Goal: Task Accomplishment & Management: Use online tool/utility

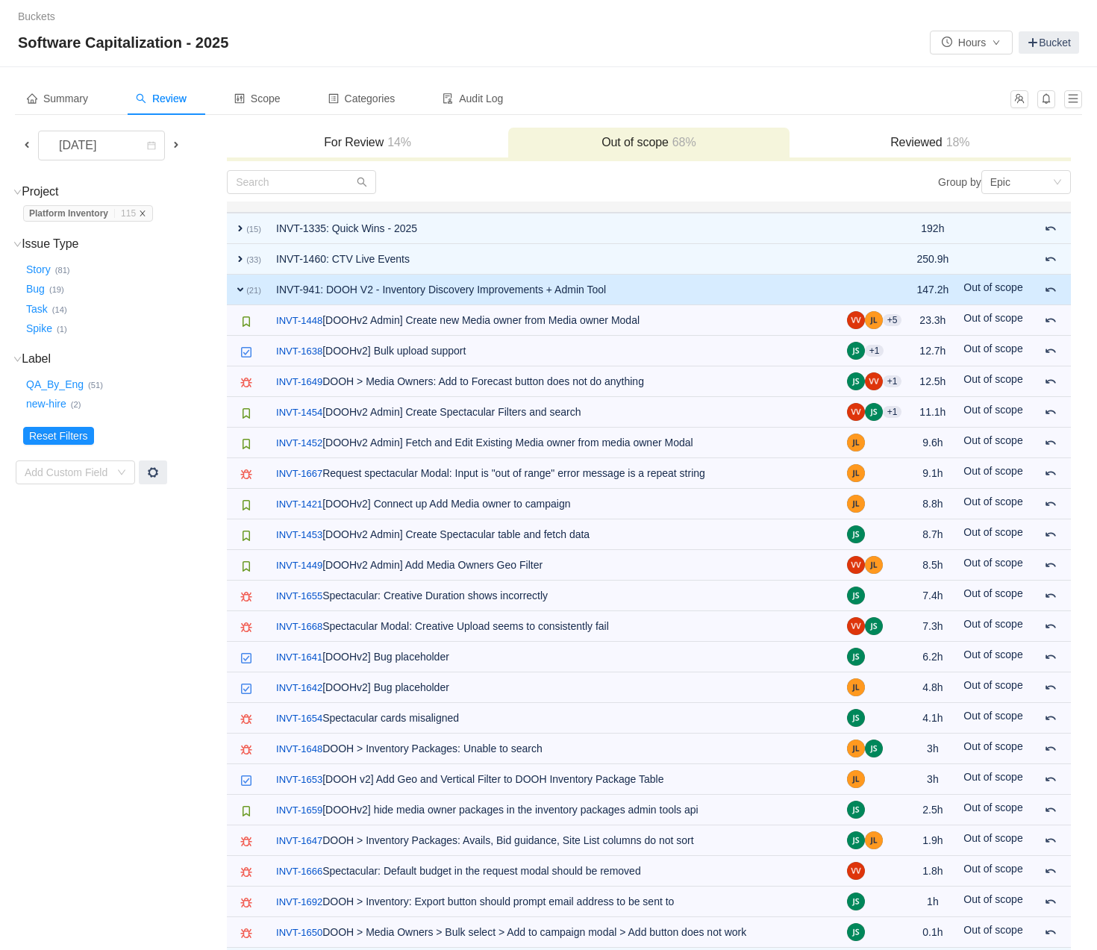
click at [146, 215] on icon "icon: close" at bounding box center [142, 213] width 5 height 5
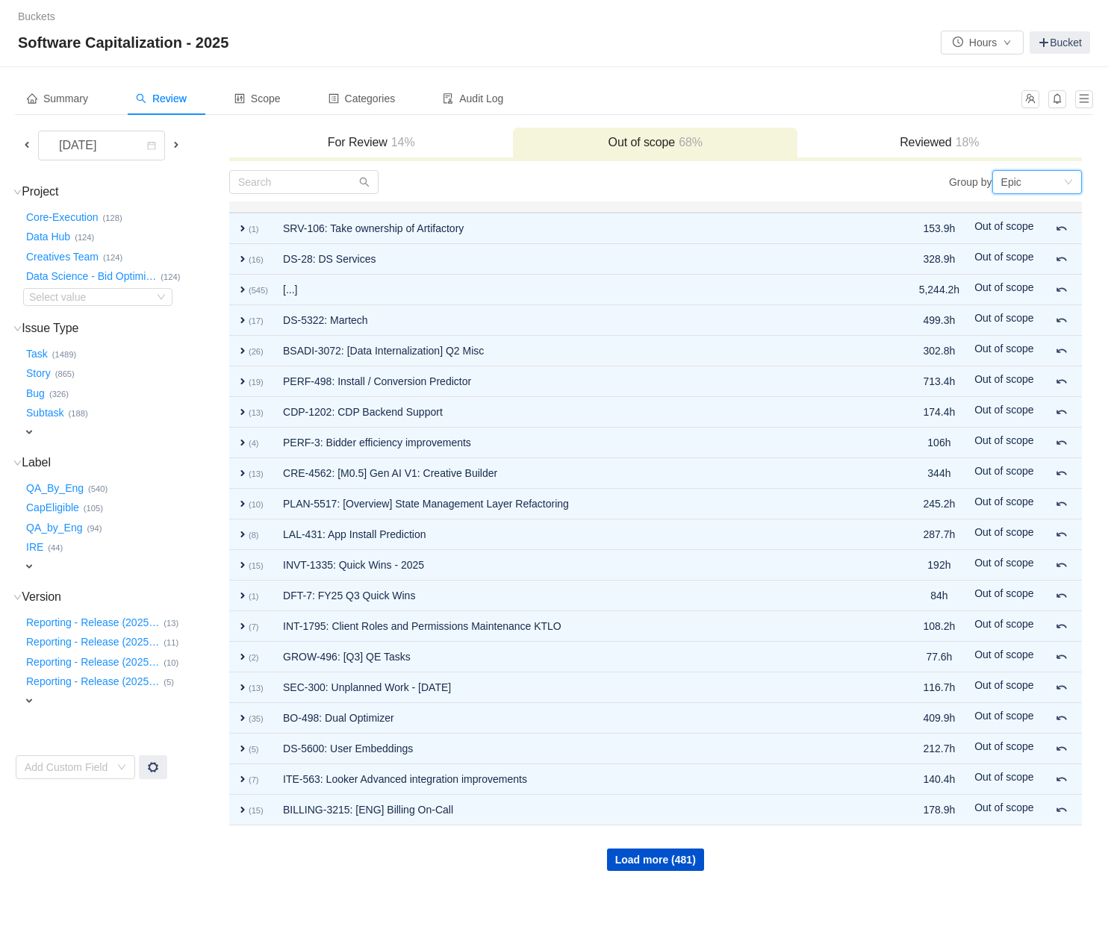
click at [1035, 184] on div "Epic" at bounding box center [1032, 182] width 62 height 22
click at [1021, 228] on li "Project" at bounding box center [1036, 234] width 90 height 24
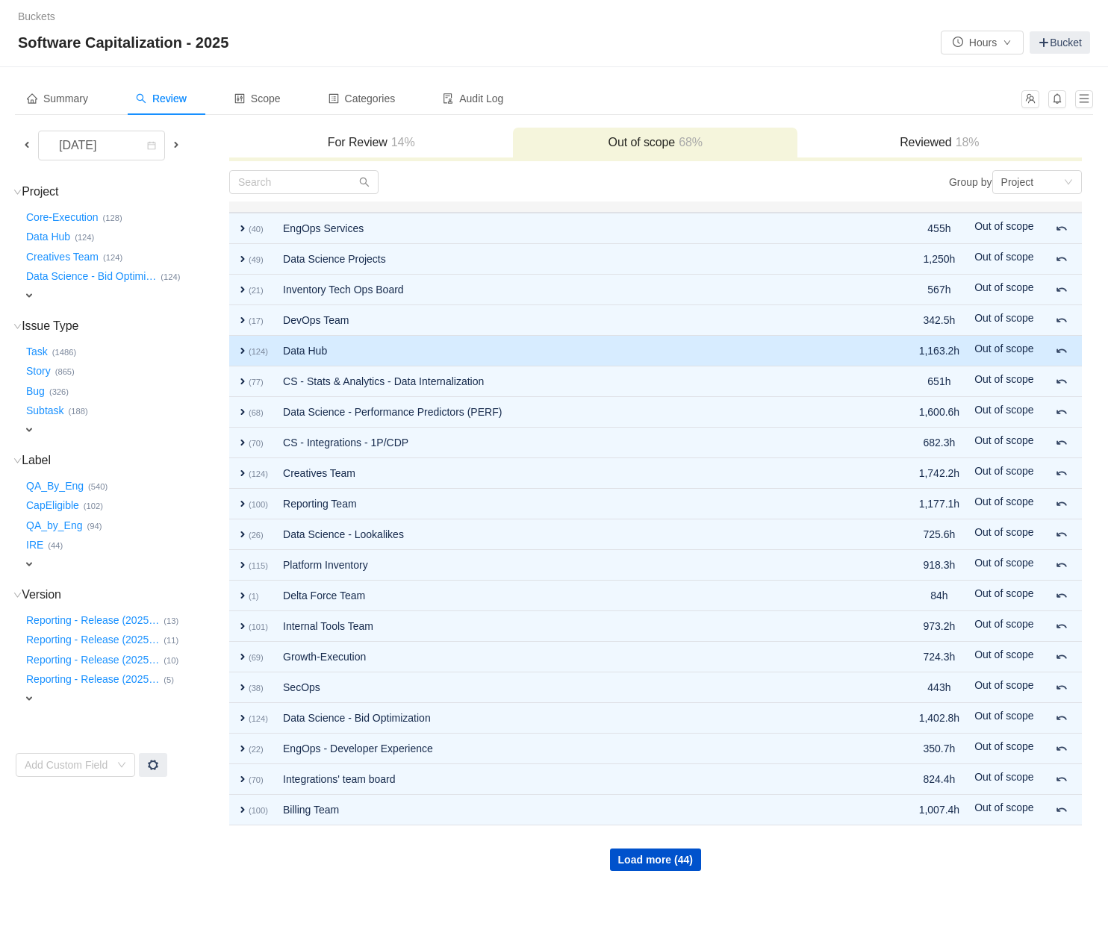
click at [241, 352] on span "expand" at bounding box center [243, 351] width 12 height 12
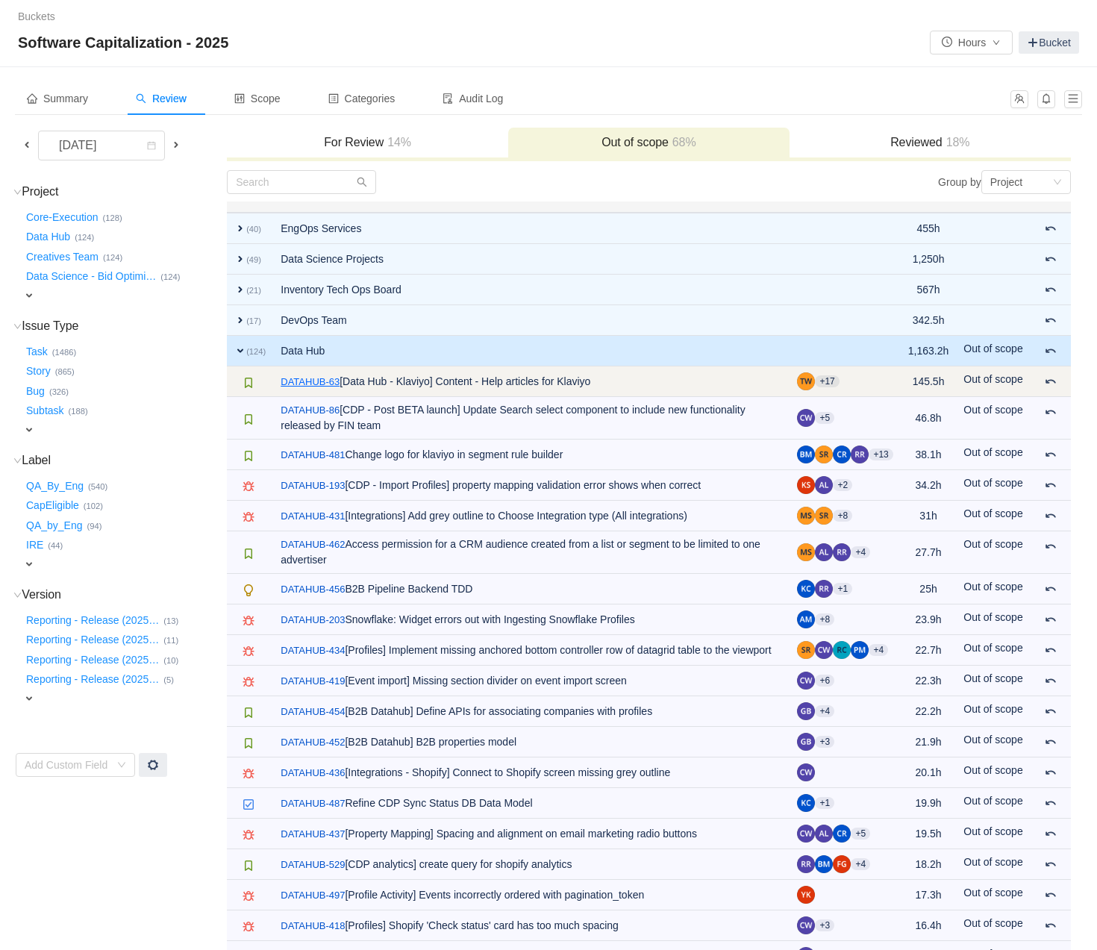
click at [328, 379] on link "DATAHUB-63" at bounding box center [310, 382] width 59 height 15
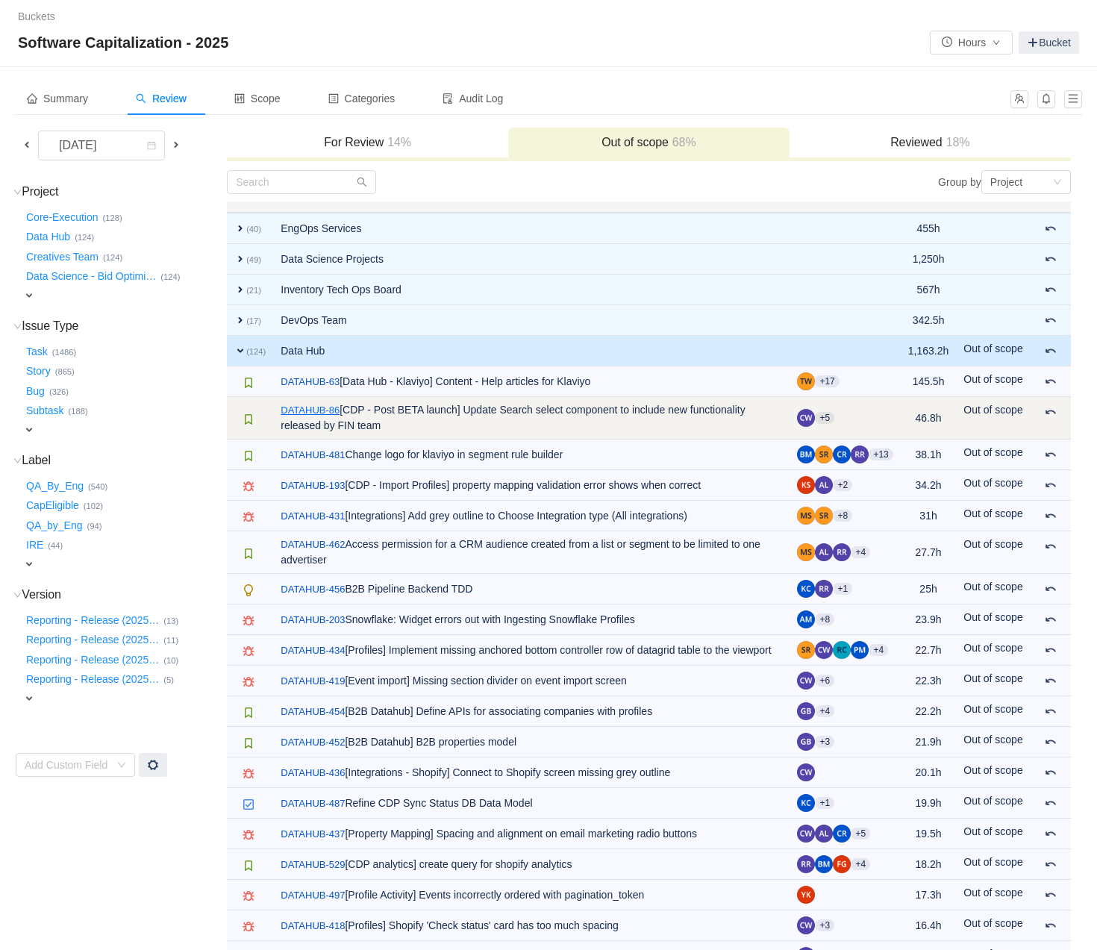
click at [321, 406] on link "DATAHUB-86" at bounding box center [310, 410] width 59 height 15
click at [1052, 411] on span at bounding box center [1051, 412] width 12 height 12
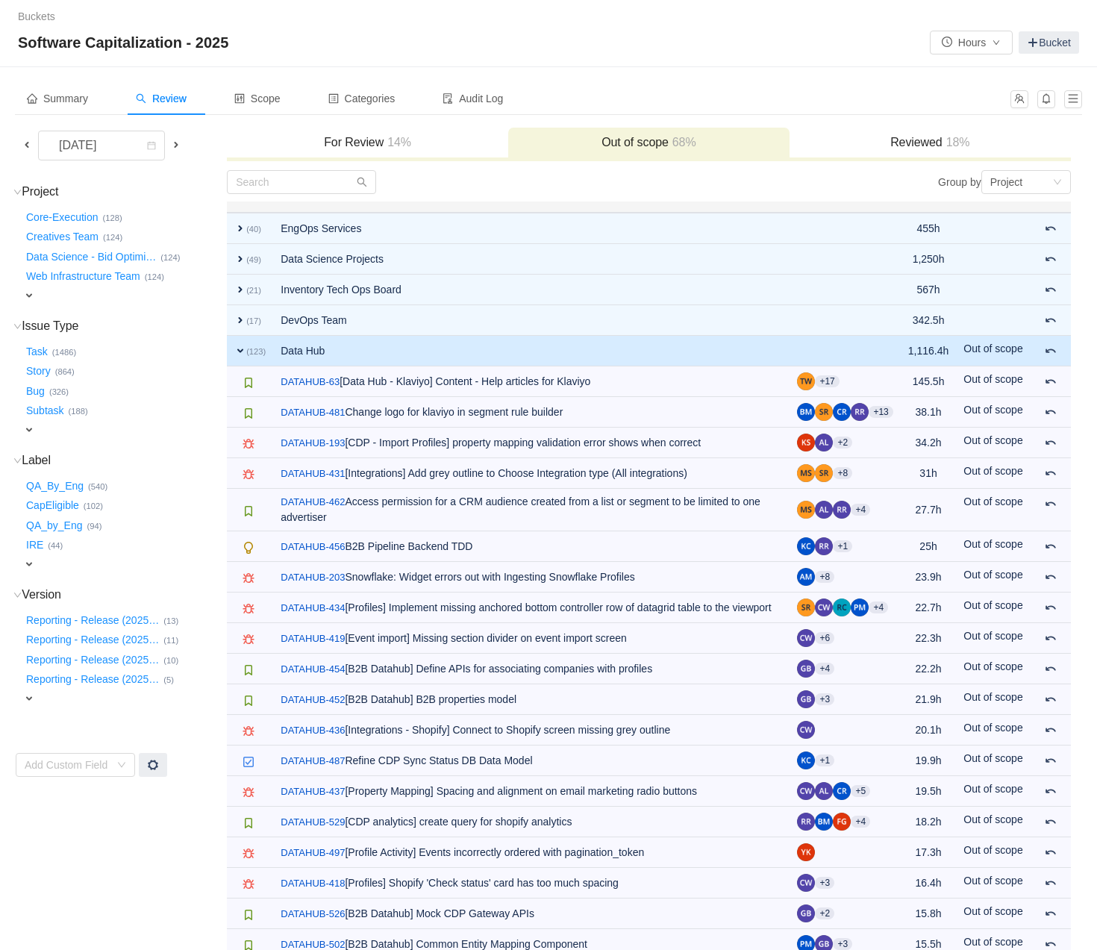
click at [376, 145] on h3 "For Review 14%" at bounding box center [367, 142] width 267 height 15
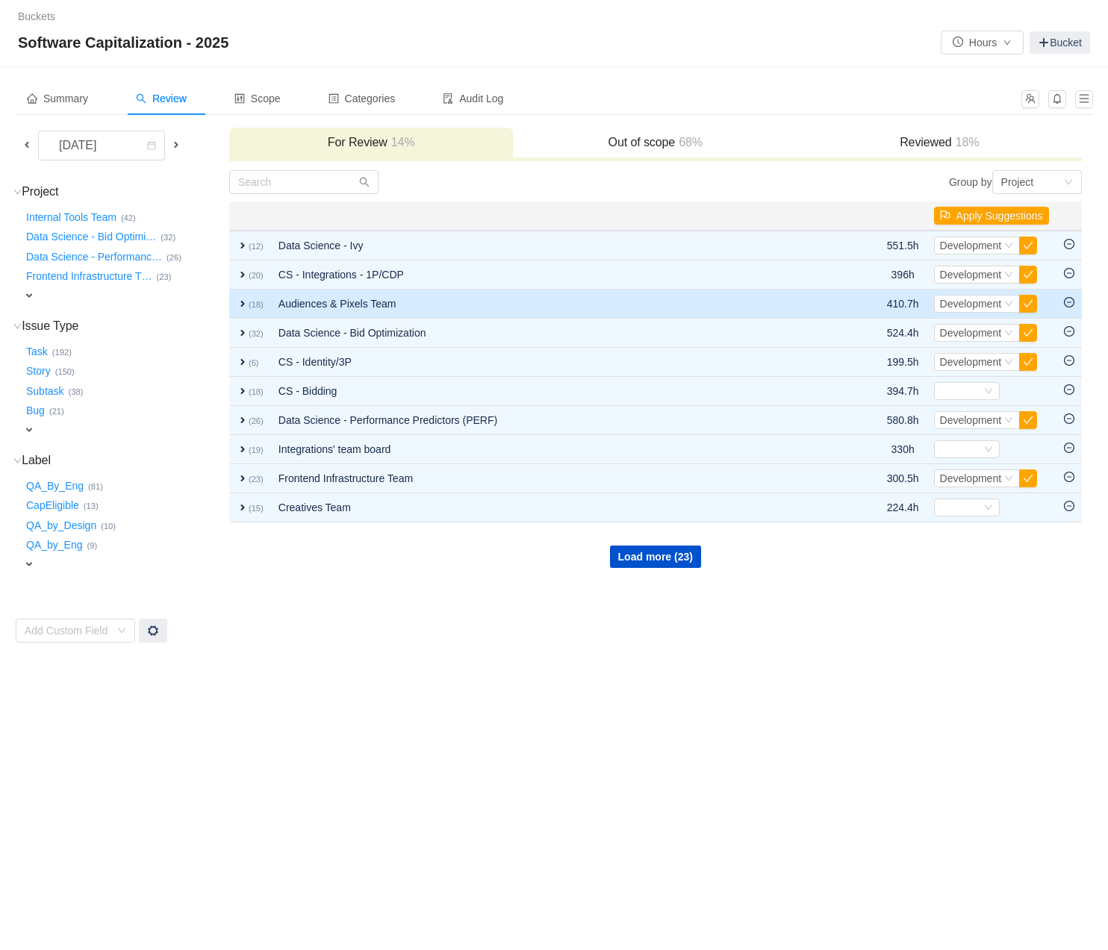
click at [242, 306] on span "expand" at bounding box center [243, 304] width 12 height 12
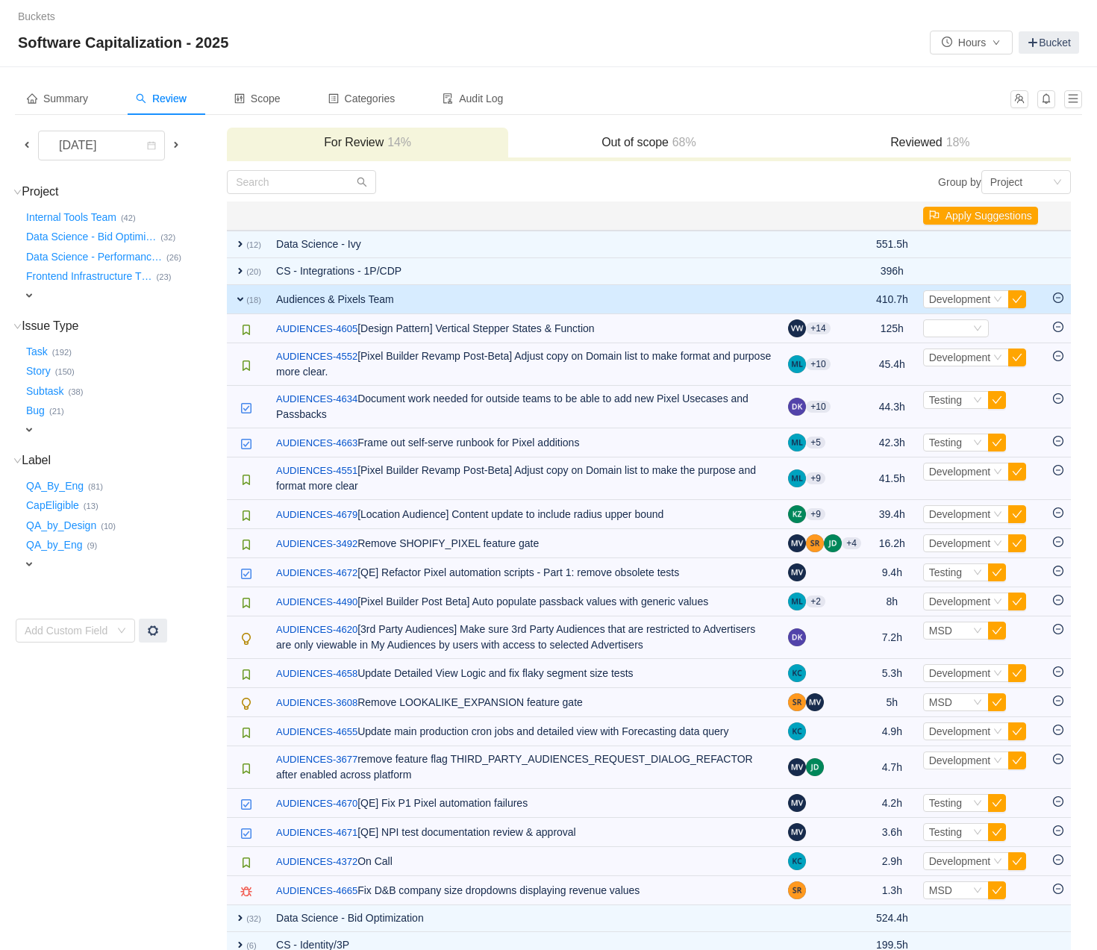
click at [34, 298] on span "expand" at bounding box center [29, 296] width 12 height 12
click at [64, 302] on div "Select value" at bounding box center [88, 297] width 118 height 15
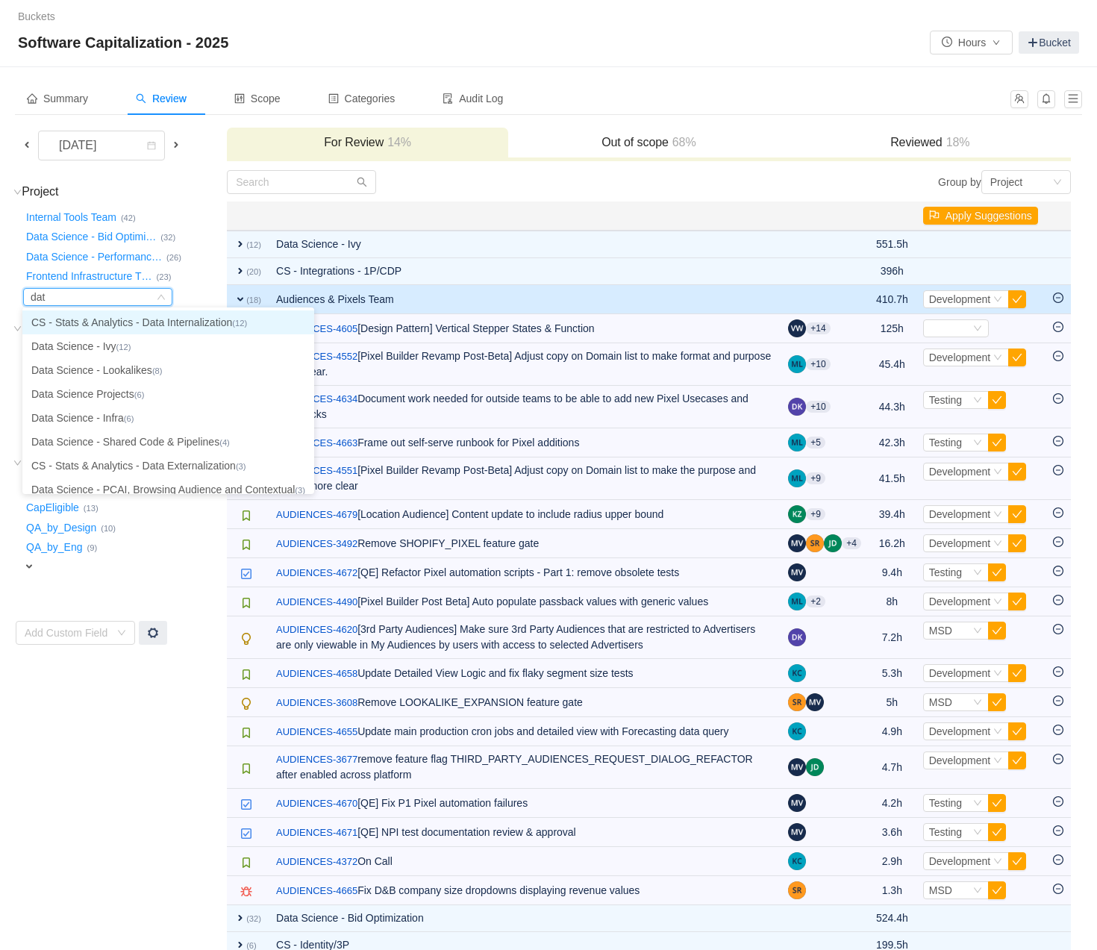
type input "data"
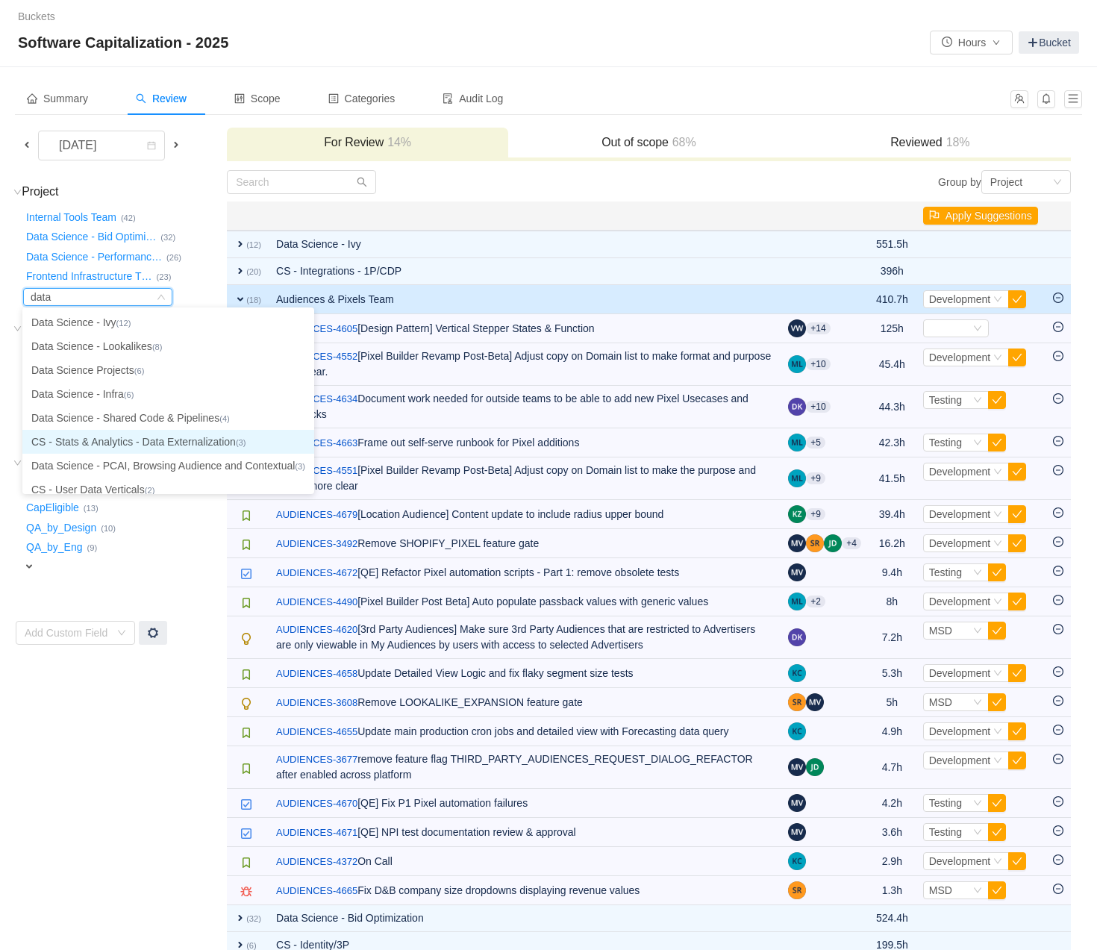
scroll to position [58, 0]
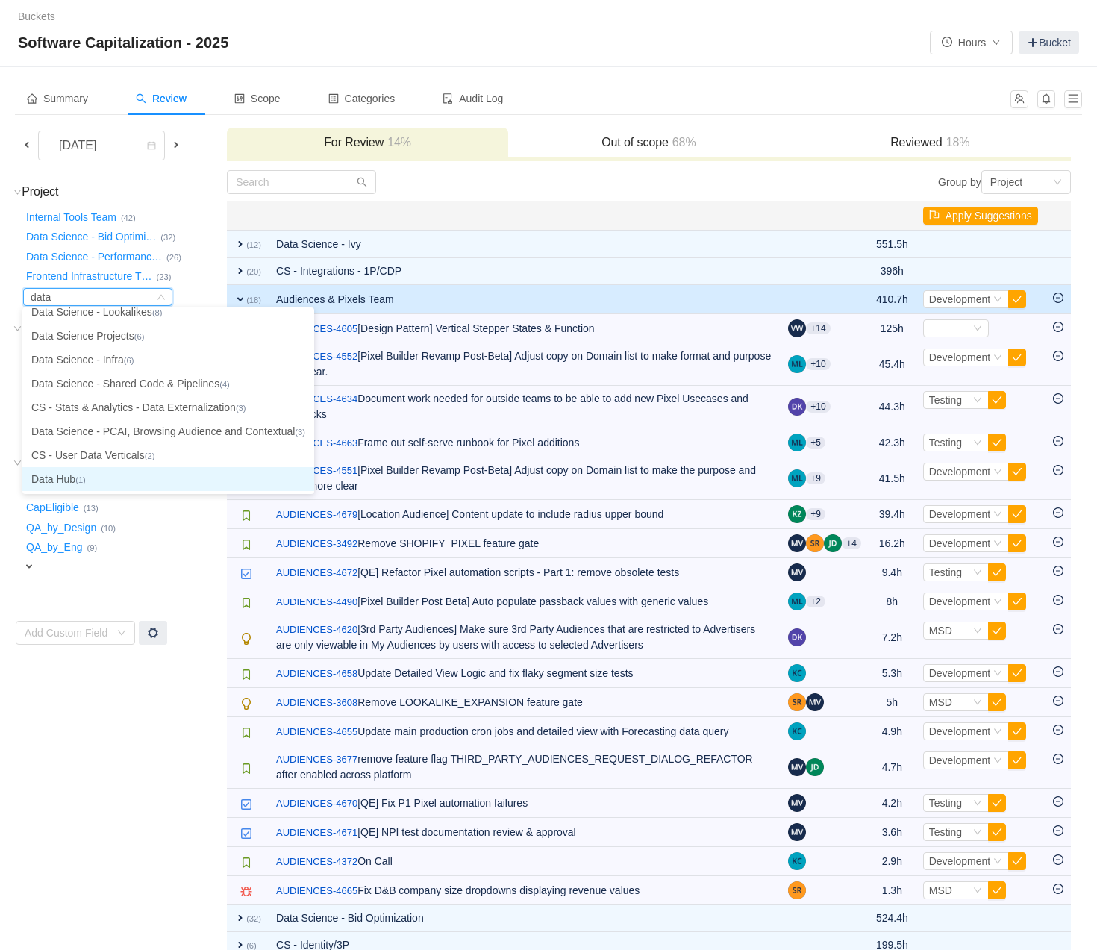
click at [84, 481] on small "(1)" at bounding box center [80, 480] width 10 height 9
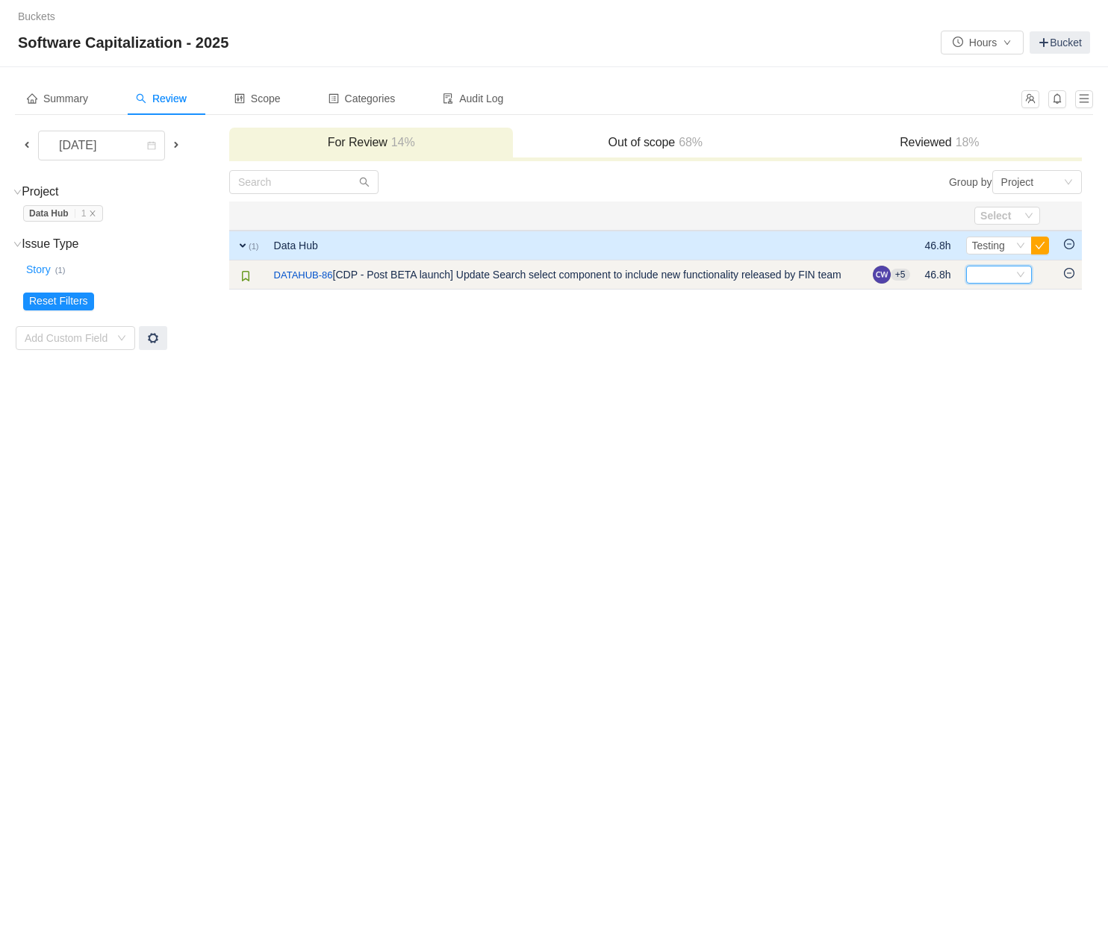
click at [1017, 273] on icon "icon: down" at bounding box center [1019, 274] width 7 height 5
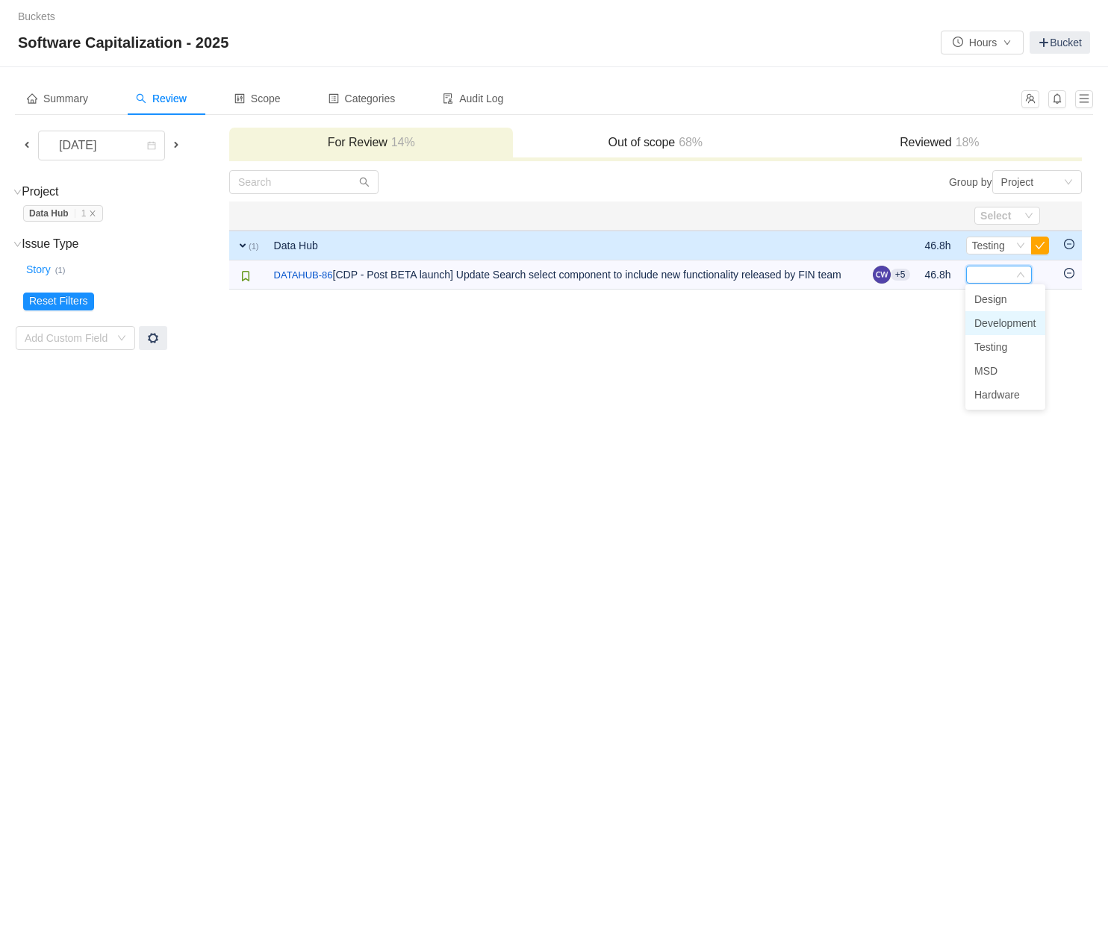
click at [1000, 320] on span "Development" at bounding box center [1005, 323] width 62 height 12
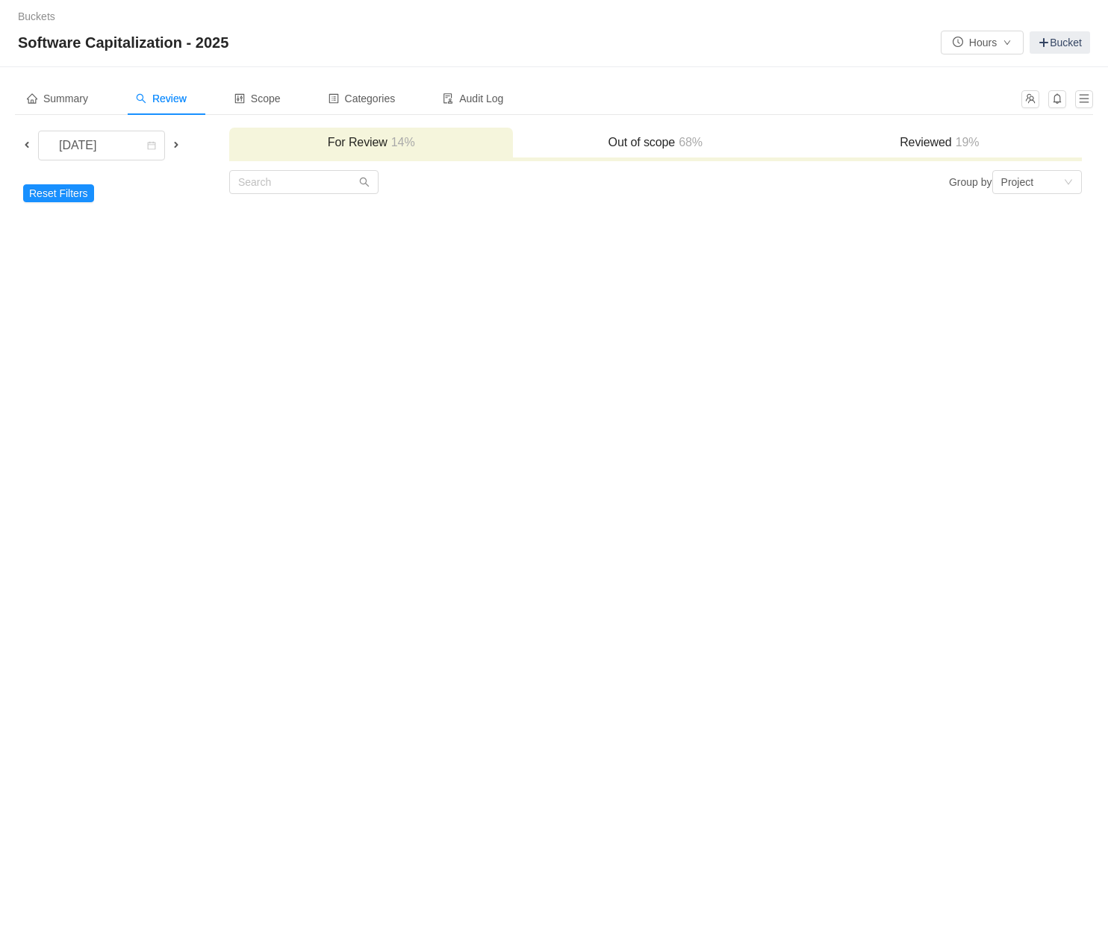
click at [577, 140] on h3 "Out of scope 68%" at bounding box center [654, 142] width 269 height 15
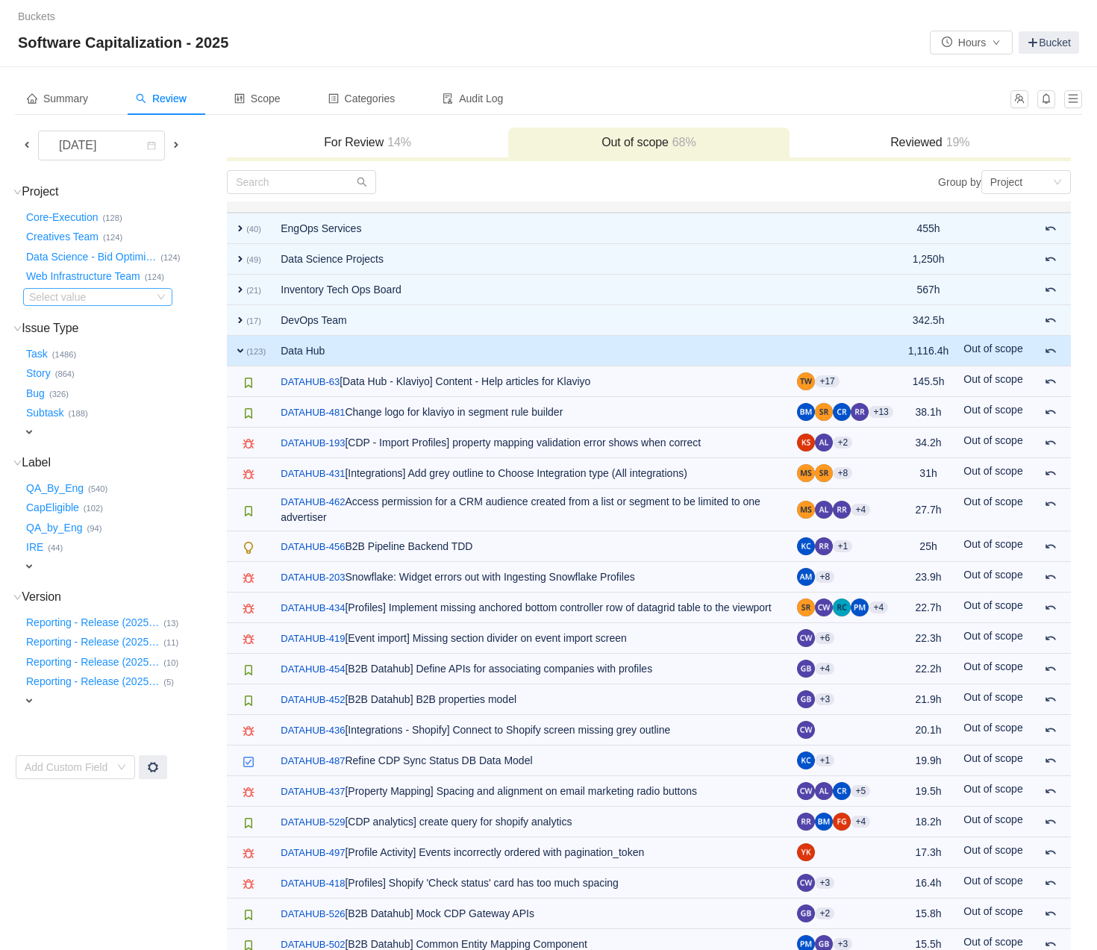
click at [127, 298] on div "Select value" at bounding box center [88, 297] width 118 height 15
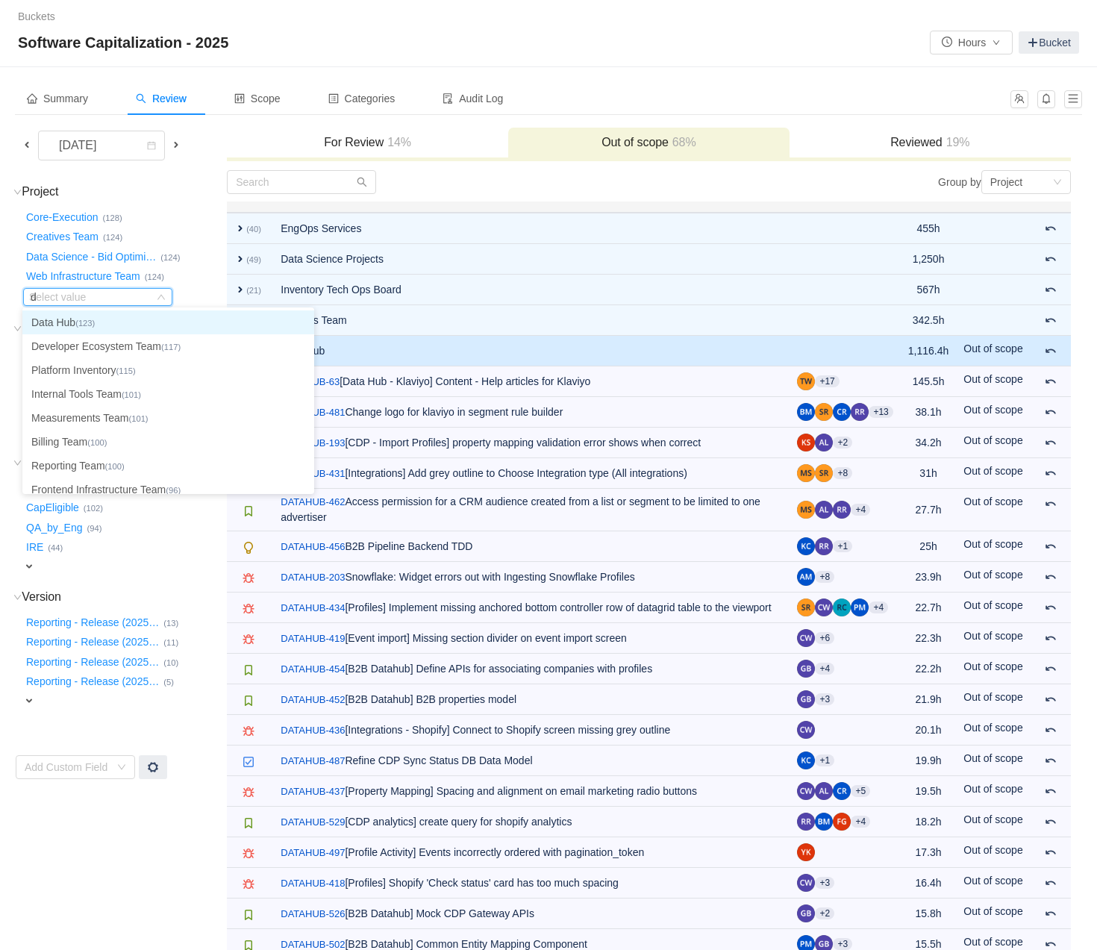
type input "da"
click at [75, 322] on li "Data Hub (123)" at bounding box center [168, 323] width 292 height 24
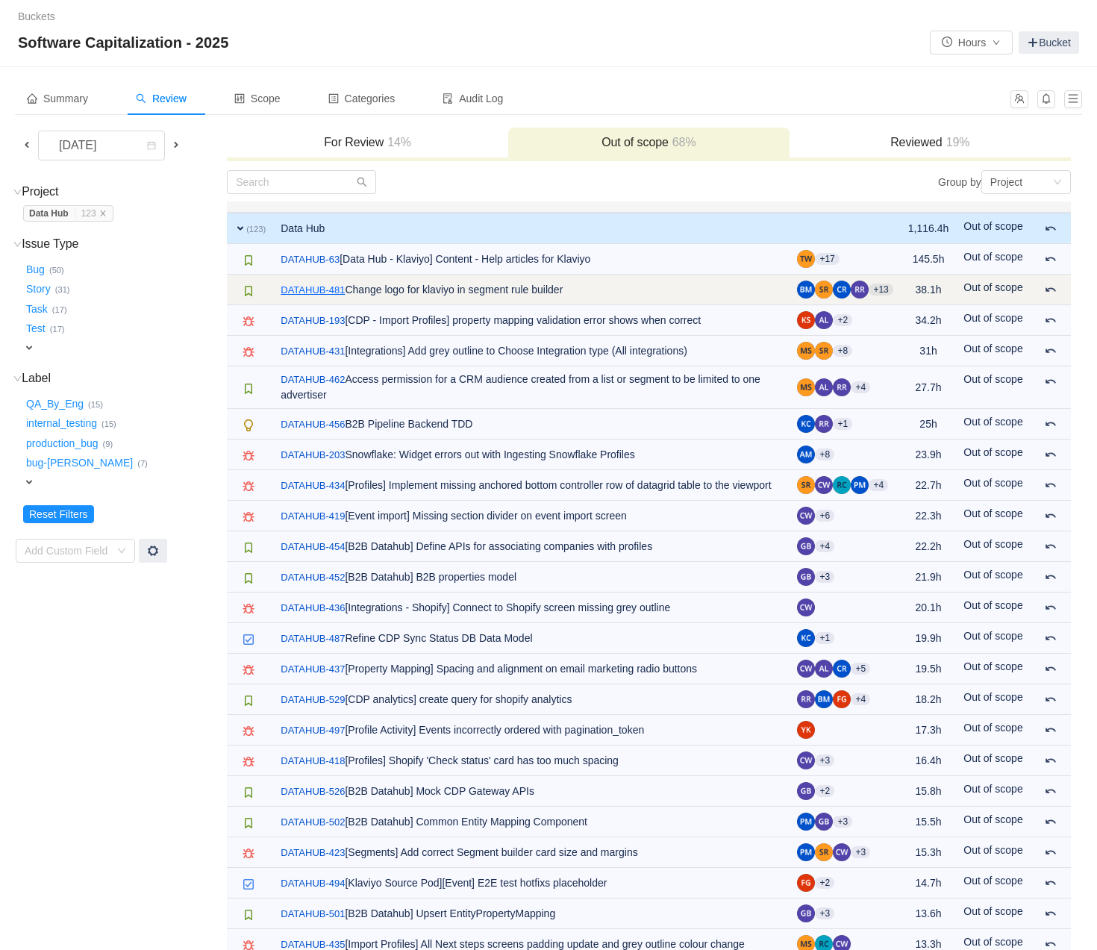
click at [310, 290] on link "DATAHUB-481" at bounding box center [313, 290] width 64 height 15
click at [1045, 290] on span at bounding box center [1051, 290] width 12 height 12
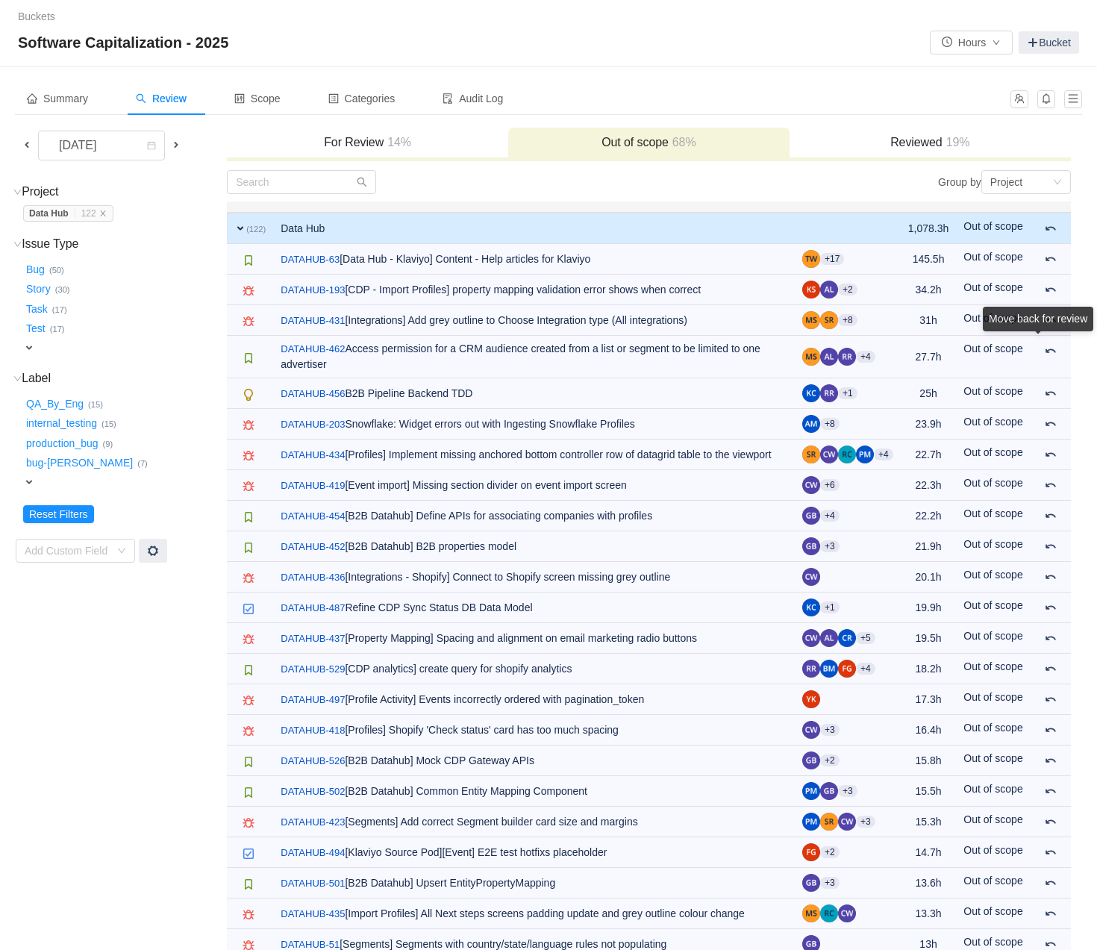
click at [1050, 337] on div "Move back for review" at bounding box center [1038, 322] width 110 height 31
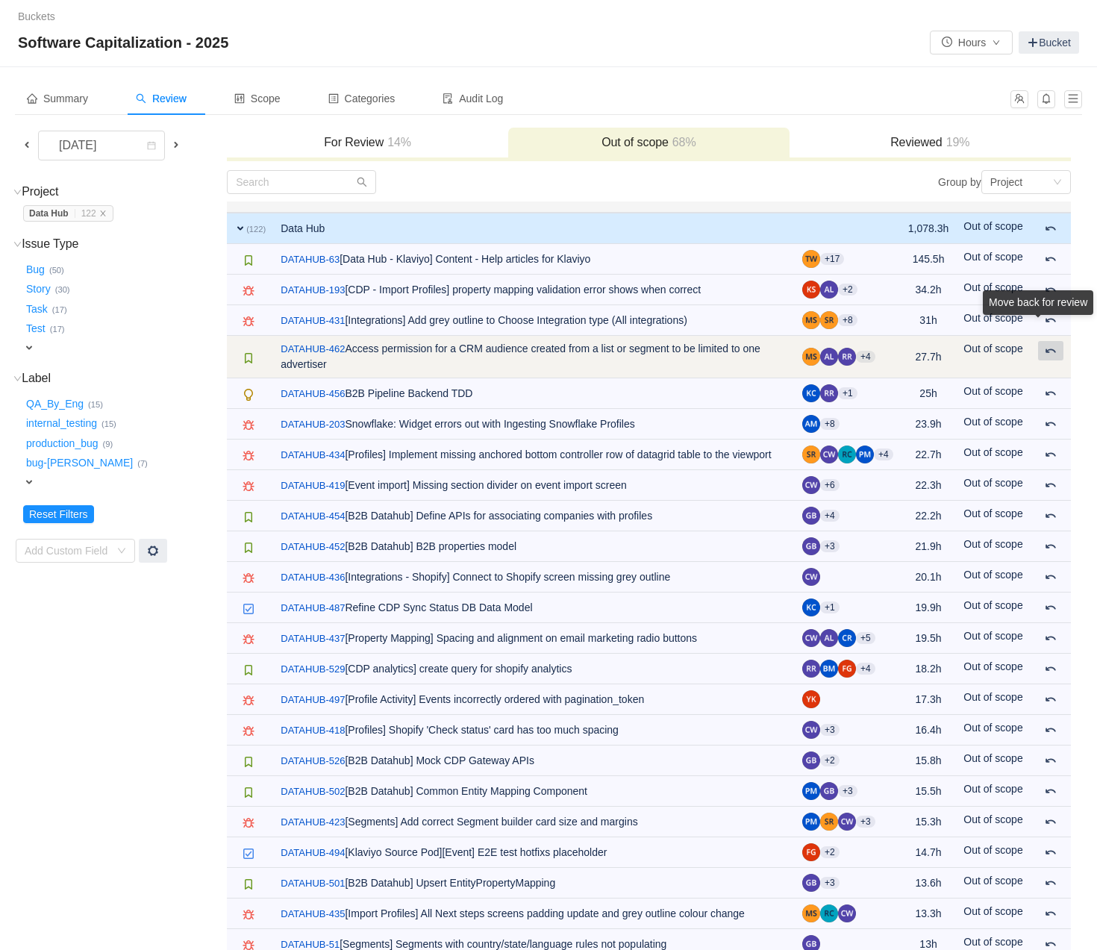
click at [1046, 352] on span at bounding box center [1051, 351] width 12 height 12
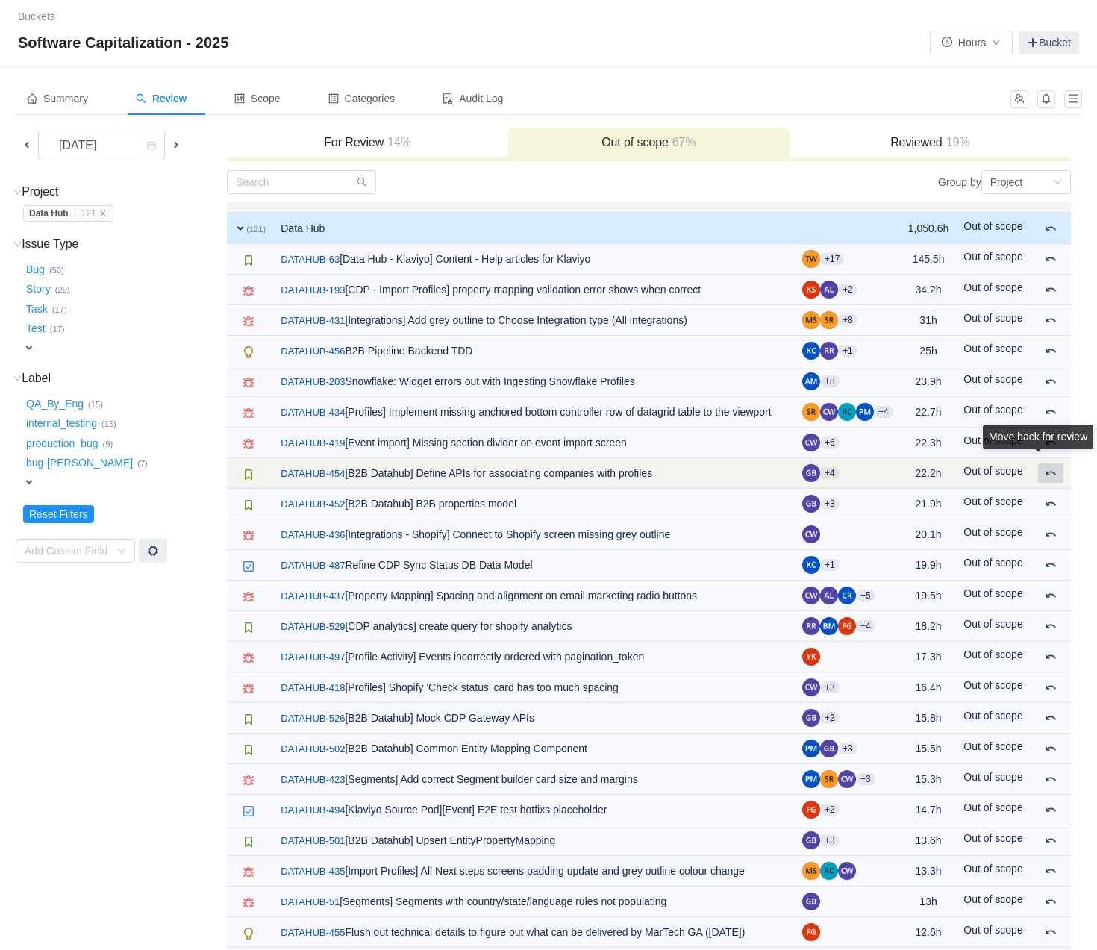
click at [1053, 483] on button at bounding box center [1050, 473] width 25 height 19
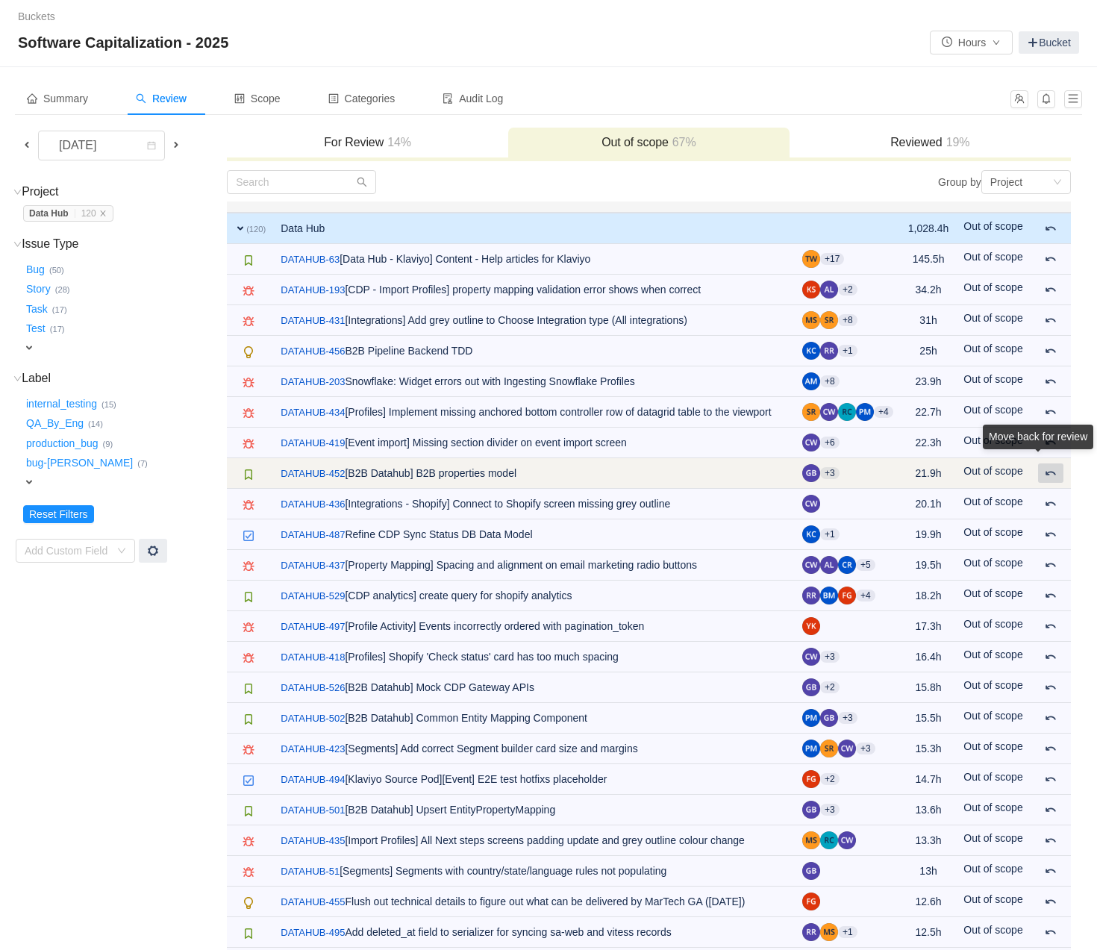
click at [1047, 479] on span at bounding box center [1051, 473] width 12 height 12
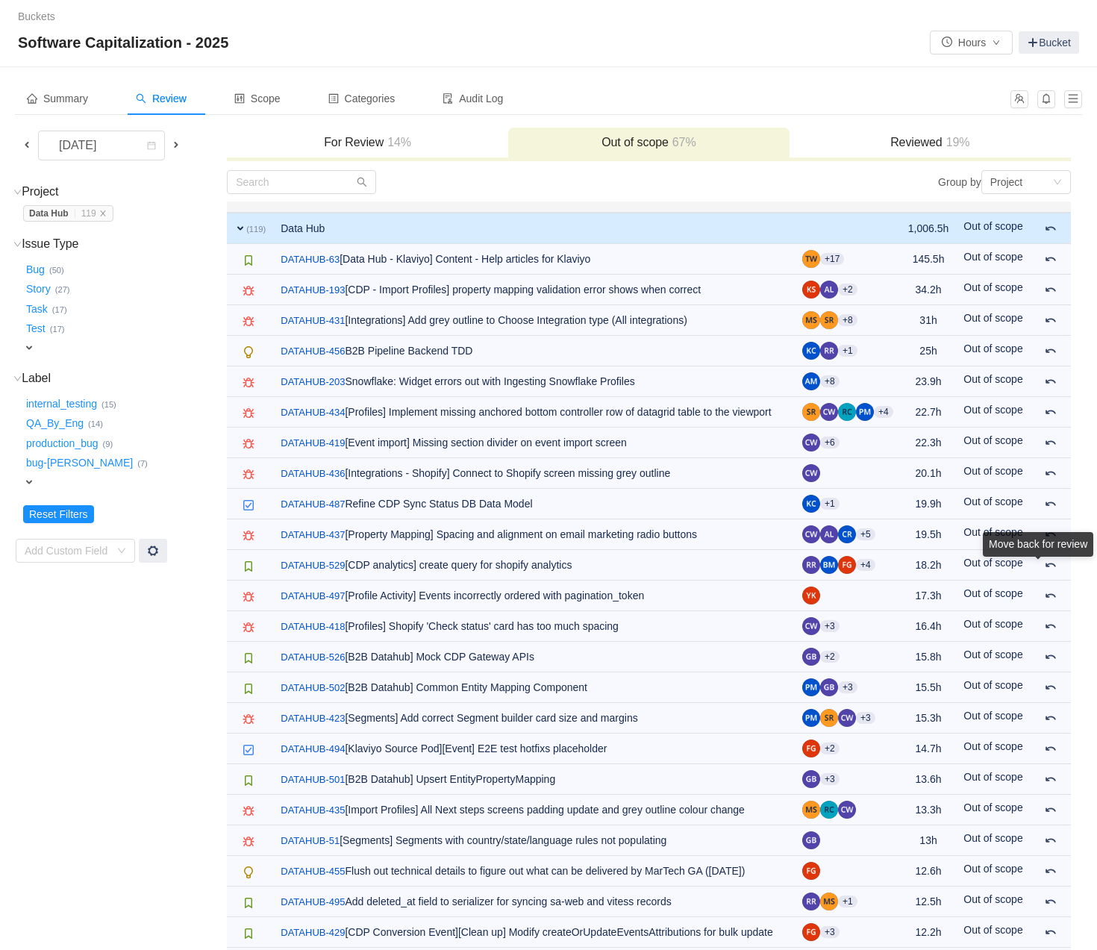
click at [1053, 563] on div "Move back for review" at bounding box center [1038, 547] width 110 height 31
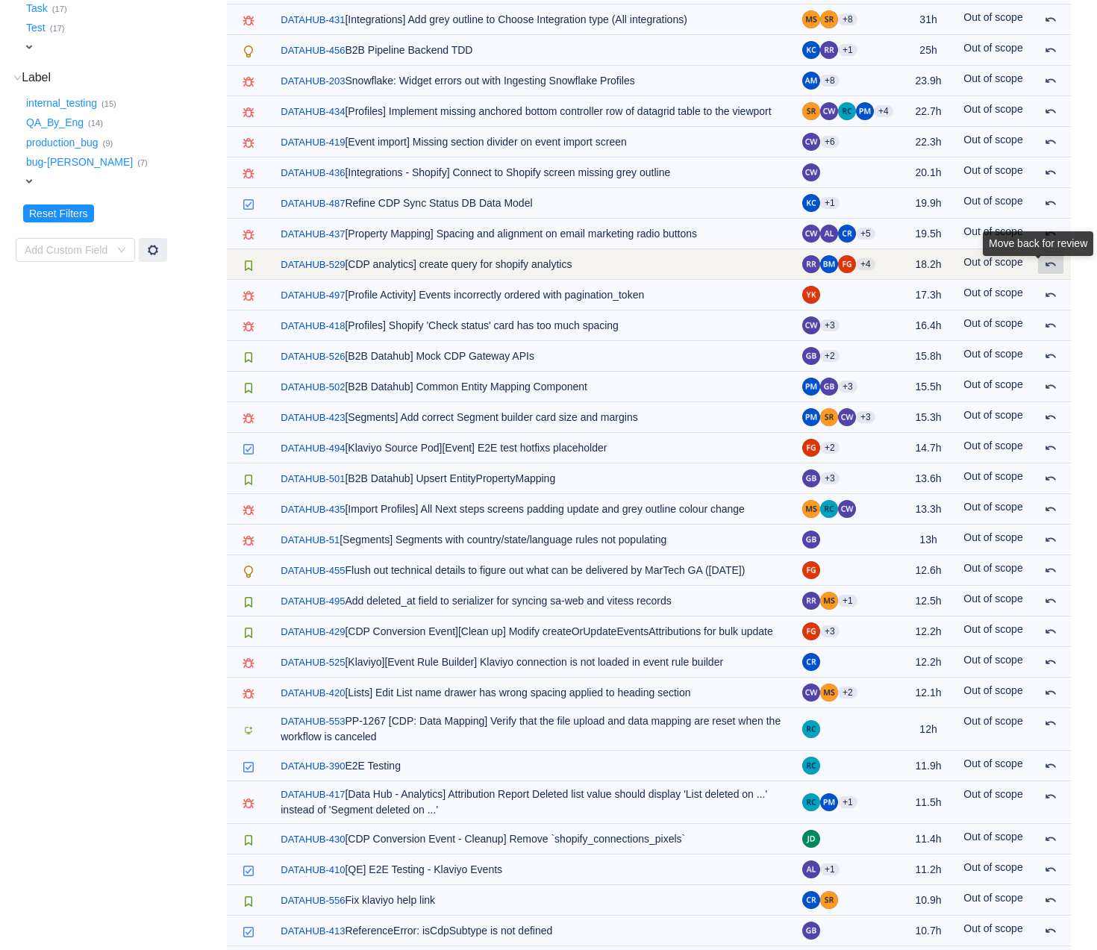
scroll to position [346, 0]
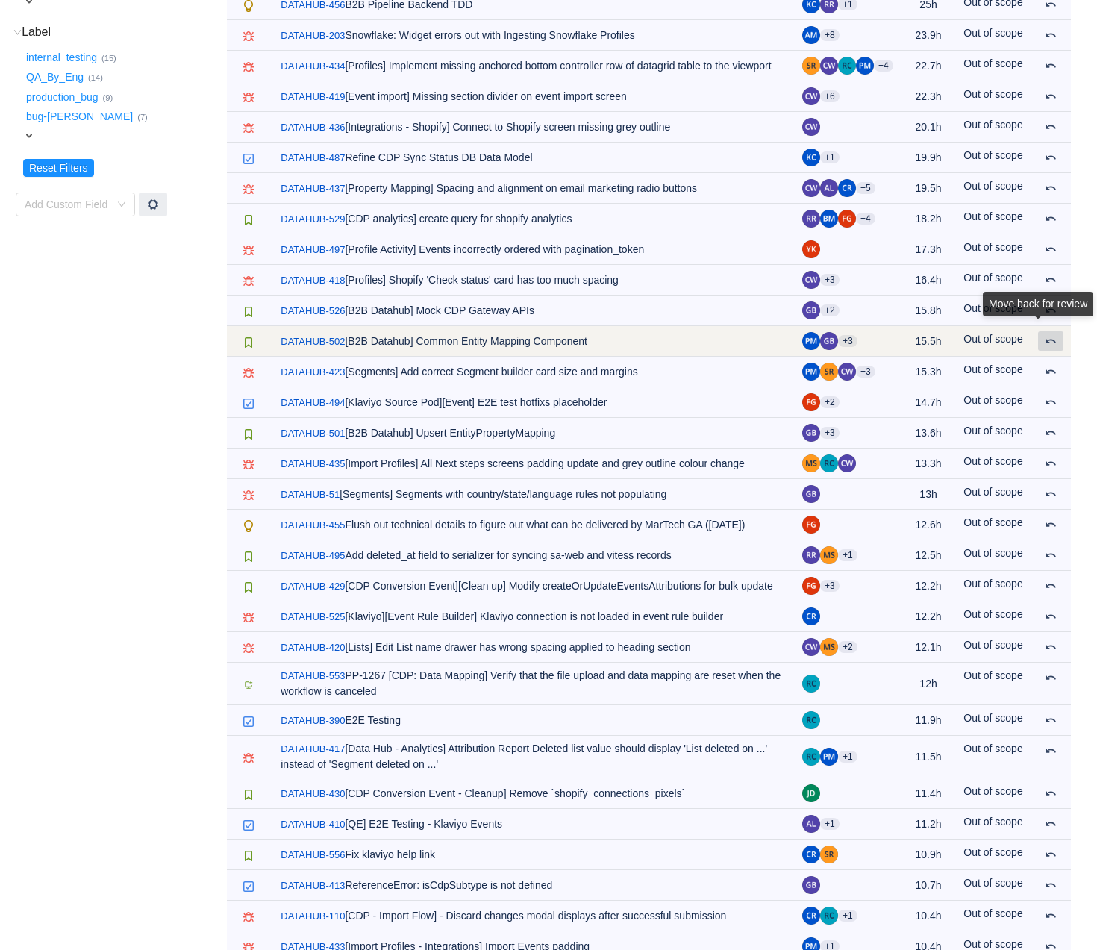
click at [1050, 347] on span at bounding box center [1051, 341] width 12 height 12
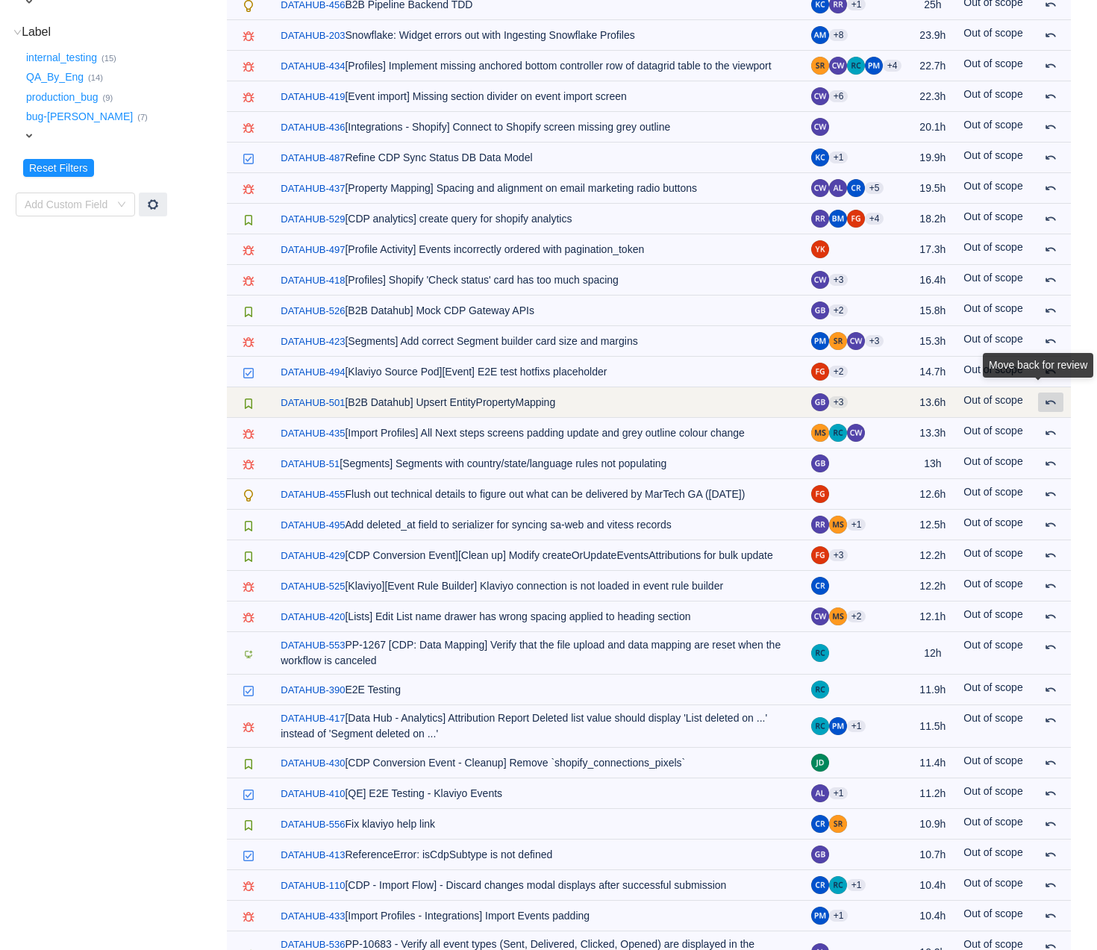
click at [1048, 408] on span at bounding box center [1051, 402] width 12 height 12
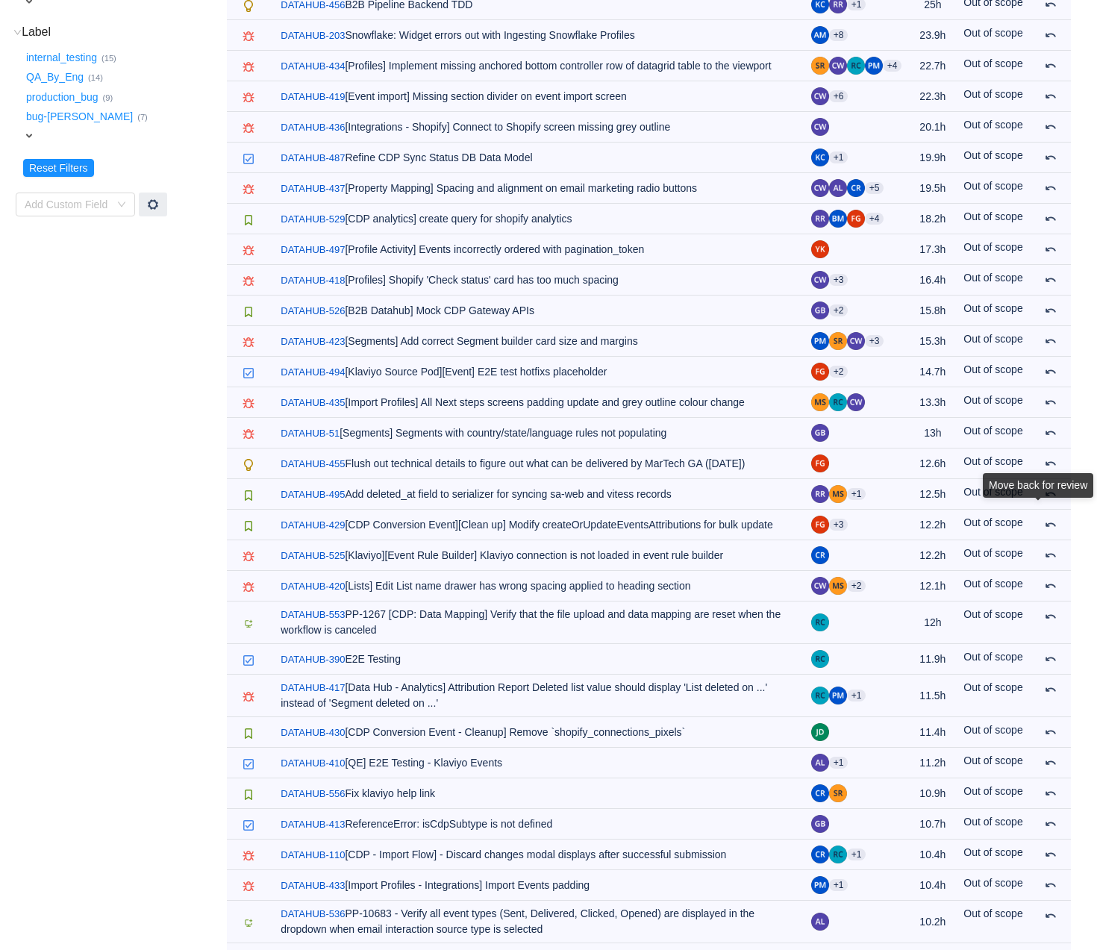
click at [1050, 504] on div "Move back for review" at bounding box center [1038, 488] width 110 height 31
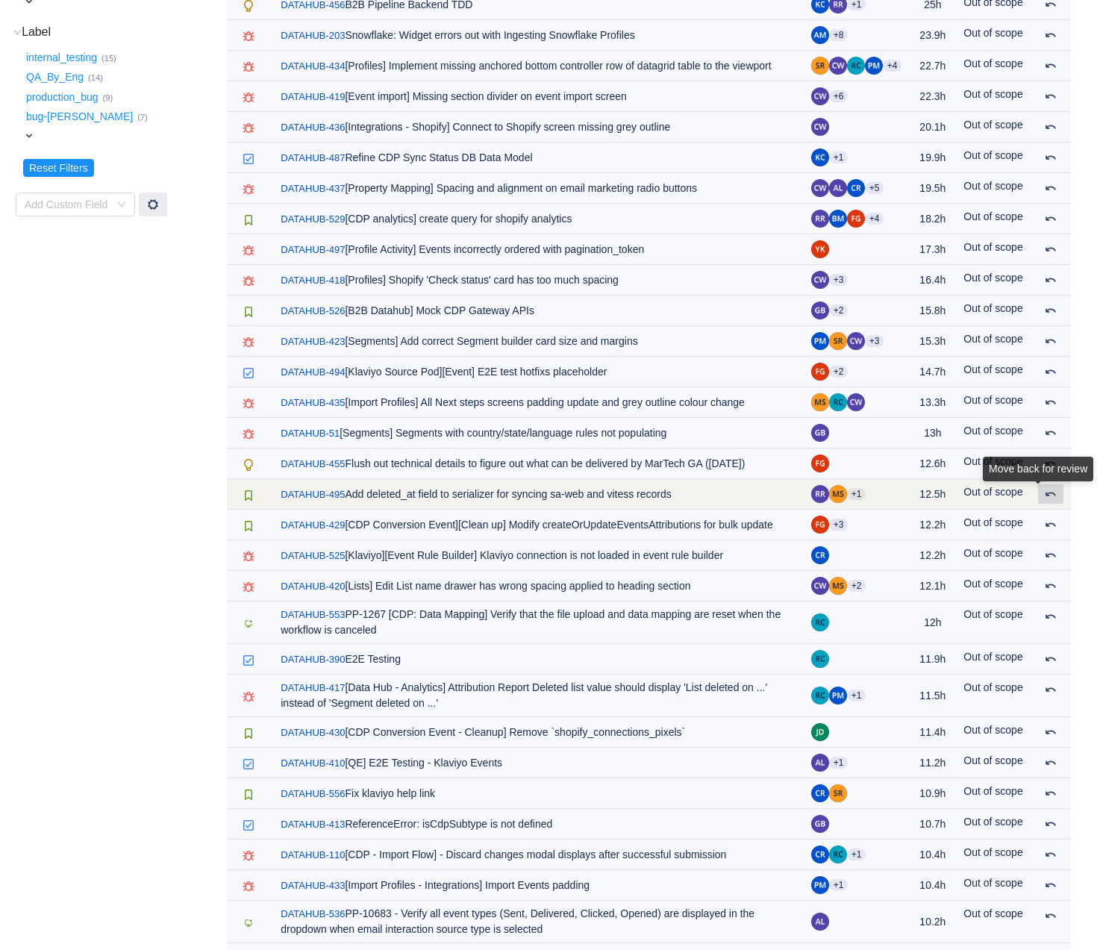
click at [1055, 500] on span at bounding box center [1051, 494] width 12 height 12
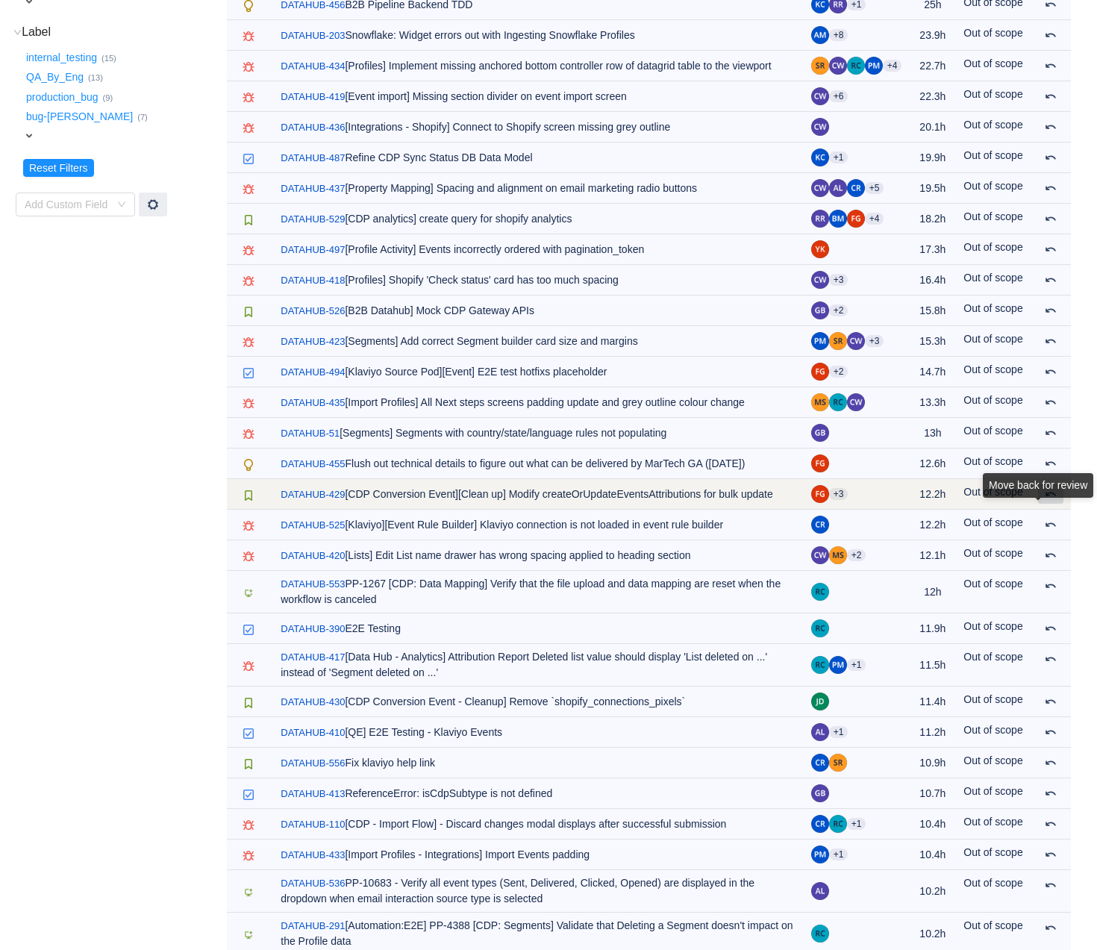
click at [1047, 500] on span at bounding box center [1051, 494] width 12 height 12
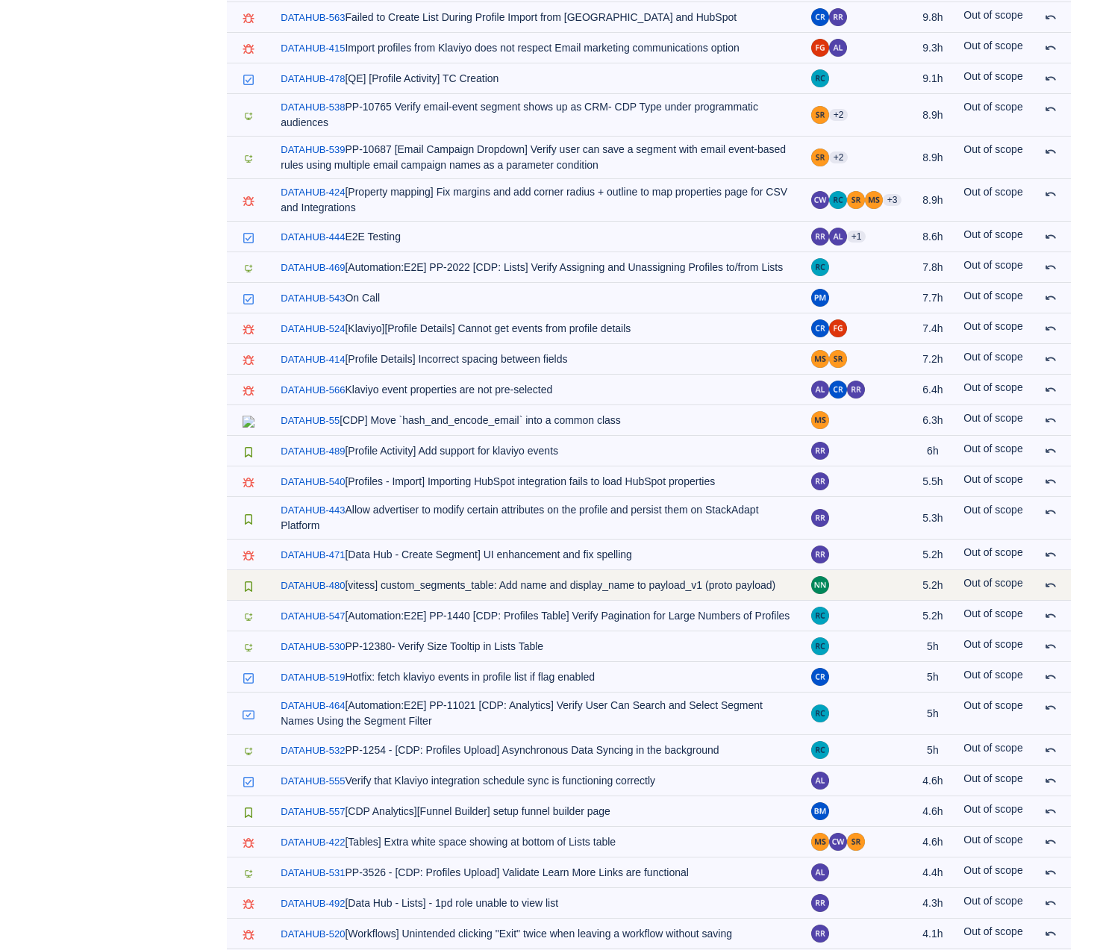
scroll to position [1316, 0]
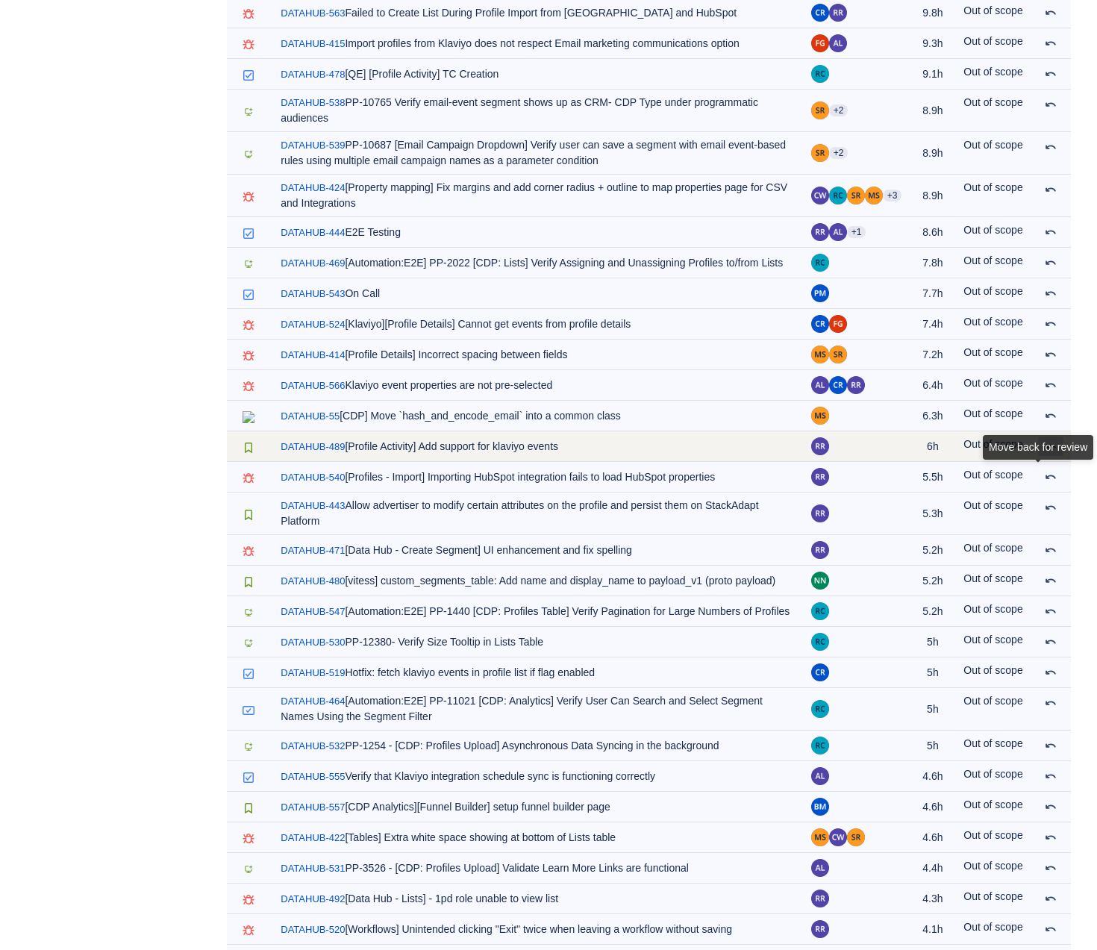
click at [1054, 466] on div "Move back for review" at bounding box center [1038, 450] width 110 height 31
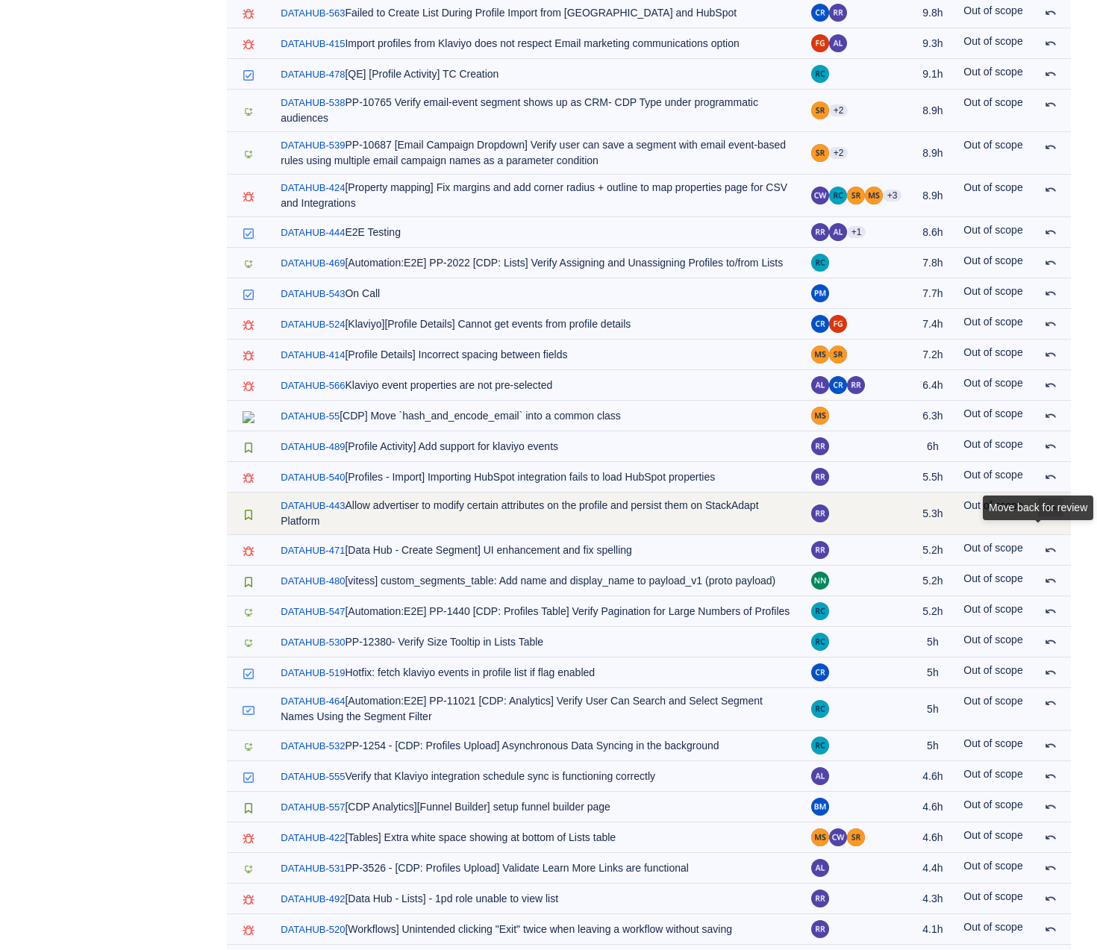
click at [1052, 520] on div "Move back for review" at bounding box center [1038, 508] width 110 height 25
click at [1050, 514] on span at bounding box center [1051, 508] width 12 height 12
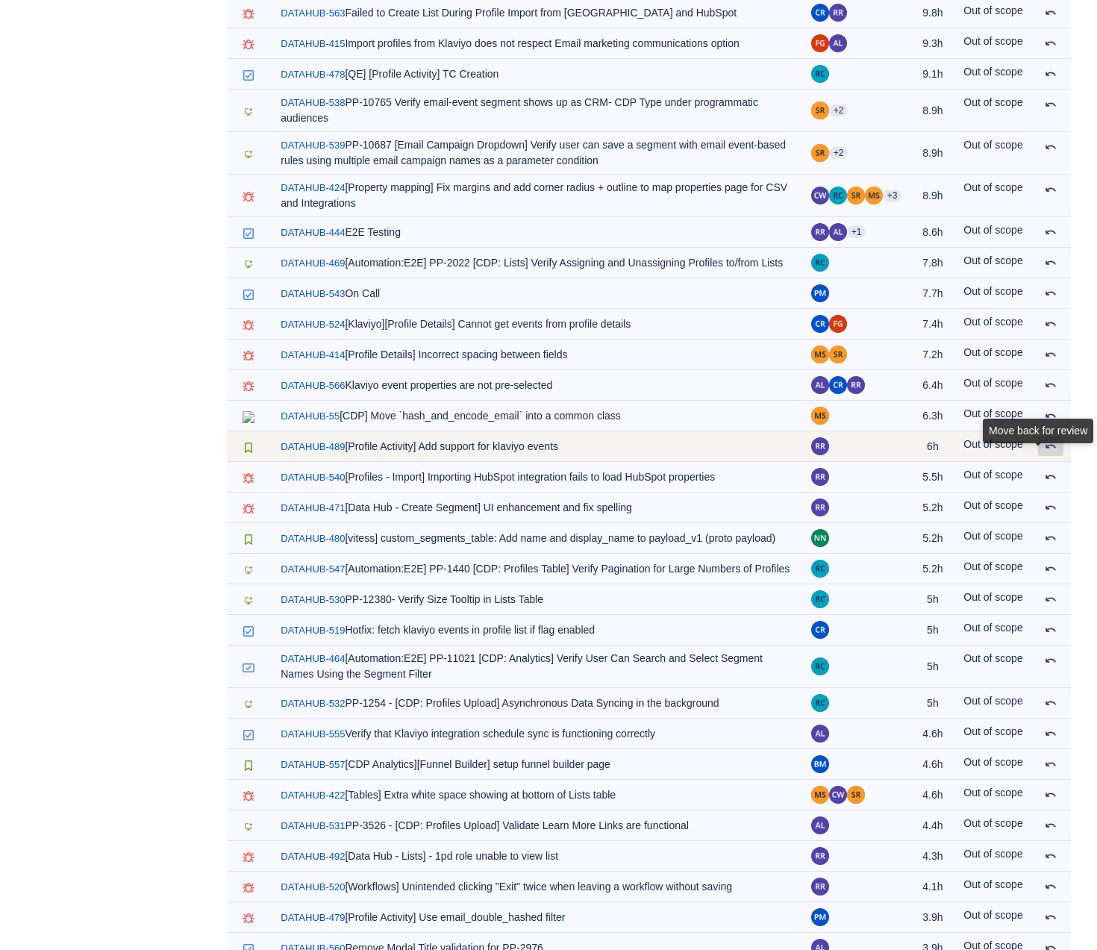
click at [1051, 452] on span at bounding box center [1051, 446] width 12 height 12
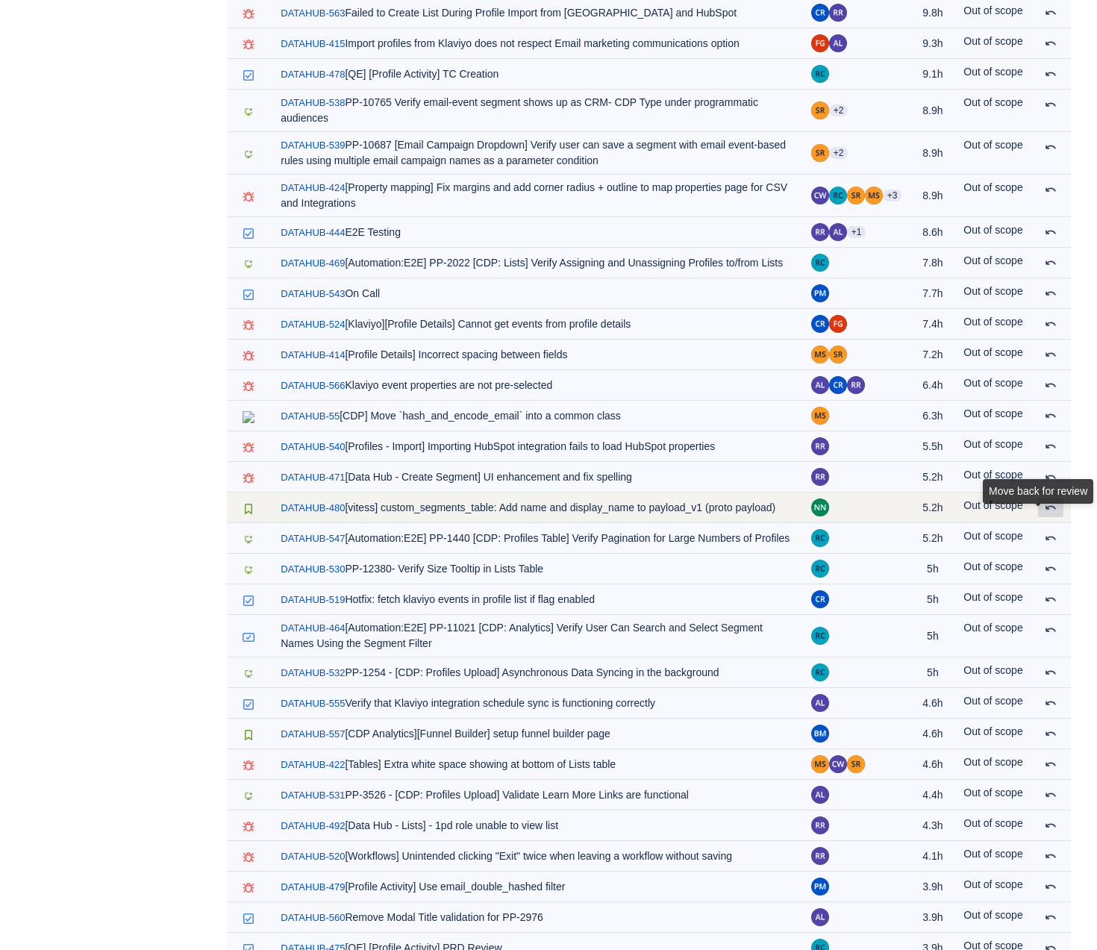
click at [1052, 514] on span at bounding box center [1051, 508] width 12 height 12
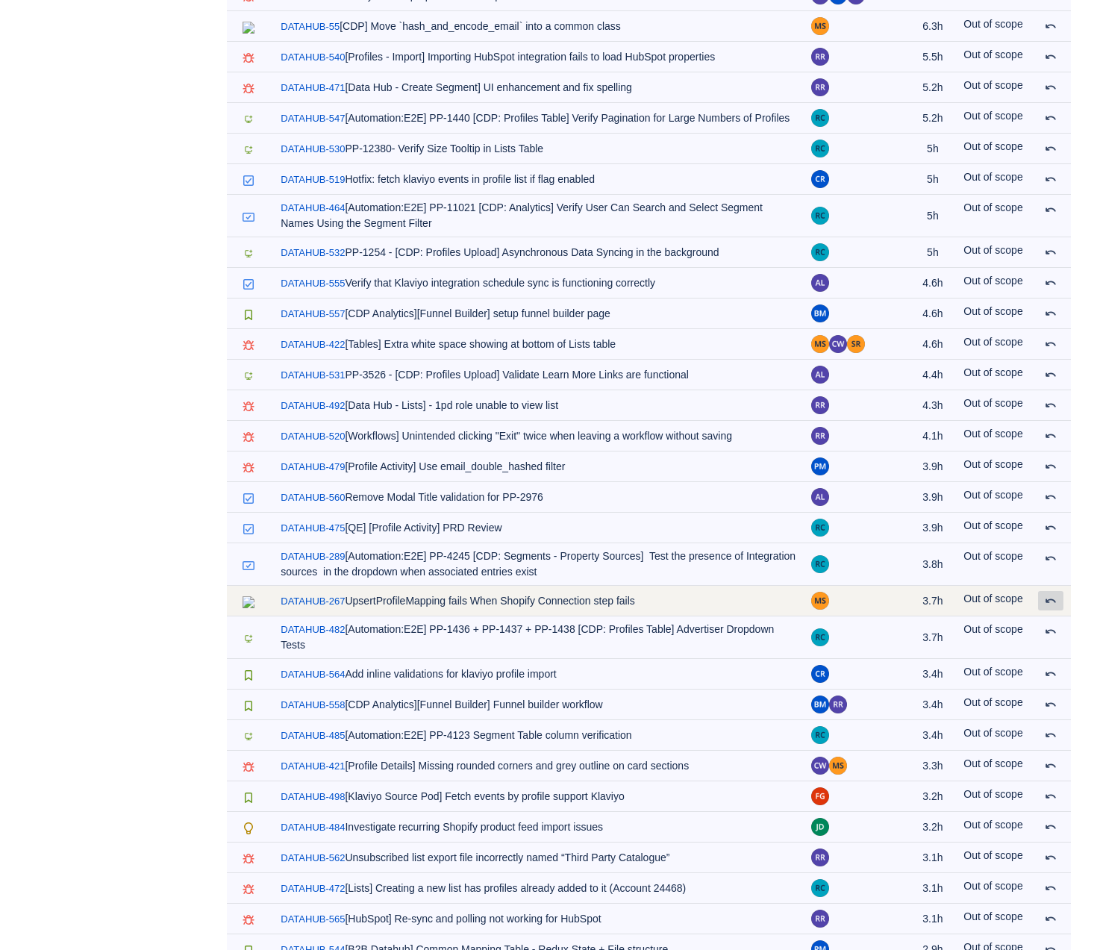
scroll to position [1715, 0]
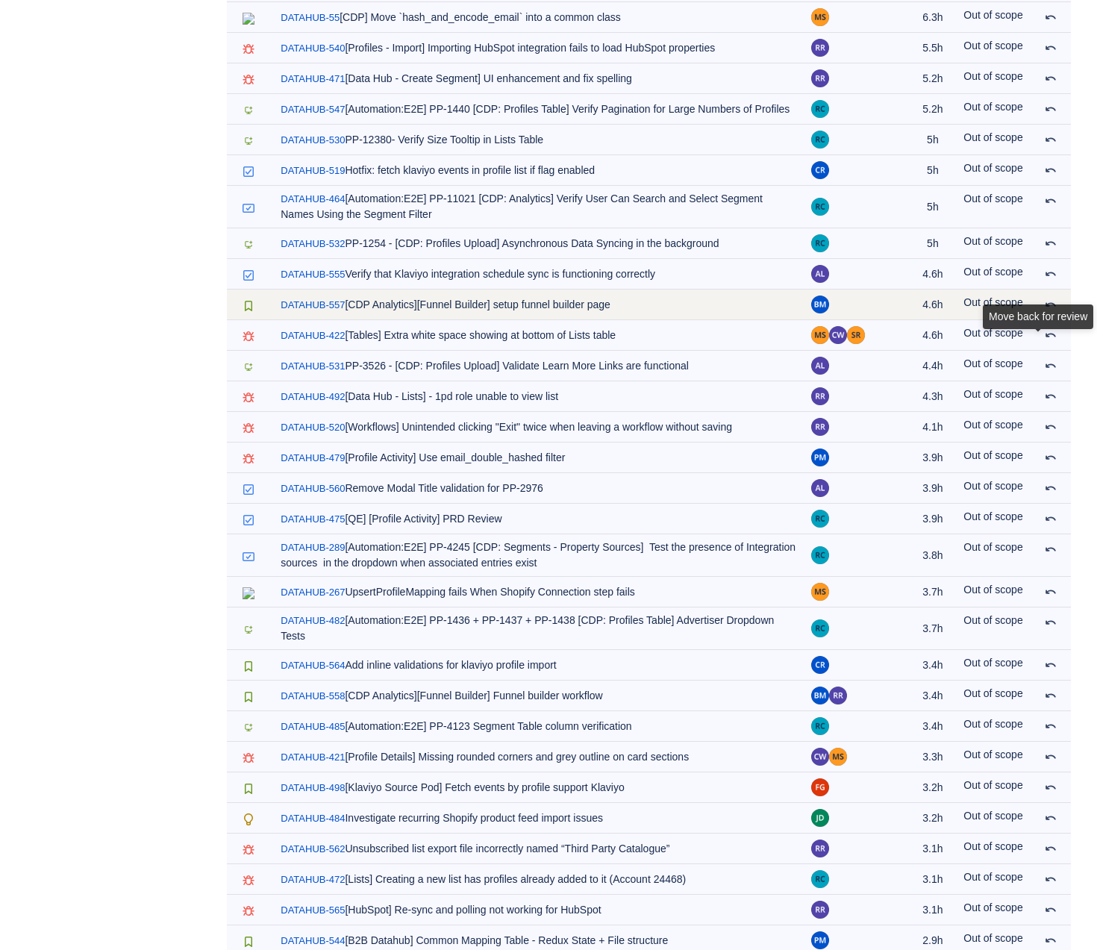
click at [1070, 320] on td at bounding box center [1051, 305] width 40 height 31
click at [1045, 311] on span at bounding box center [1051, 305] width 12 height 12
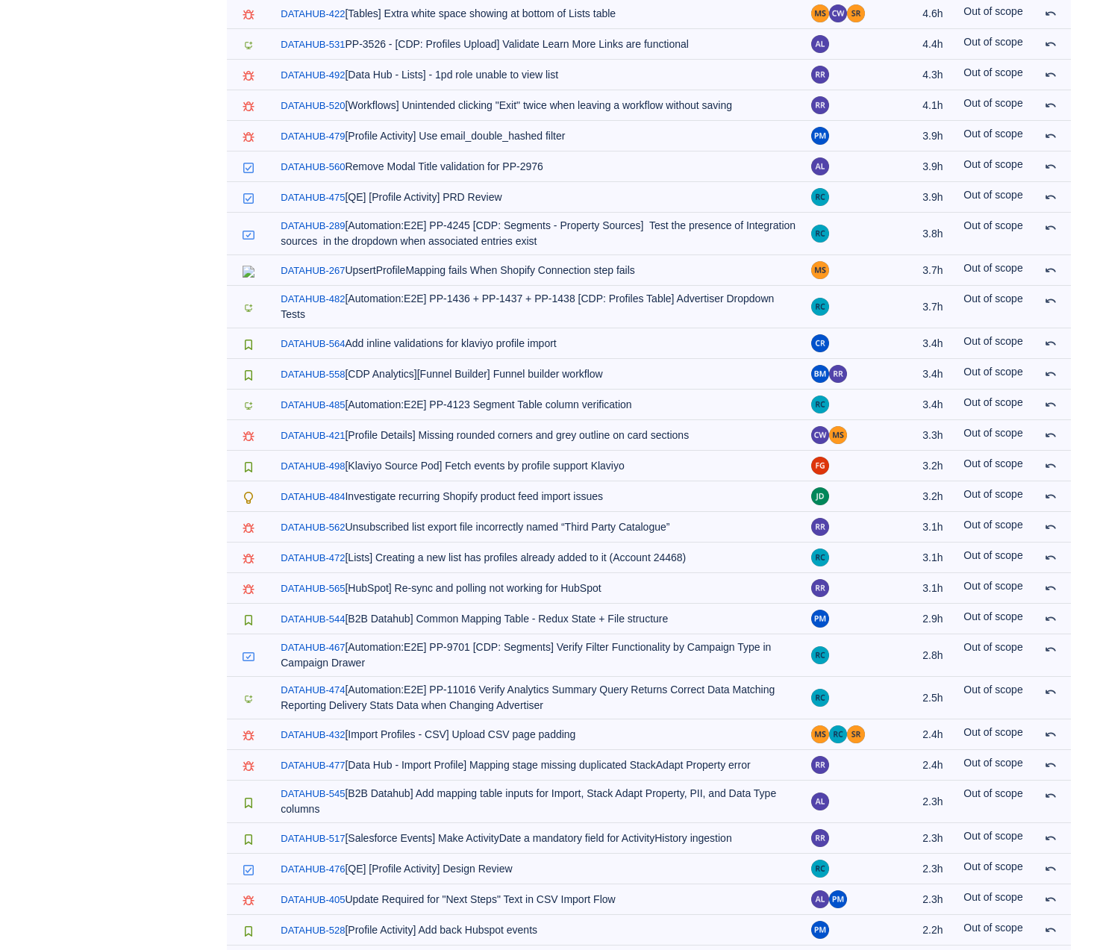
scroll to position [2008, 0]
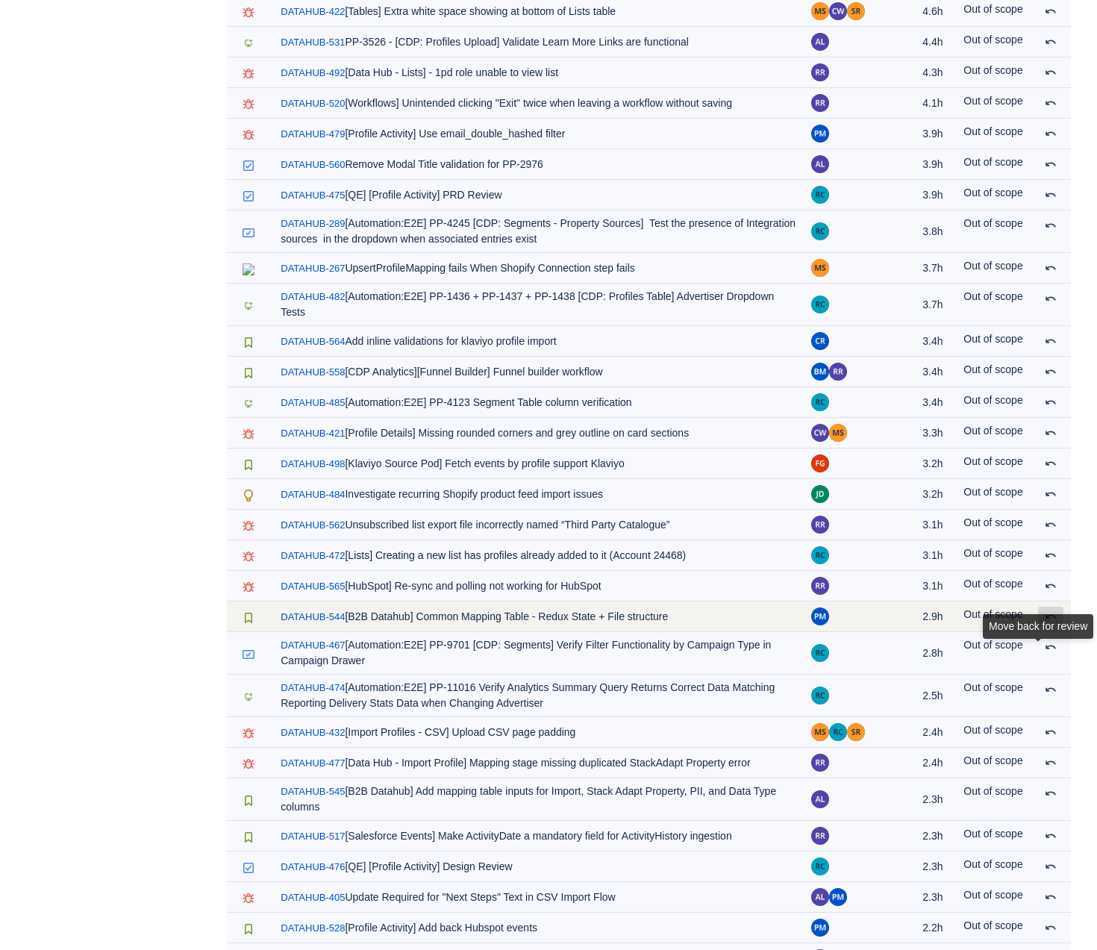
click at [1056, 639] on div "Move back for review" at bounding box center [1038, 626] width 110 height 25
click at [1053, 623] on span at bounding box center [1051, 617] width 12 height 12
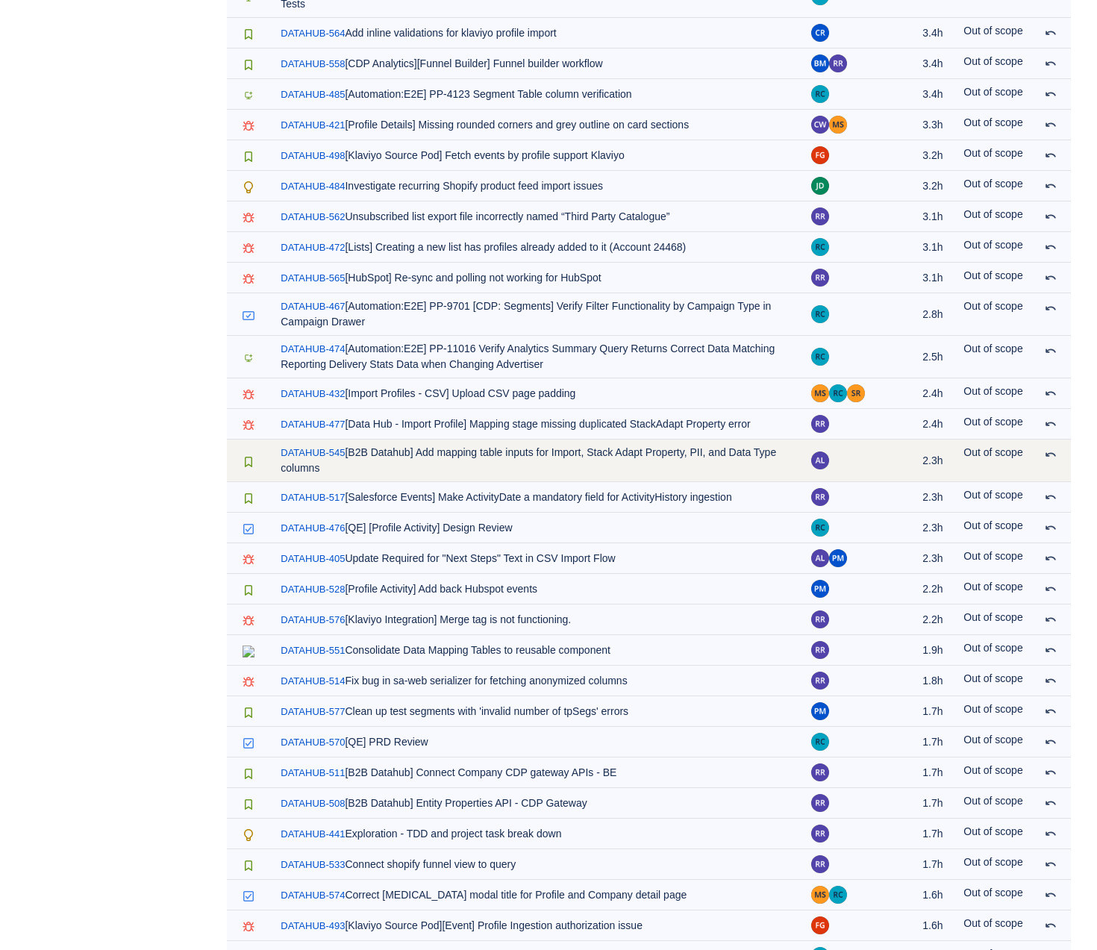
scroll to position [2322, 0]
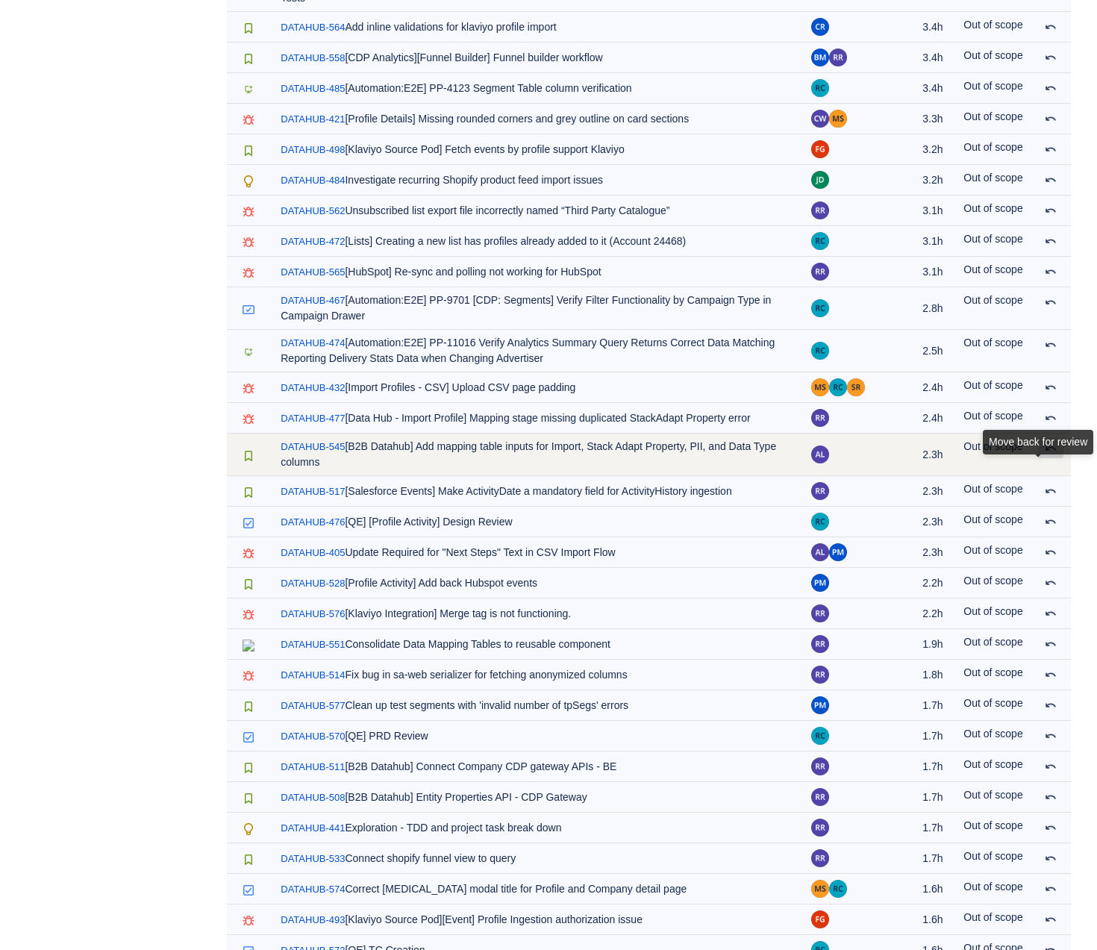
click at [1050, 458] on button at bounding box center [1050, 448] width 25 height 19
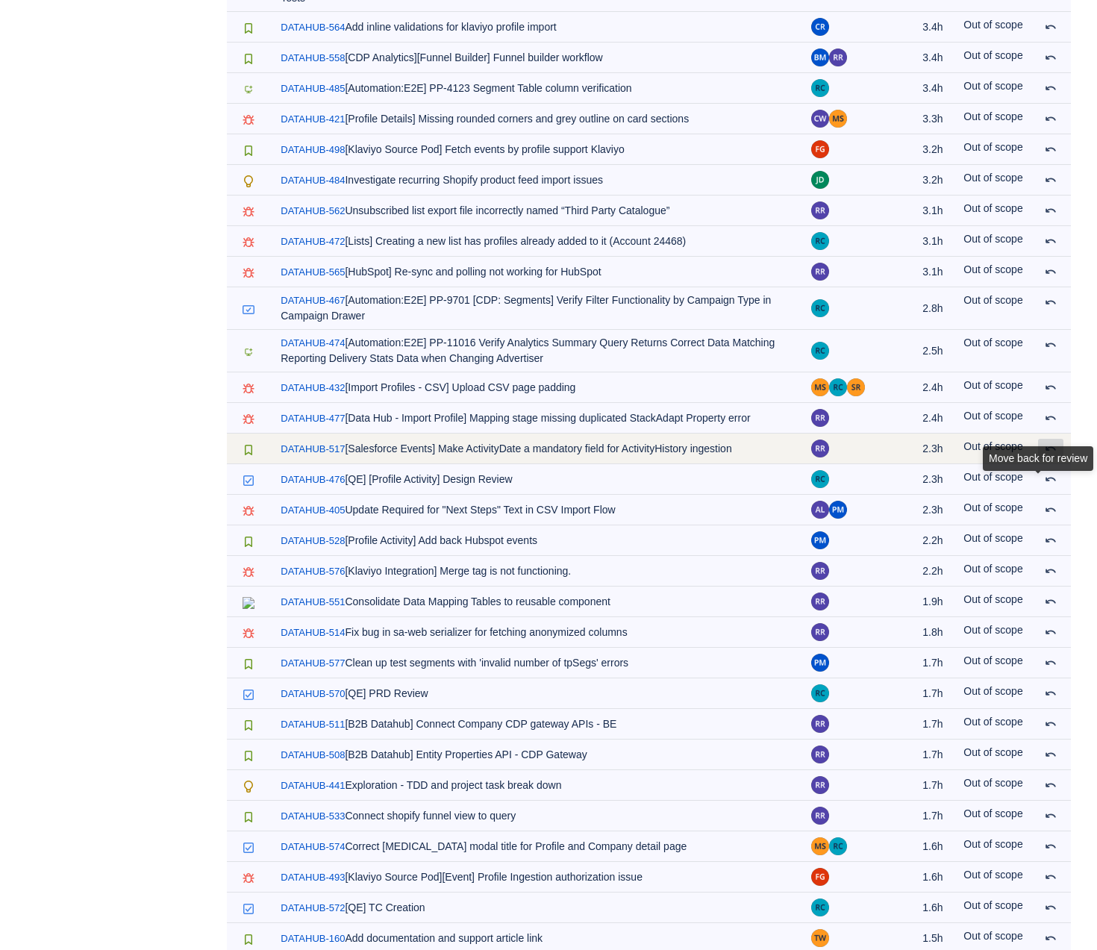
click at [1053, 477] on div "Move back for review" at bounding box center [1038, 461] width 110 height 31
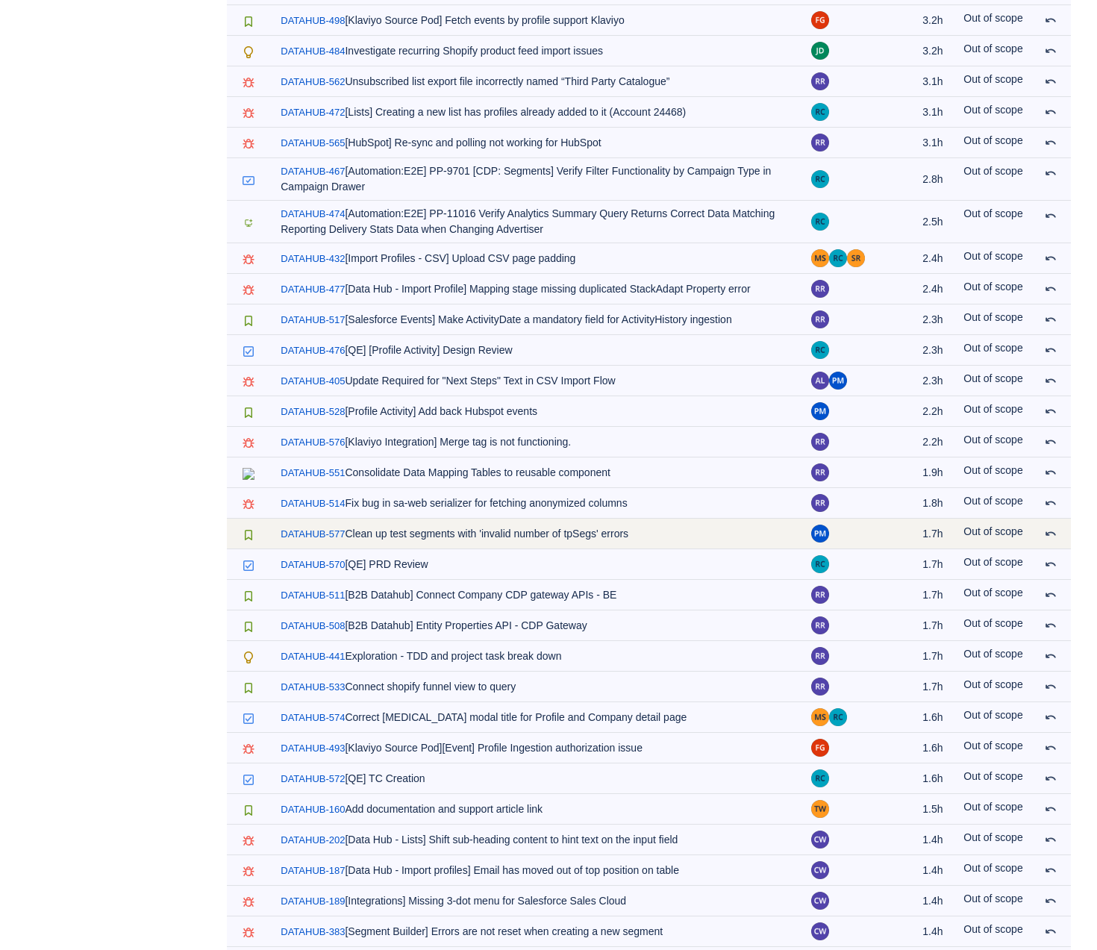
scroll to position [2452, 0]
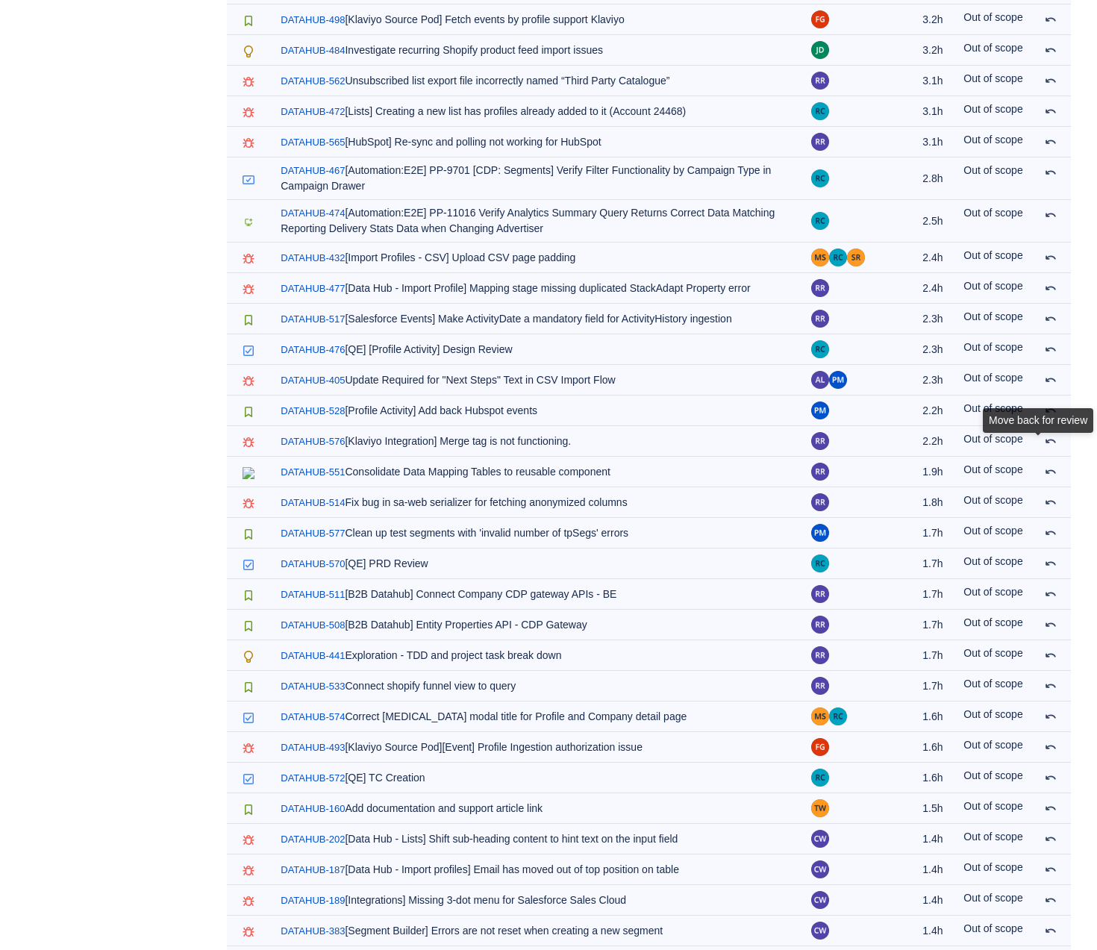
click at [1052, 439] on div "Move back for review" at bounding box center [1038, 423] width 110 height 31
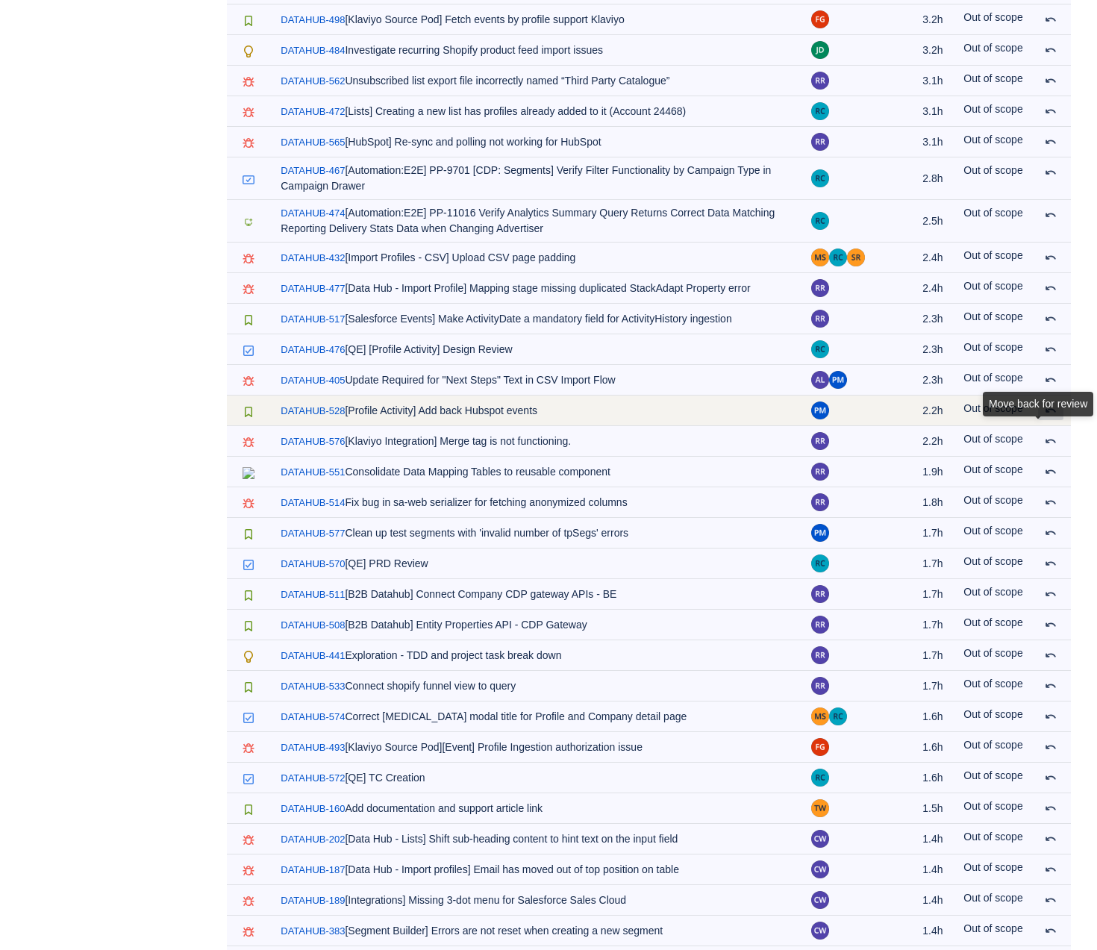
click at [1052, 417] on span at bounding box center [1051, 411] width 12 height 12
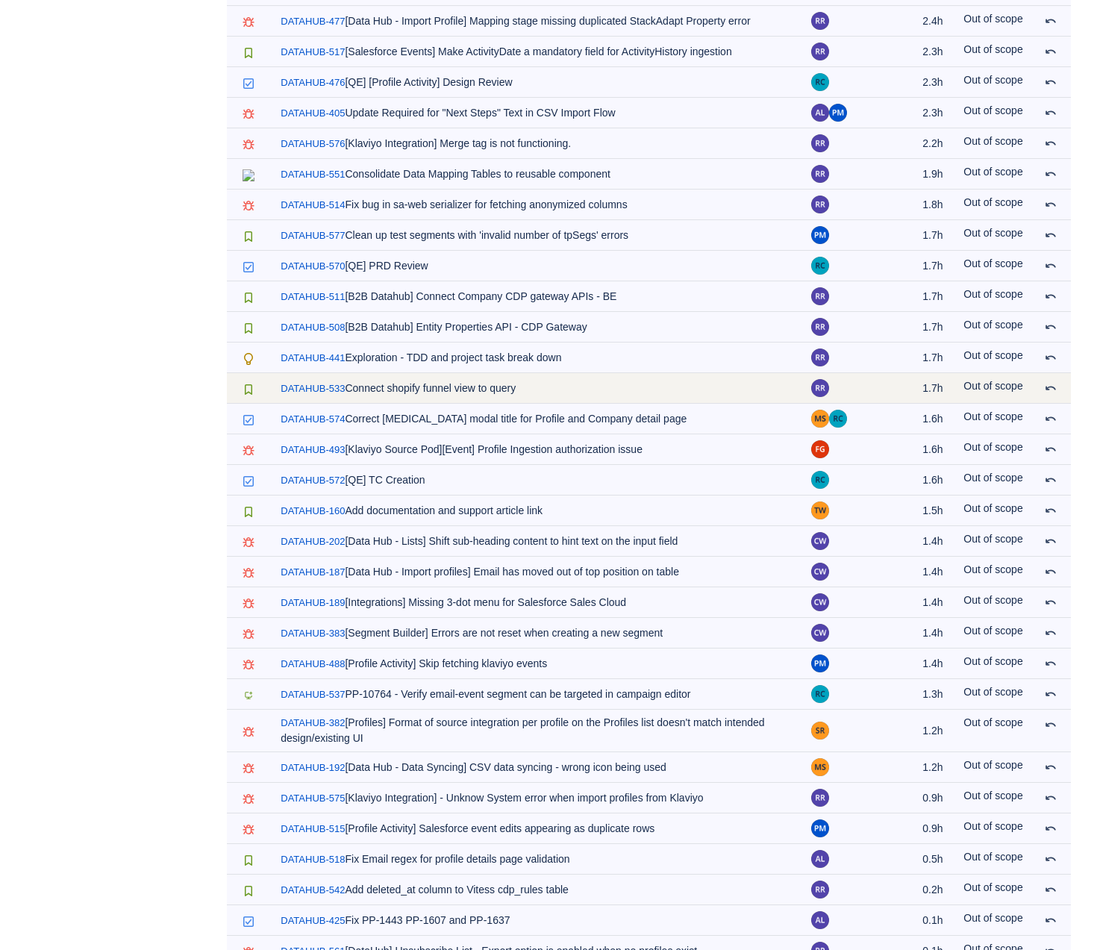
scroll to position [2723, 0]
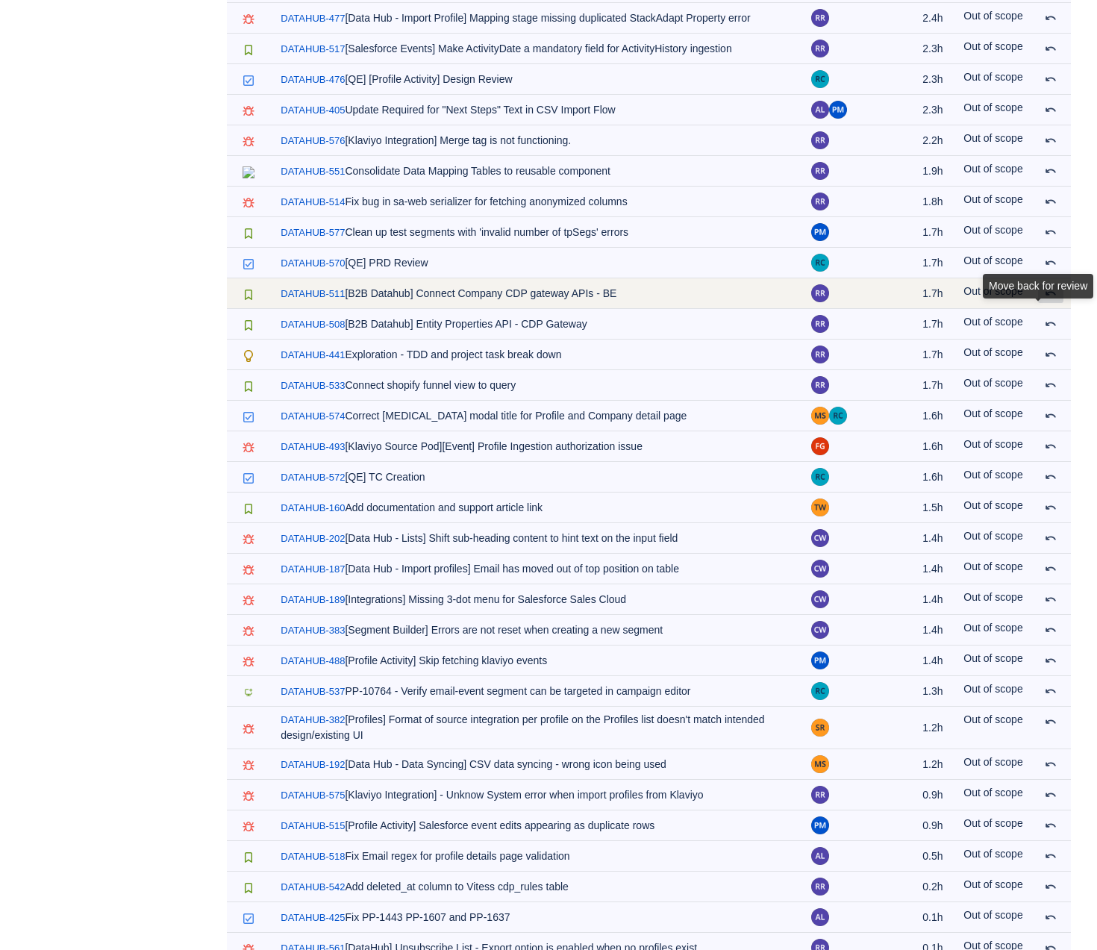
click at [1056, 299] on span at bounding box center [1051, 293] width 12 height 12
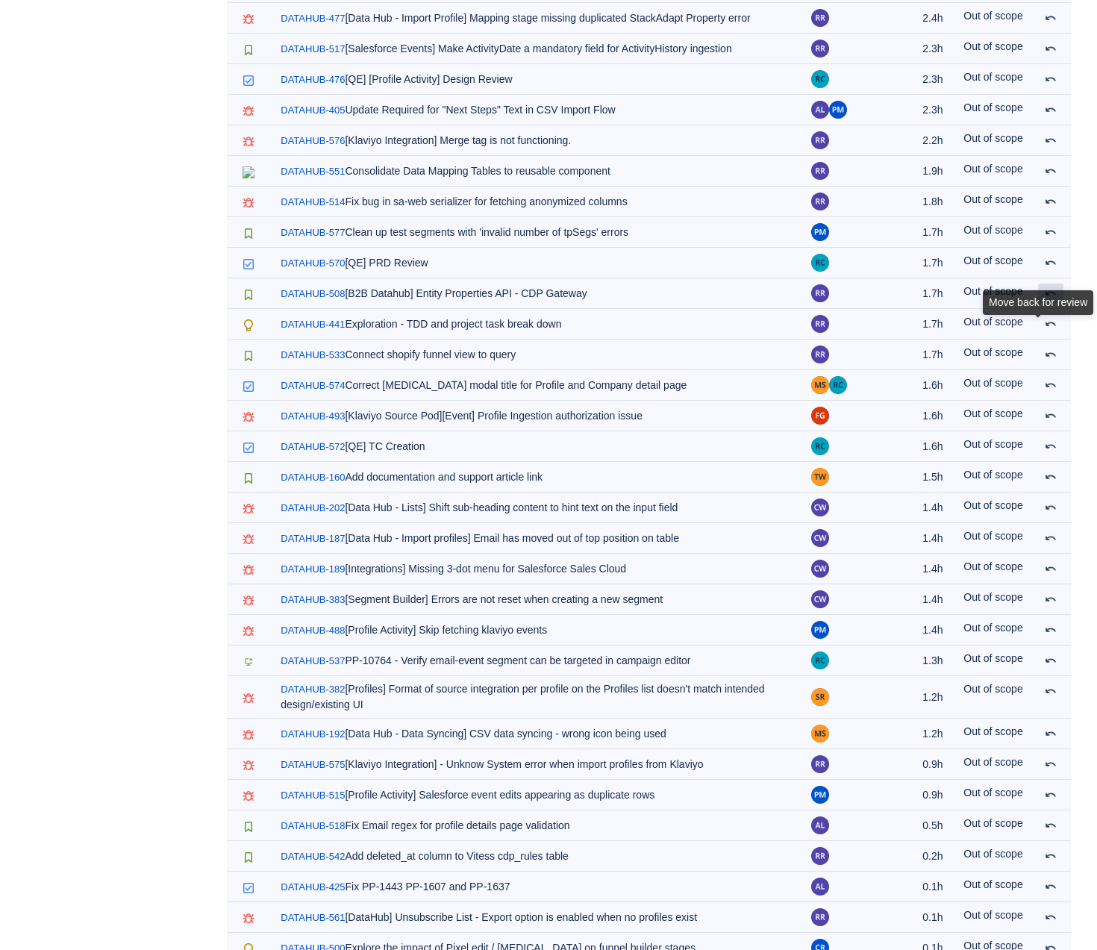
click at [1056, 299] on span at bounding box center [1051, 293] width 12 height 12
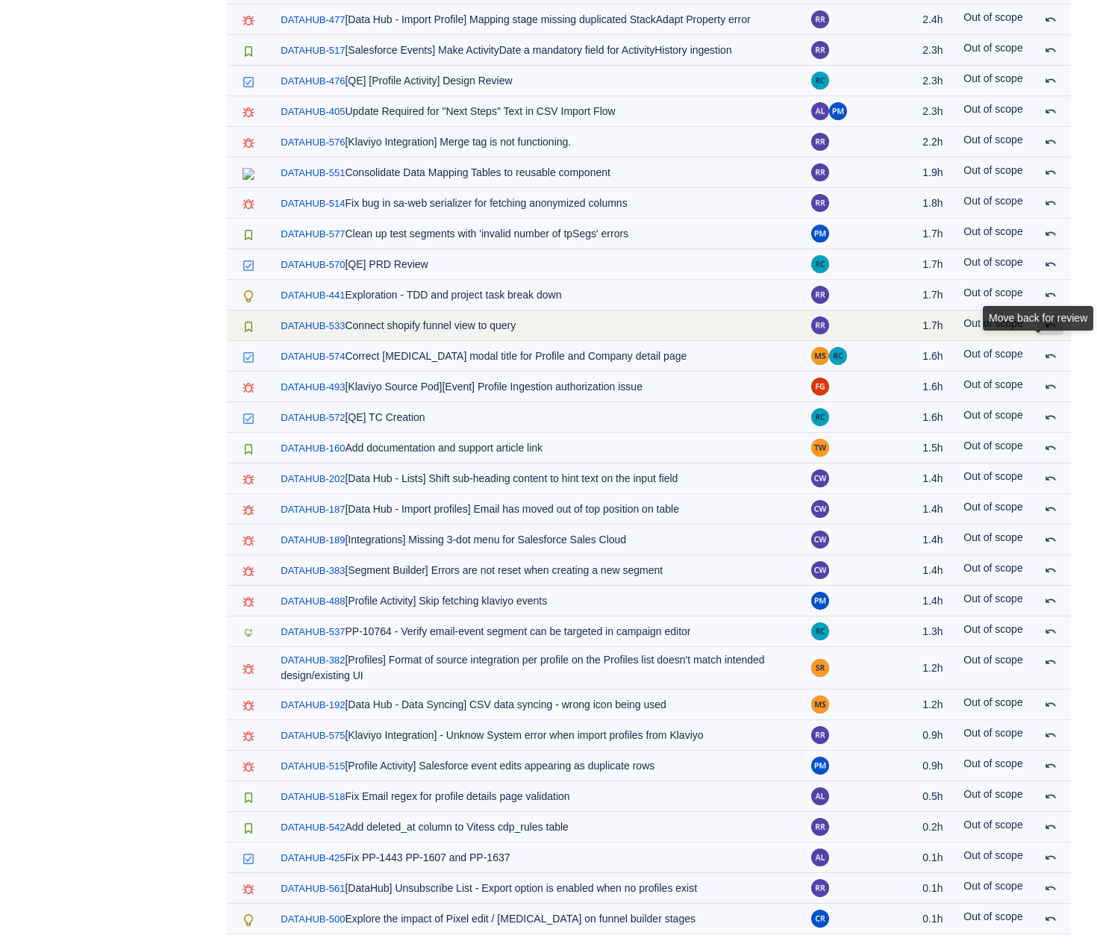
click at [1053, 331] on span at bounding box center [1051, 326] width 12 height 12
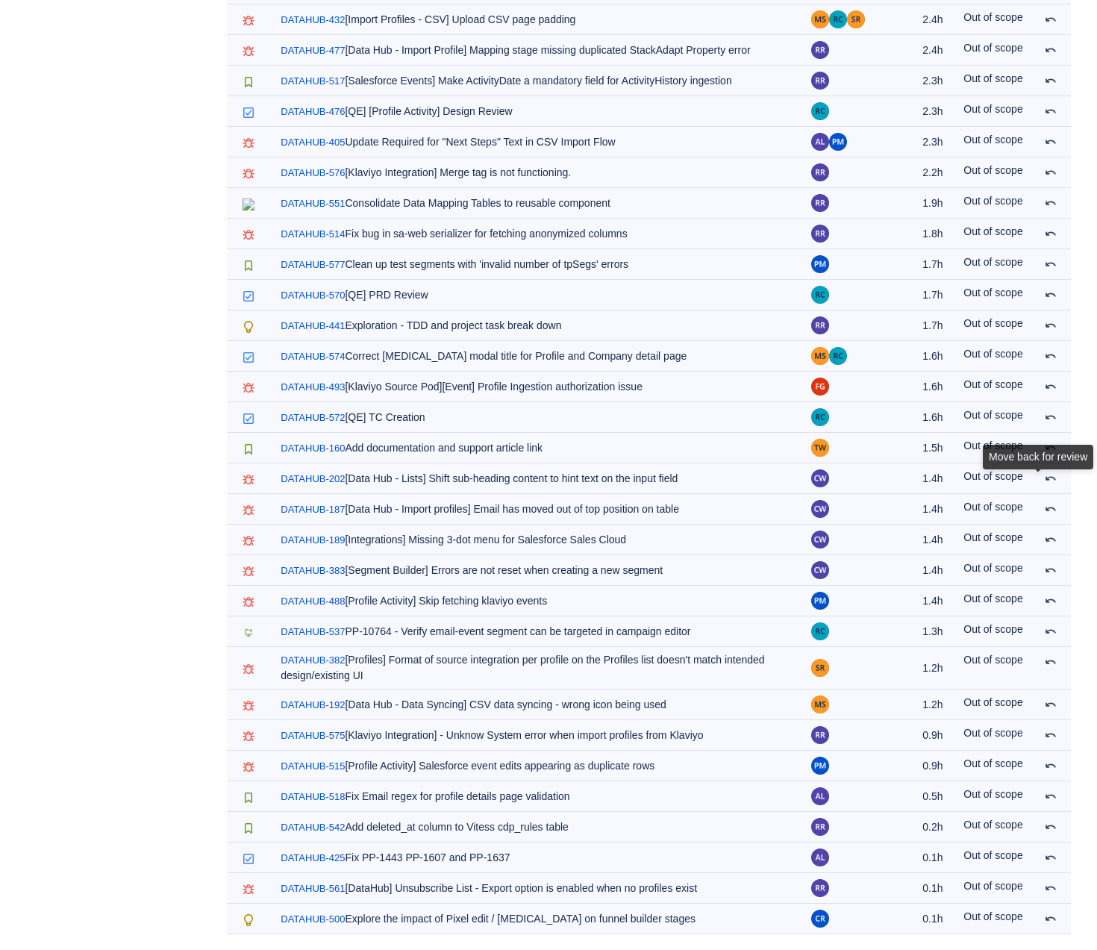
scroll to position [2728, 0]
click at [1050, 830] on div "Move back for review" at bounding box center [1038, 838] width 110 height 31
click at [1053, 829] on div "Move back for review" at bounding box center [1038, 838] width 110 height 31
click at [1051, 827] on div "Move back for review" at bounding box center [1038, 838] width 110 height 31
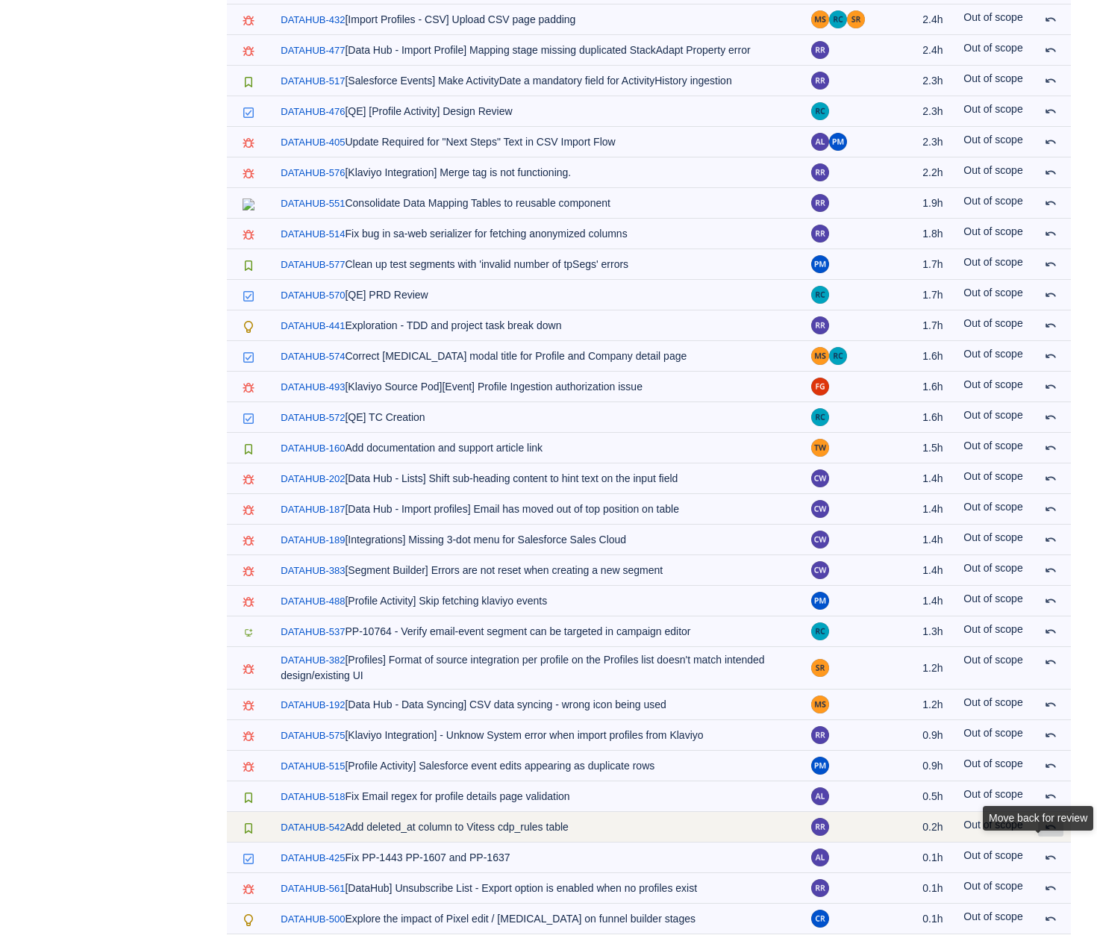
click at [1050, 831] on span at bounding box center [1051, 827] width 12 height 12
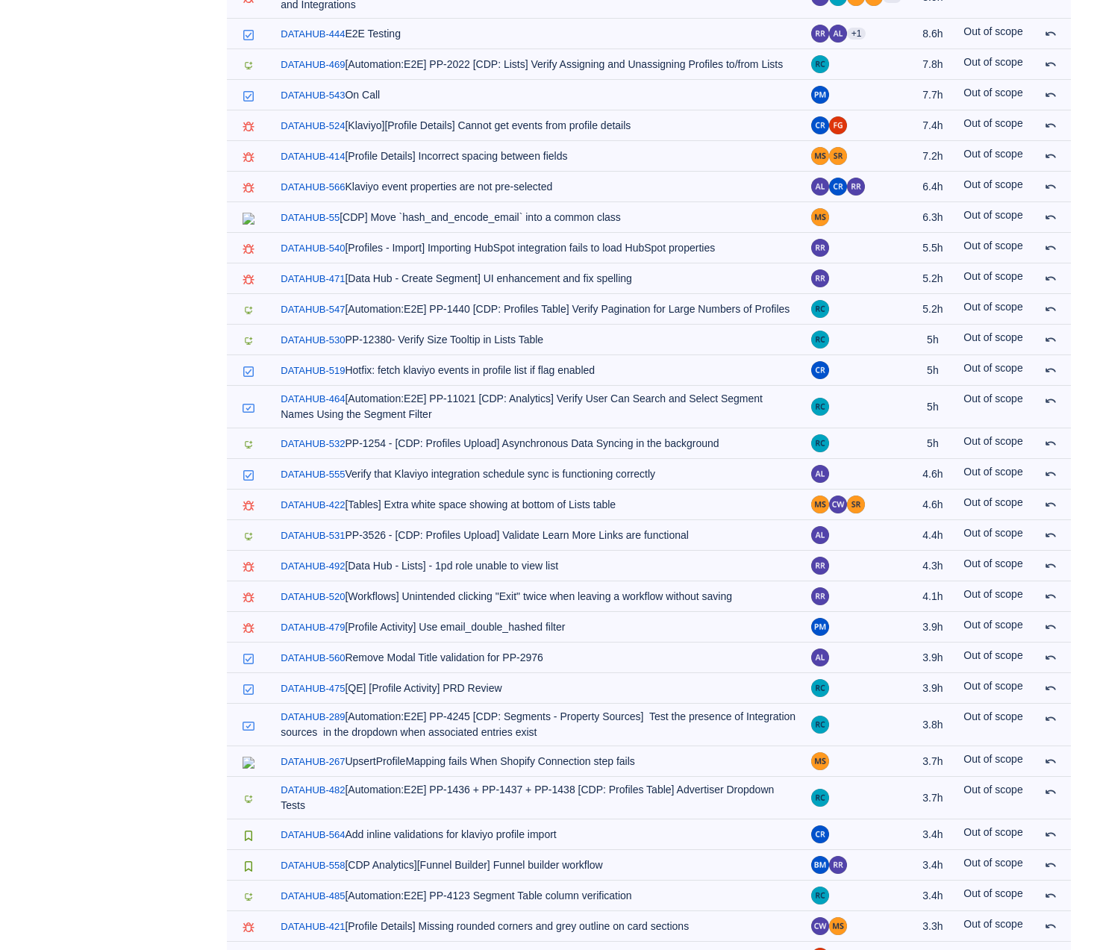
scroll to position [0, 0]
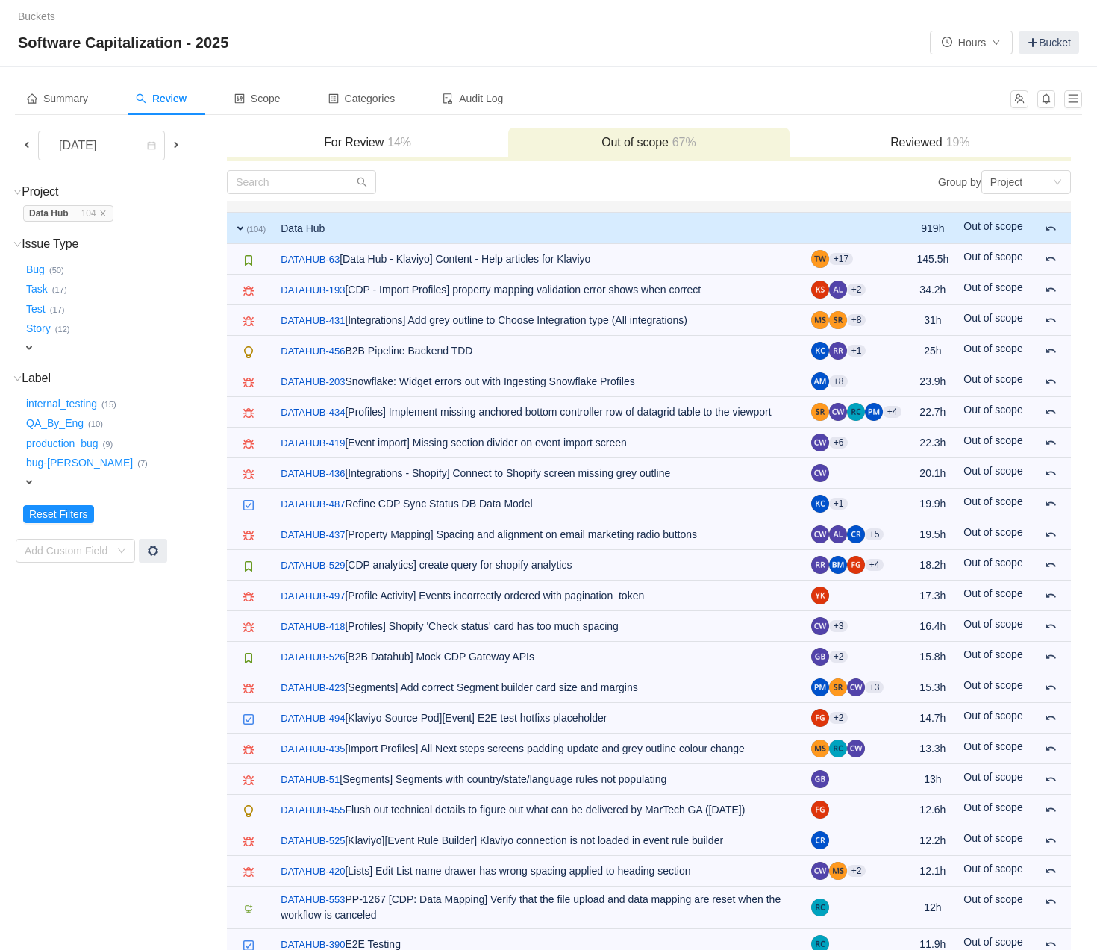
click at [348, 143] on h3 "For Review 14%" at bounding box center [367, 142] width 267 height 15
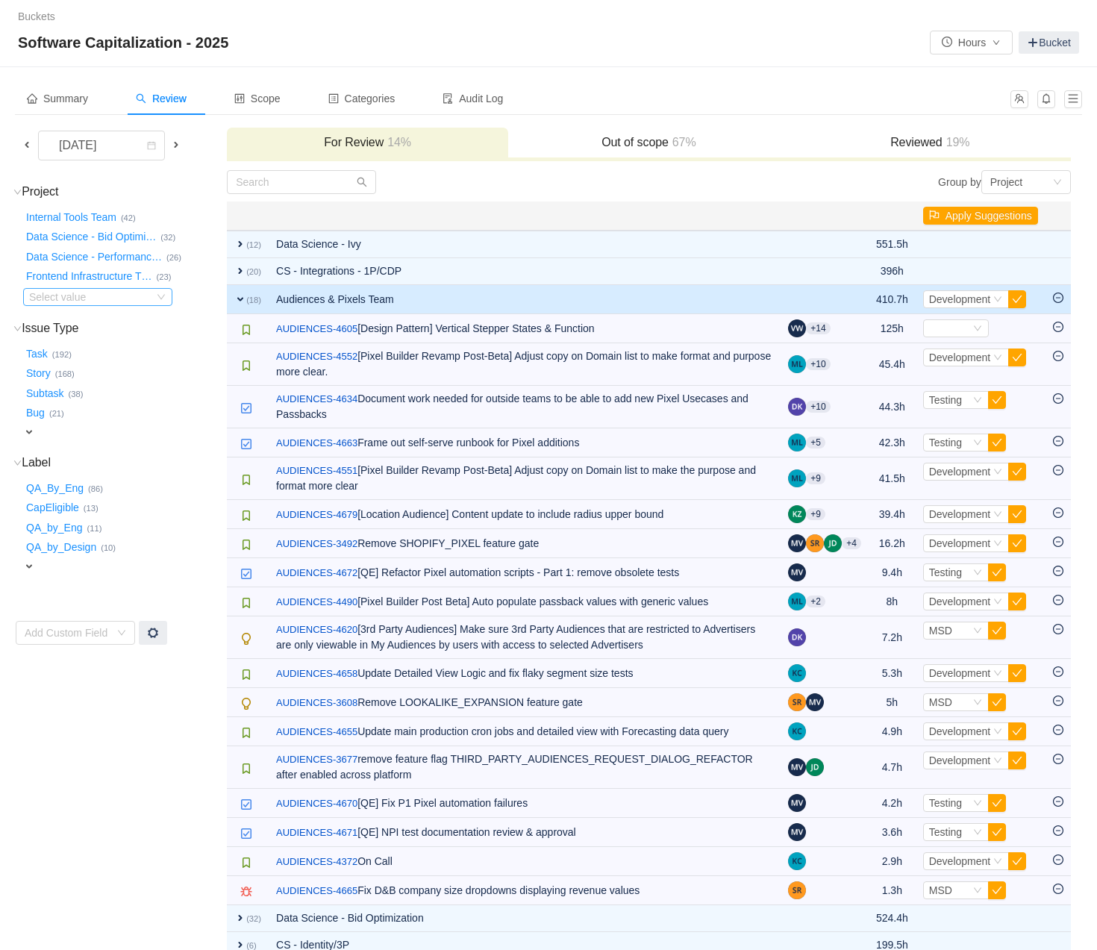
click at [80, 296] on div "Select value" at bounding box center [88, 297] width 118 height 15
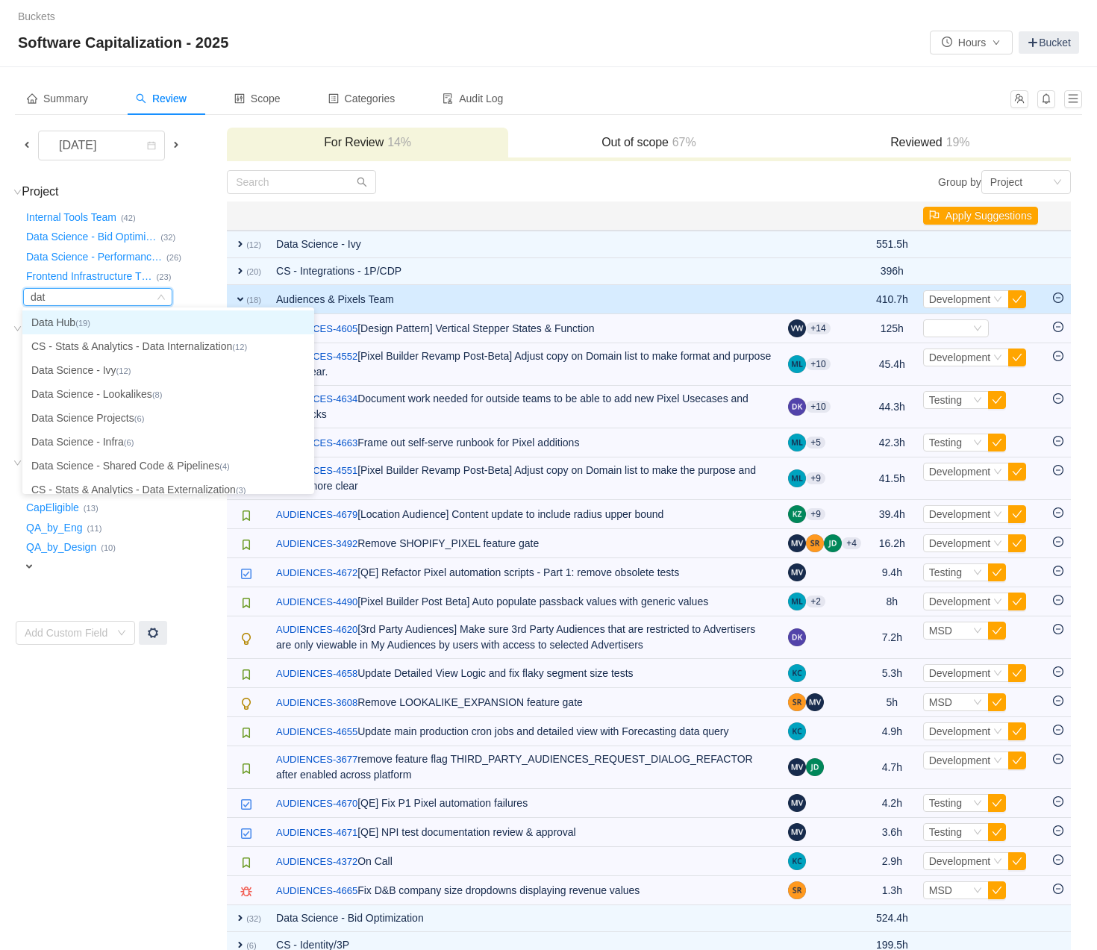
type input "data"
click at [78, 316] on li "Data Hub (19)" at bounding box center [168, 323] width 292 height 24
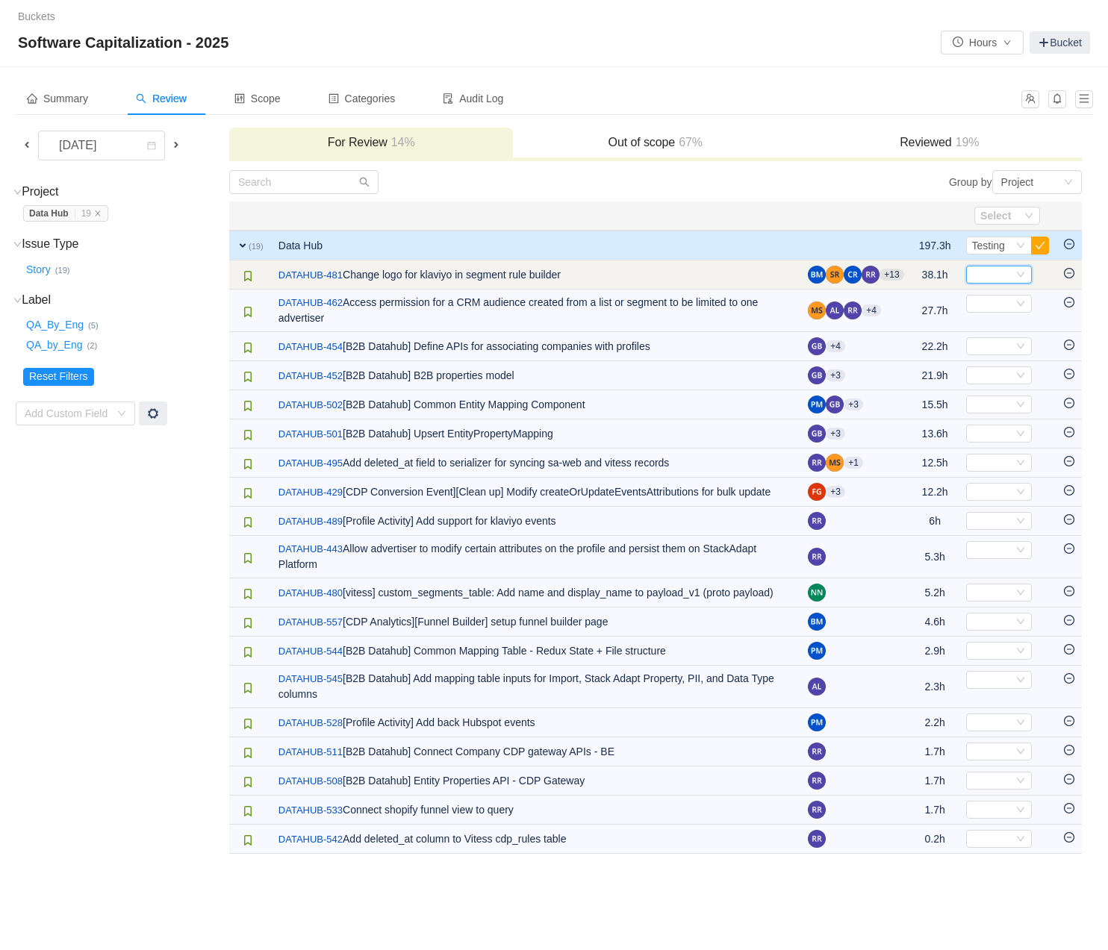
click at [1023, 274] on icon "icon: down" at bounding box center [1020, 274] width 9 height 9
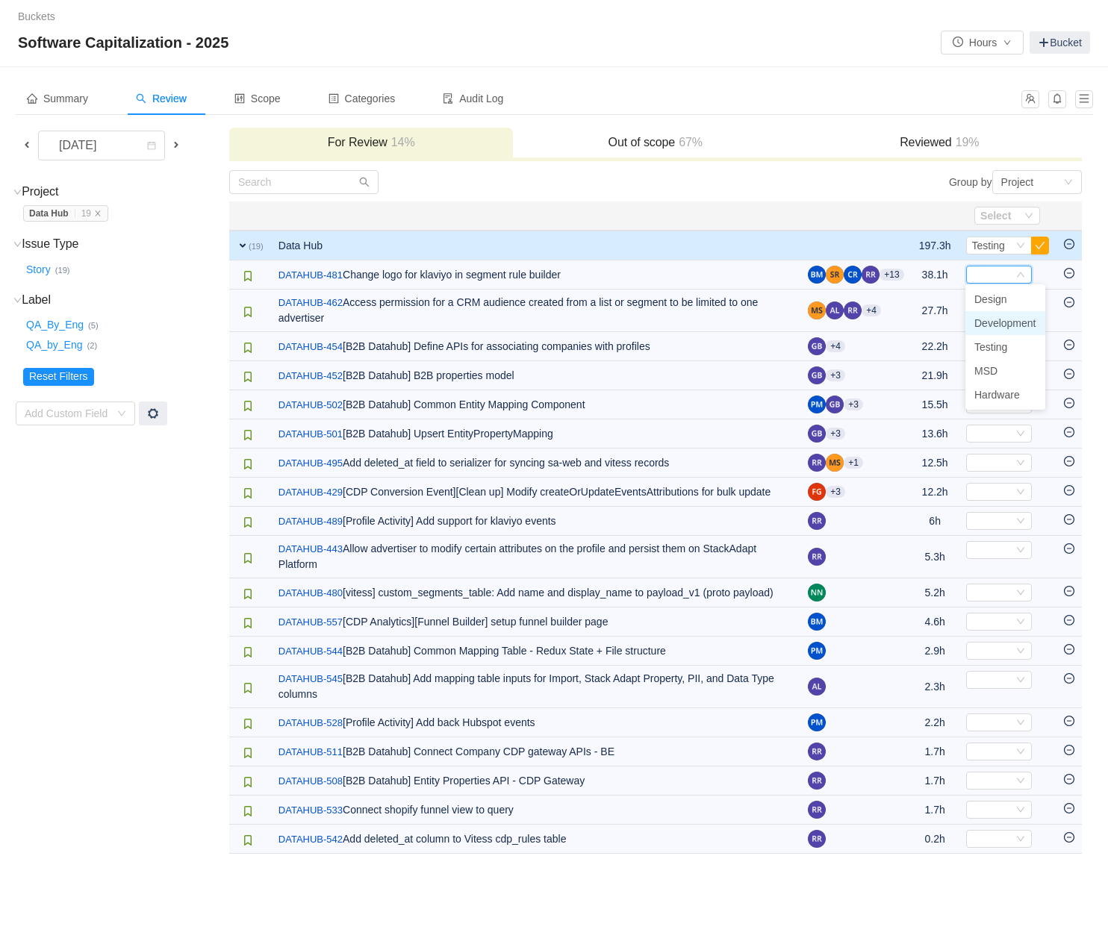
click at [994, 324] on span "Development" at bounding box center [1005, 323] width 62 height 12
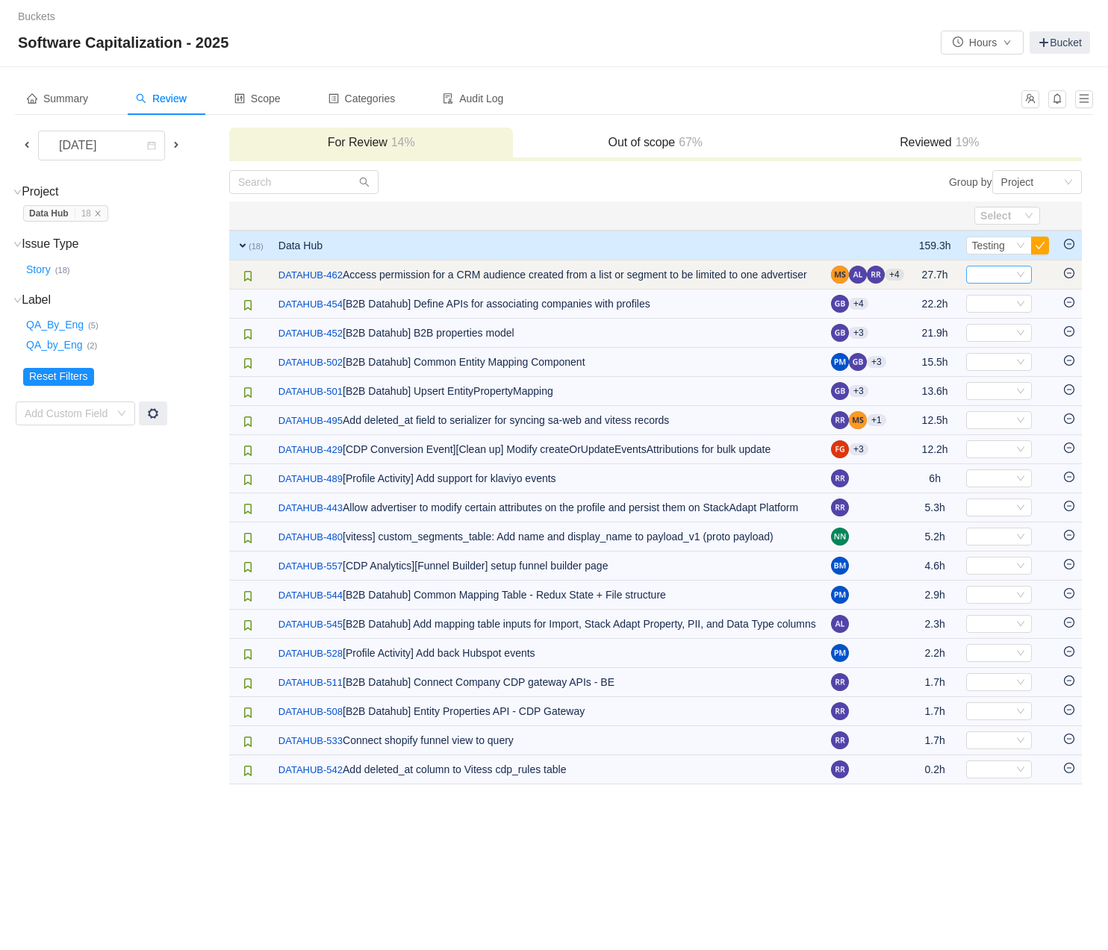
click at [1020, 272] on icon "icon: down" at bounding box center [1020, 274] width 9 height 9
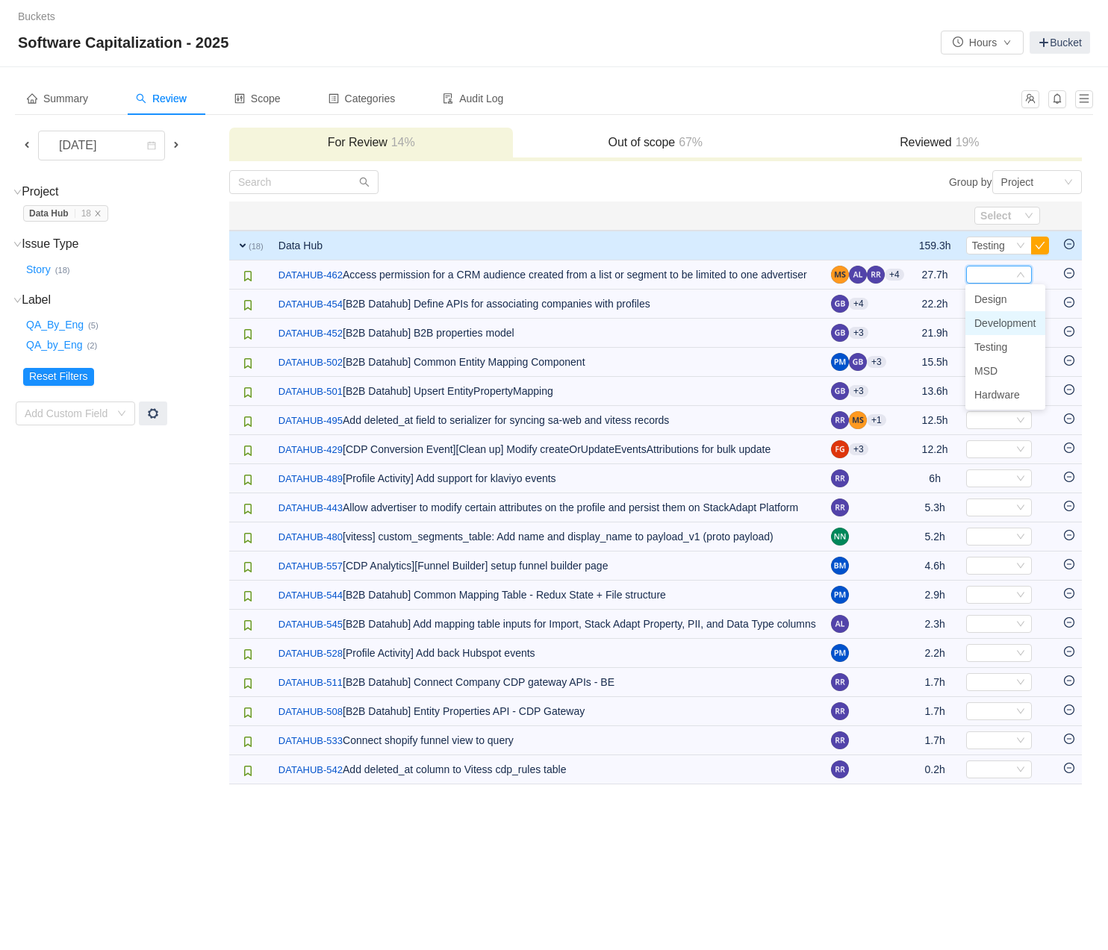
click at [987, 322] on span "Development" at bounding box center [1005, 323] width 62 height 12
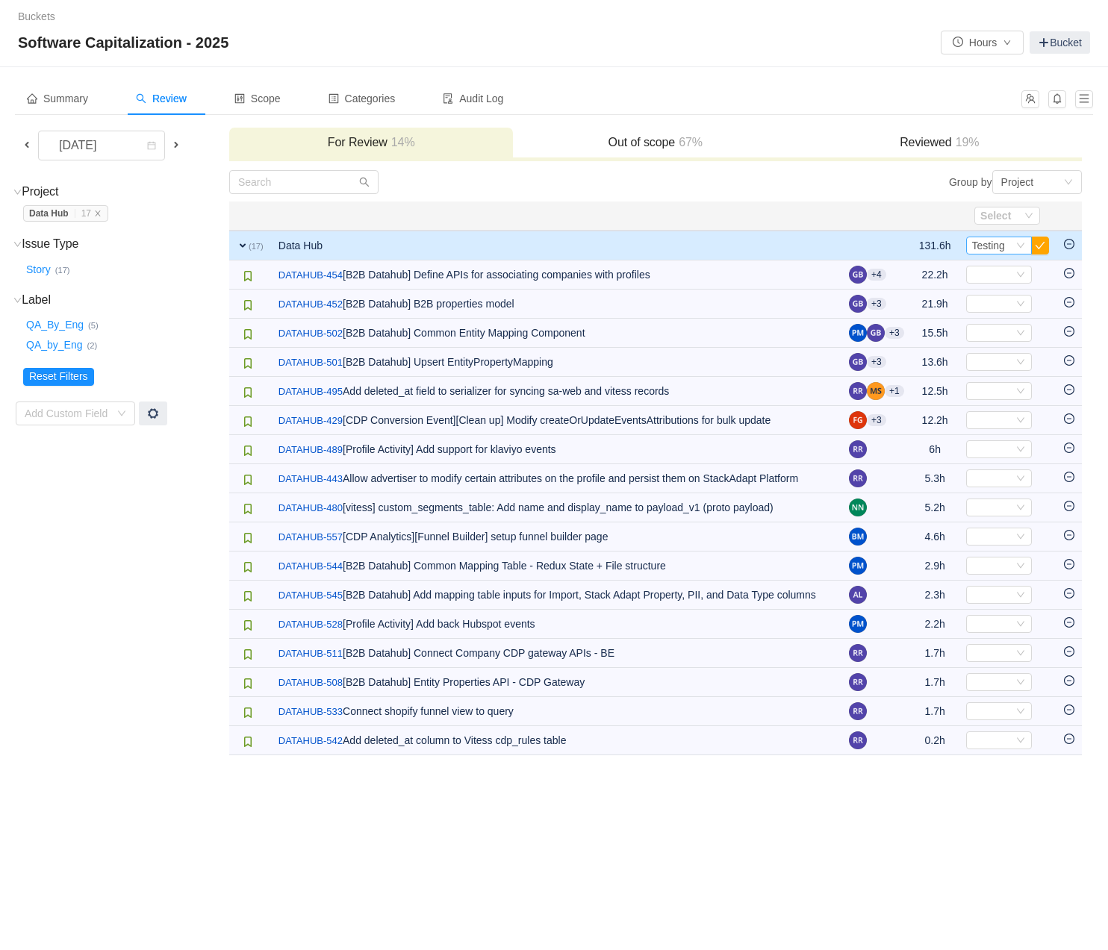
click at [1020, 246] on icon "icon: down" at bounding box center [1019, 245] width 7 height 5
click at [994, 295] on span "Development" at bounding box center [1005, 295] width 62 height 12
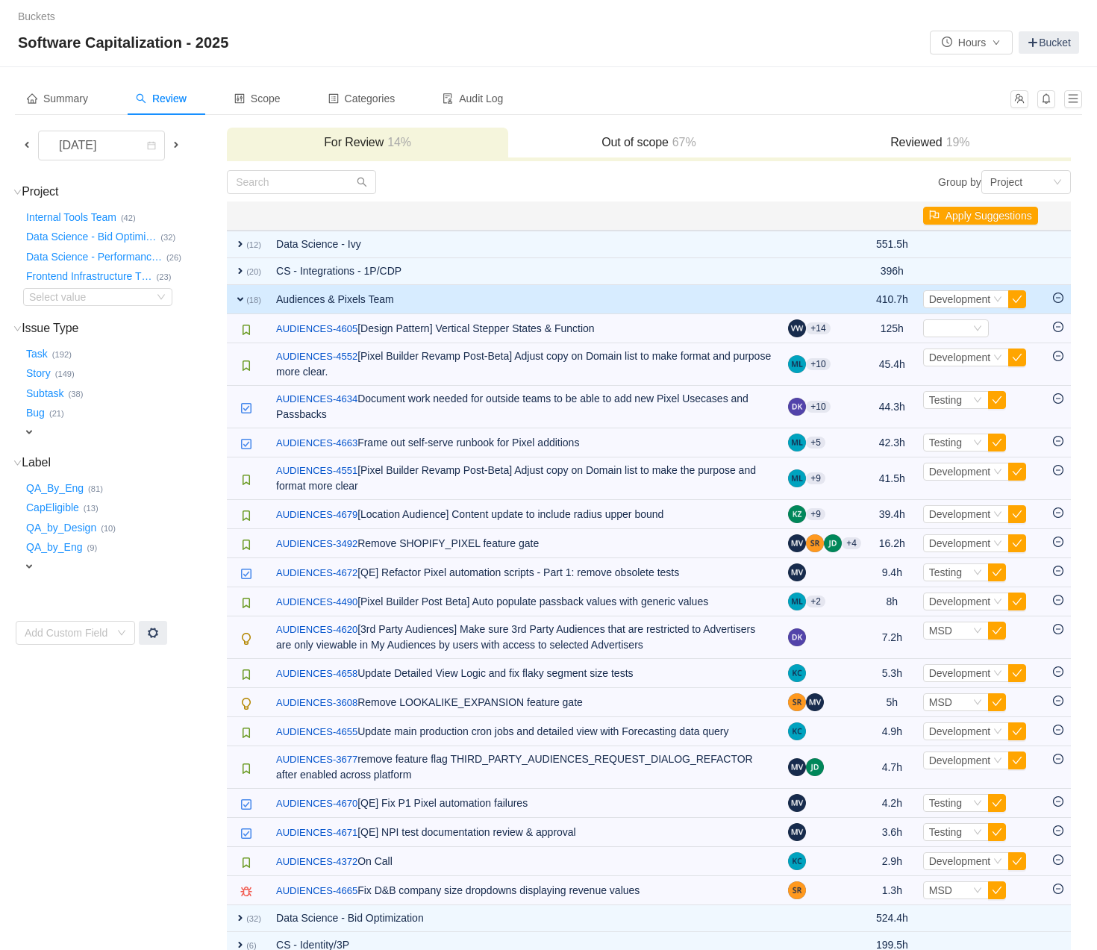
click at [240, 299] on span "expand" at bounding box center [240, 299] width 12 height 12
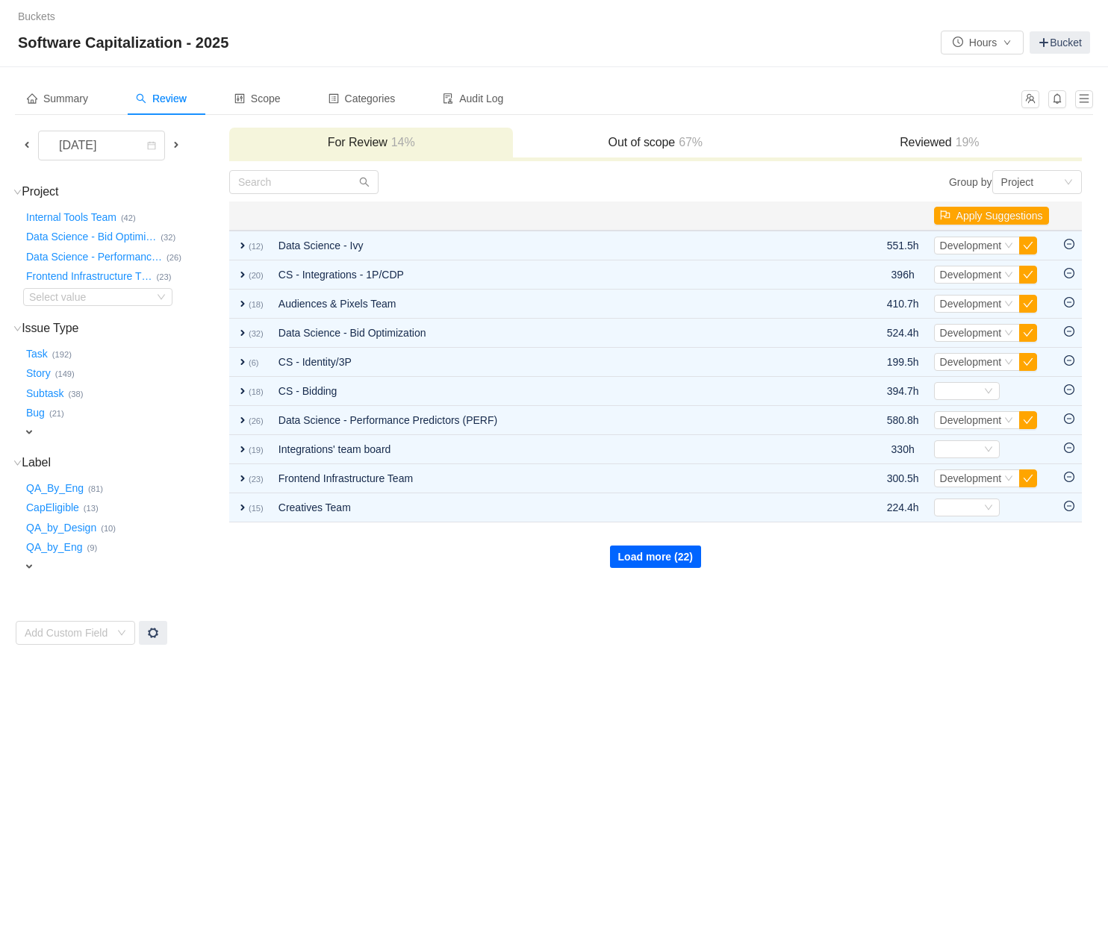
click at [658, 552] on button "Load more (22)" at bounding box center [655, 557] width 91 height 22
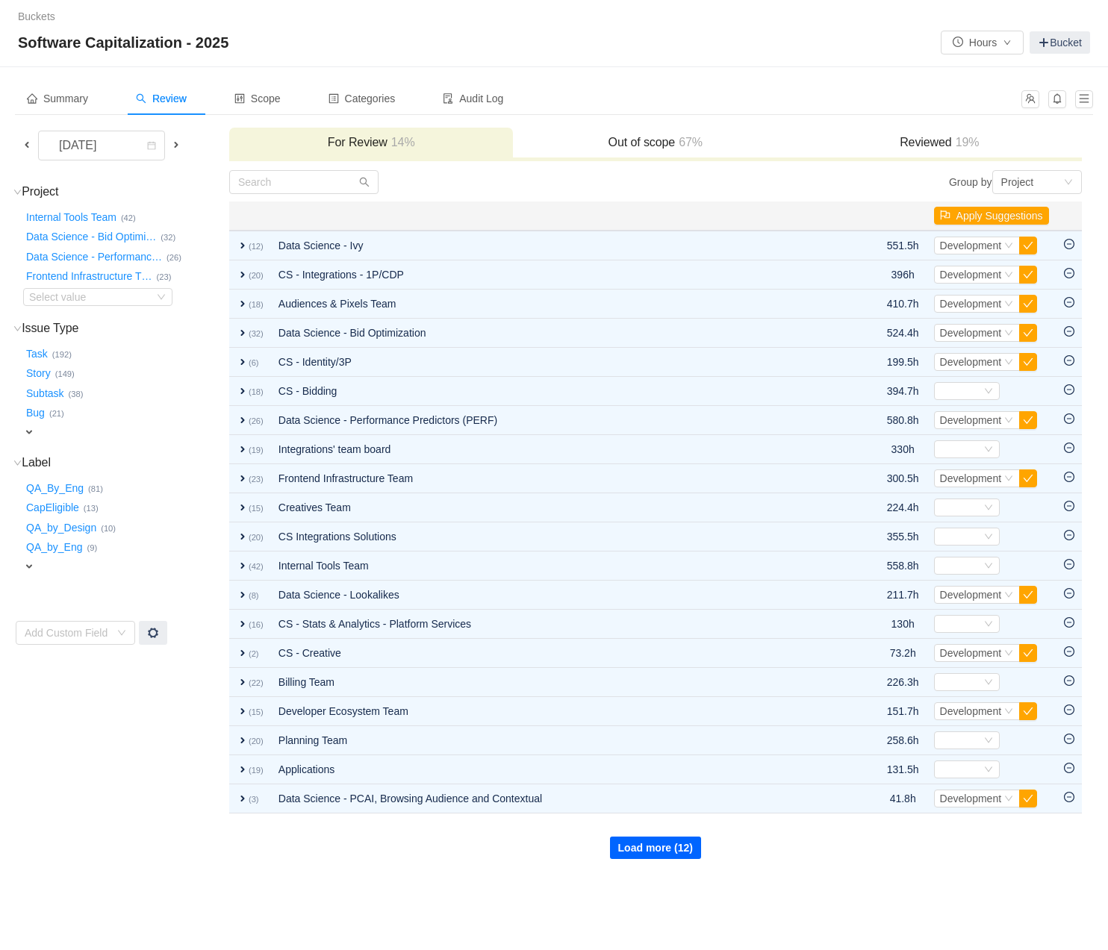
click at [646, 853] on button "Load more (12)" at bounding box center [655, 848] width 91 height 22
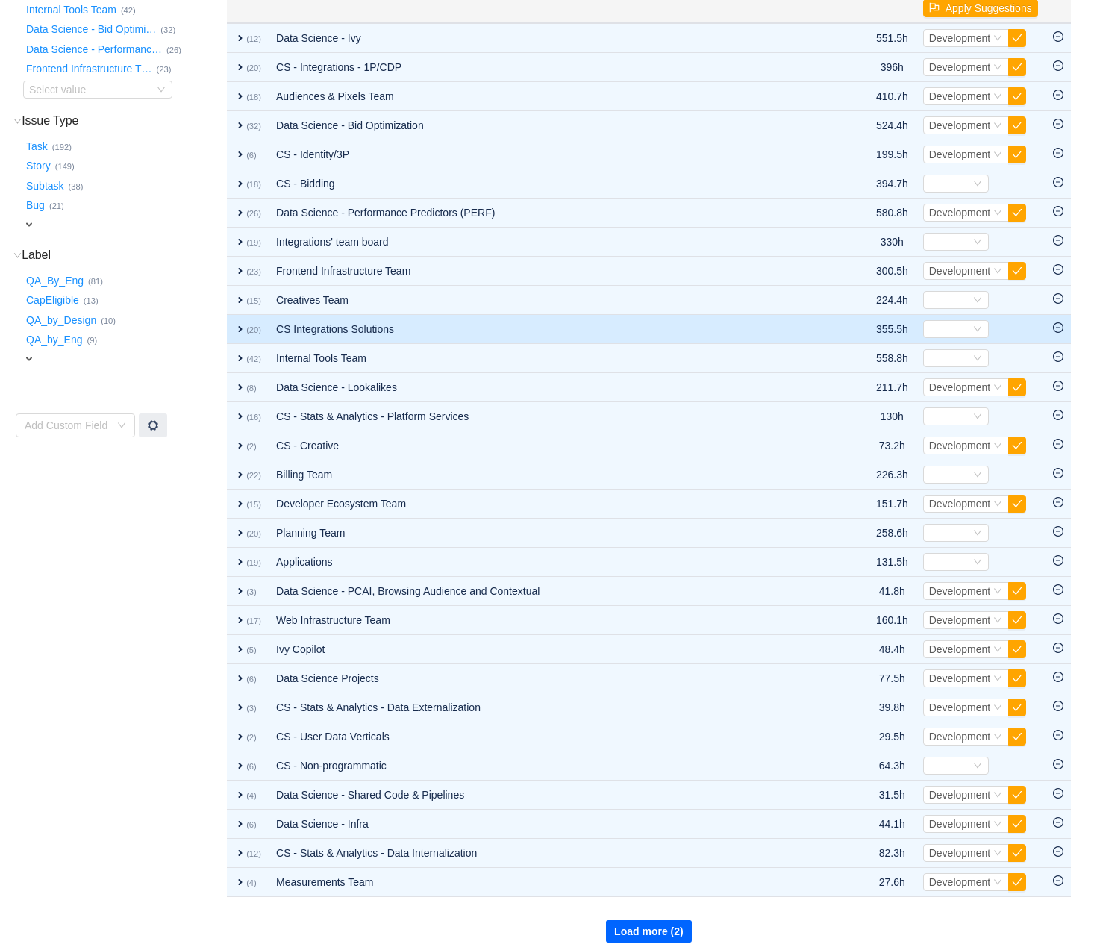
scroll to position [213, 0]
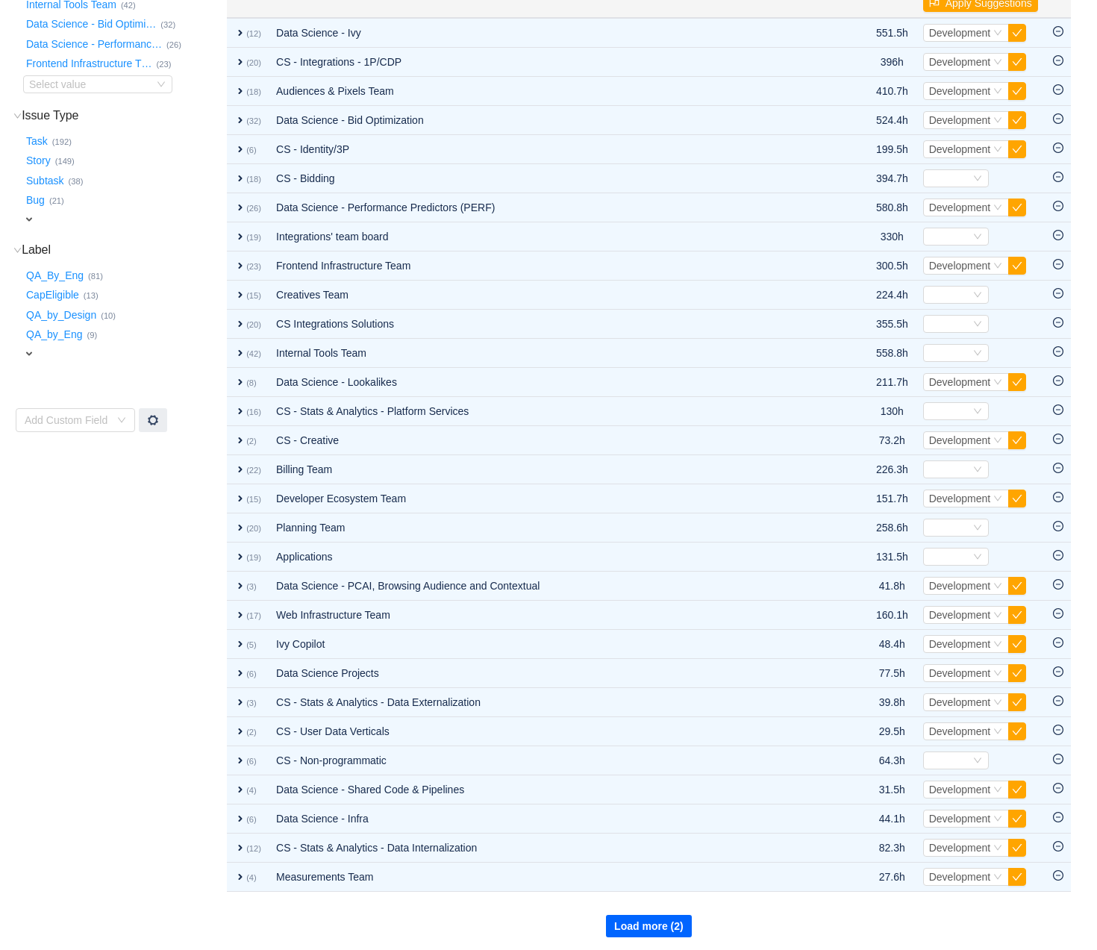
click at [662, 859] on button "Load more (2)" at bounding box center [649, 926] width 86 height 22
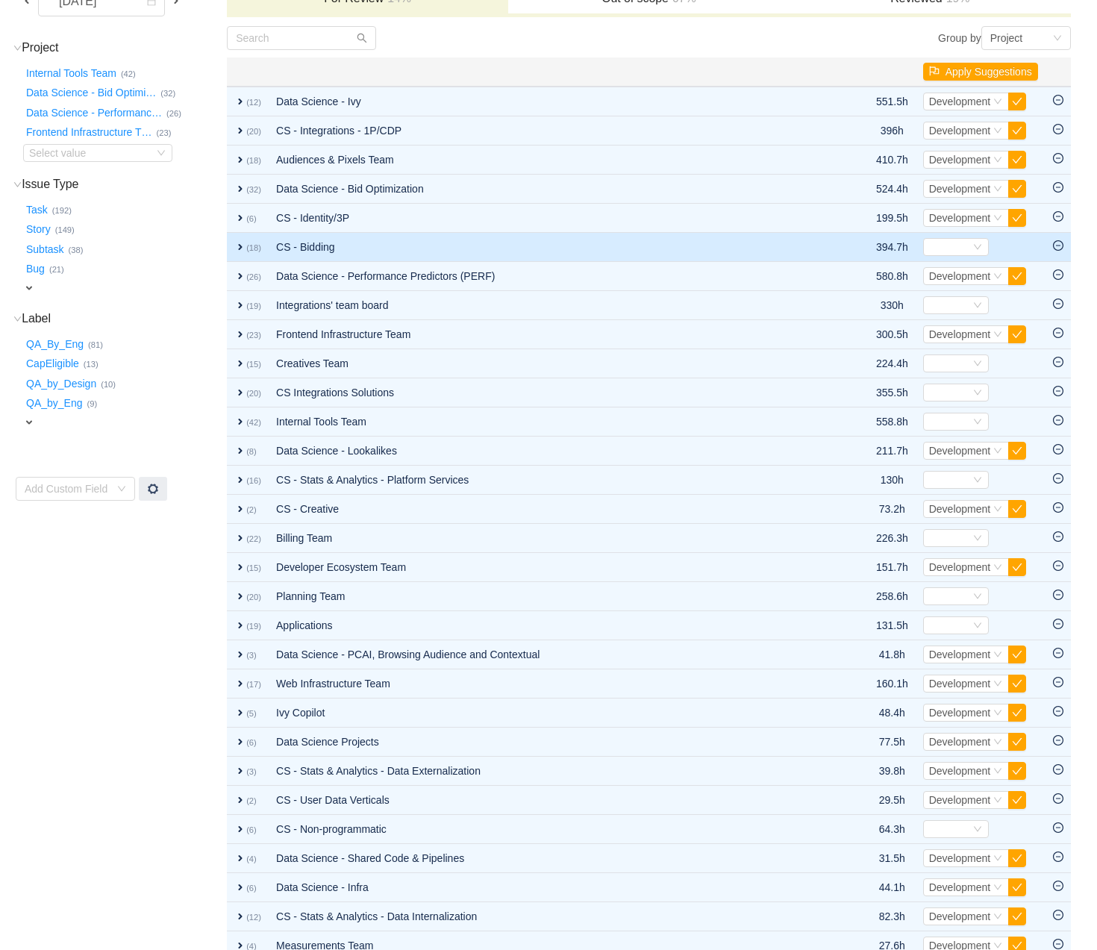
scroll to position [143, 0]
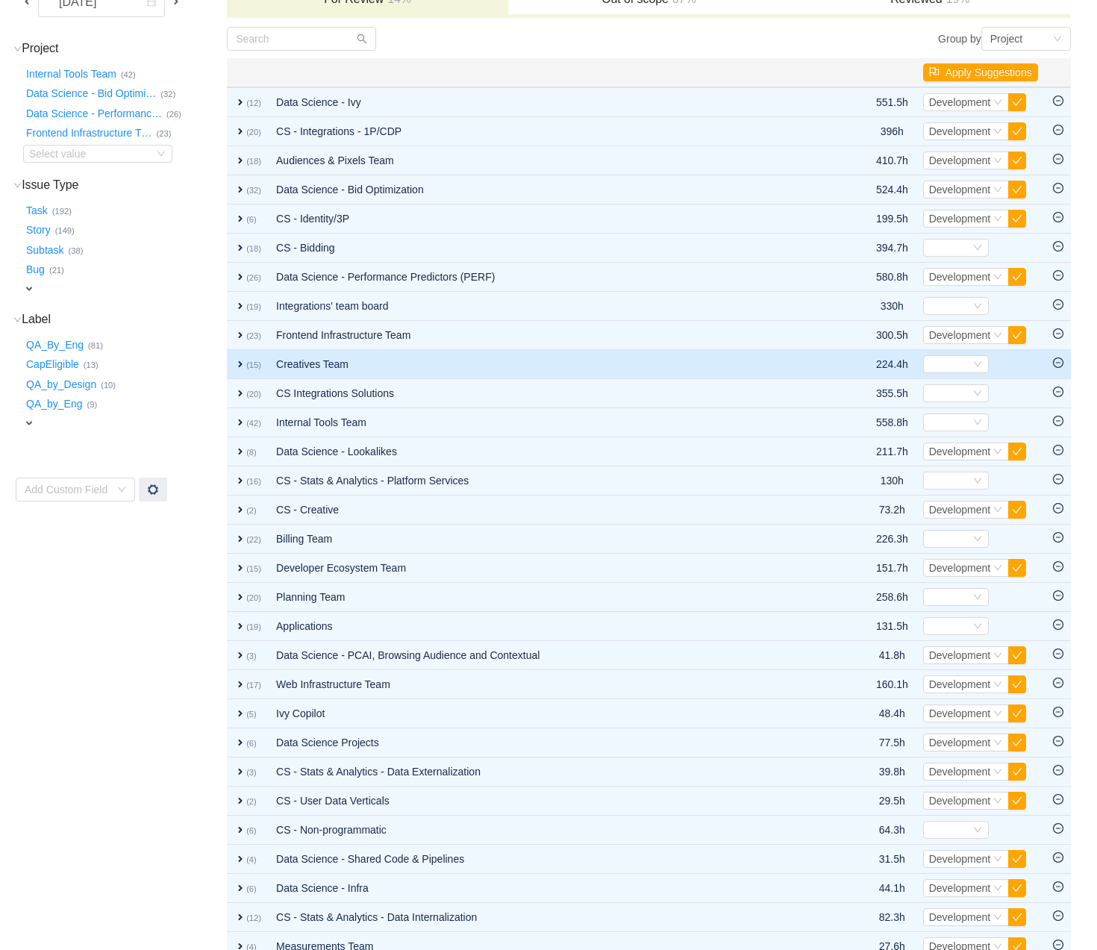
click at [241, 361] on span "expand" at bounding box center [240, 364] width 12 height 12
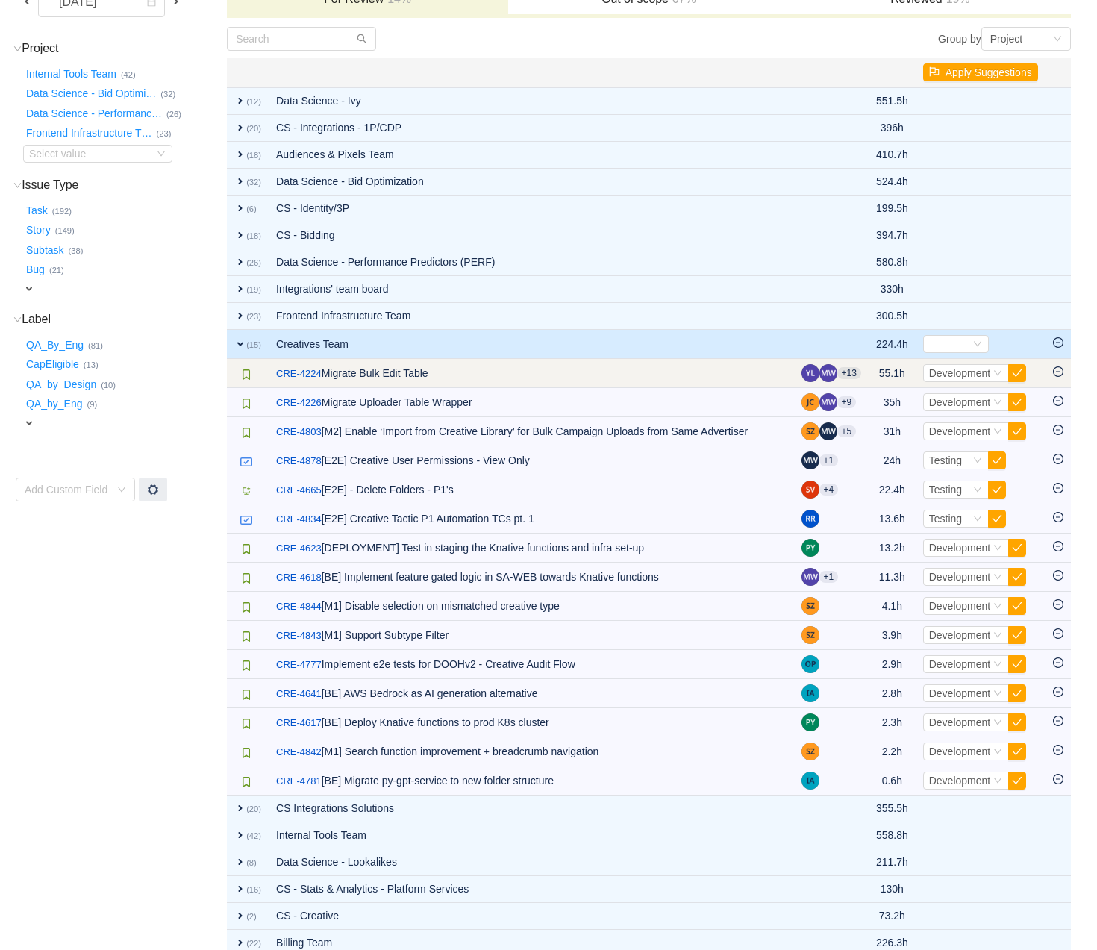
scroll to position [141, 0]
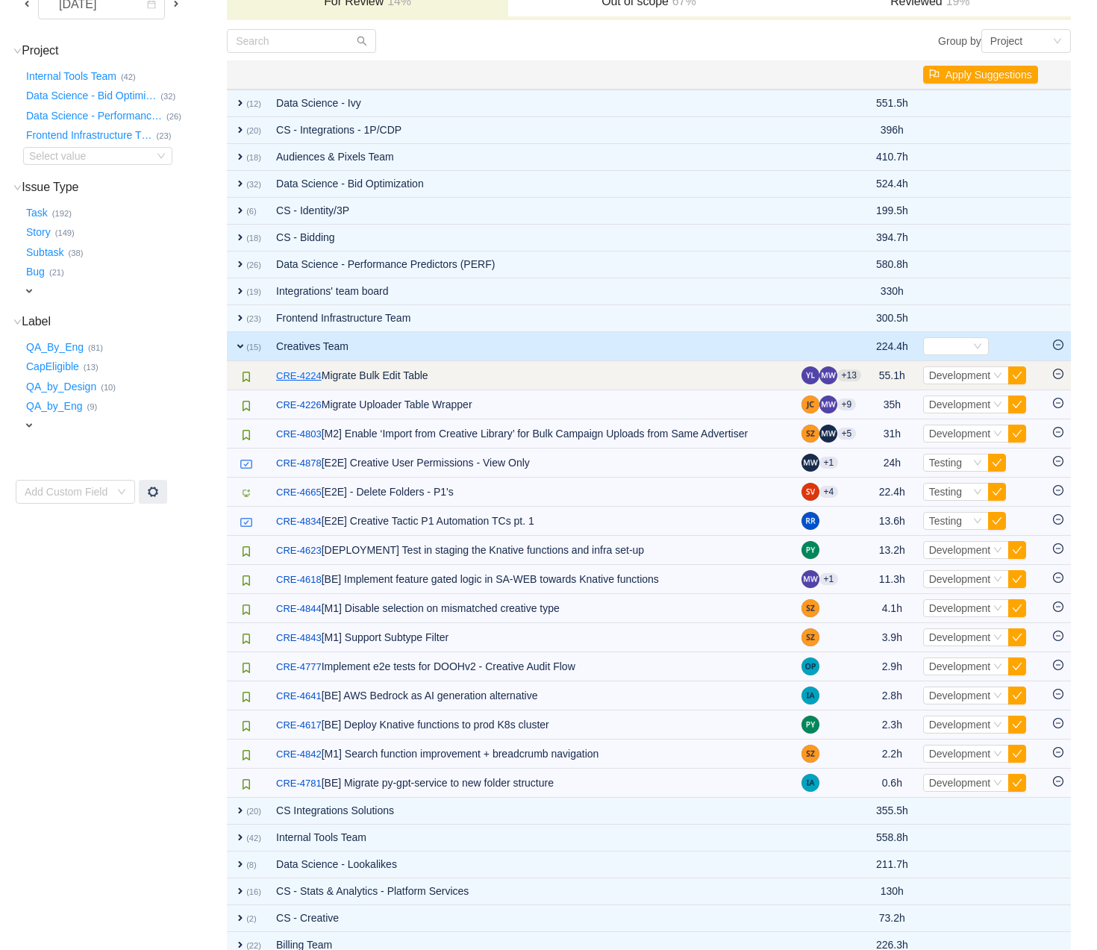
click at [302, 375] on link "CRE-4224" at bounding box center [299, 376] width 46 height 15
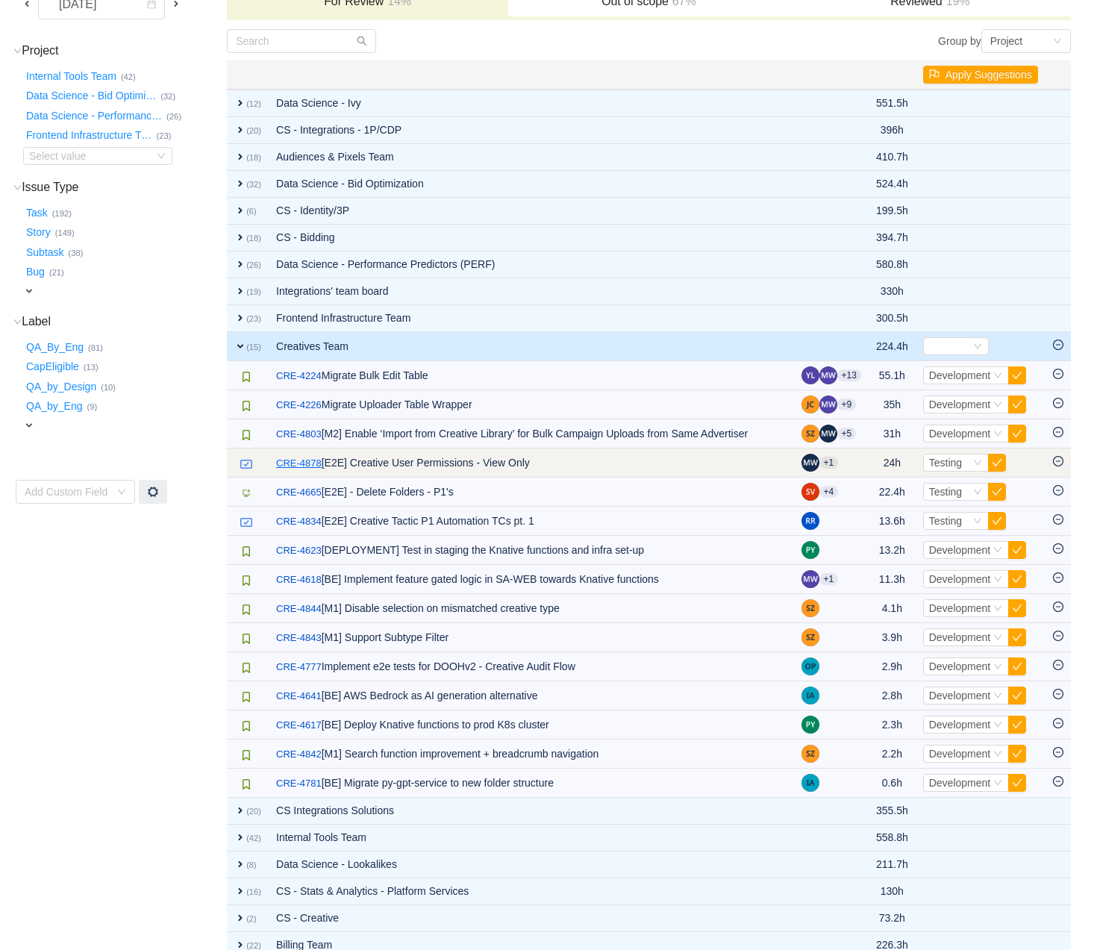
click at [312, 463] on link "CRE-4878" at bounding box center [299, 463] width 46 height 15
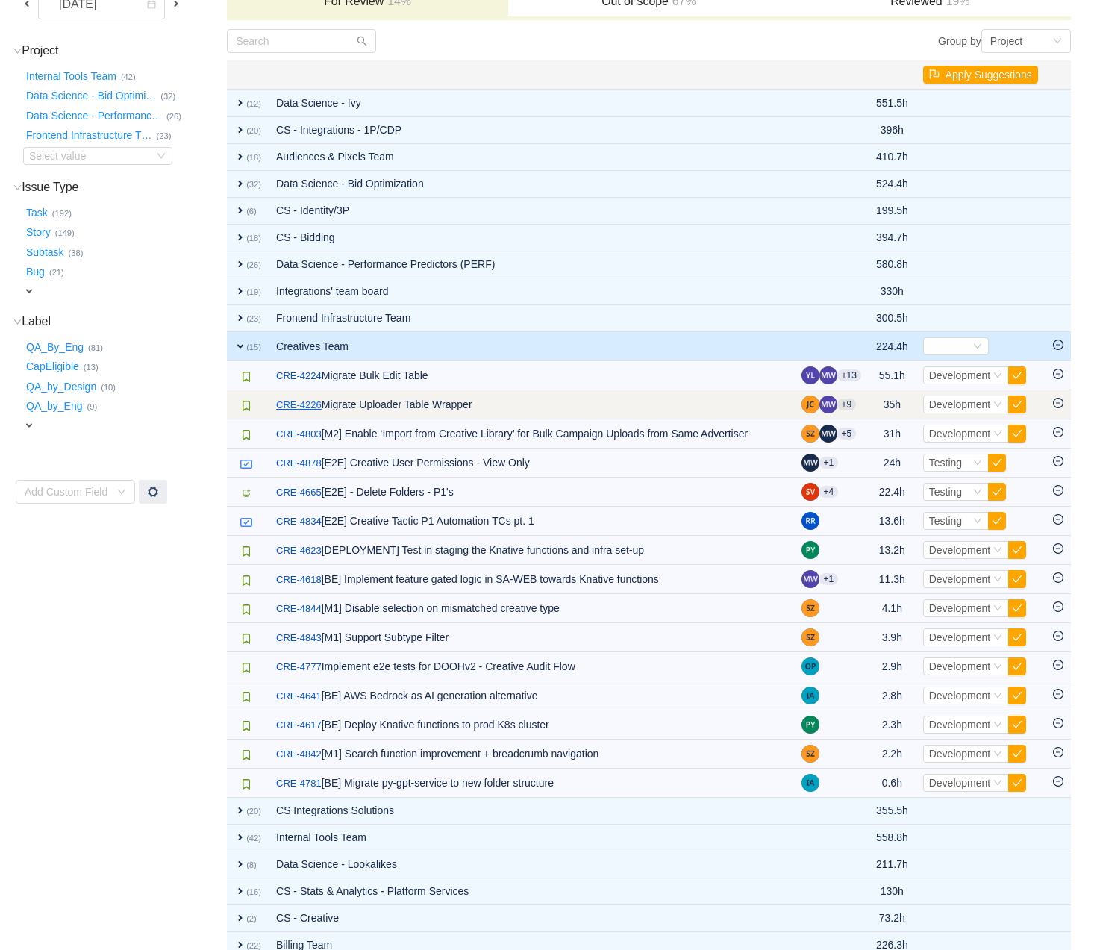
click at [296, 407] on link "CRE-4226" at bounding box center [299, 405] width 46 height 15
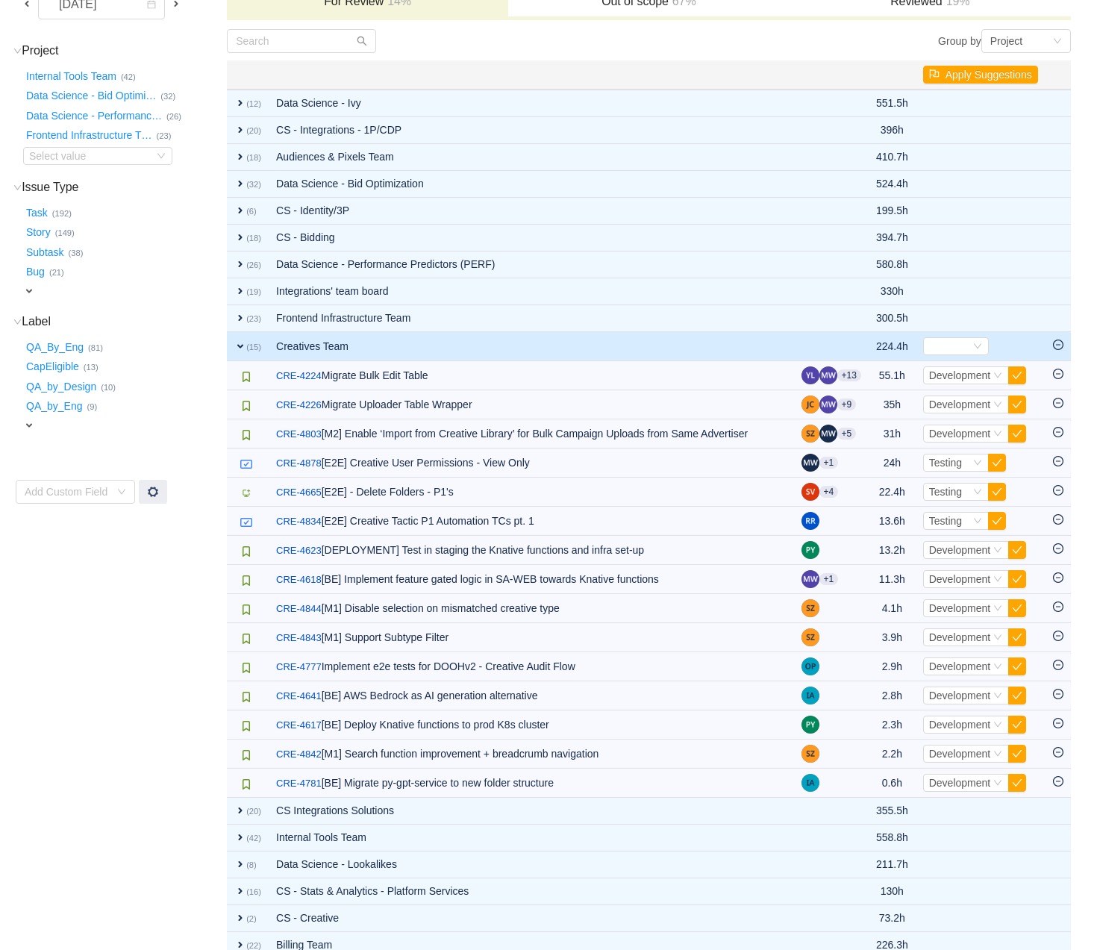
click at [236, 344] on span "expand" at bounding box center [240, 346] width 12 height 12
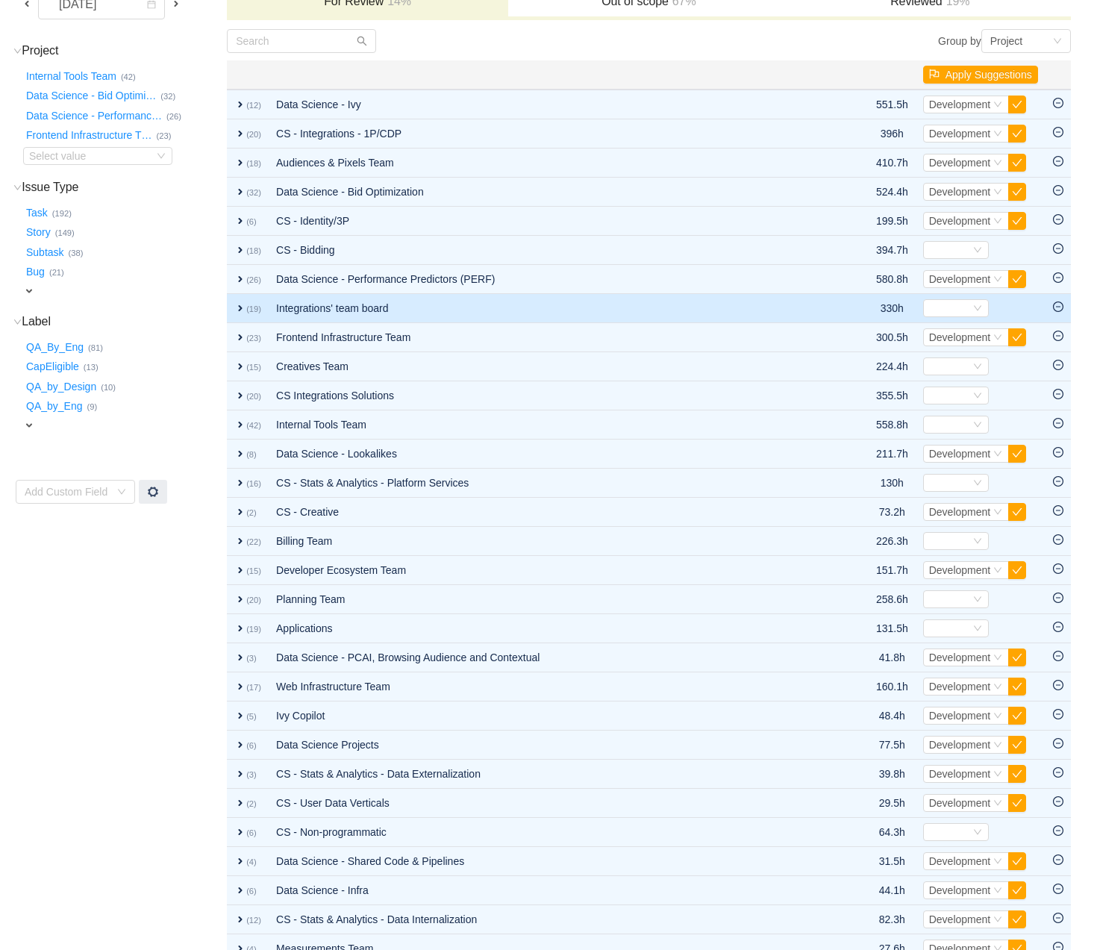
click at [240, 303] on span "expand" at bounding box center [240, 308] width 12 height 12
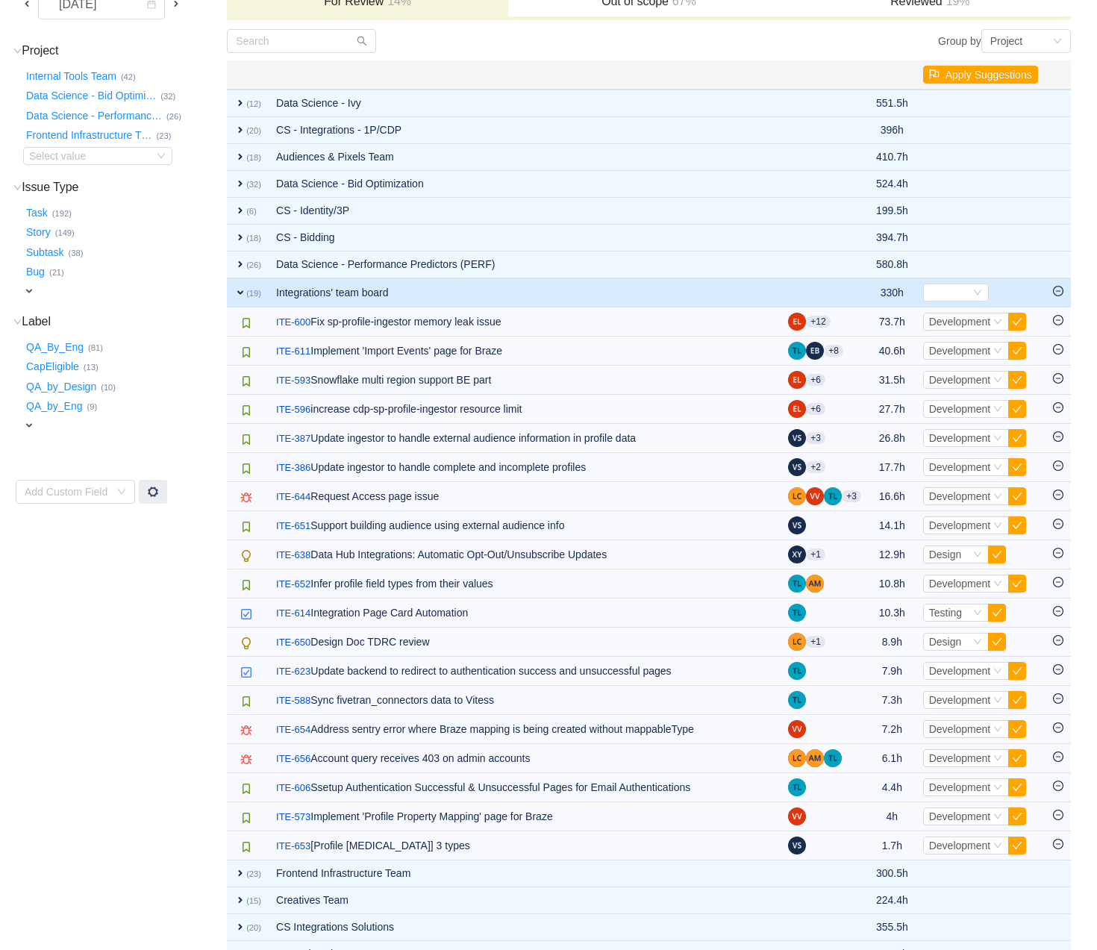
click at [235, 291] on span "expand" at bounding box center [240, 293] width 12 height 12
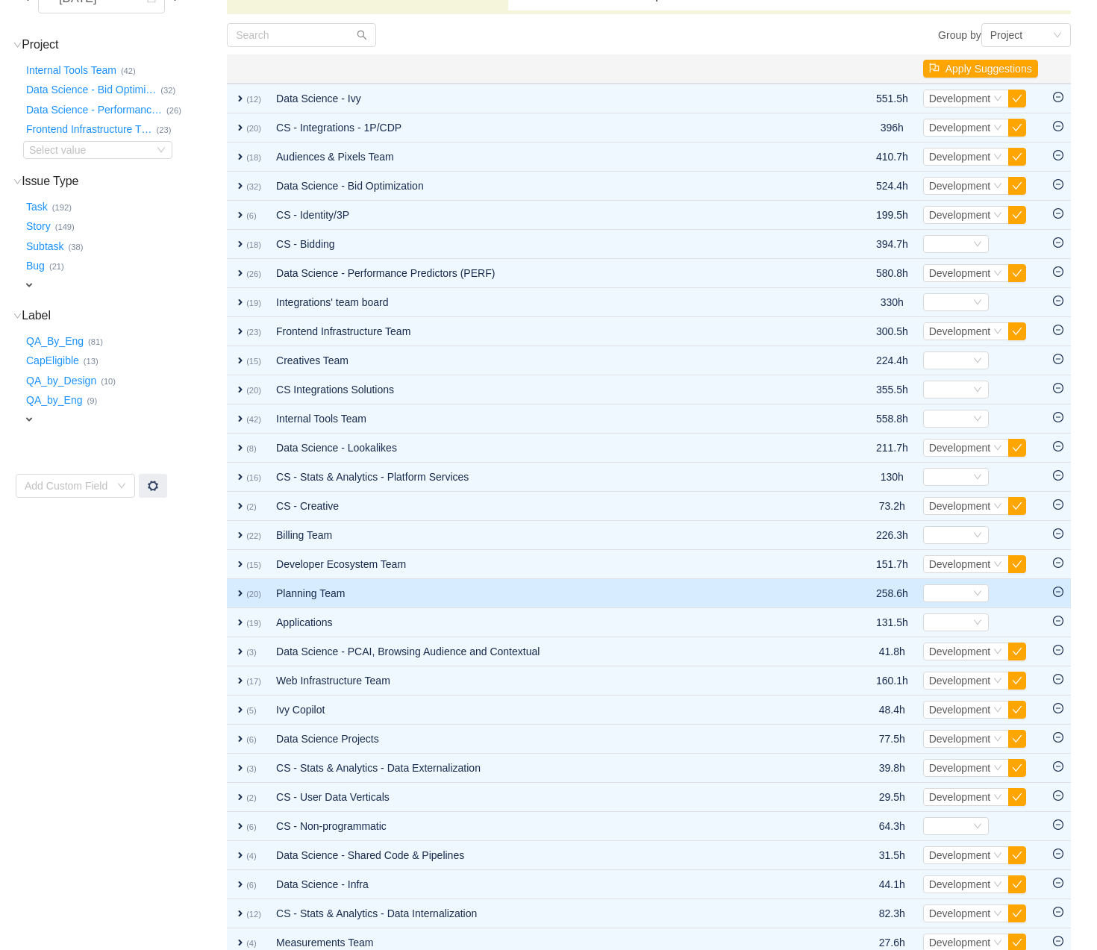
scroll to position [149, 0]
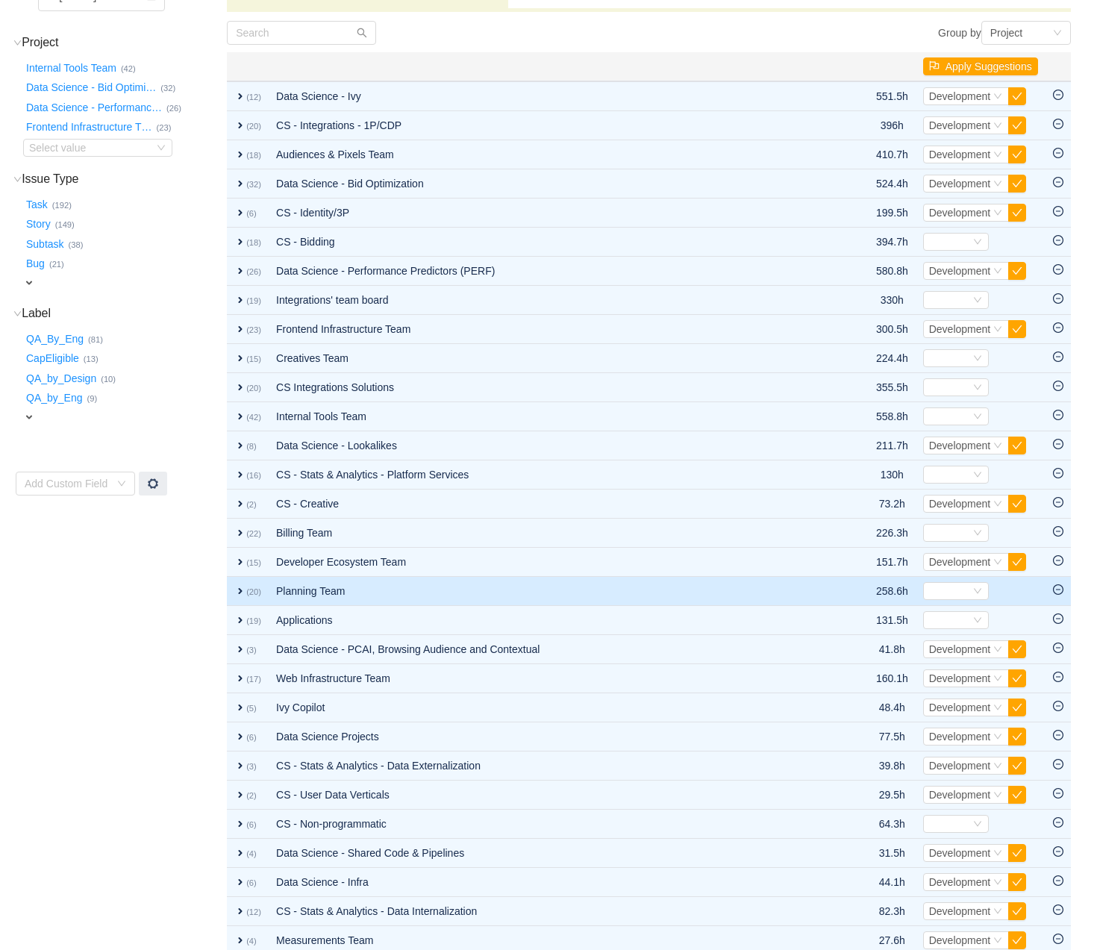
click at [242, 588] on span "expand" at bounding box center [240, 591] width 12 height 12
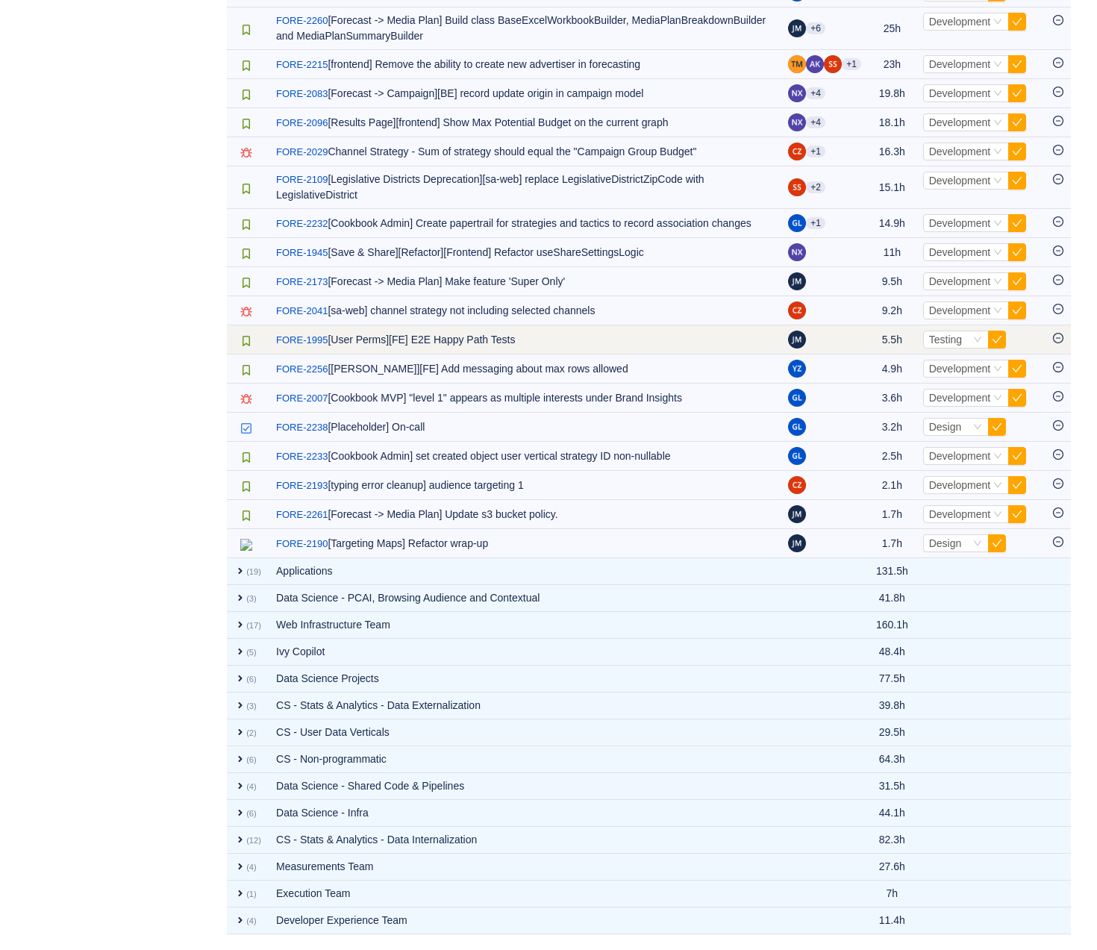
scroll to position [773, 0]
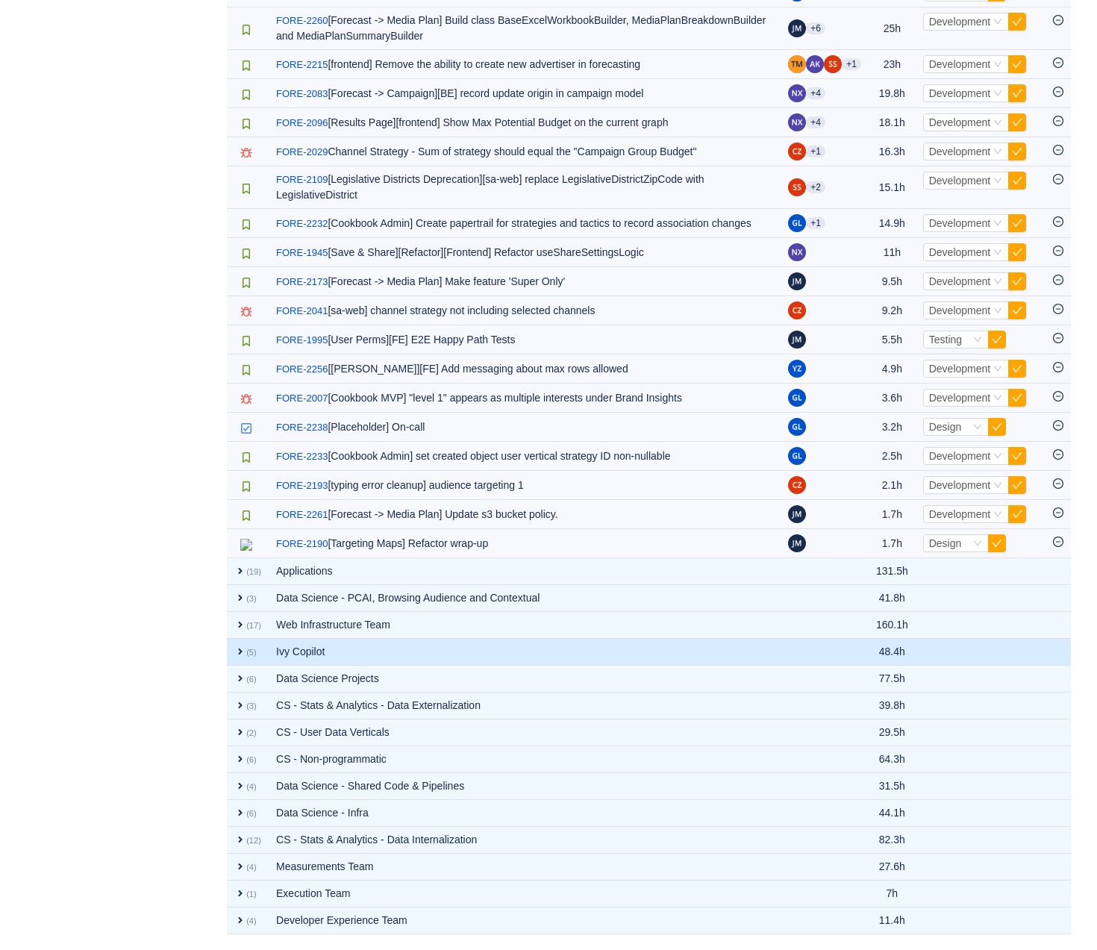
click at [238, 653] on span "expand" at bounding box center [240, 652] width 12 height 12
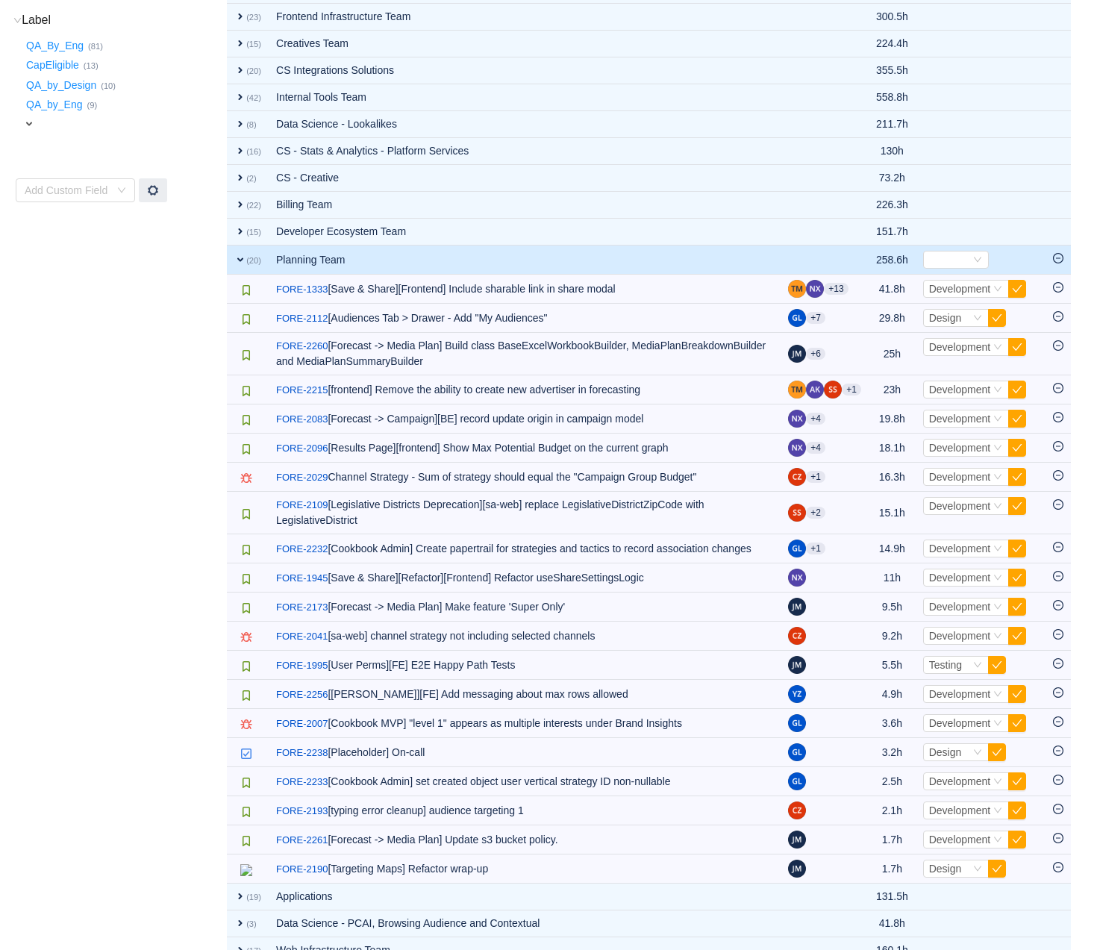
scroll to position [445, 0]
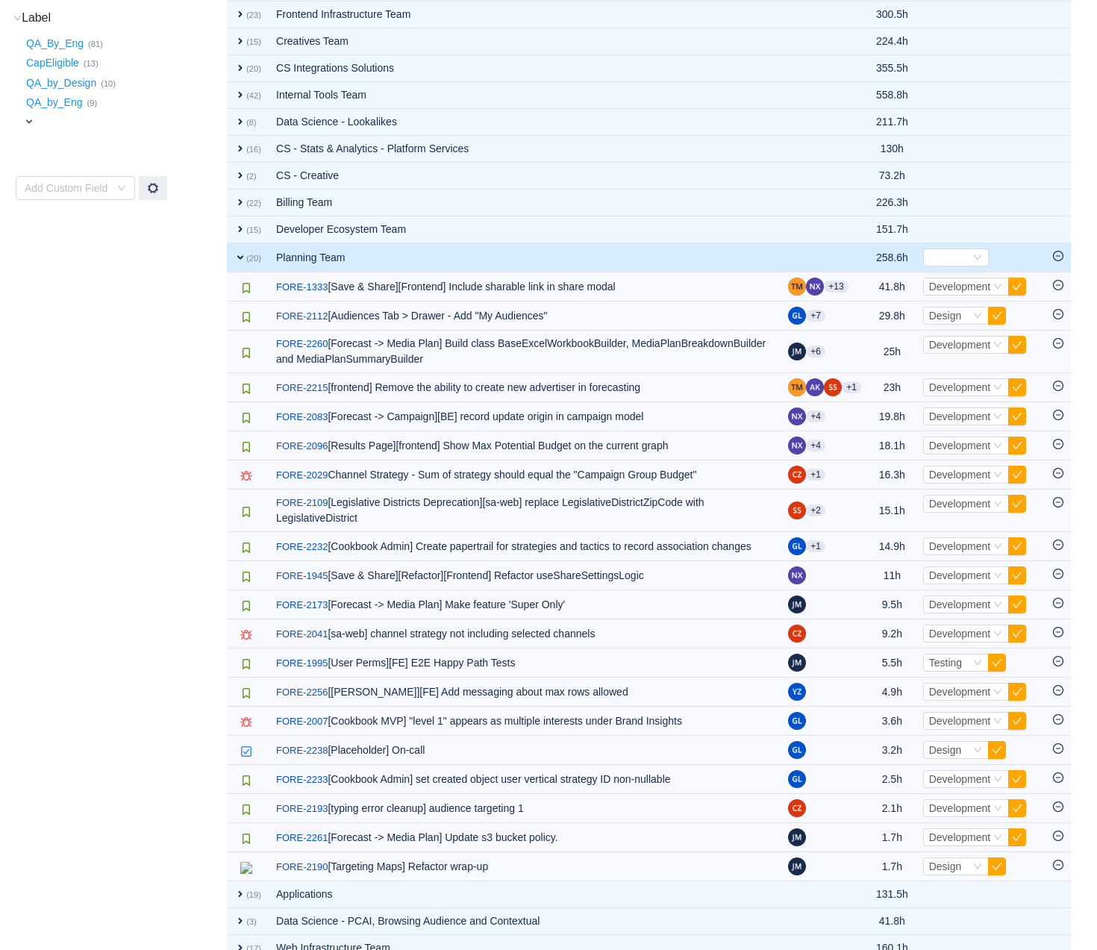
click at [245, 256] on span "expand" at bounding box center [240, 258] width 12 height 12
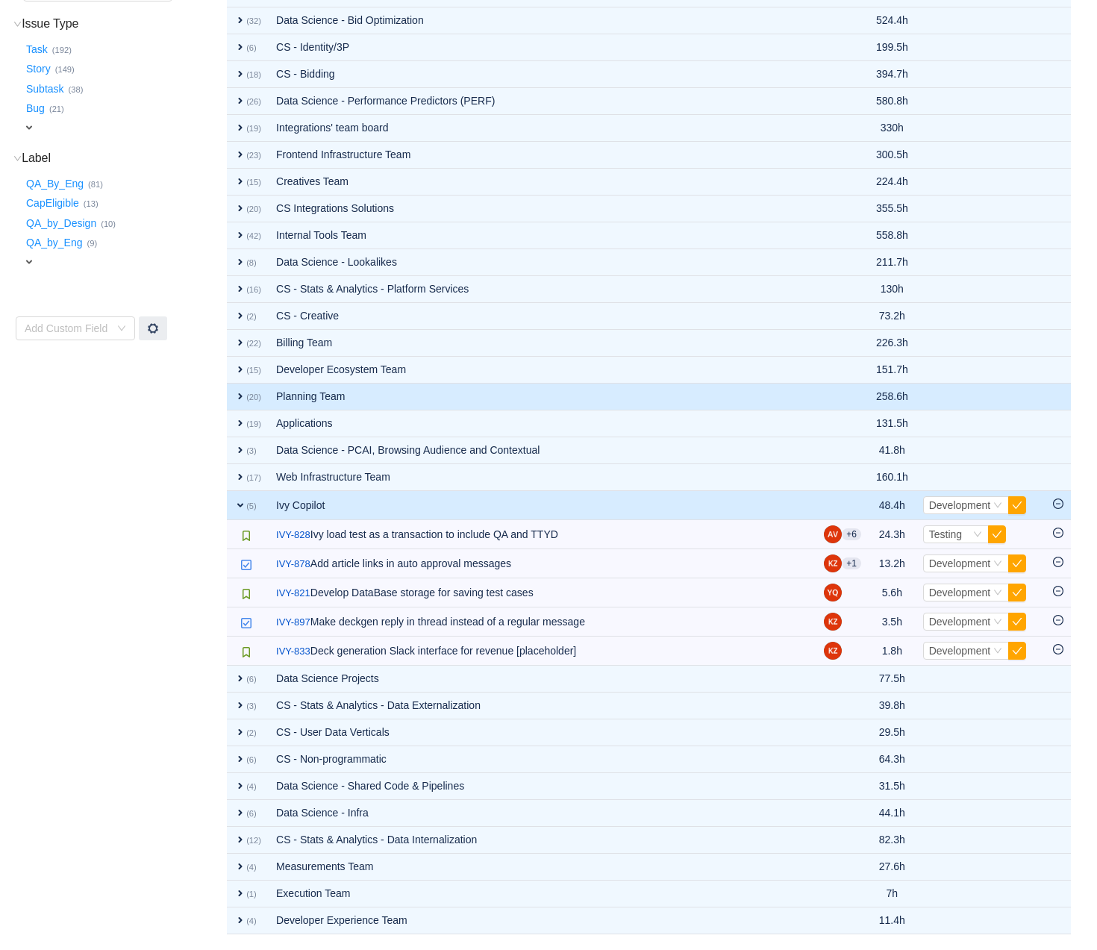
scroll to position [300, 0]
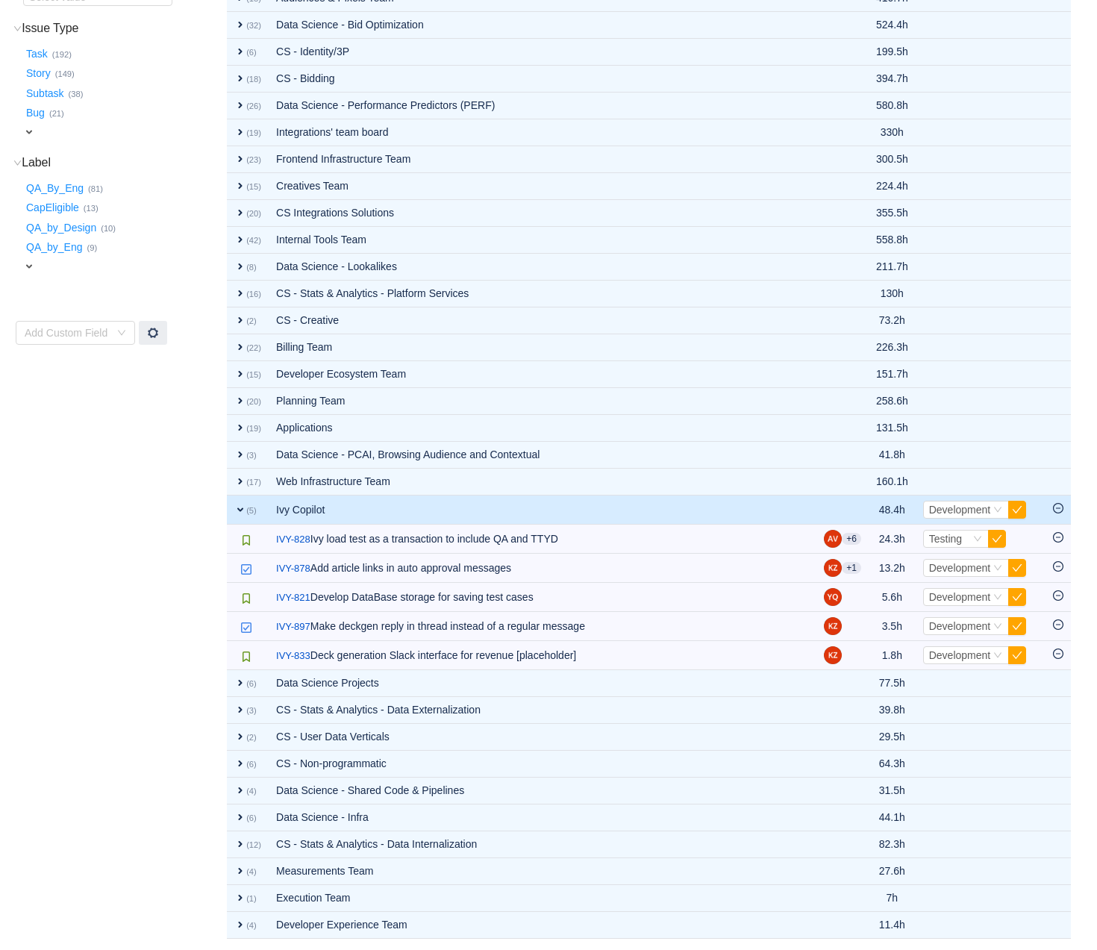
click at [240, 507] on span "expand" at bounding box center [240, 510] width 12 height 12
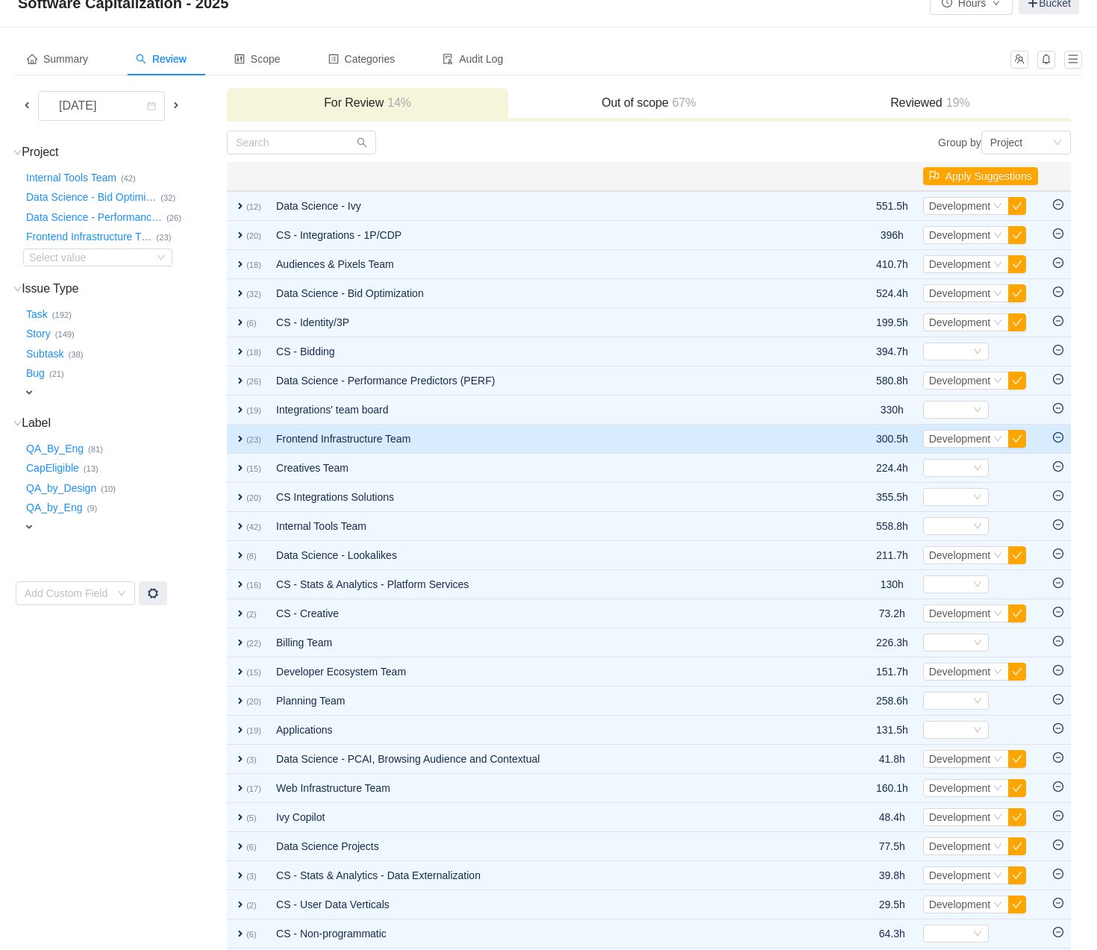
scroll to position [0, 0]
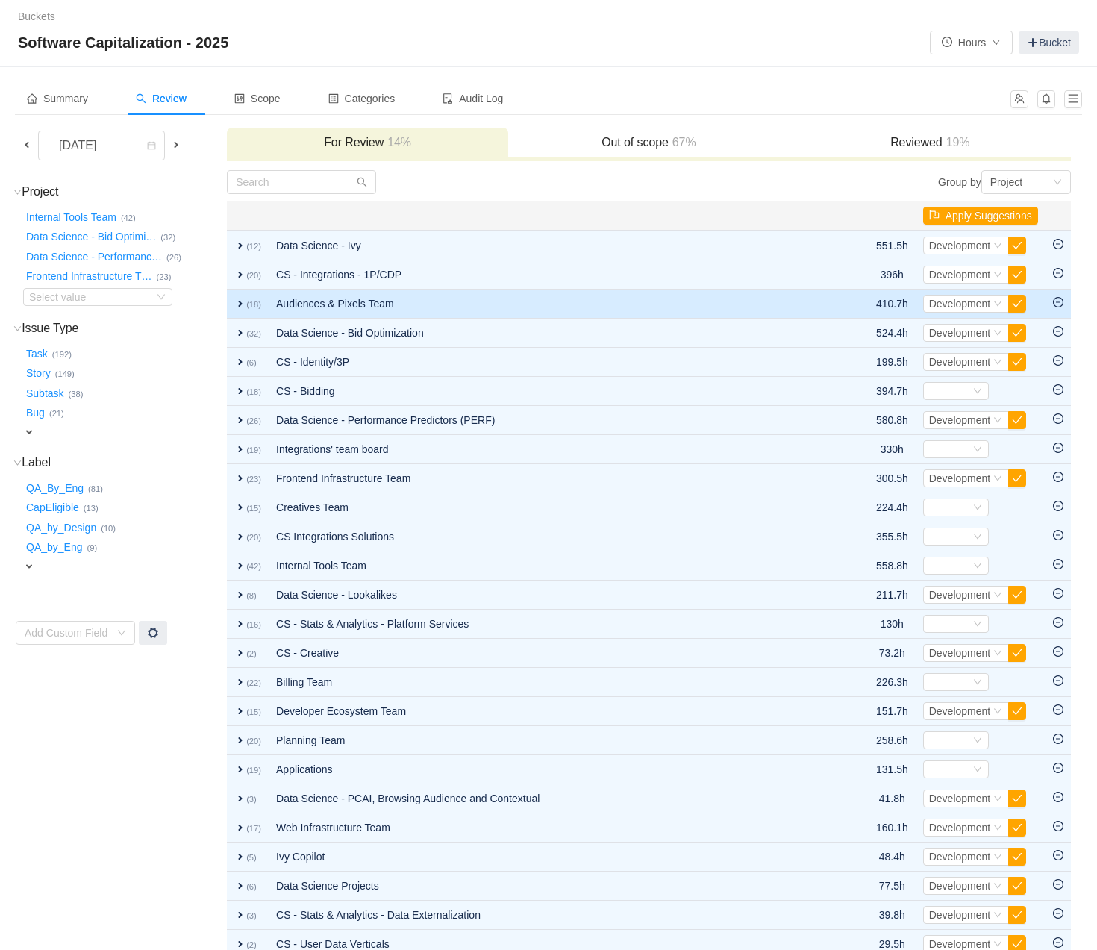
click at [245, 308] on td "expand (18)" at bounding box center [248, 304] width 42 height 29
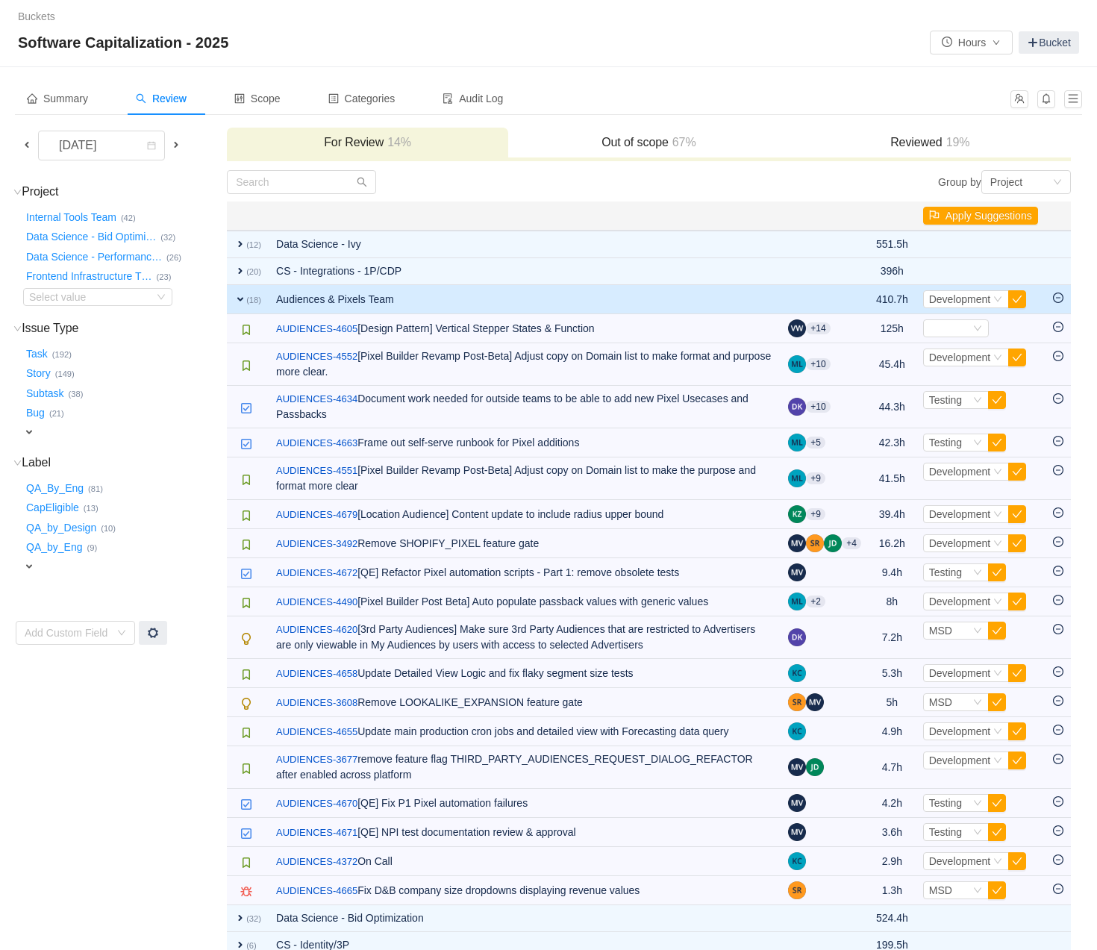
click at [660, 131] on div "Out of scope 67%" at bounding box center [648, 144] width 281 height 32
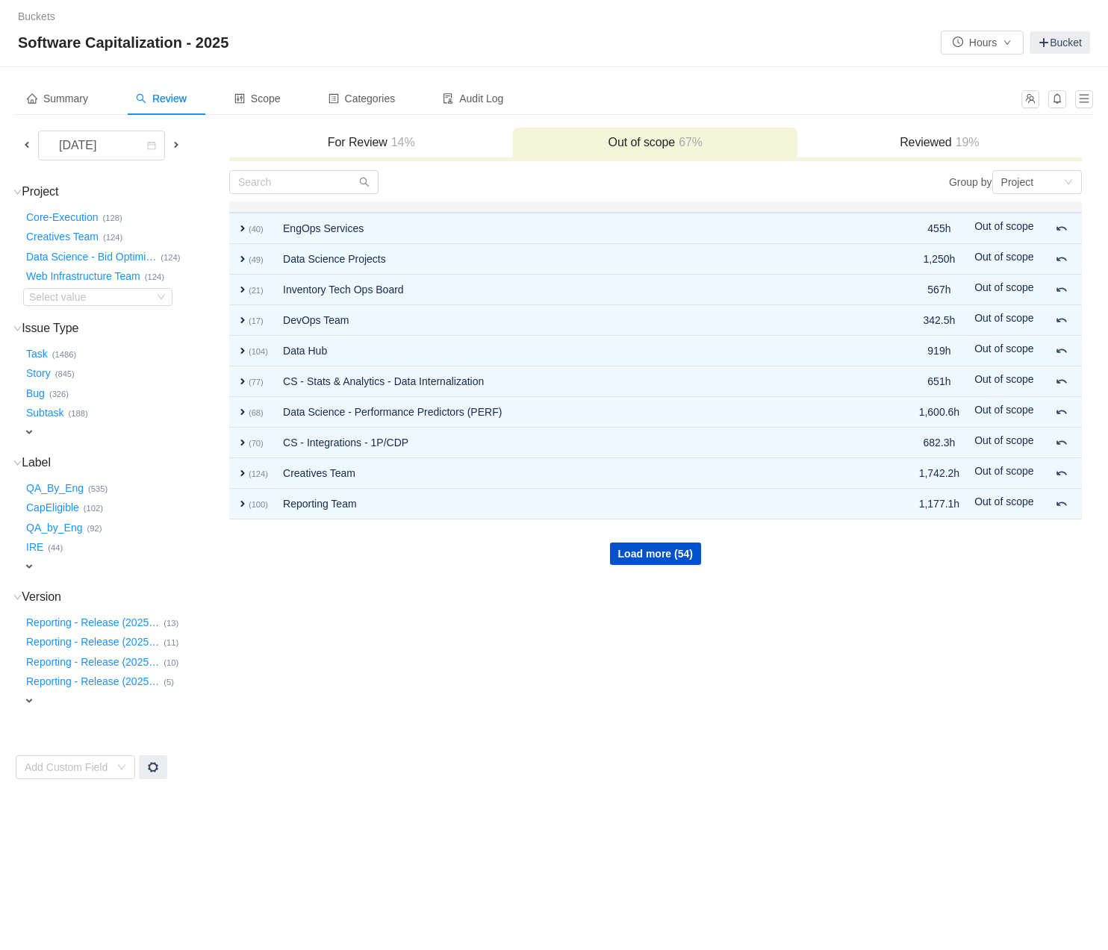
click at [649, 563] on div "Load more (54)" at bounding box center [655, 542] width 851 height 45
click at [637, 555] on button "Load more (54)" at bounding box center [655, 554] width 91 height 22
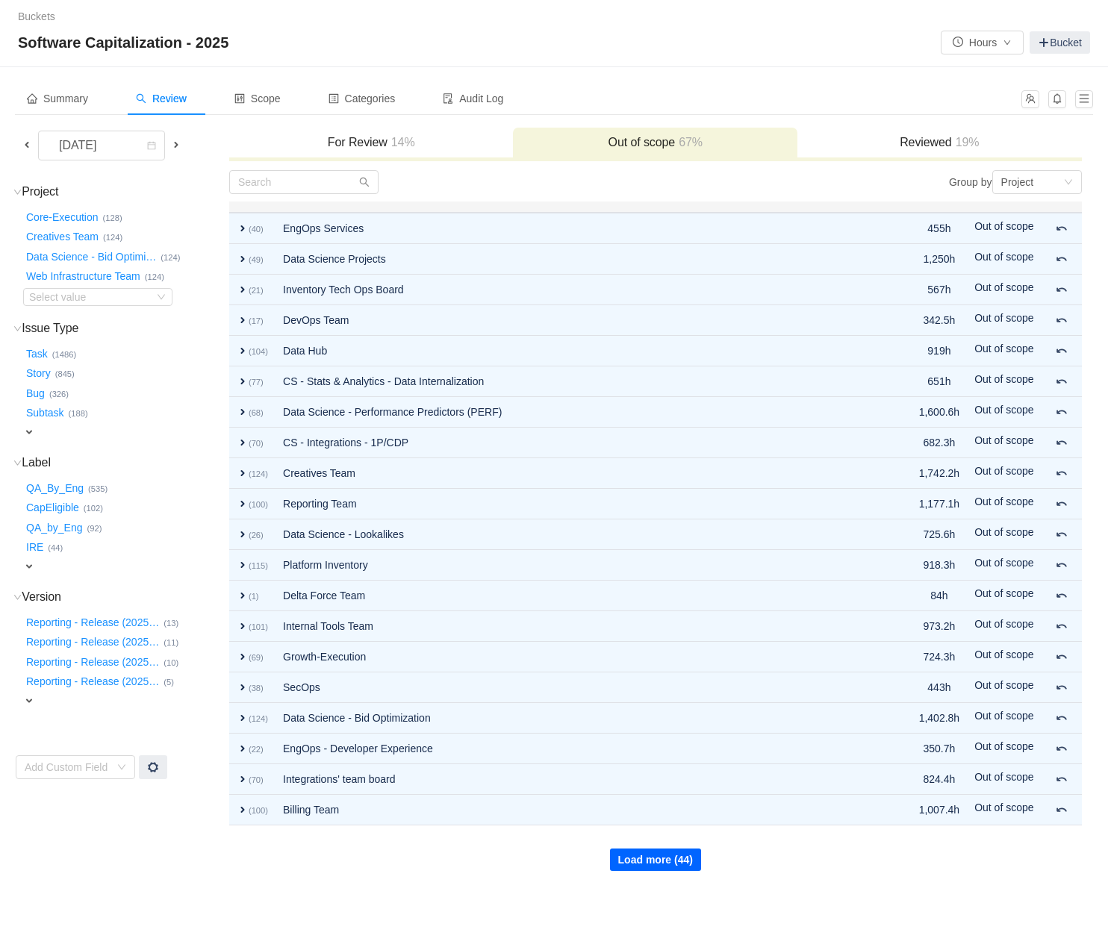
click at [663, 859] on button "Load more (44)" at bounding box center [655, 860] width 91 height 22
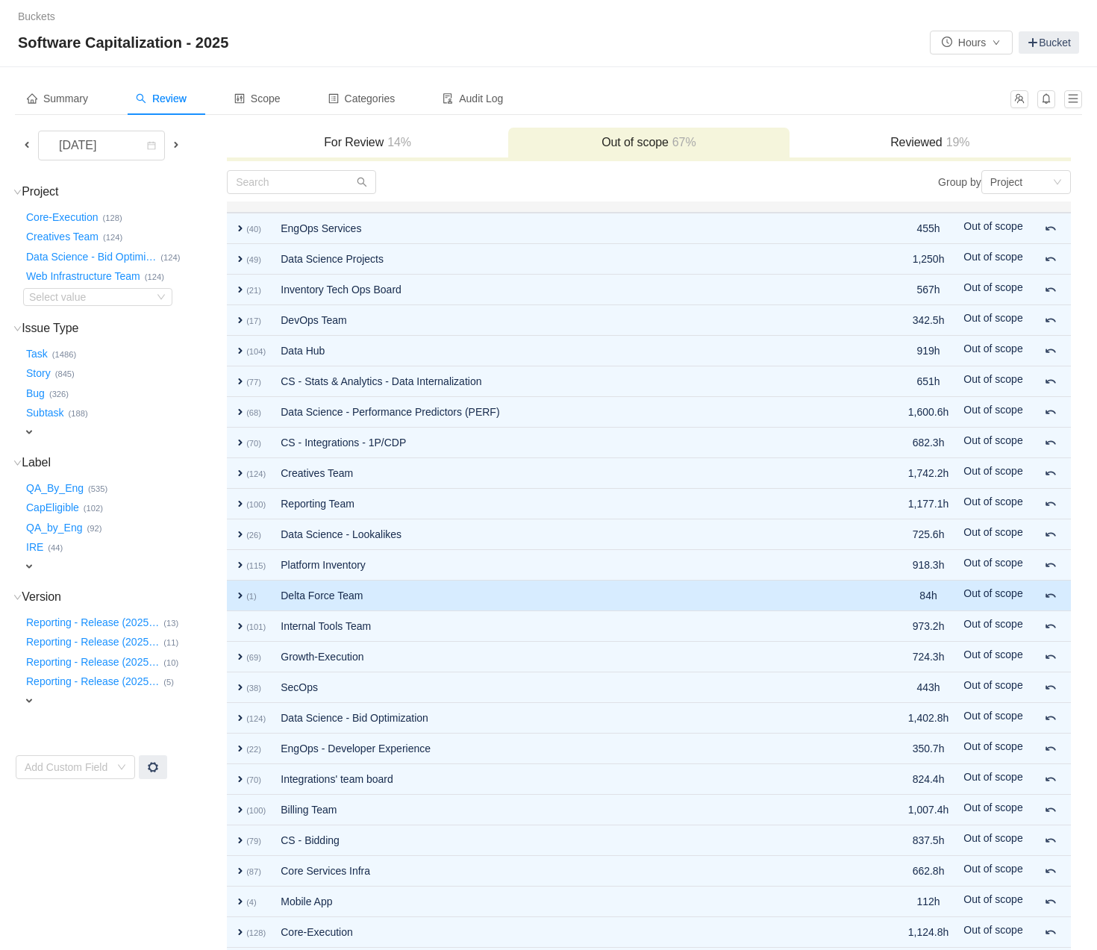
scroll to position [240, 0]
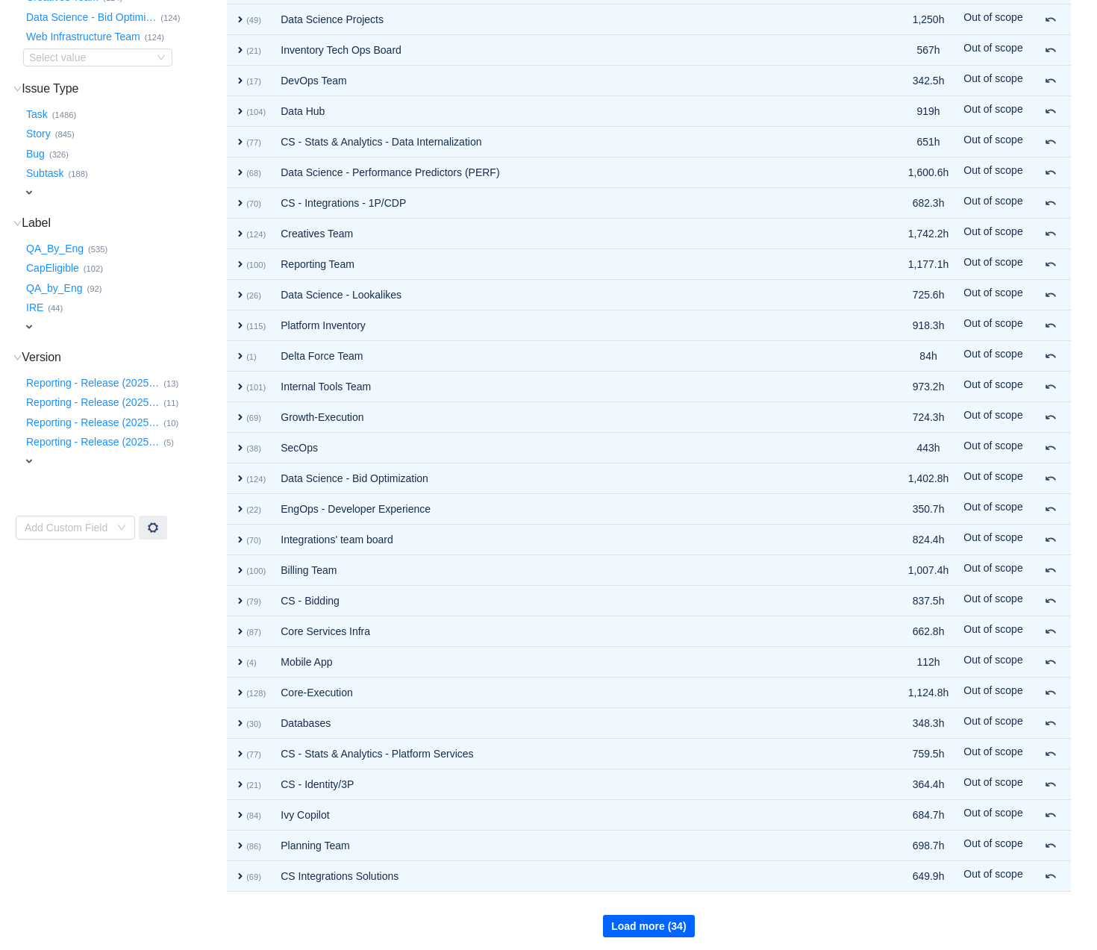
click at [635, 859] on button "Load more (34)" at bounding box center [648, 926] width 91 height 22
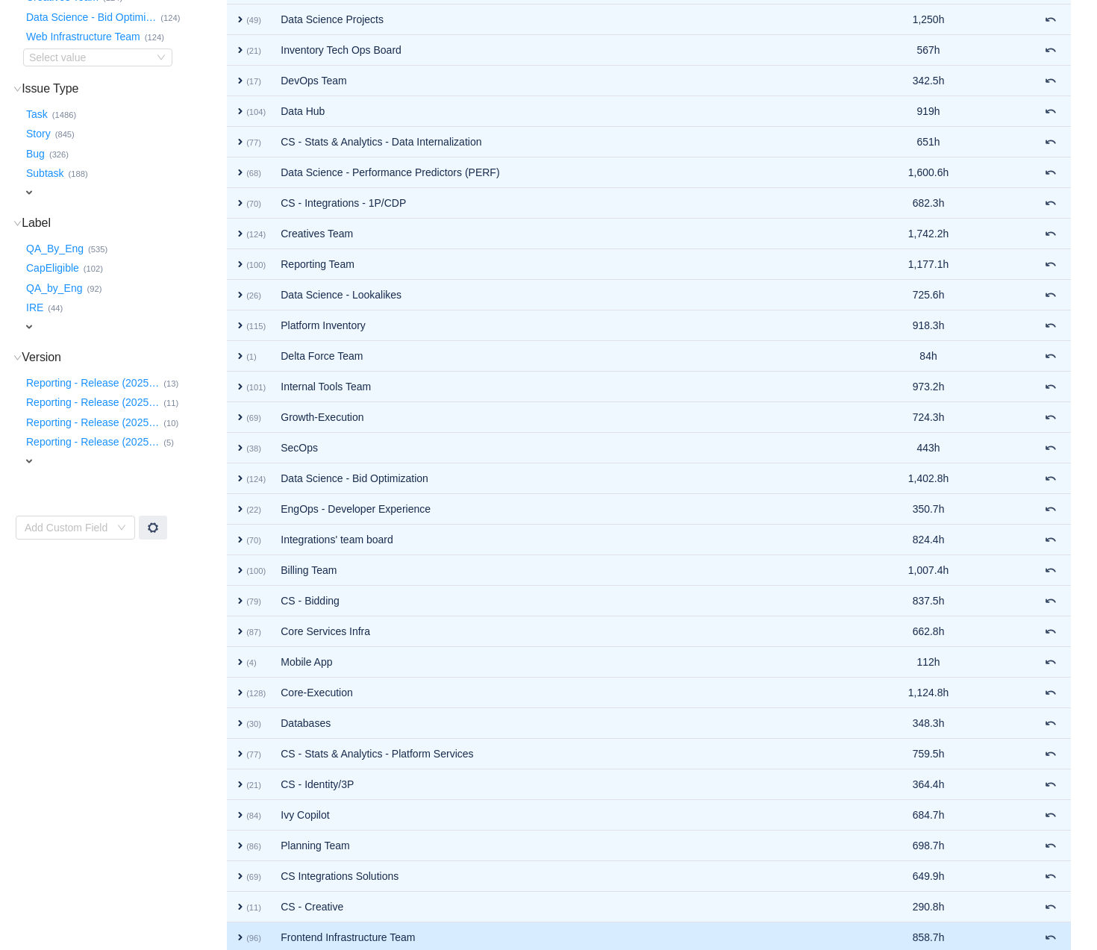
click at [633, 859] on td "Frontend Infrastructure Team" at bounding box center [543, 938] width 540 height 31
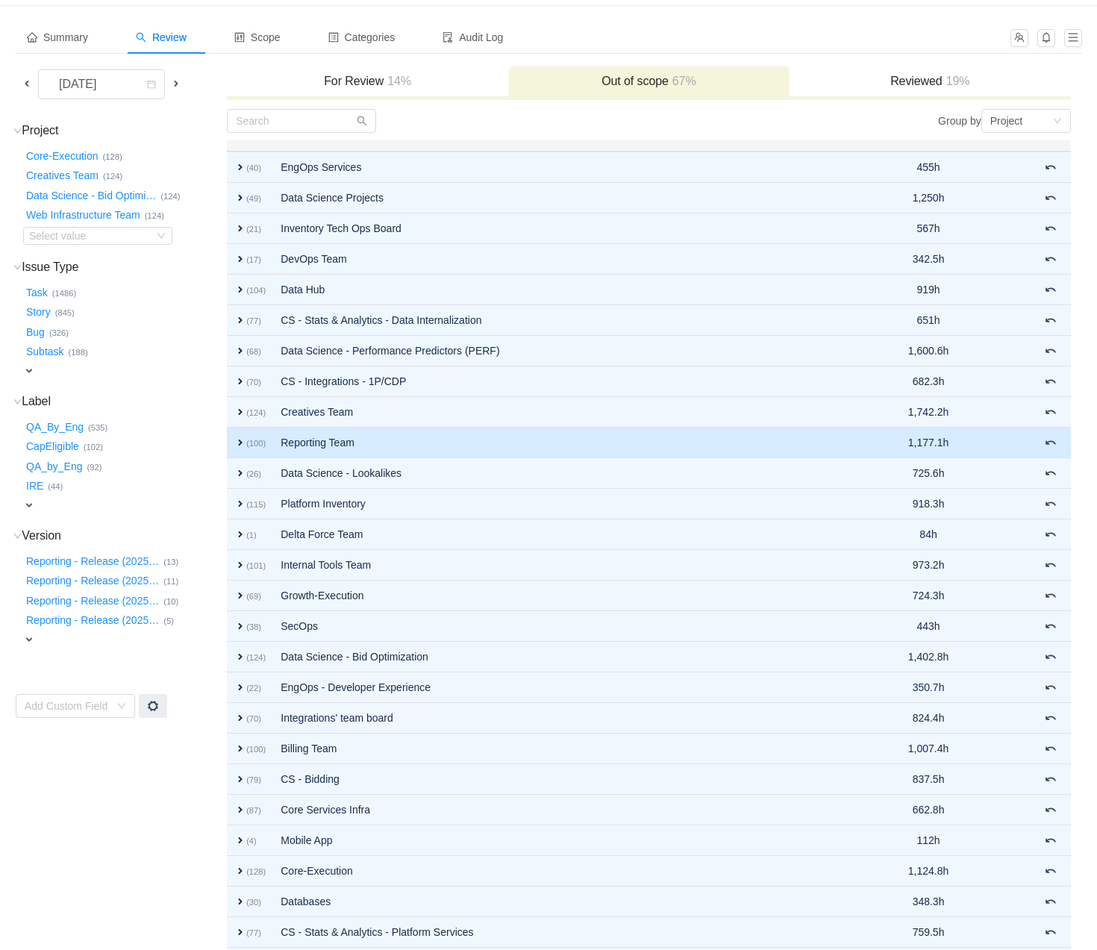
scroll to position [0, 0]
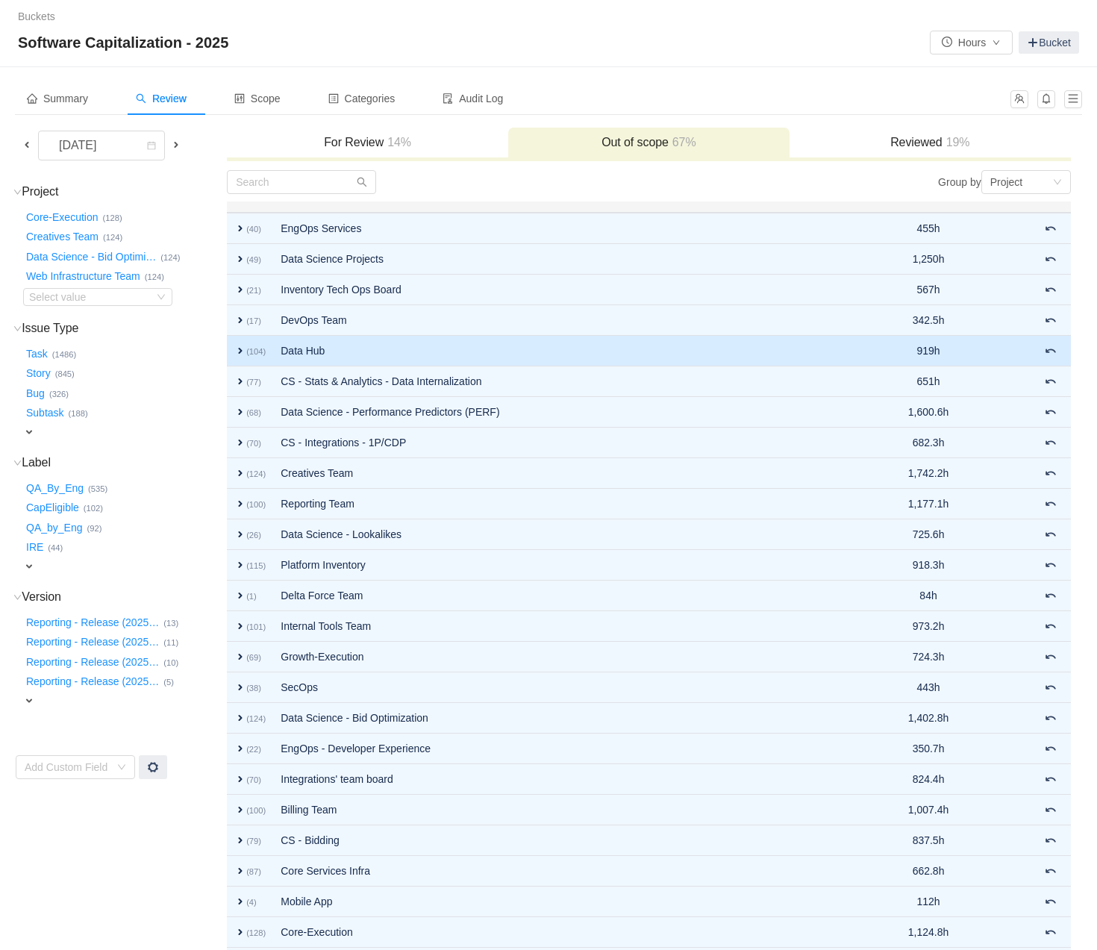
click at [235, 350] on span "expand" at bounding box center [240, 351] width 12 height 12
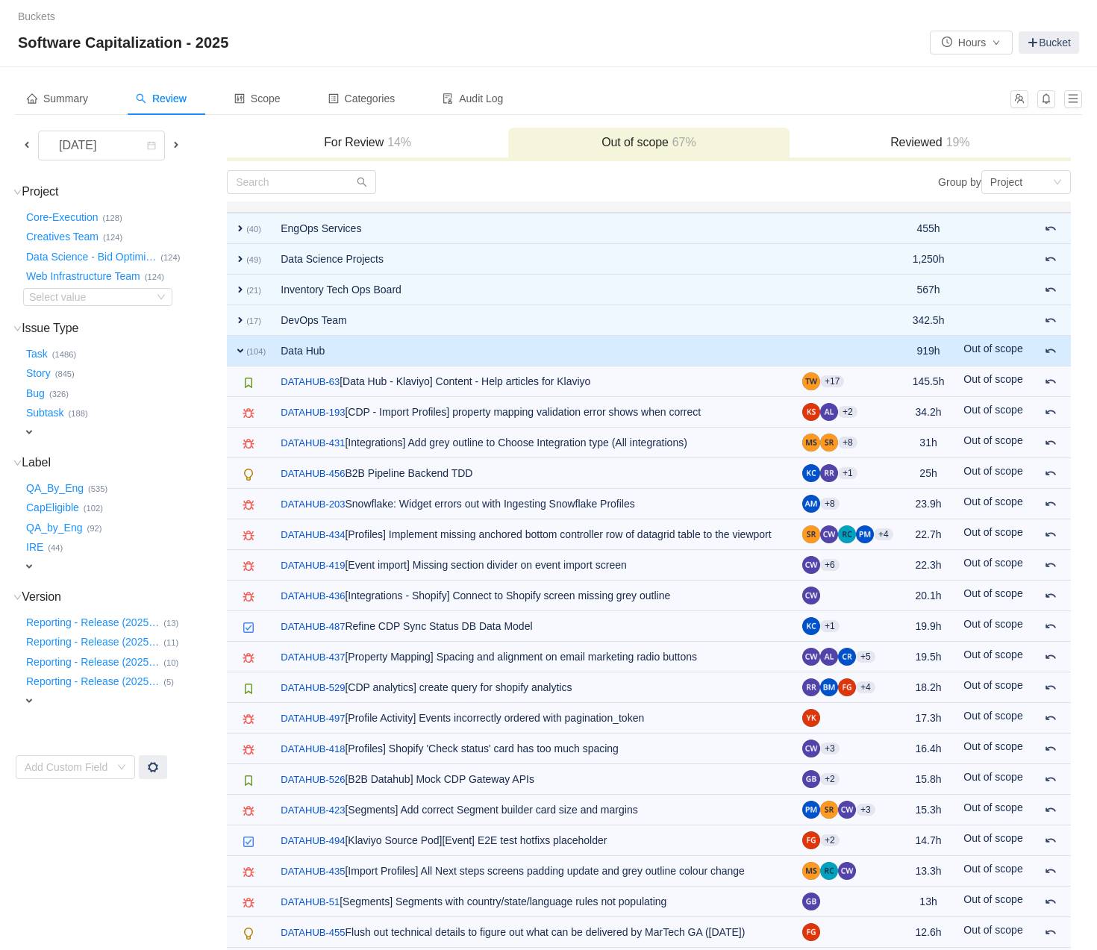
click at [241, 349] on span "expand" at bounding box center [240, 351] width 12 height 12
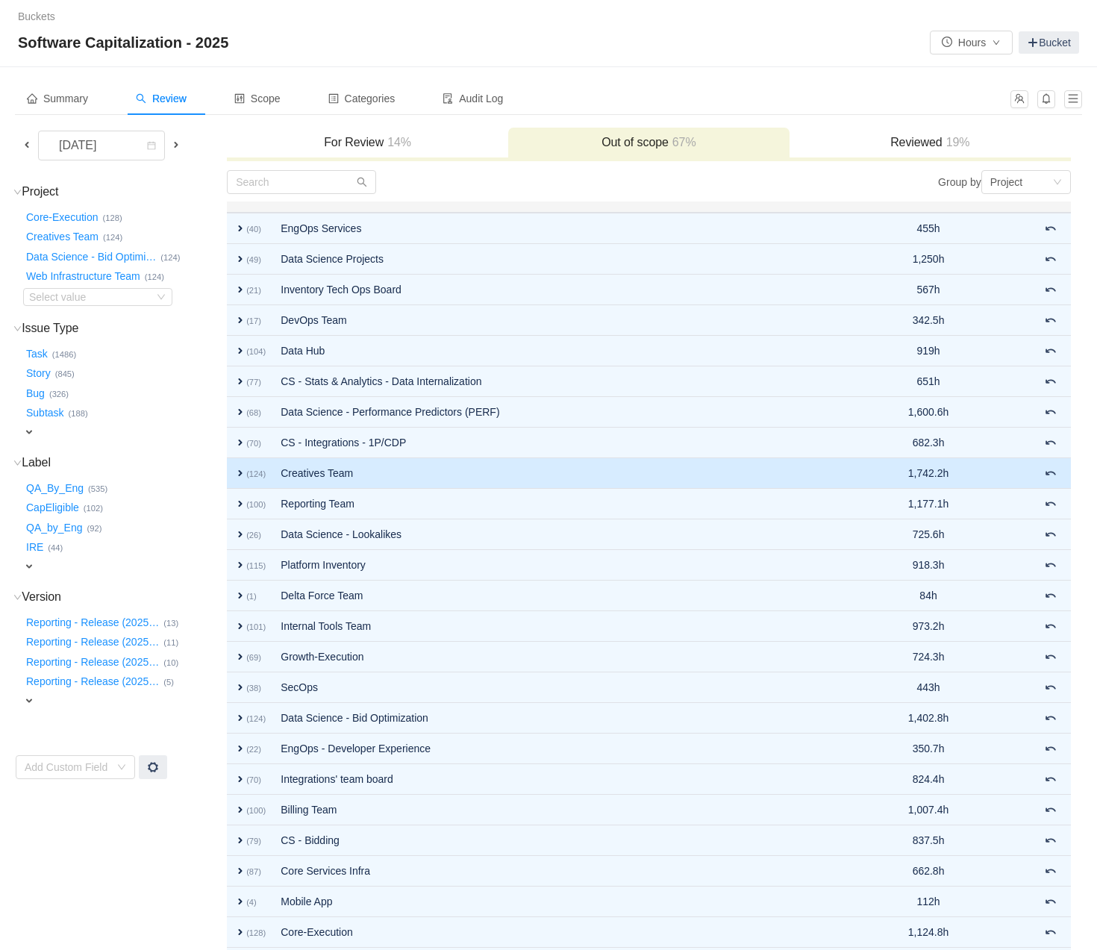
click at [238, 475] on span "expand" at bounding box center [240, 473] width 12 height 12
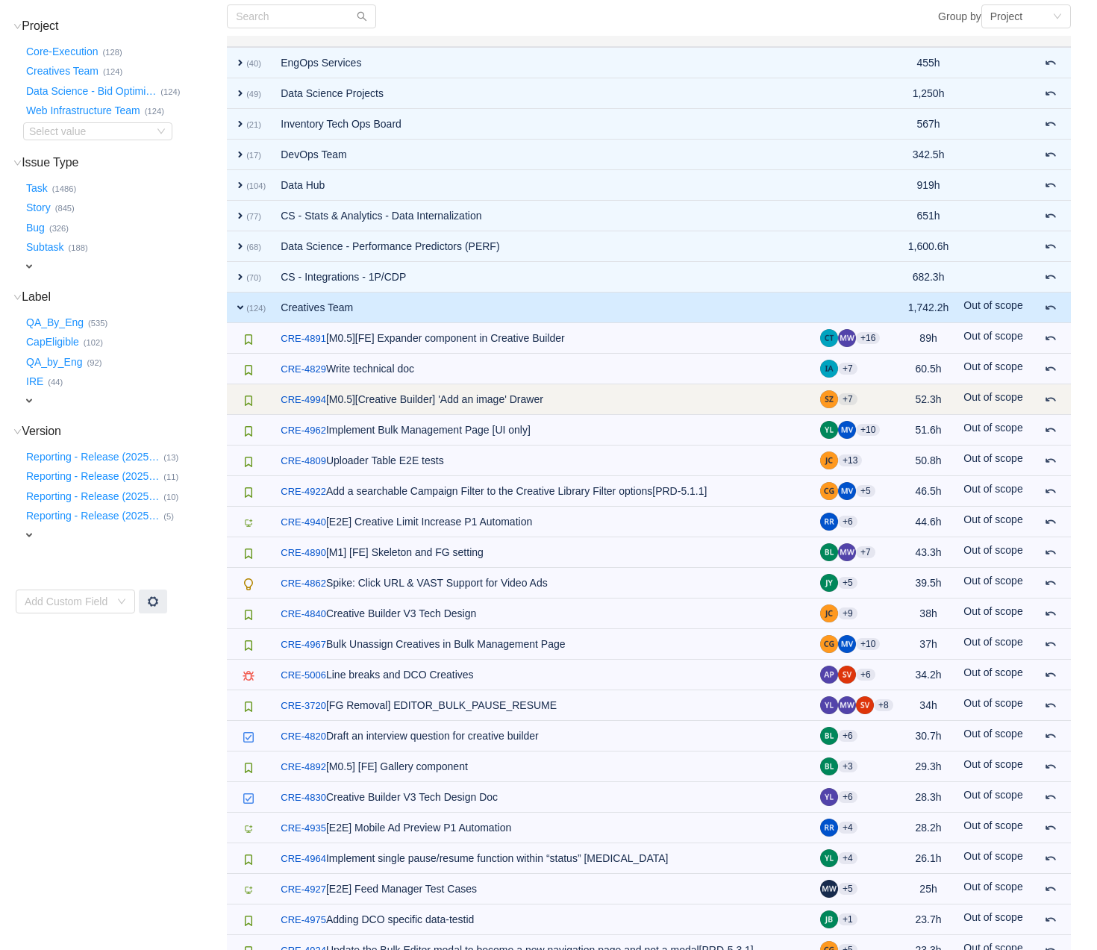
scroll to position [177, 0]
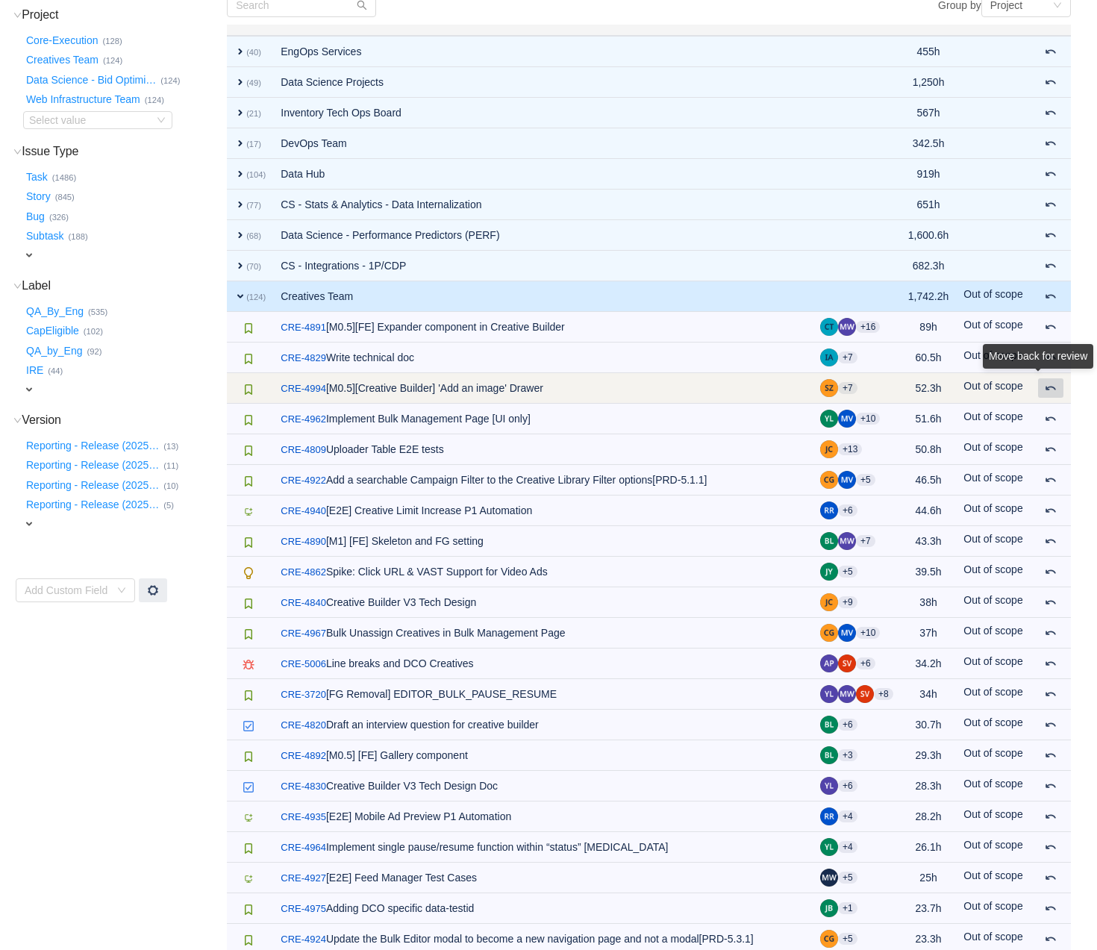
click at [1049, 390] on span at bounding box center [1051, 388] width 12 height 12
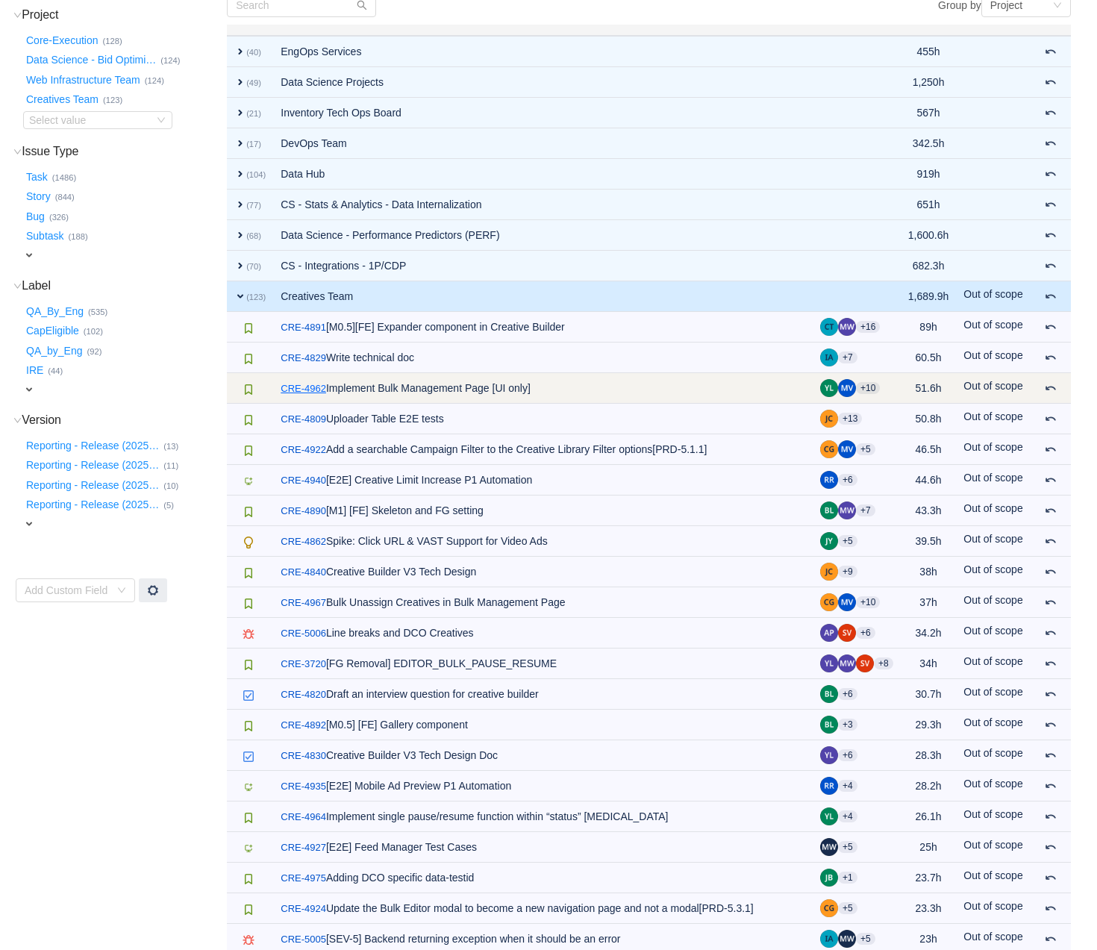
click at [311, 386] on link "CRE-4962" at bounding box center [304, 388] width 46 height 15
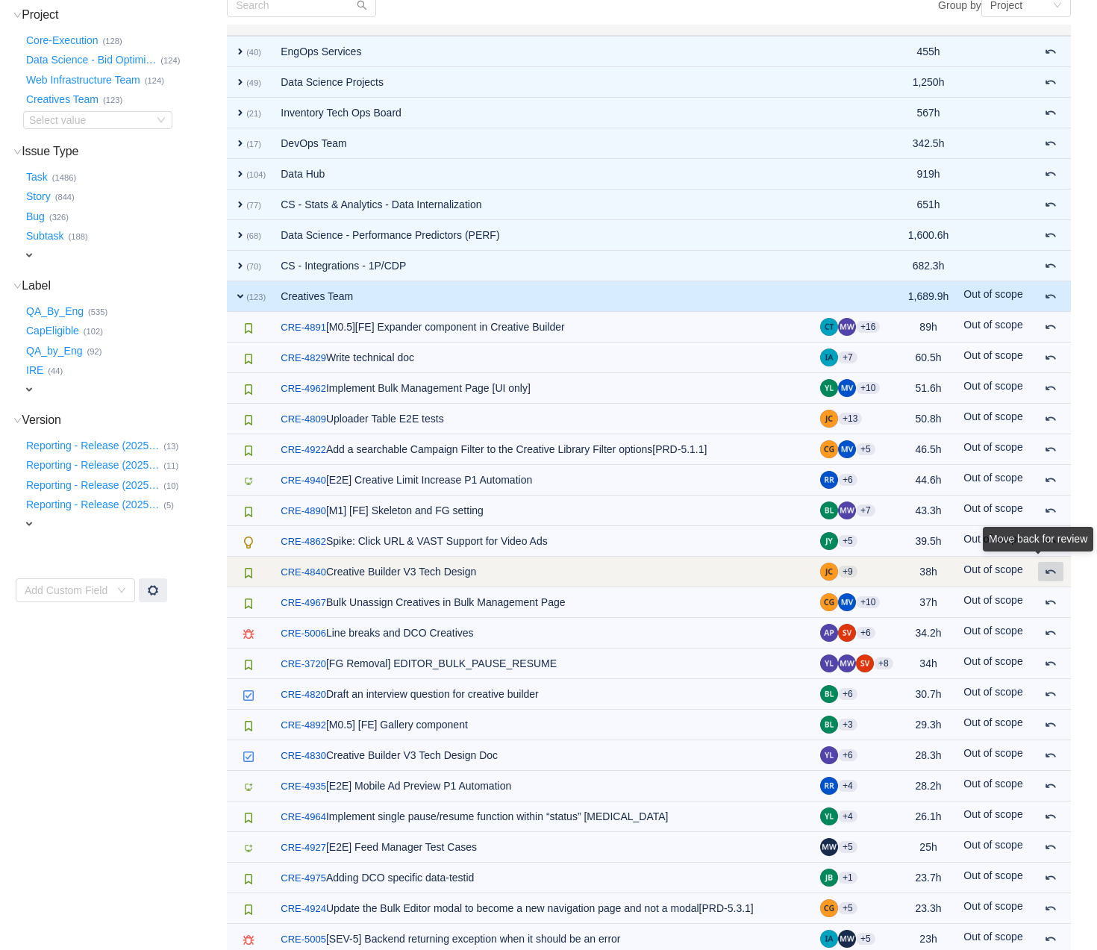
click at [1049, 552] on div "Move back for review" at bounding box center [1038, 539] width 110 height 25
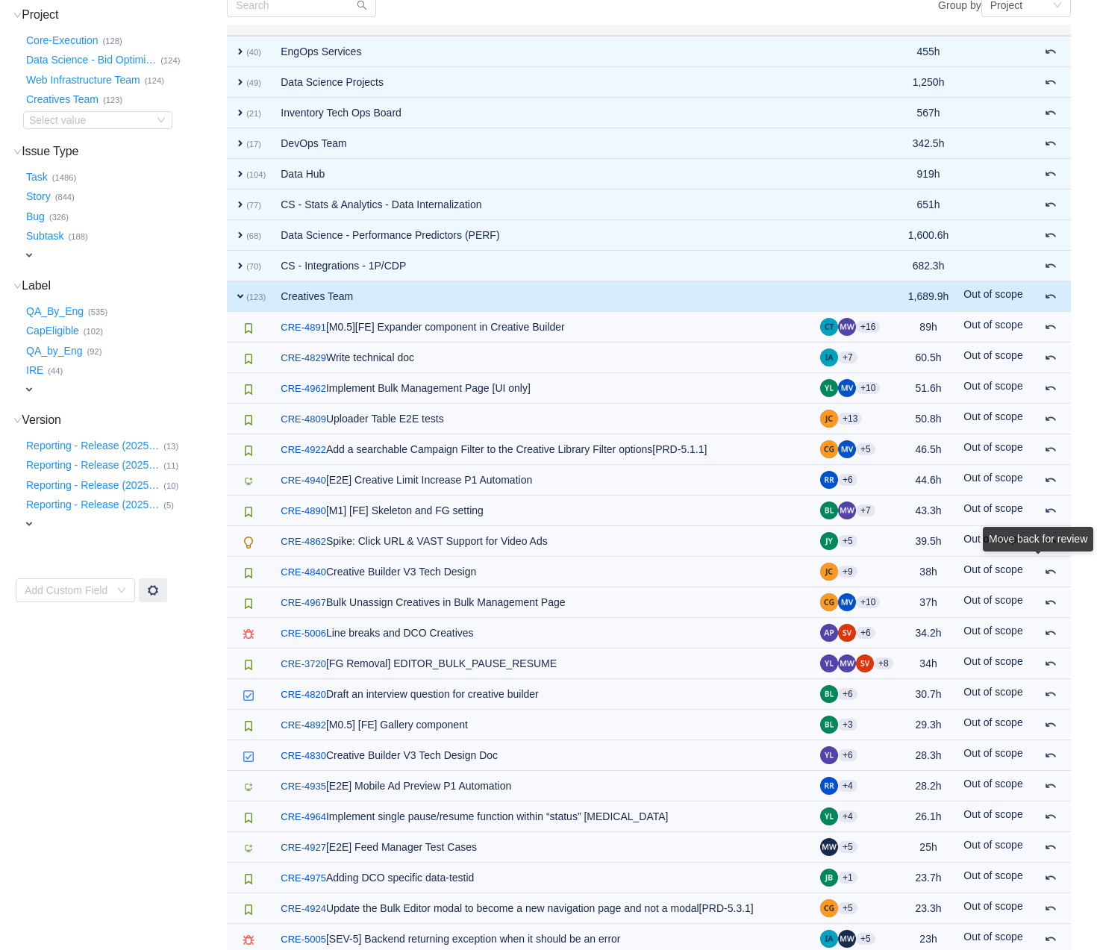
click at [1052, 558] on div "Move back for review" at bounding box center [1038, 542] width 110 height 31
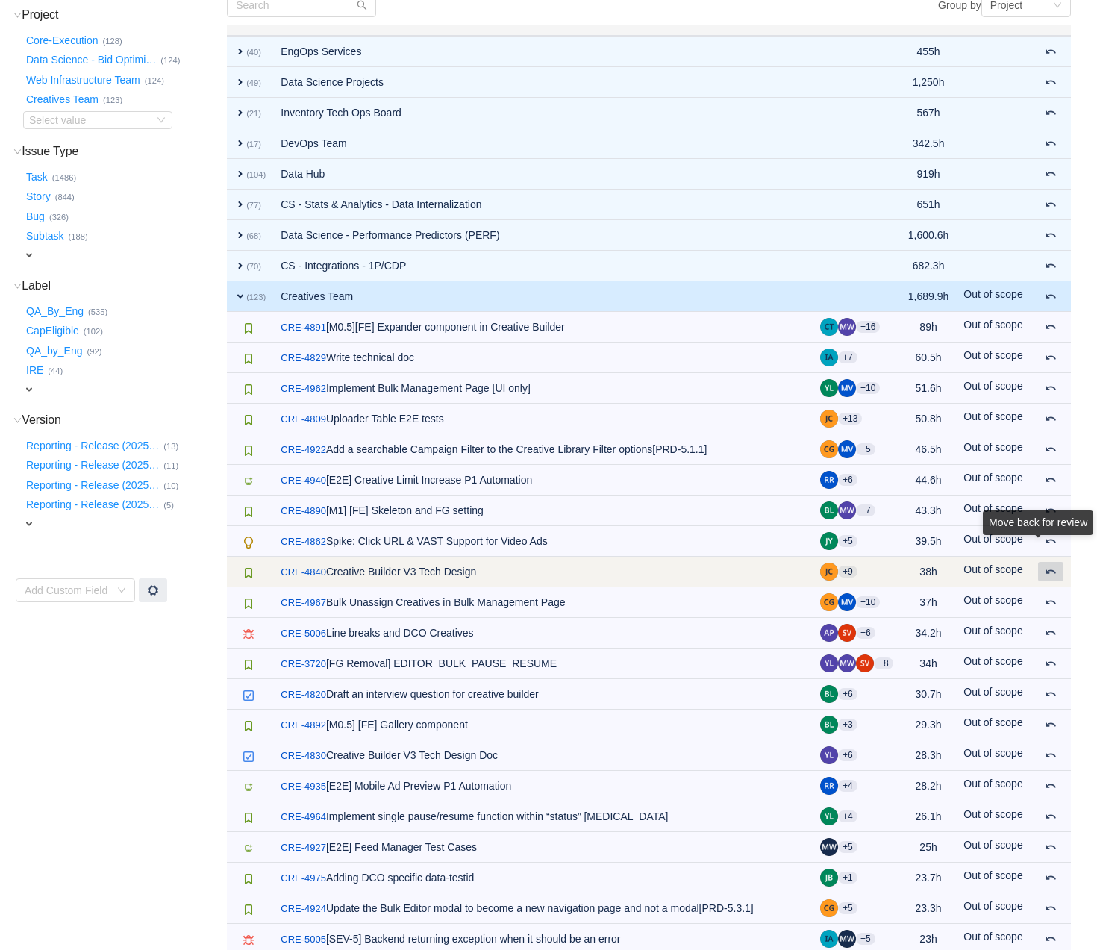
click at [1055, 571] on span at bounding box center [1051, 572] width 12 height 12
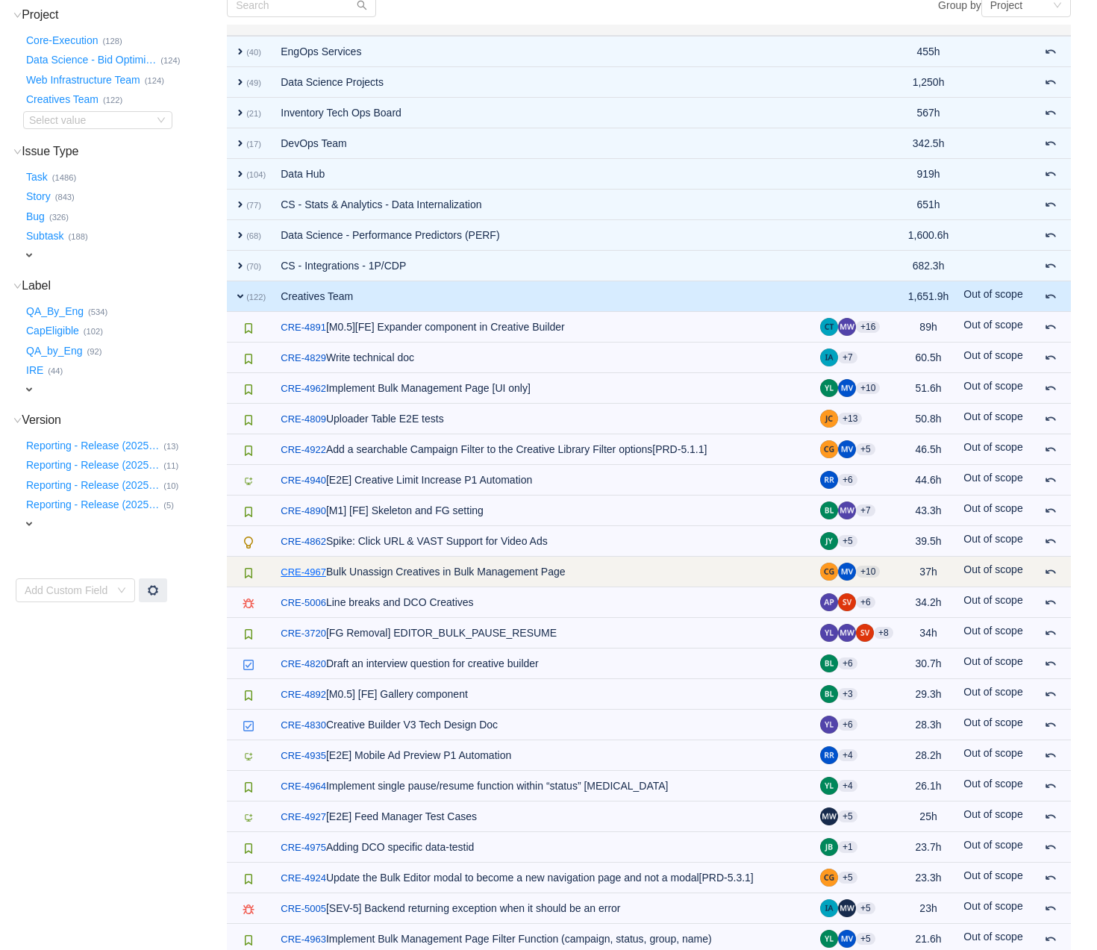
click at [314, 571] on link "CRE-4967" at bounding box center [304, 572] width 46 height 15
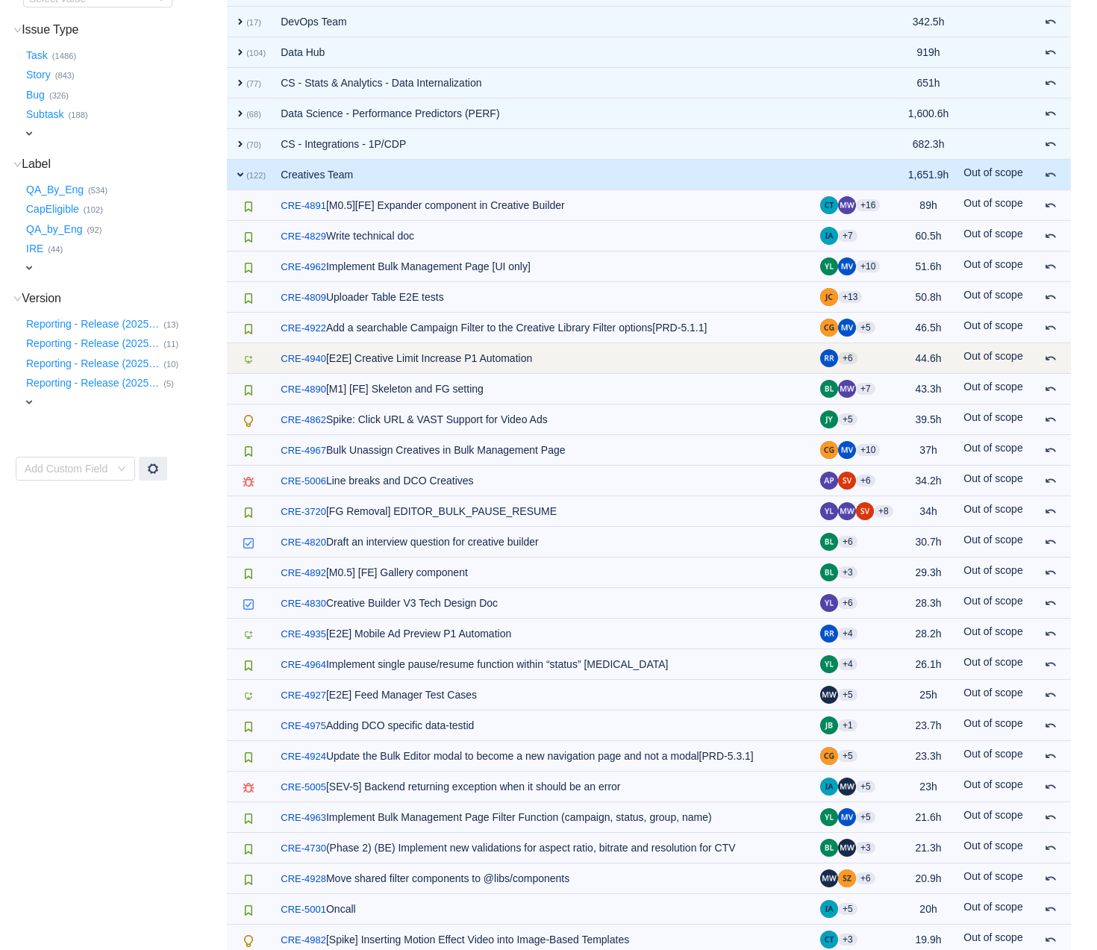
scroll to position [254, 0]
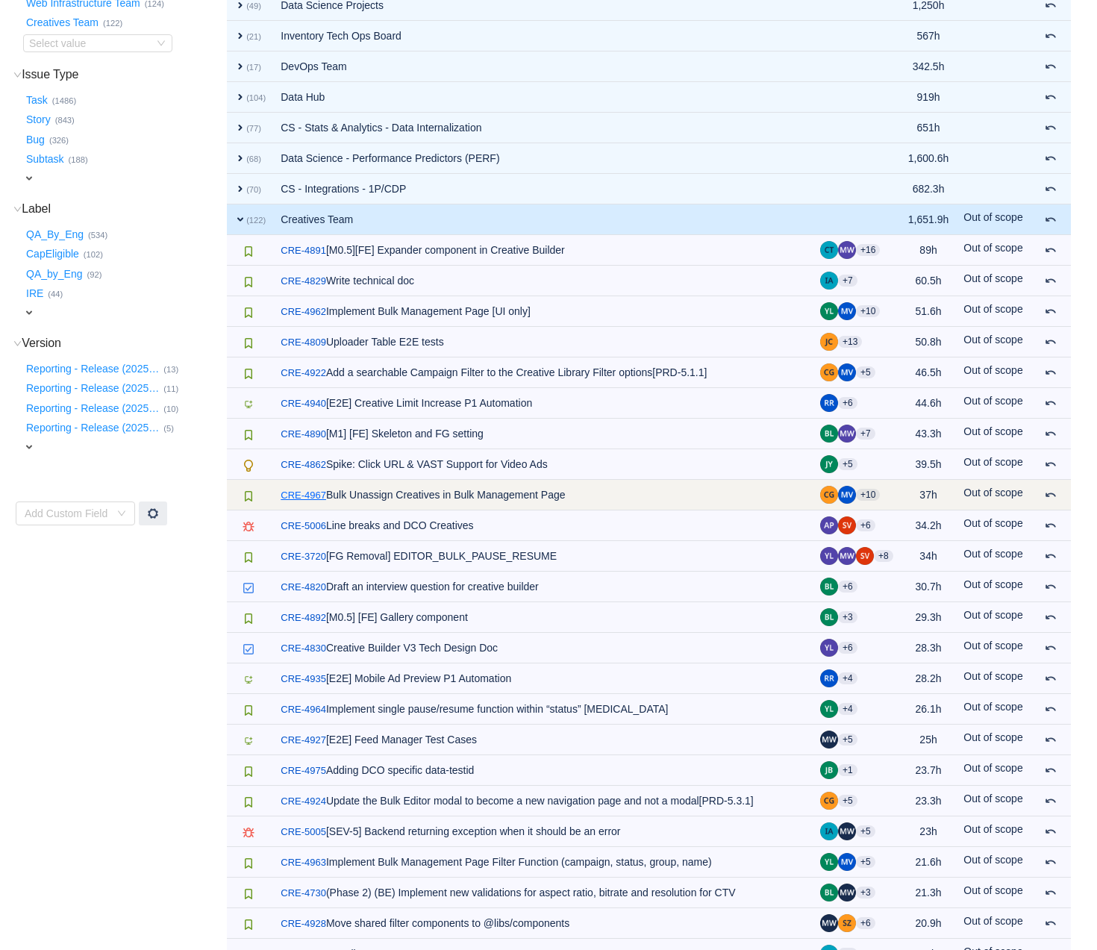
click at [316, 493] on link "CRE-4967" at bounding box center [304, 495] width 46 height 15
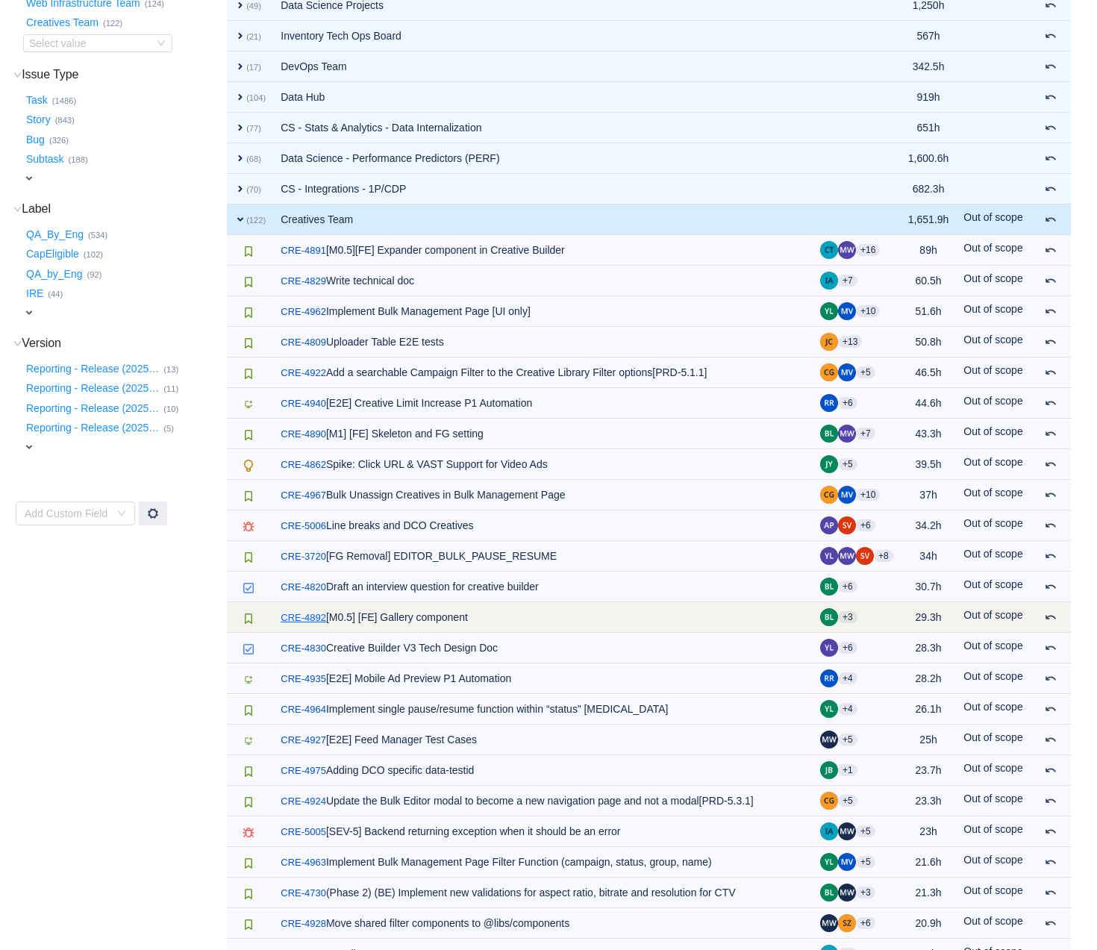
click at [297, 616] on link "CRE-4892" at bounding box center [304, 618] width 46 height 15
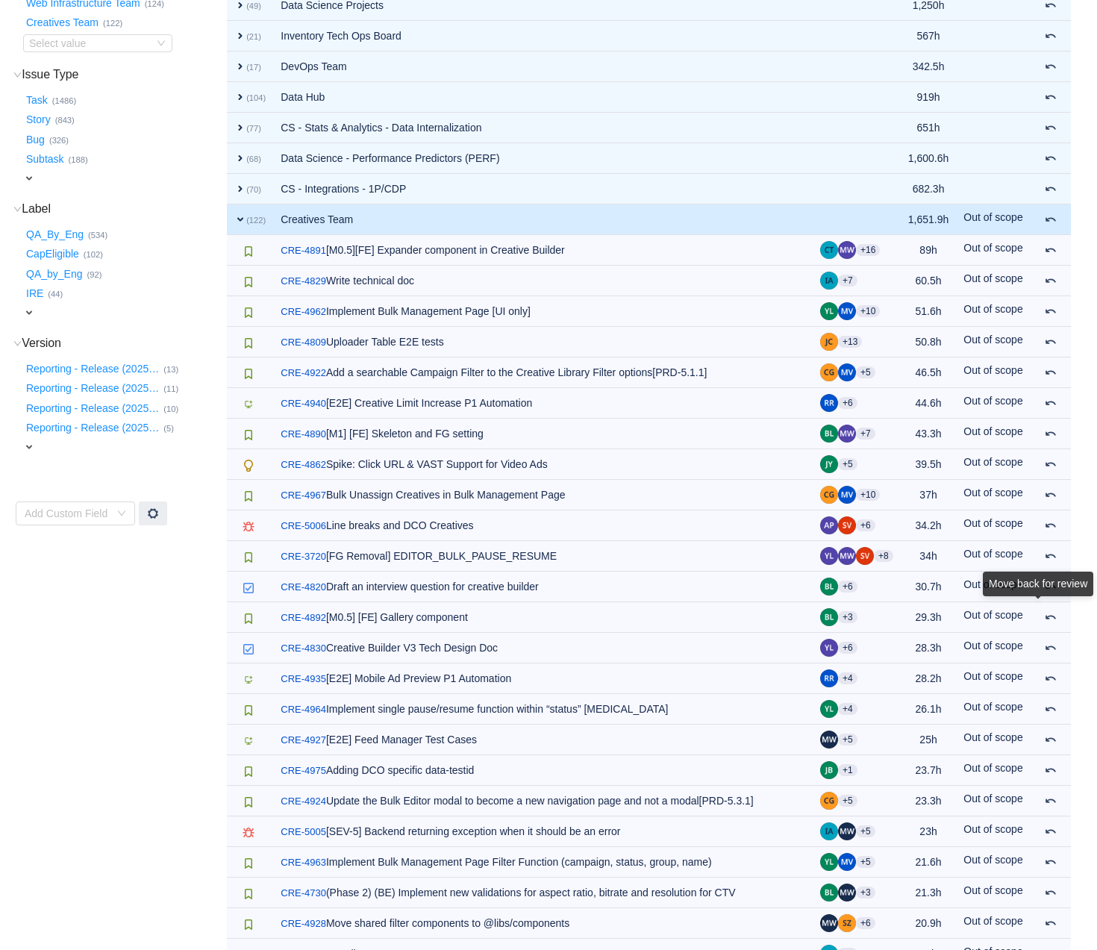
click at [1050, 602] on div "Move back for review" at bounding box center [1038, 587] width 110 height 31
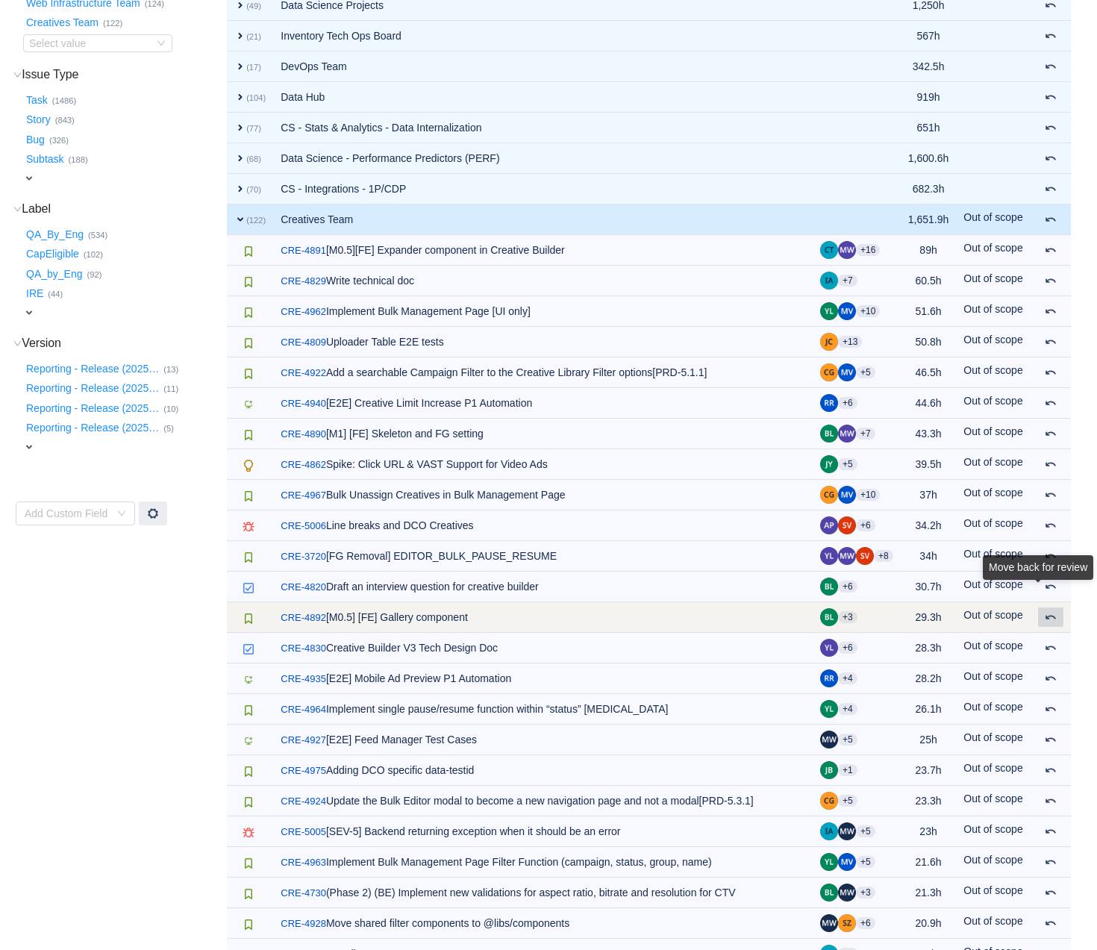
click at [1053, 615] on span at bounding box center [1051, 617] width 12 height 12
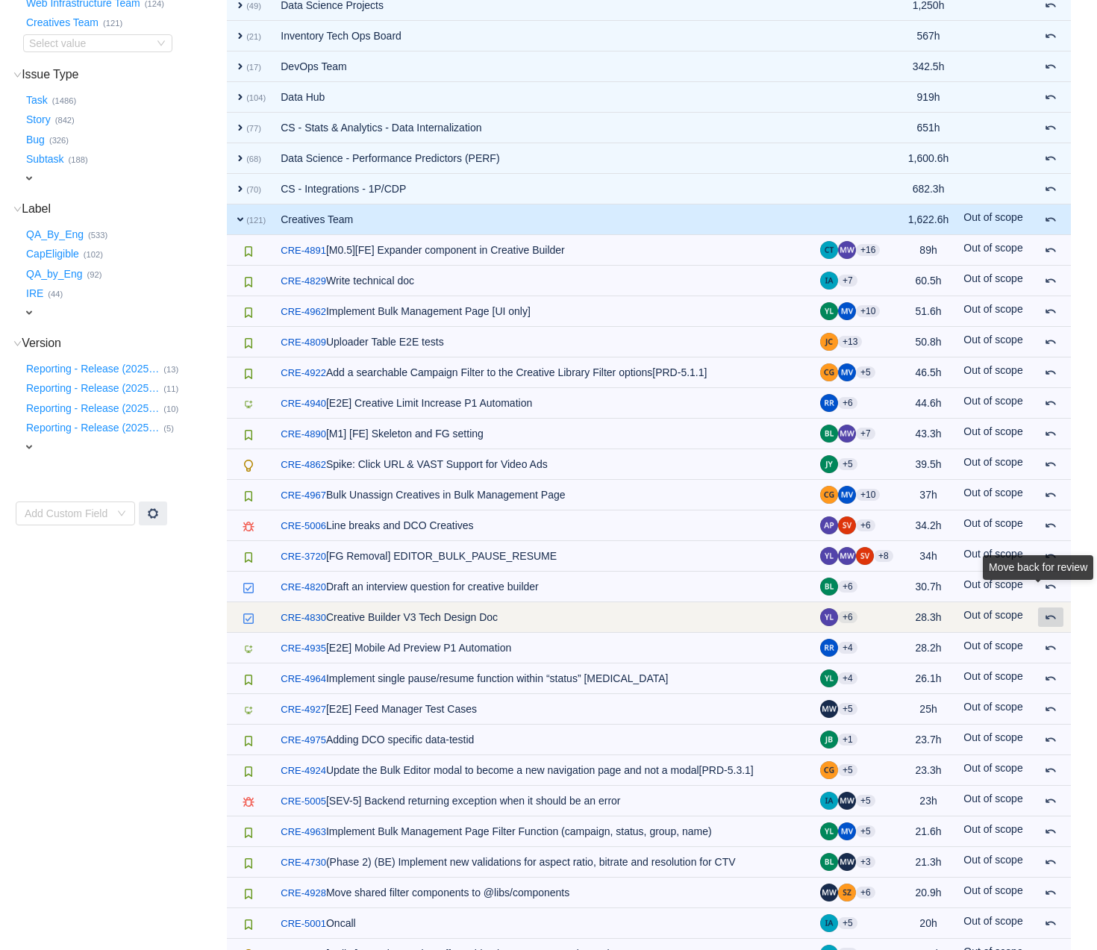
click at [1048, 614] on span at bounding box center [1051, 617] width 12 height 12
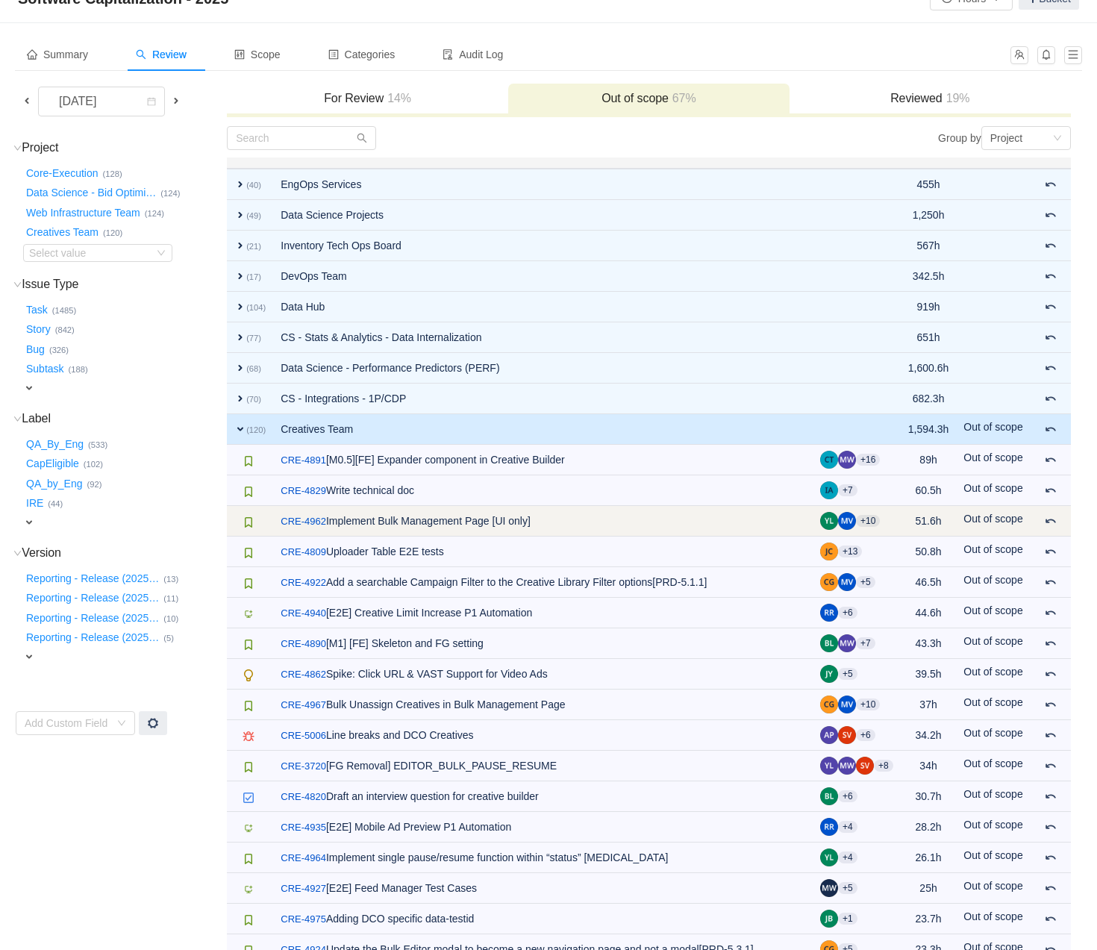
scroll to position [0, 0]
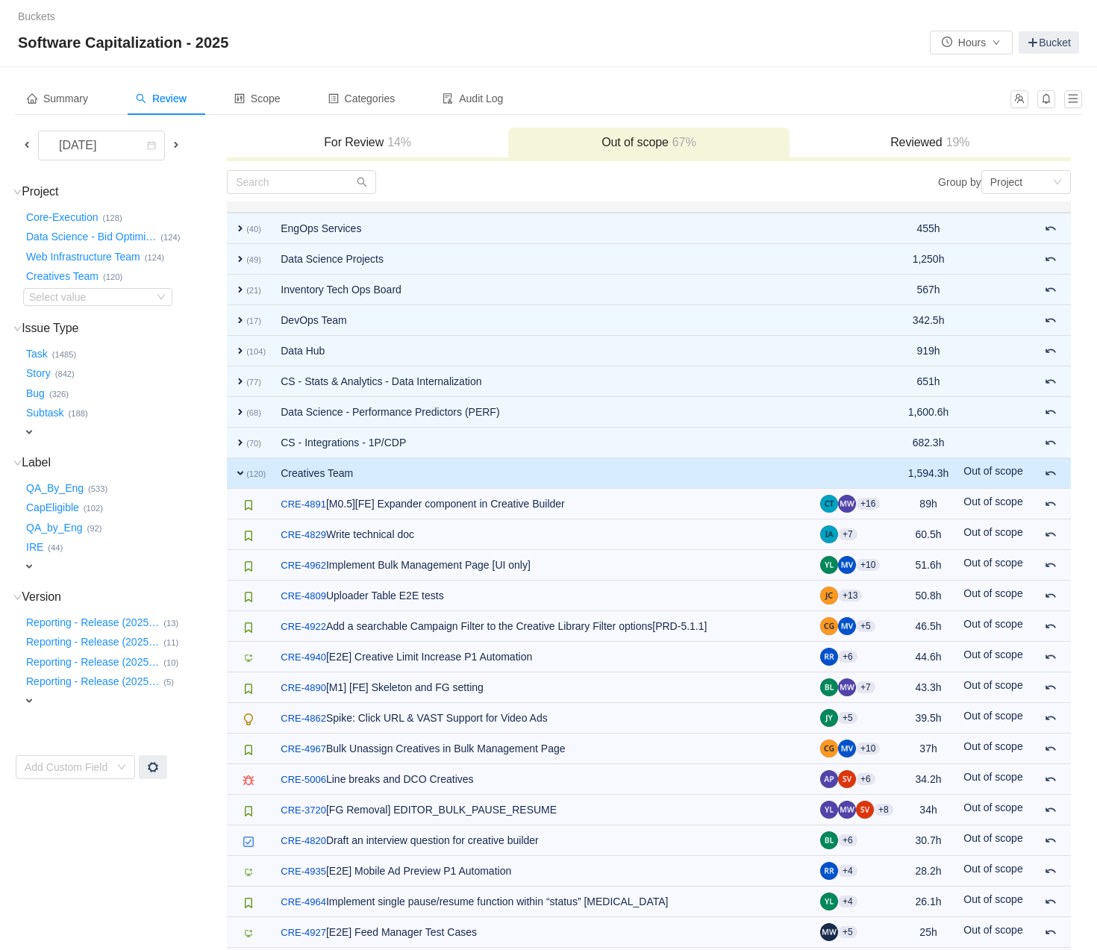
click at [366, 143] on h3 "For Review 14%" at bounding box center [367, 142] width 267 height 15
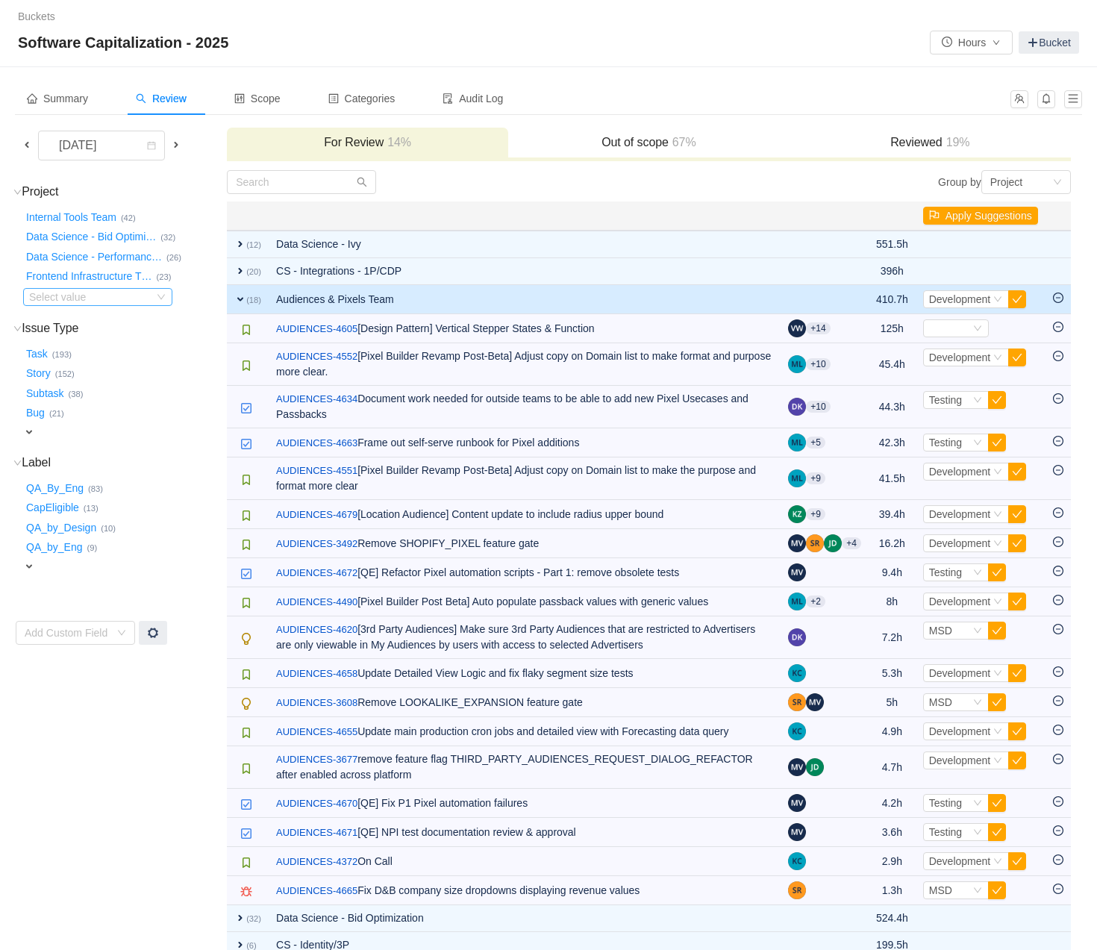
click at [109, 299] on div "Select value" at bounding box center [88, 297] width 118 height 15
type input "crea"
click at [106, 321] on li "Creatives Team (19)" at bounding box center [96, 323] width 149 height 24
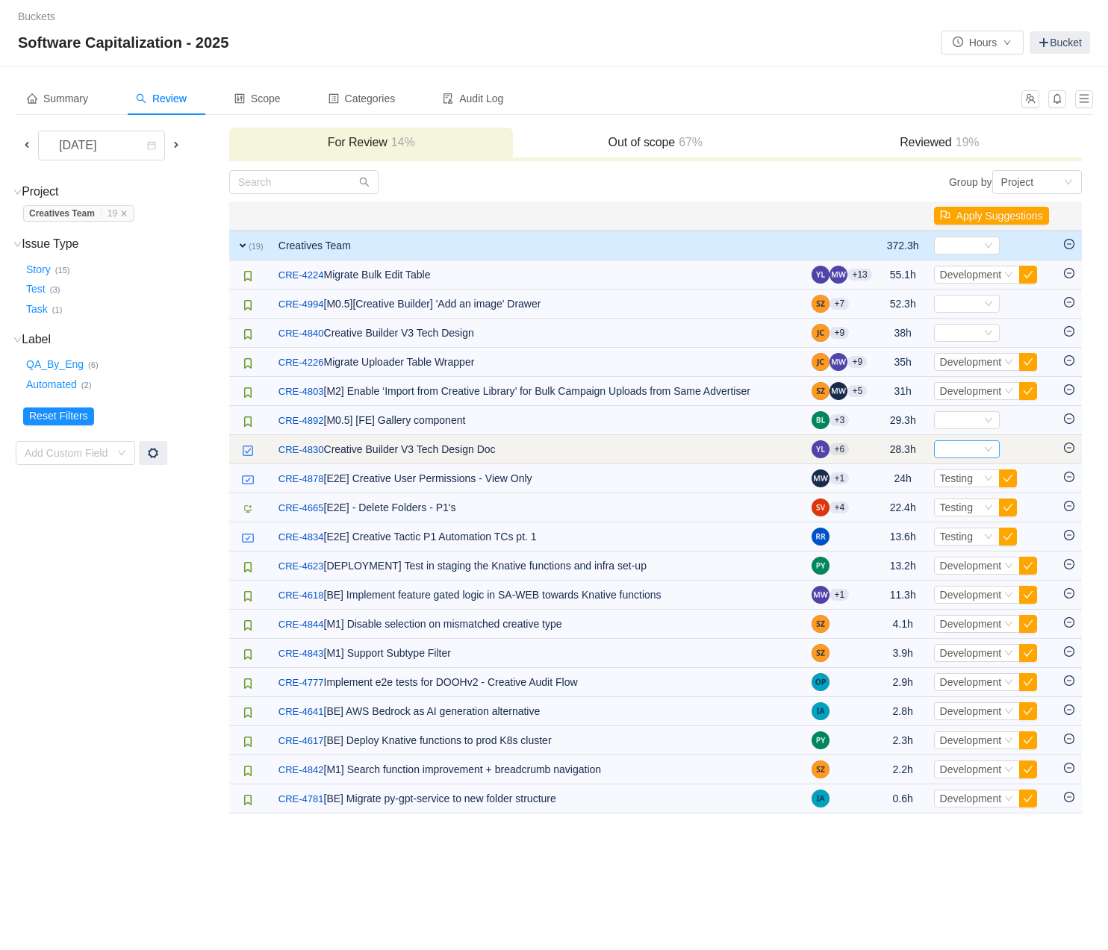
click at [984, 448] on icon "icon: down" at bounding box center [988, 449] width 9 height 9
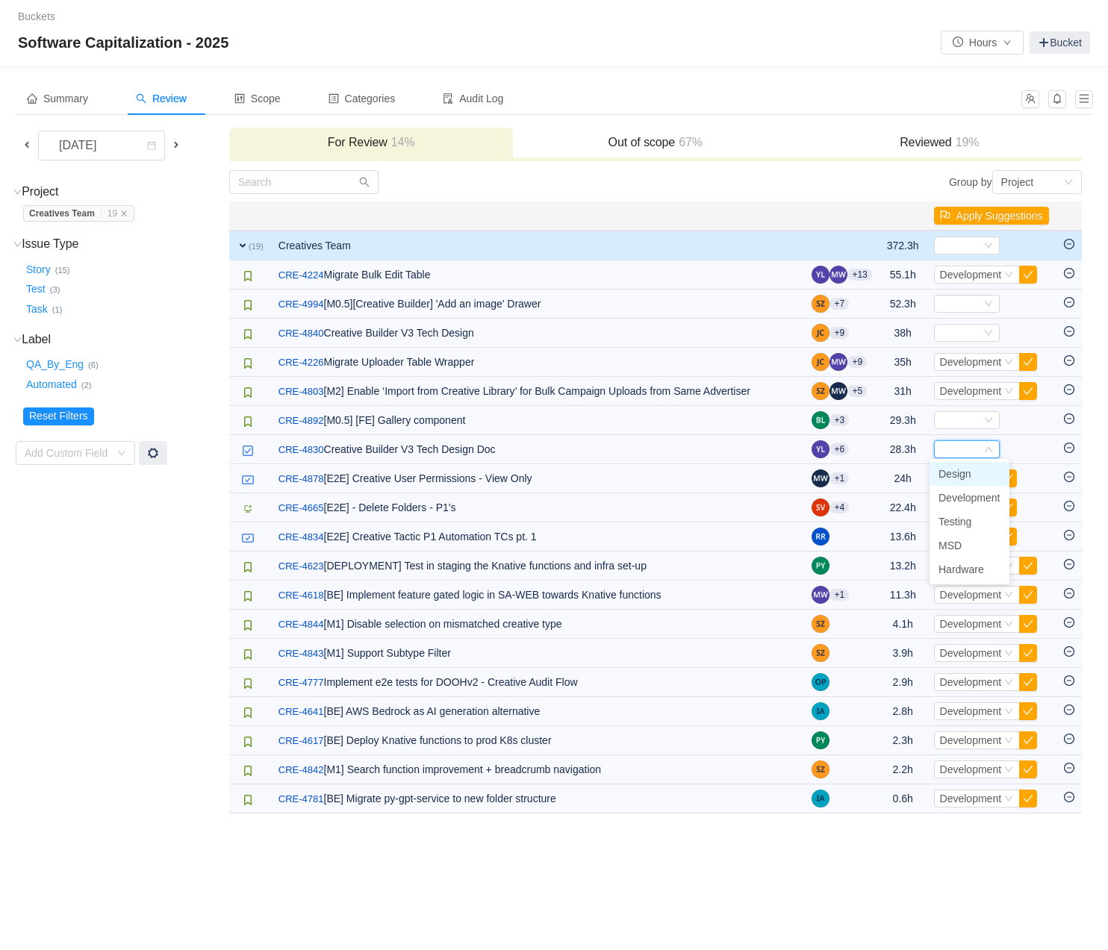
click at [961, 477] on span "Design" at bounding box center [954, 474] width 33 height 12
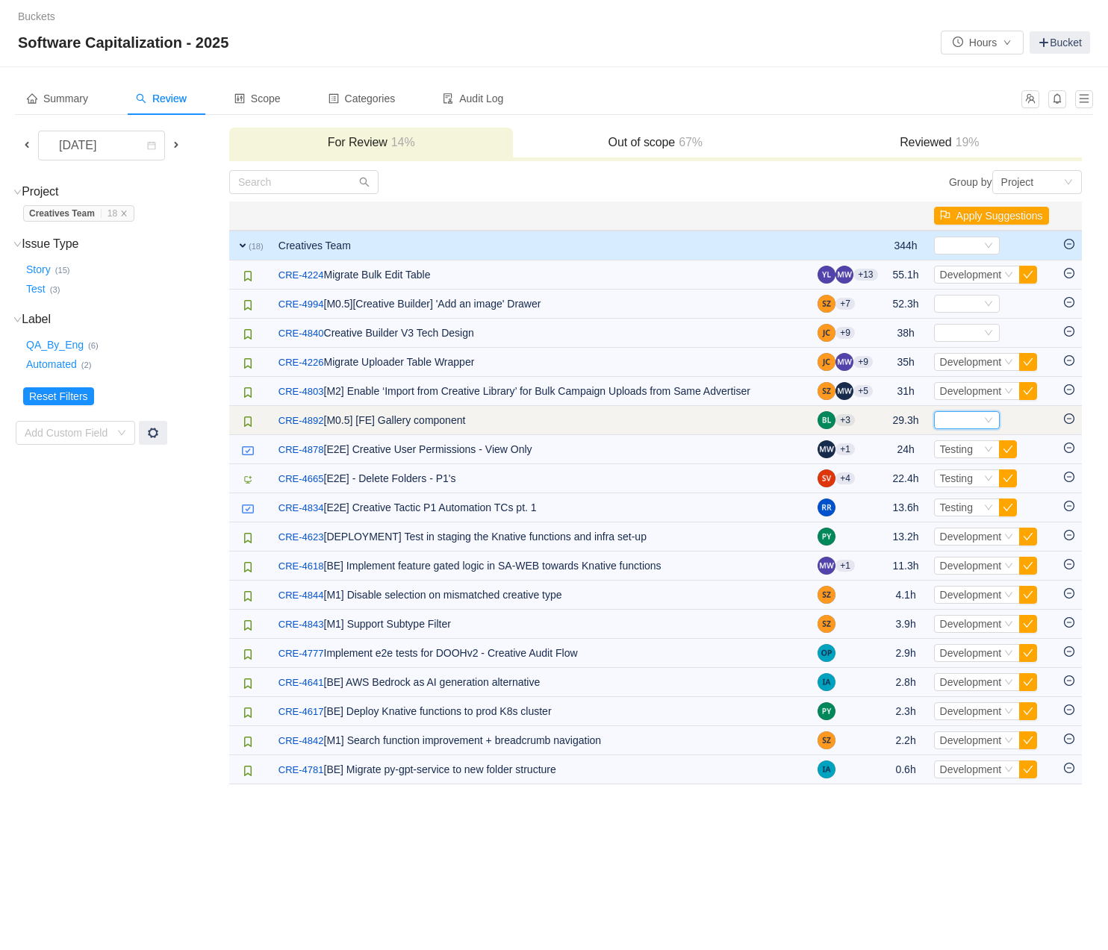
click at [984, 420] on icon "icon: down" at bounding box center [987, 420] width 7 height 5
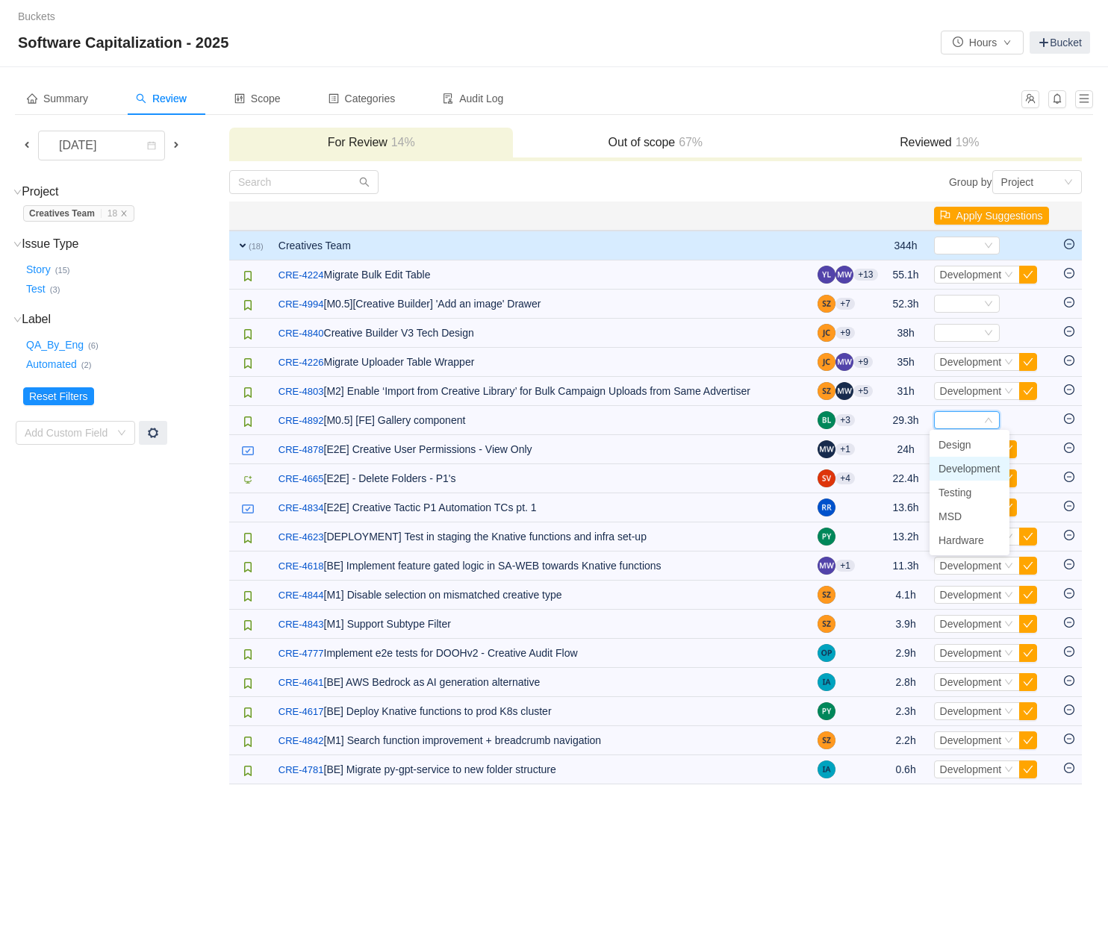
click at [967, 468] on span "Development" at bounding box center [969, 469] width 62 height 12
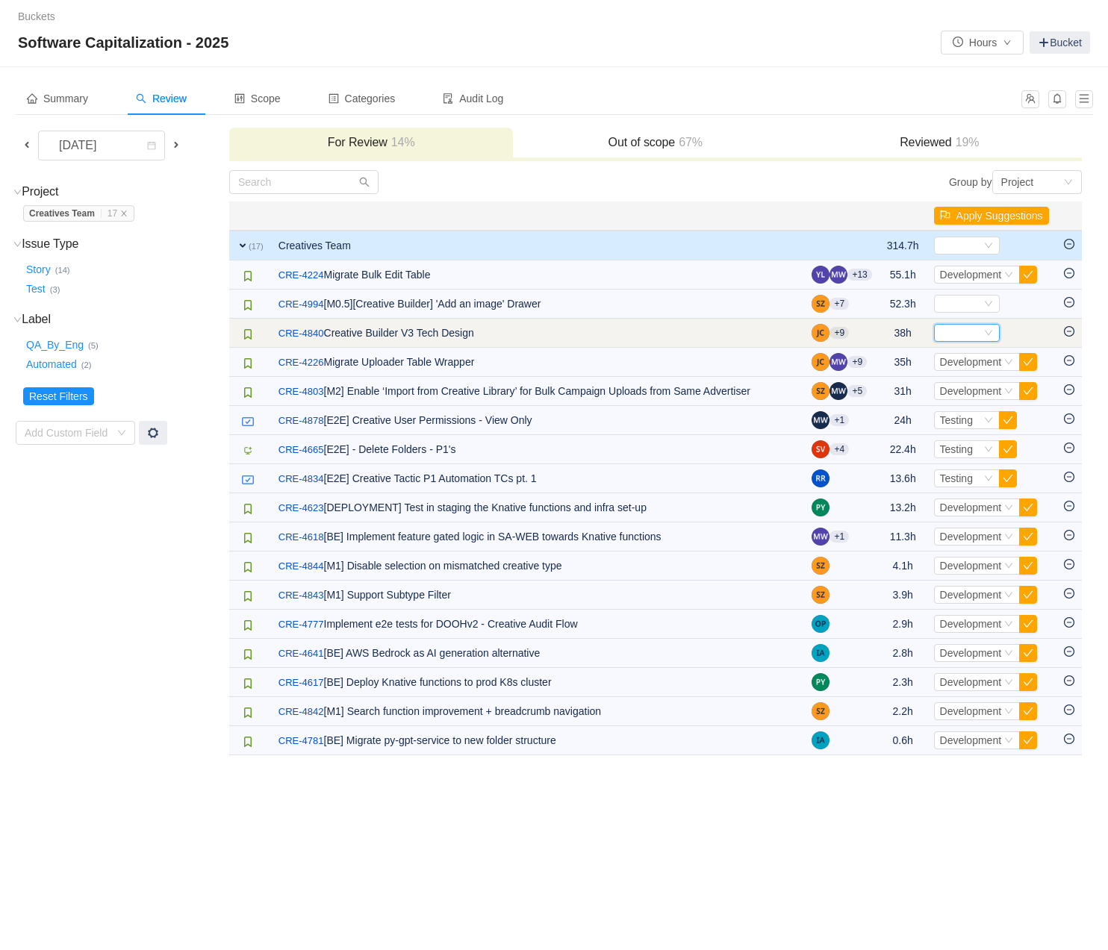
click at [945, 332] on div "Select" at bounding box center [960, 333] width 41 height 16
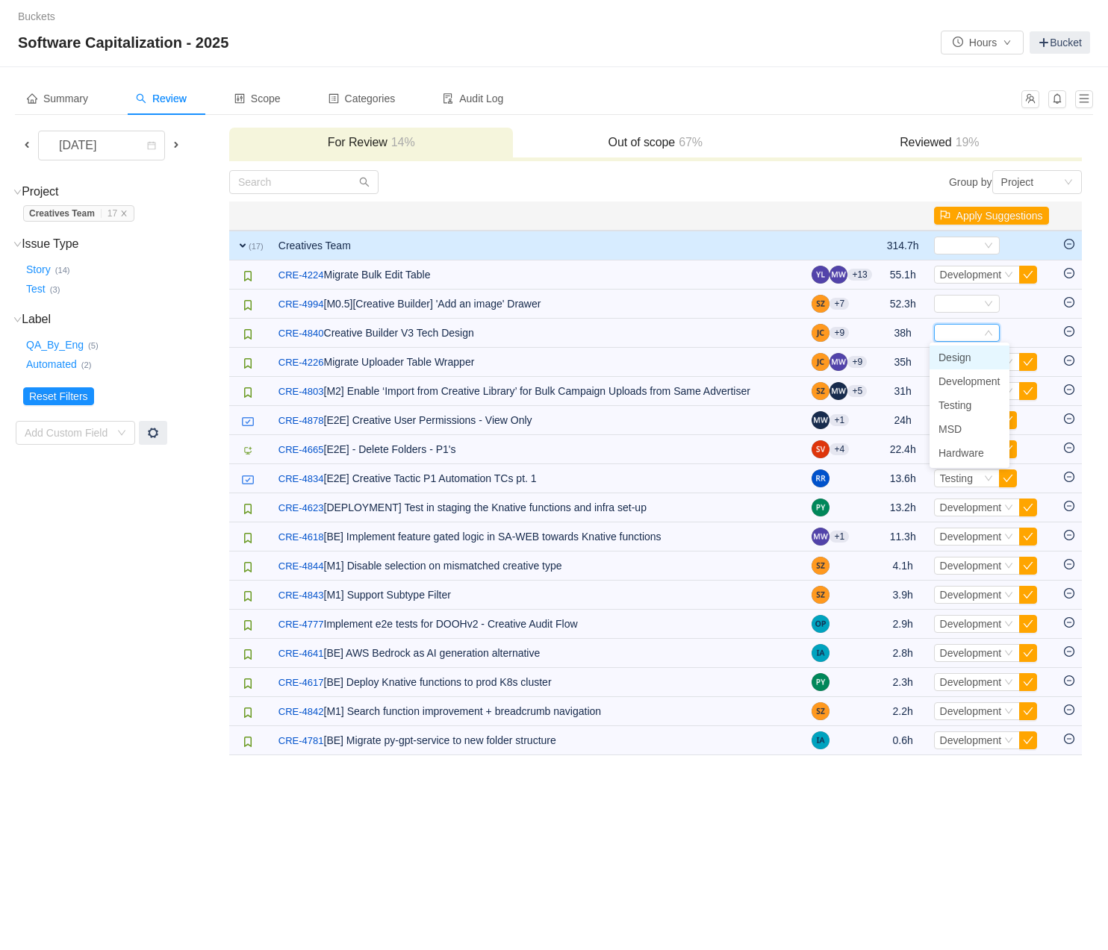
click at [961, 363] on span "Design" at bounding box center [954, 358] width 33 height 12
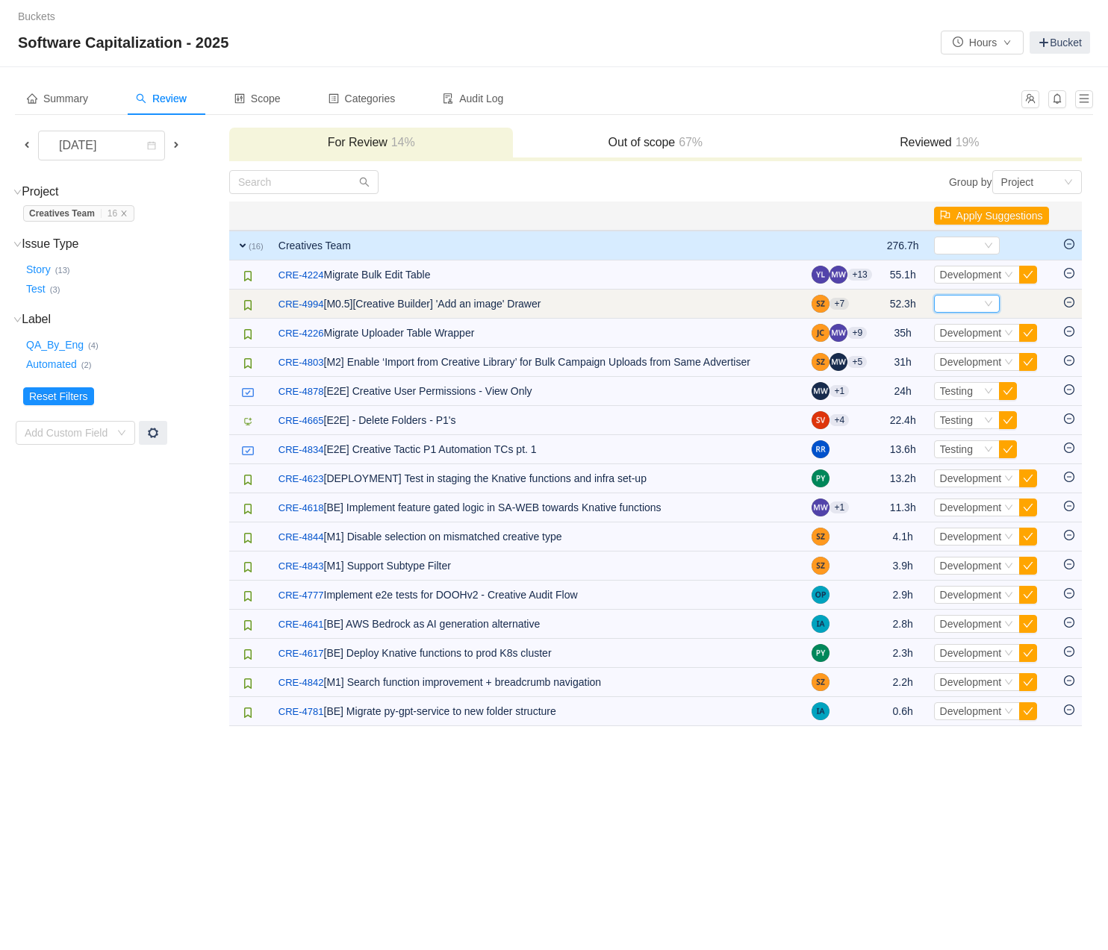
click at [984, 302] on icon "icon: down" at bounding box center [988, 303] width 9 height 9
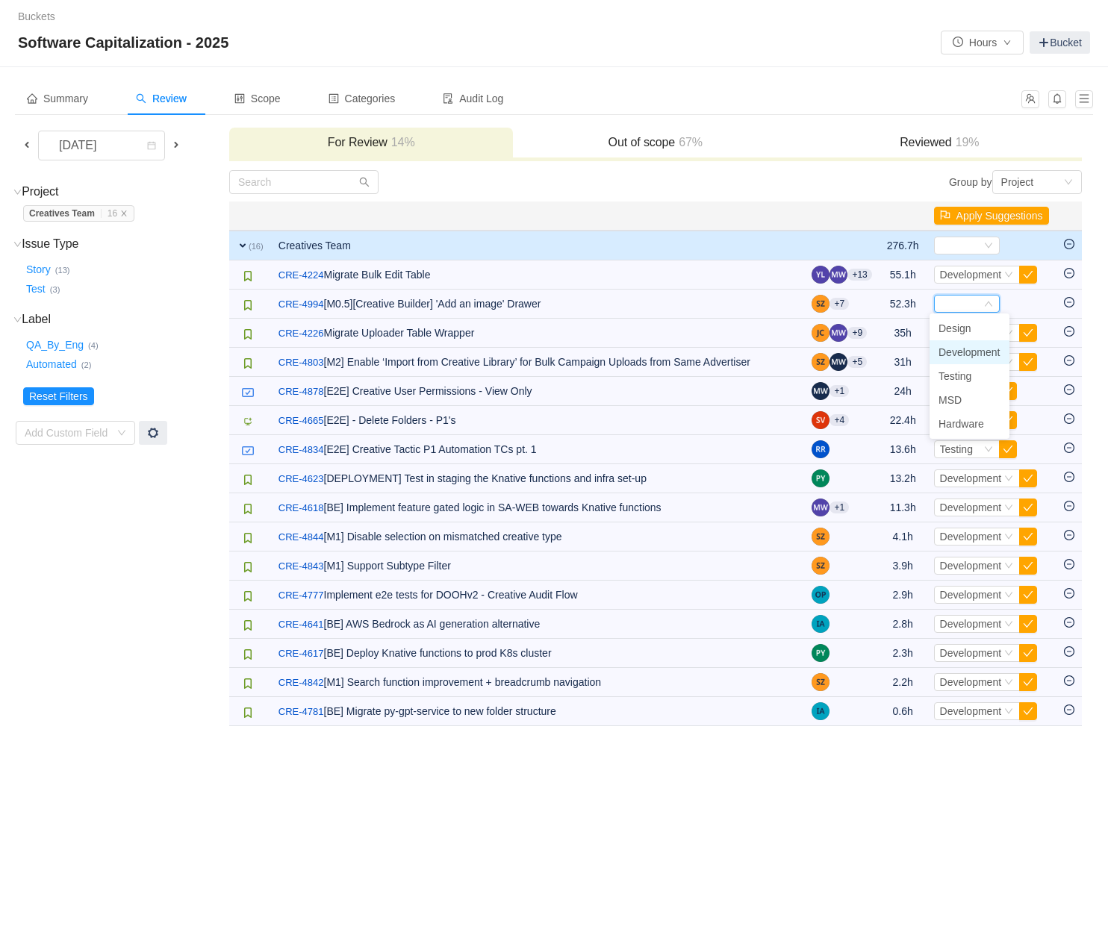
click at [976, 350] on span "Development" at bounding box center [969, 352] width 62 height 12
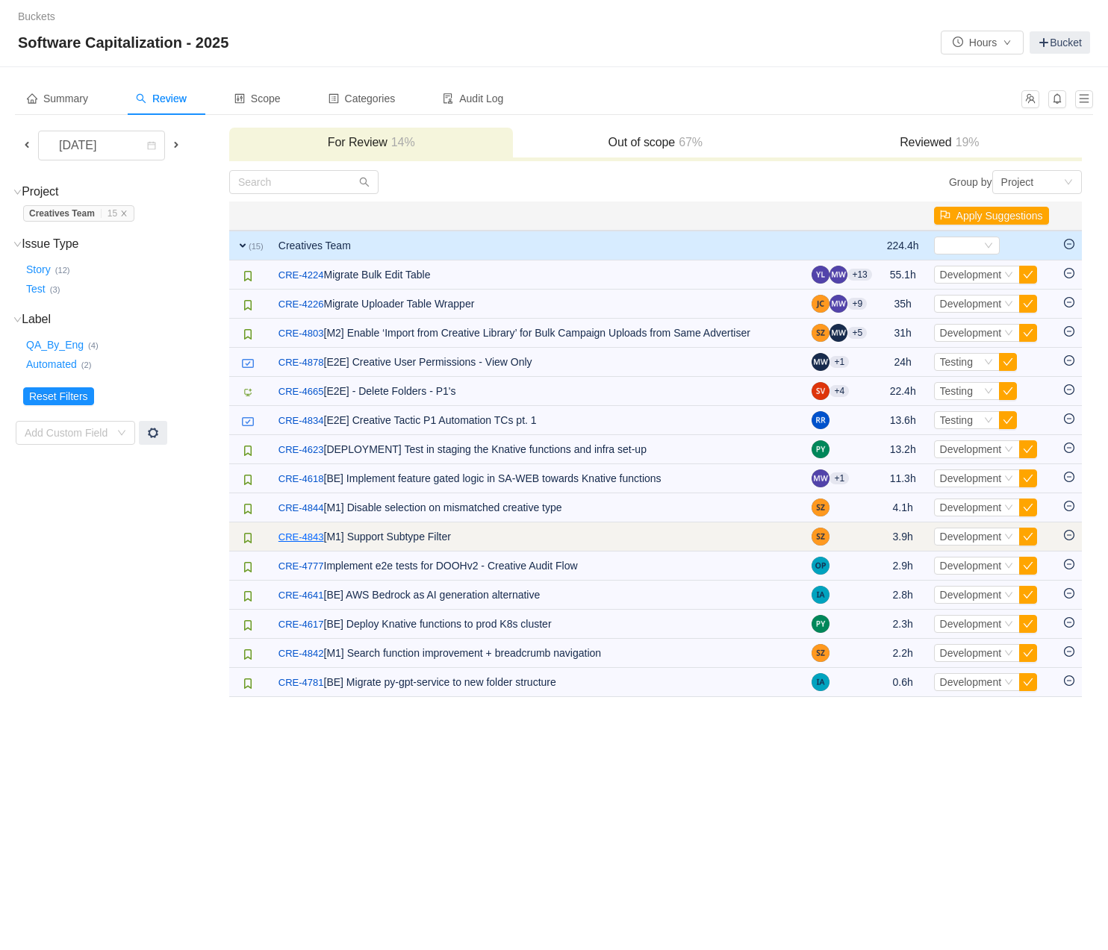
click at [313, 539] on link "CRE-4843" at bounding box center [301, 537] width 46 height 15
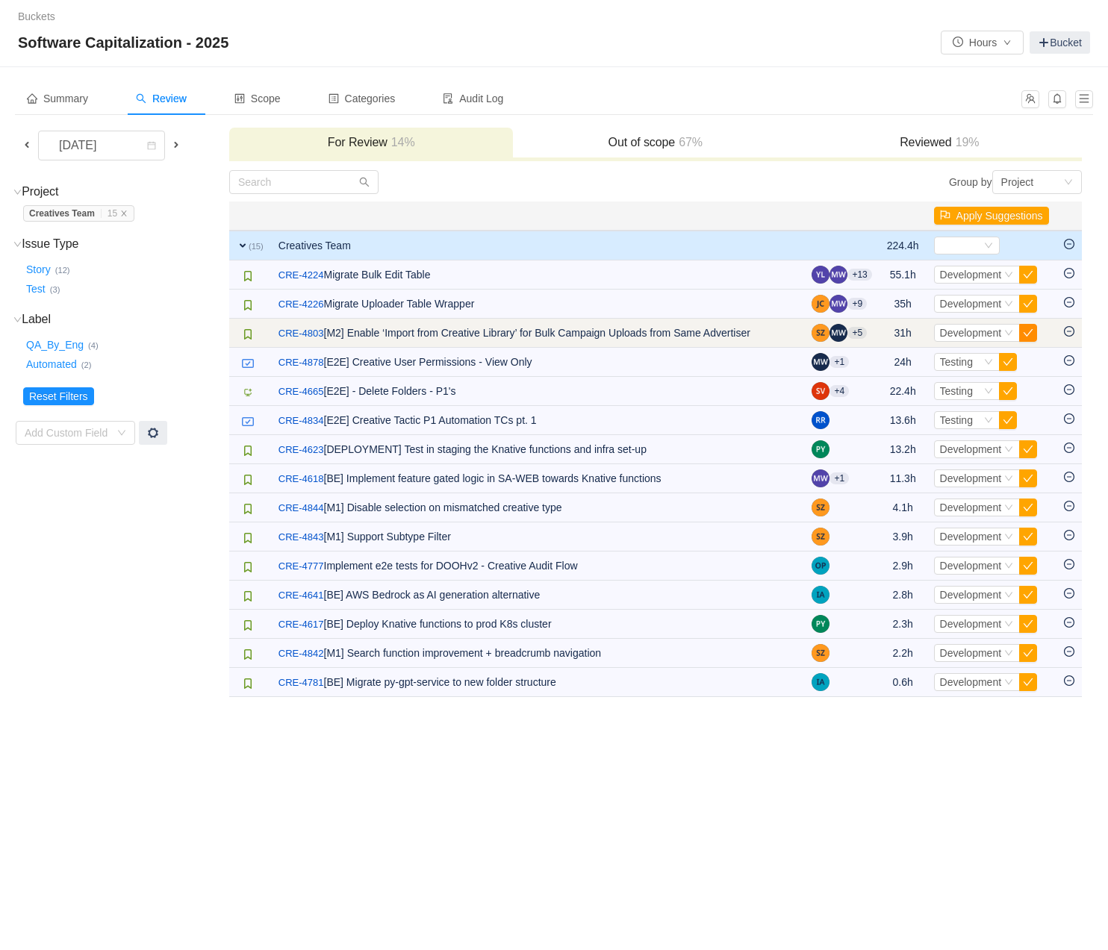
click at [1025, 336] on button "button" at bounding box center [1028, 333] width 18 height 18
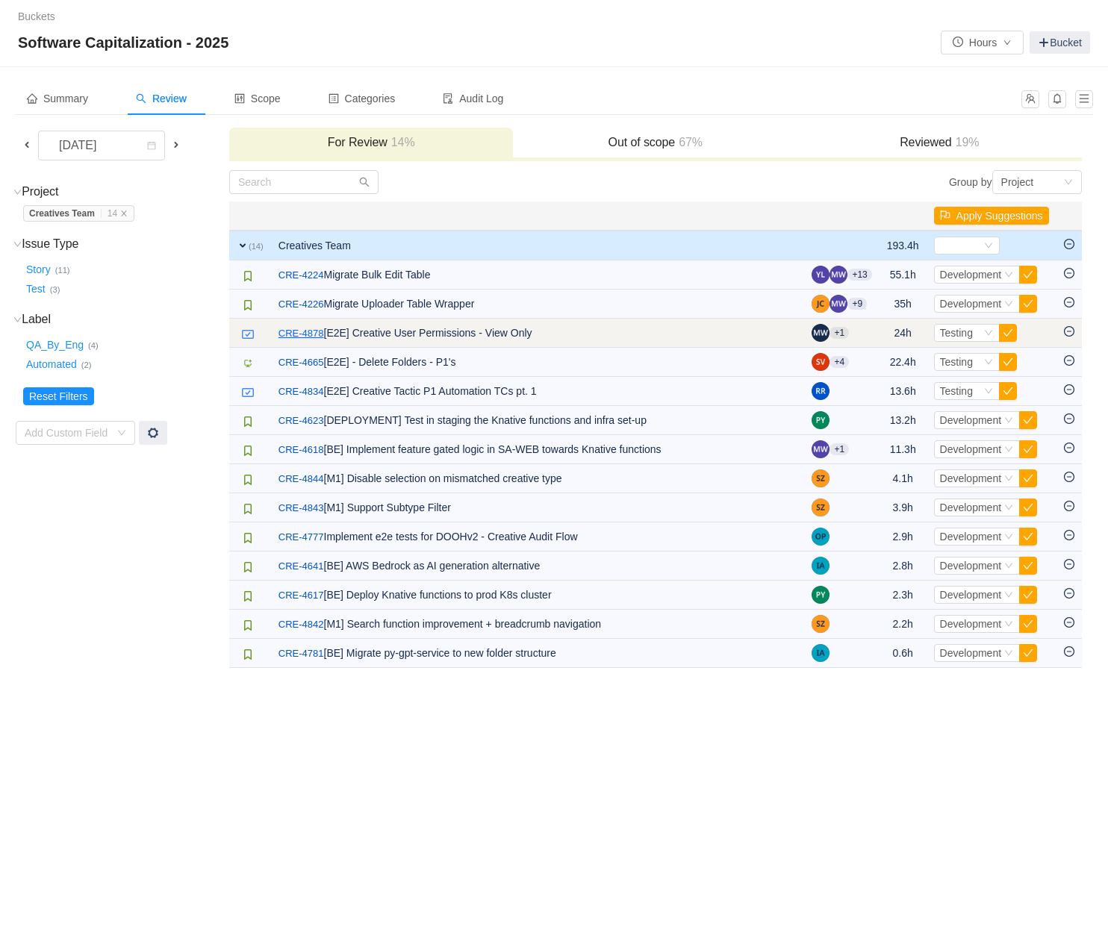
click at [308, 329] on link "CRE-4878" at bounding box center [301, 333] width 46 height 15
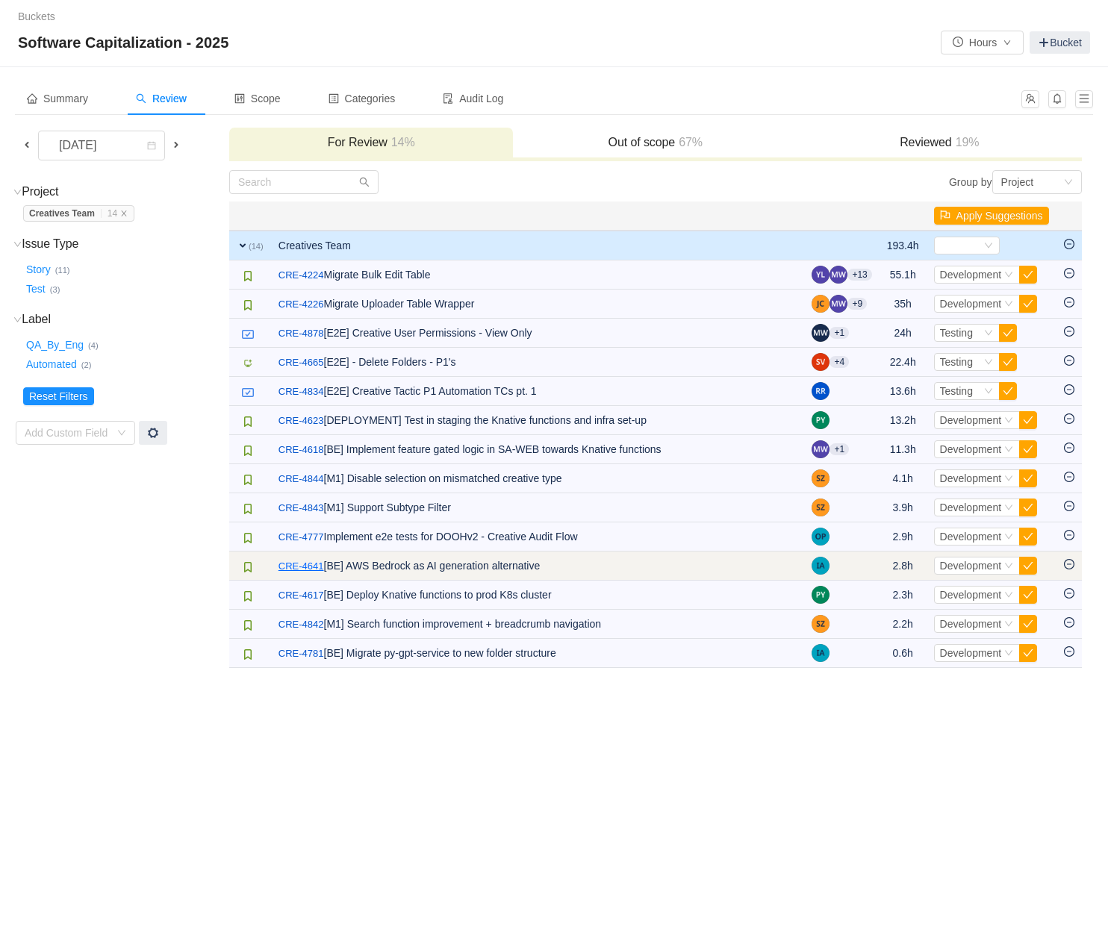
click at [308, 564] on link "CRE-4641" at bounding box center [301, 566] width 46 height 15
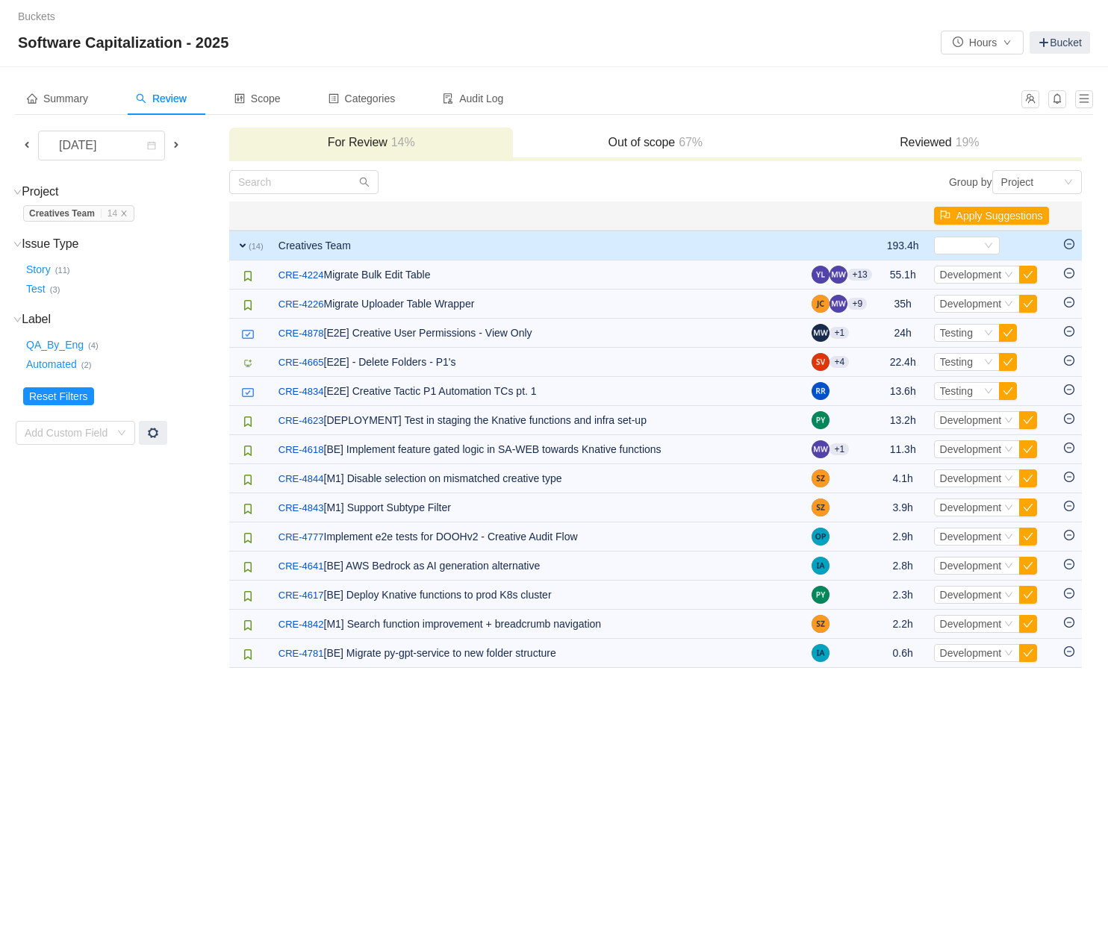
click at [673, 140] on h3 "Out of scope 67%" at bounding box center [654, 142] width 269 height 15
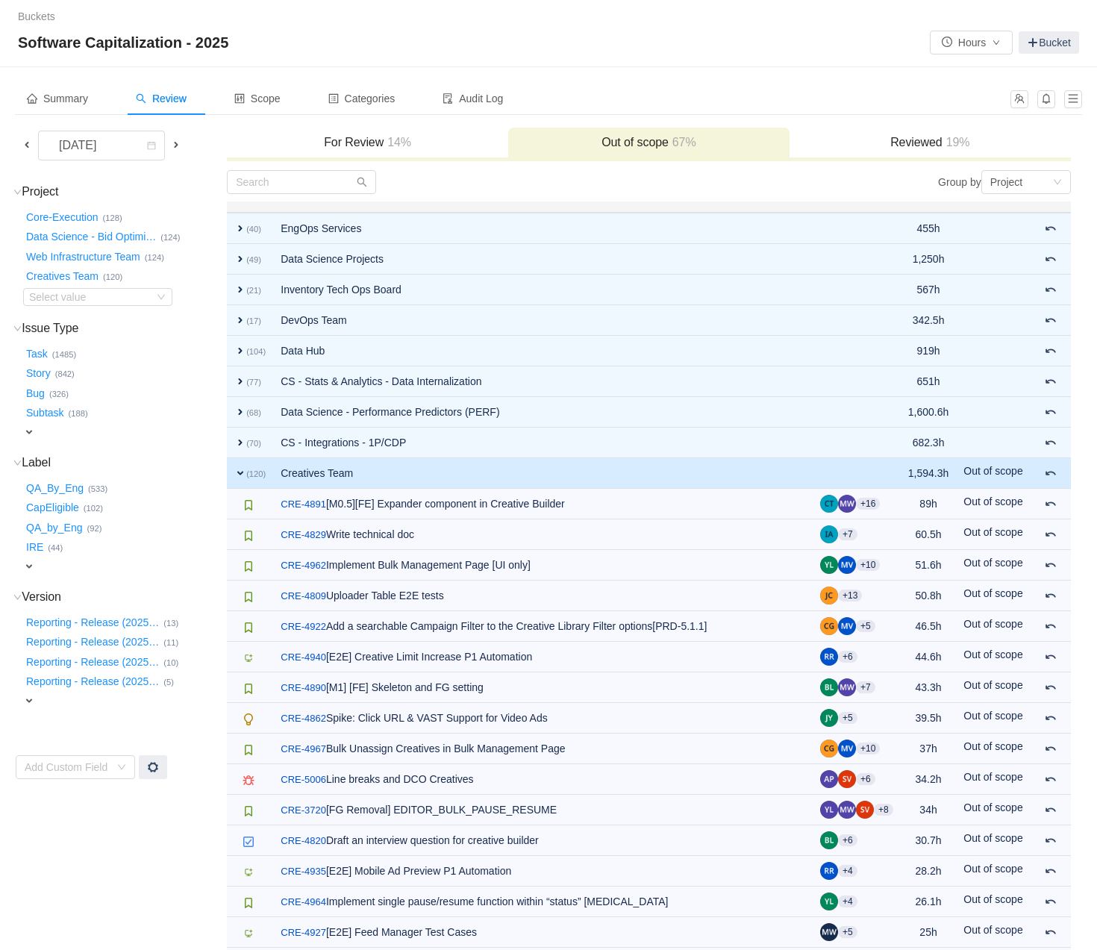
click at [240, 470] on span "expand" at bounding box center [240, 473] width 12 height 12
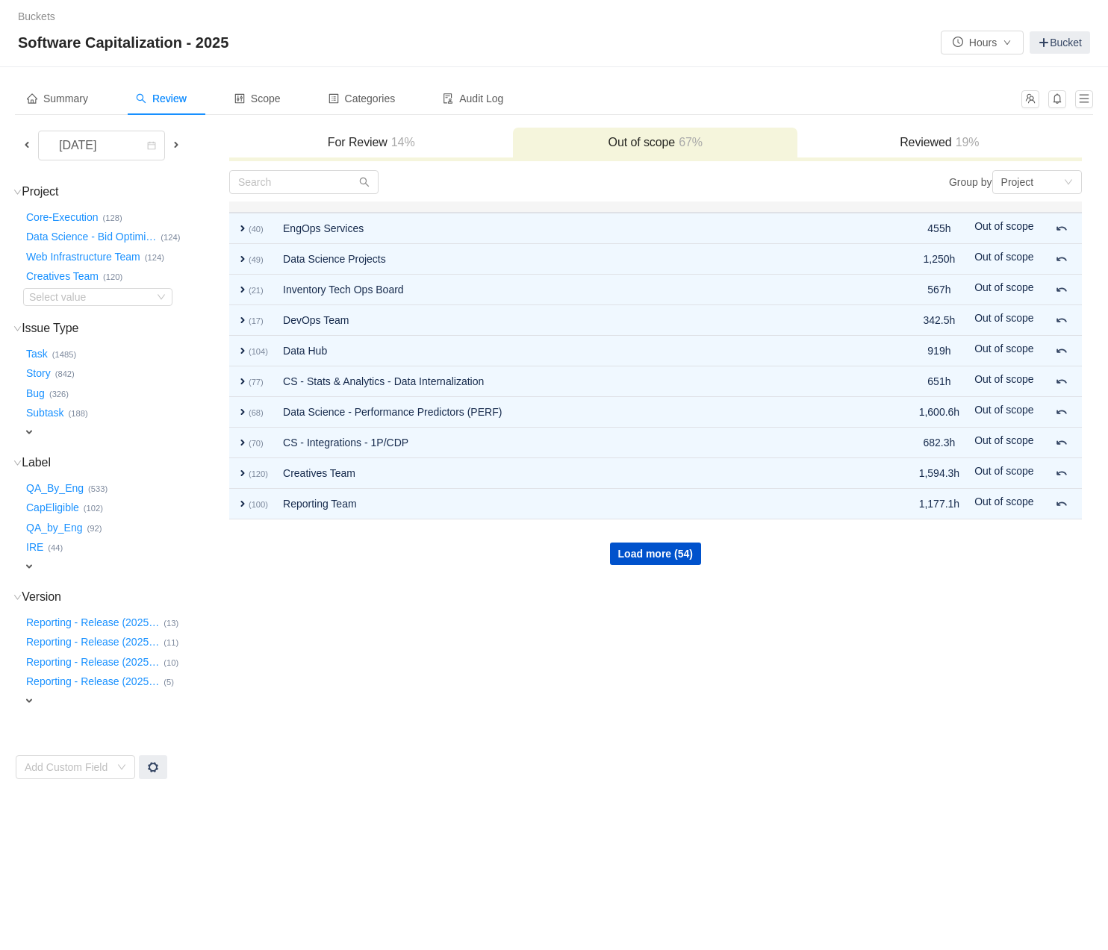
click at [675, 568] on td "Group by Project You will see tickets here after they were marked as out of sco…" at bounding box center [655, 474] width 854 height 611
click at [654, 555] on button "Load more (54)" at bounding box center [655, 554] width 91 height 22
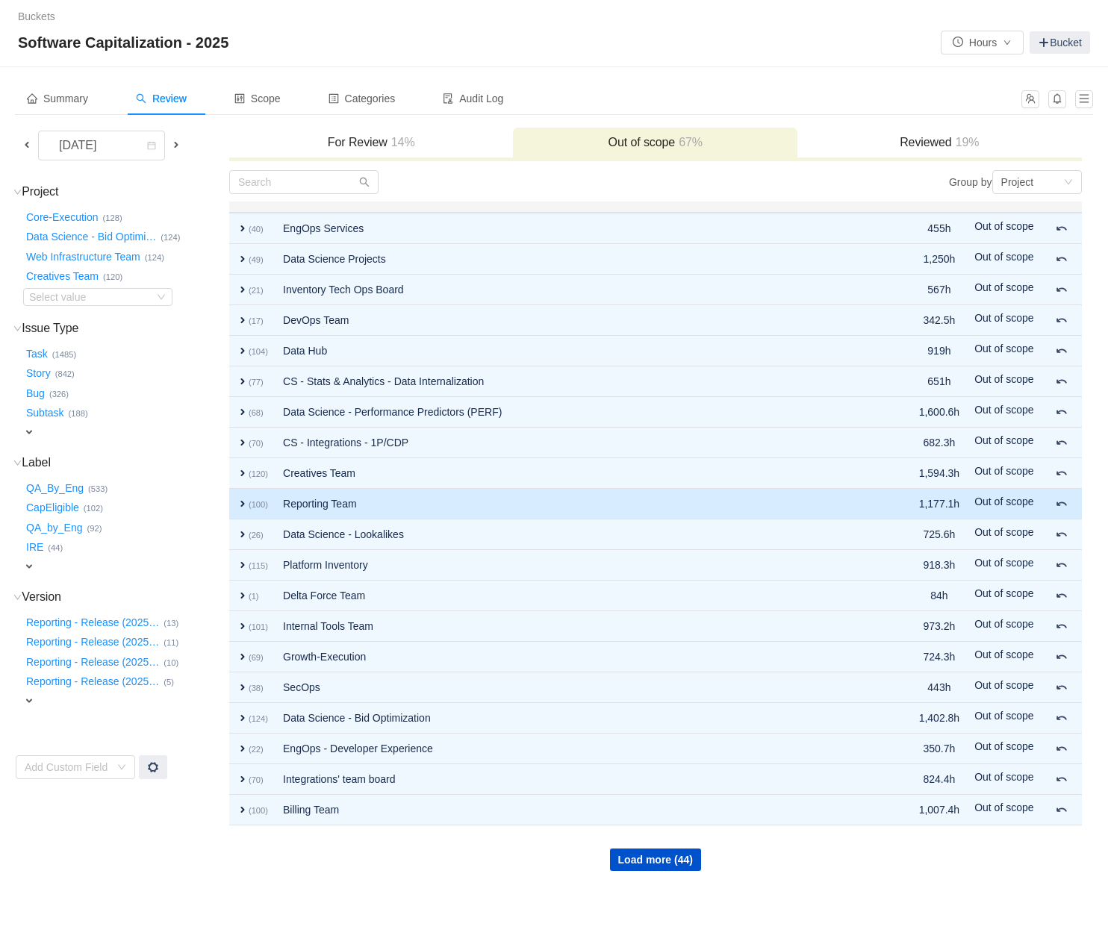
click at [244, 502] on span "expand" at bounding box center [243, 504] width 12 height 12
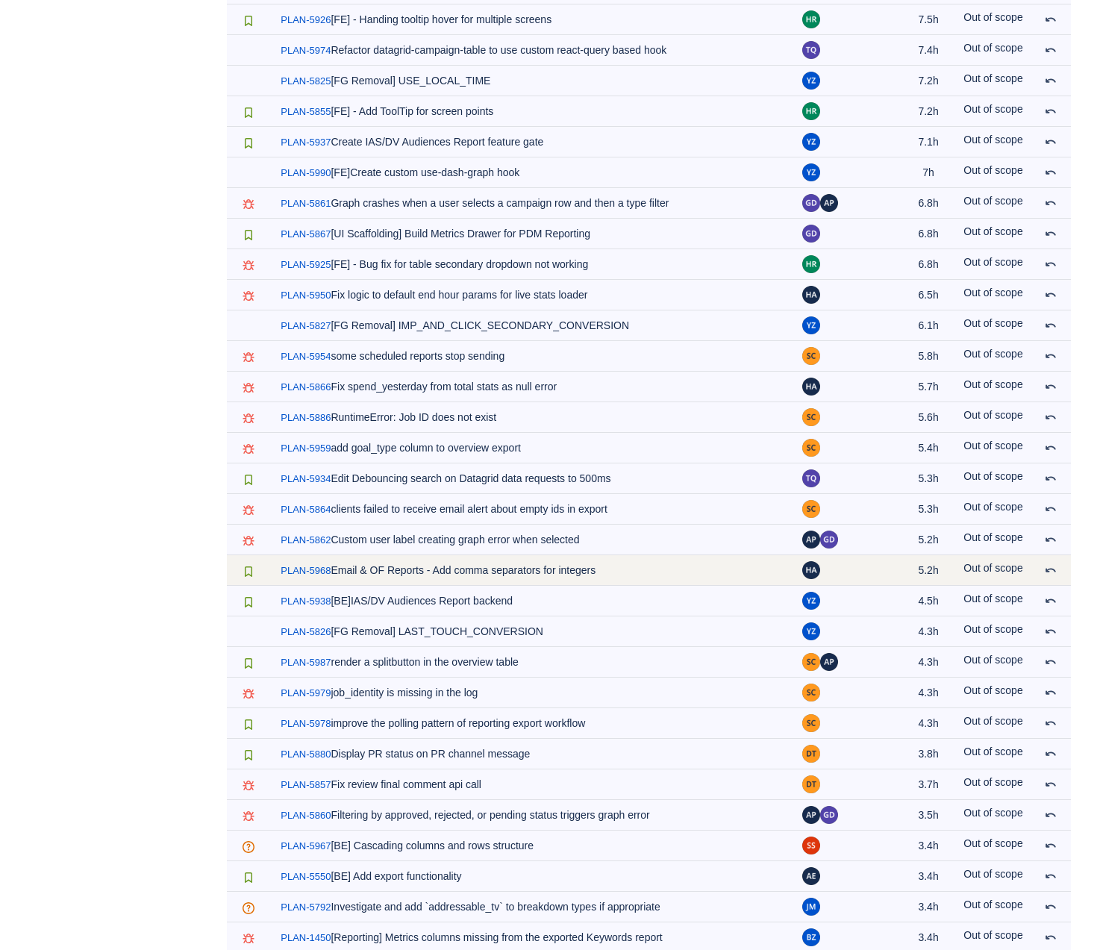
scroll to position [2001, 0]
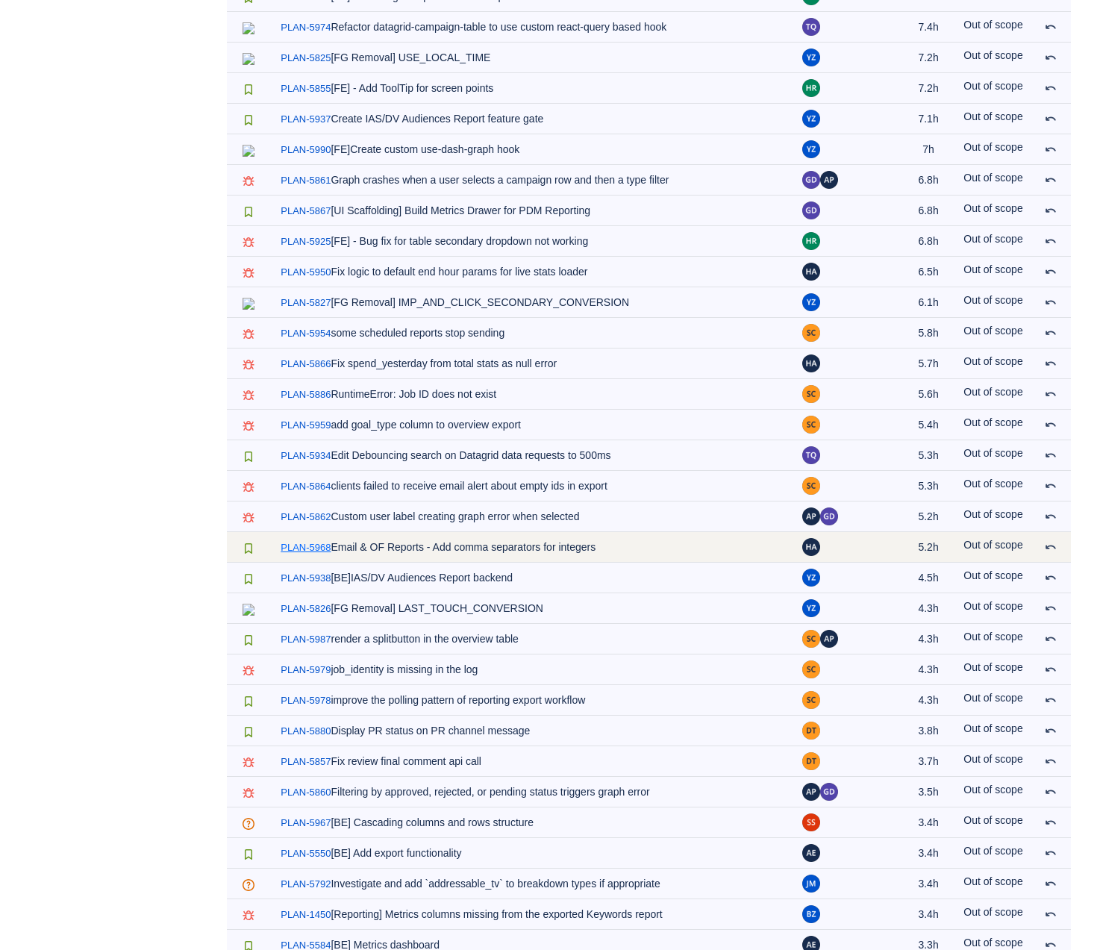
click at [321, 541] on link "PLAN-5968" at bounding box center [306, 547] width 50 height 15
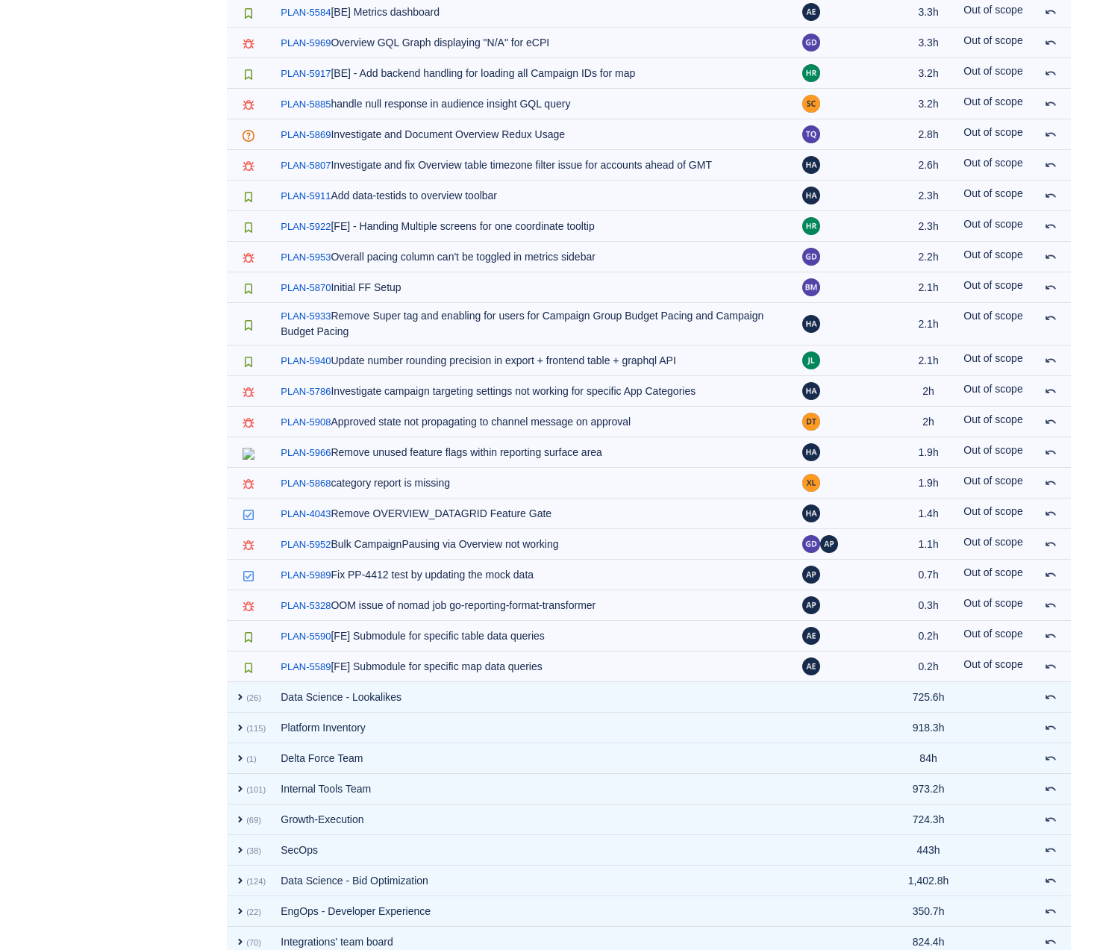
scroll to position [3023, 0]
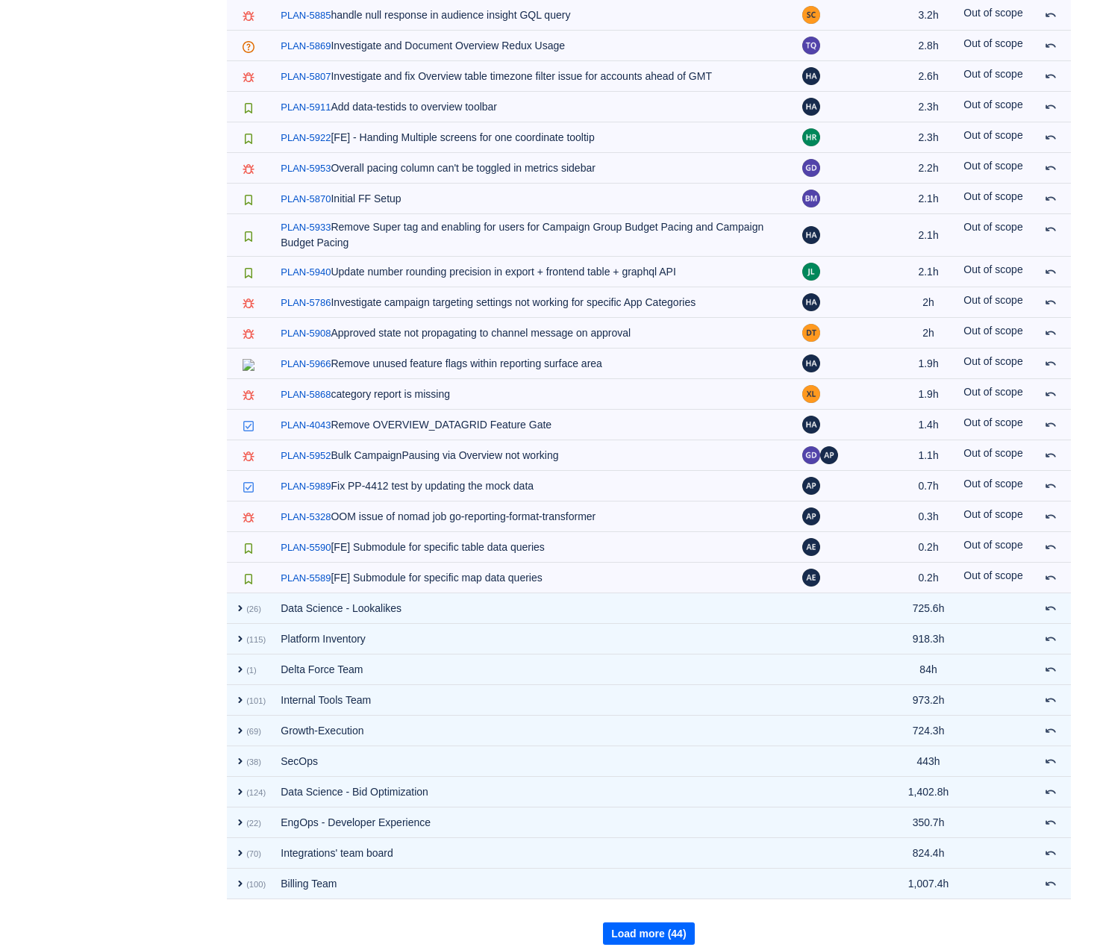
click at [670, 859] on button "Load more (44)" at bounding box center [648, 934] width 91 height 22
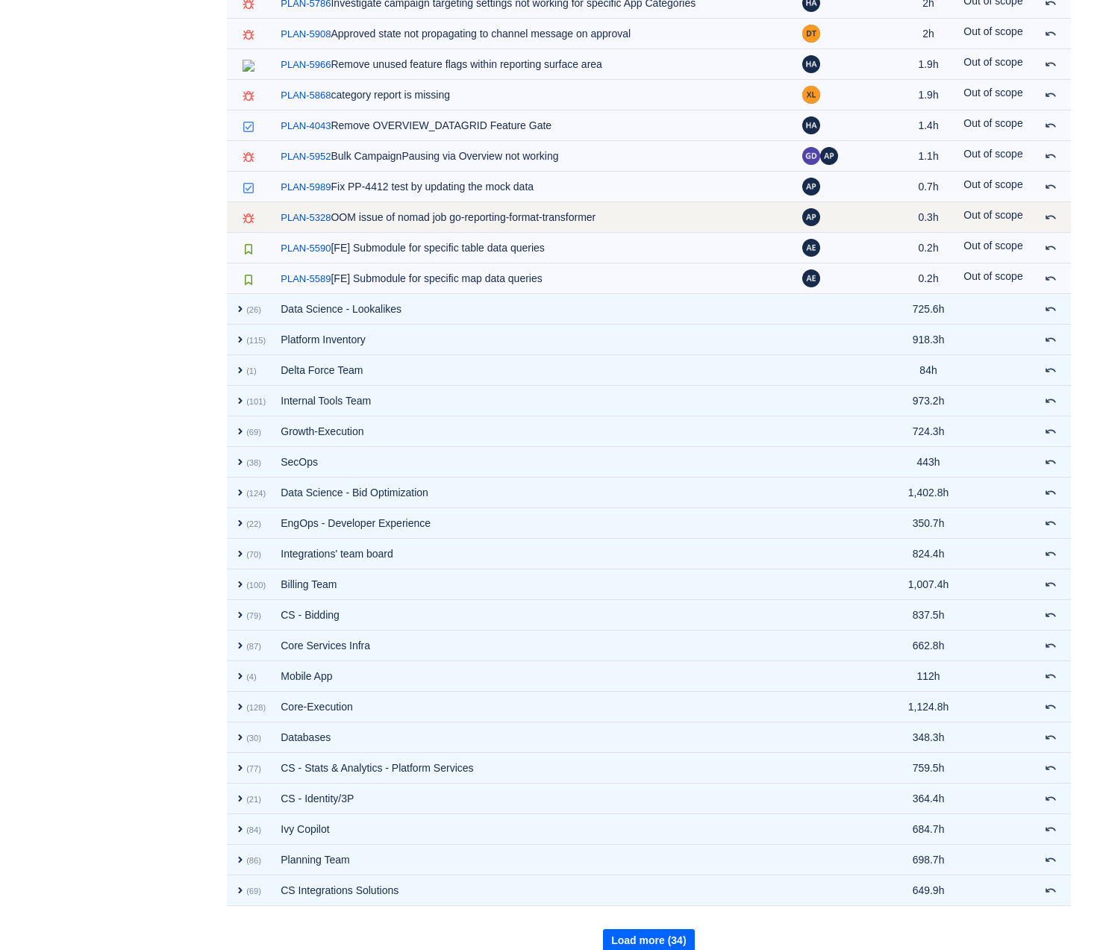
scroll to position [3328, 0]
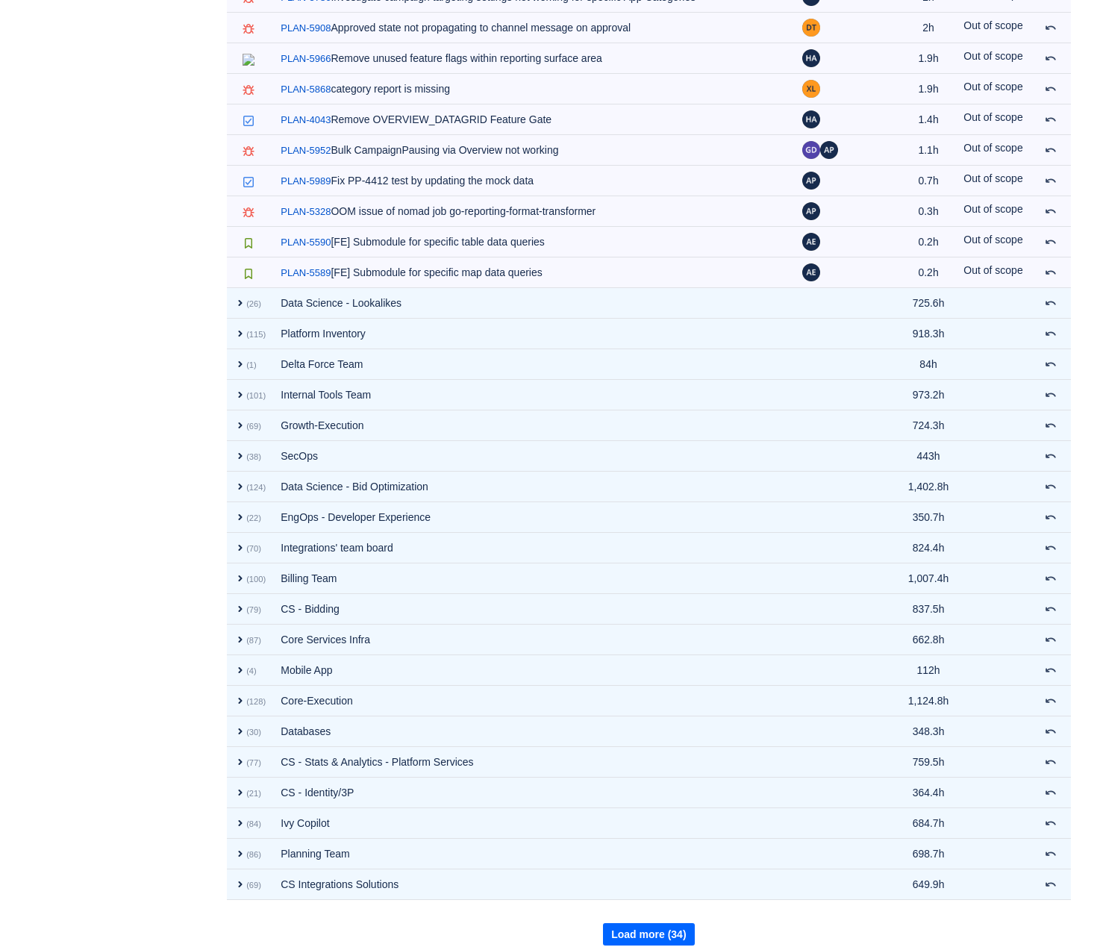
click at [616, 859] on button "Load more (34)" at bounding box center [648, 934] width 91 height 22
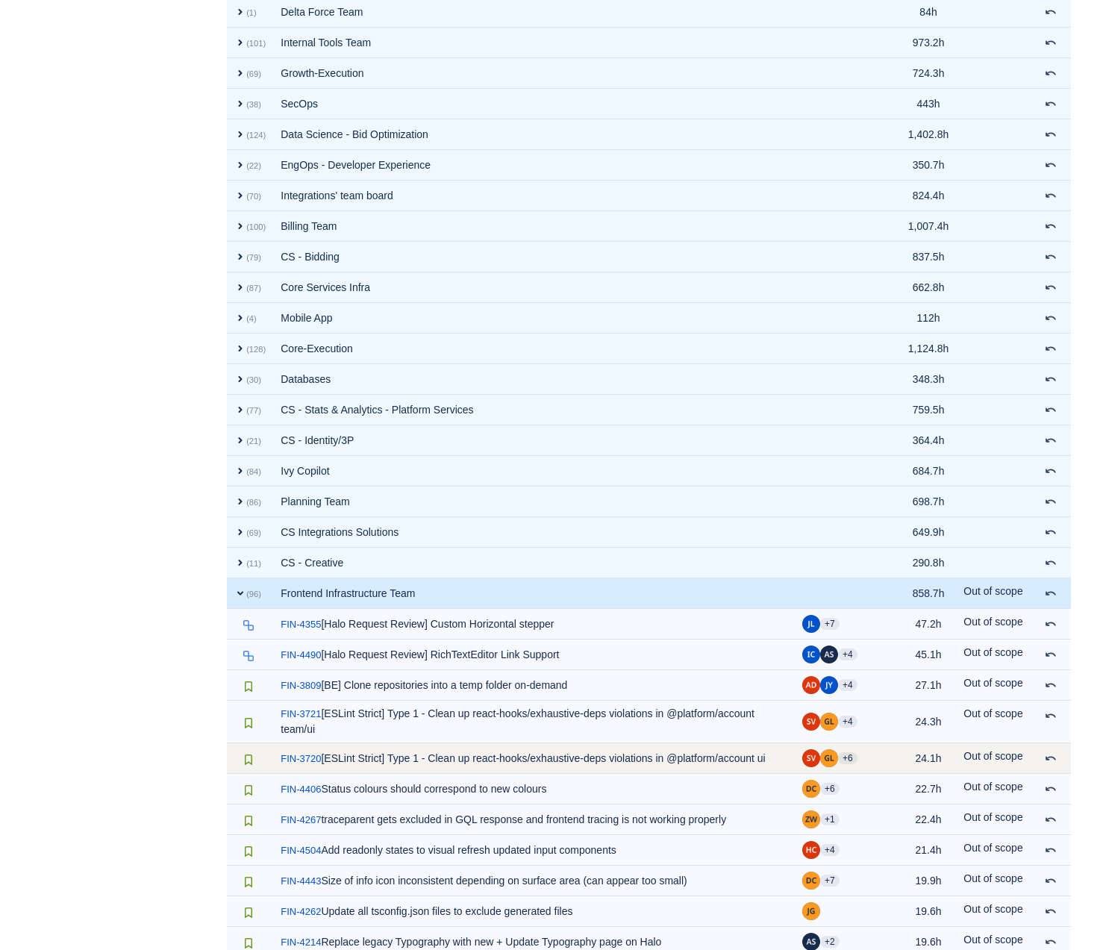
scroll to position [3681, 0]
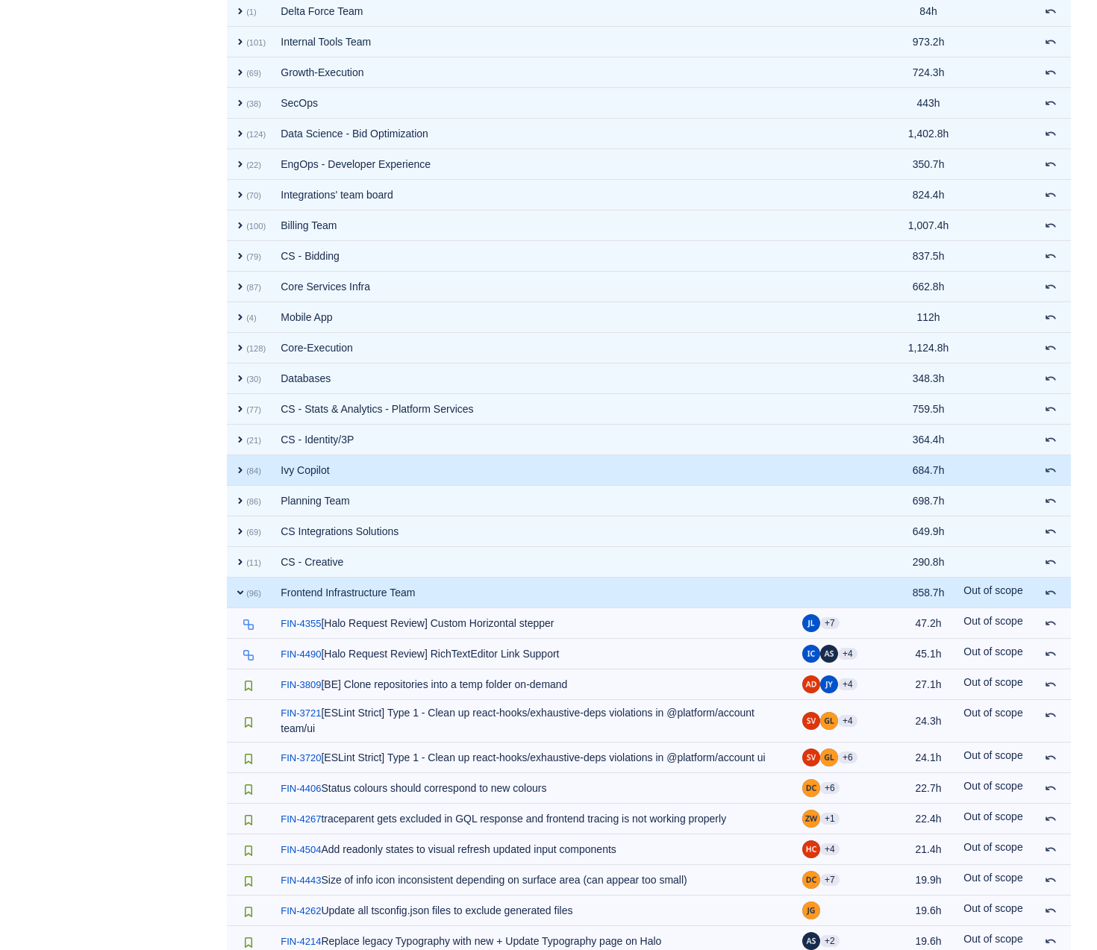
click at [349, 462] on td "Ivy Copilot" at bounding box center [534, 470] width 522 height 31
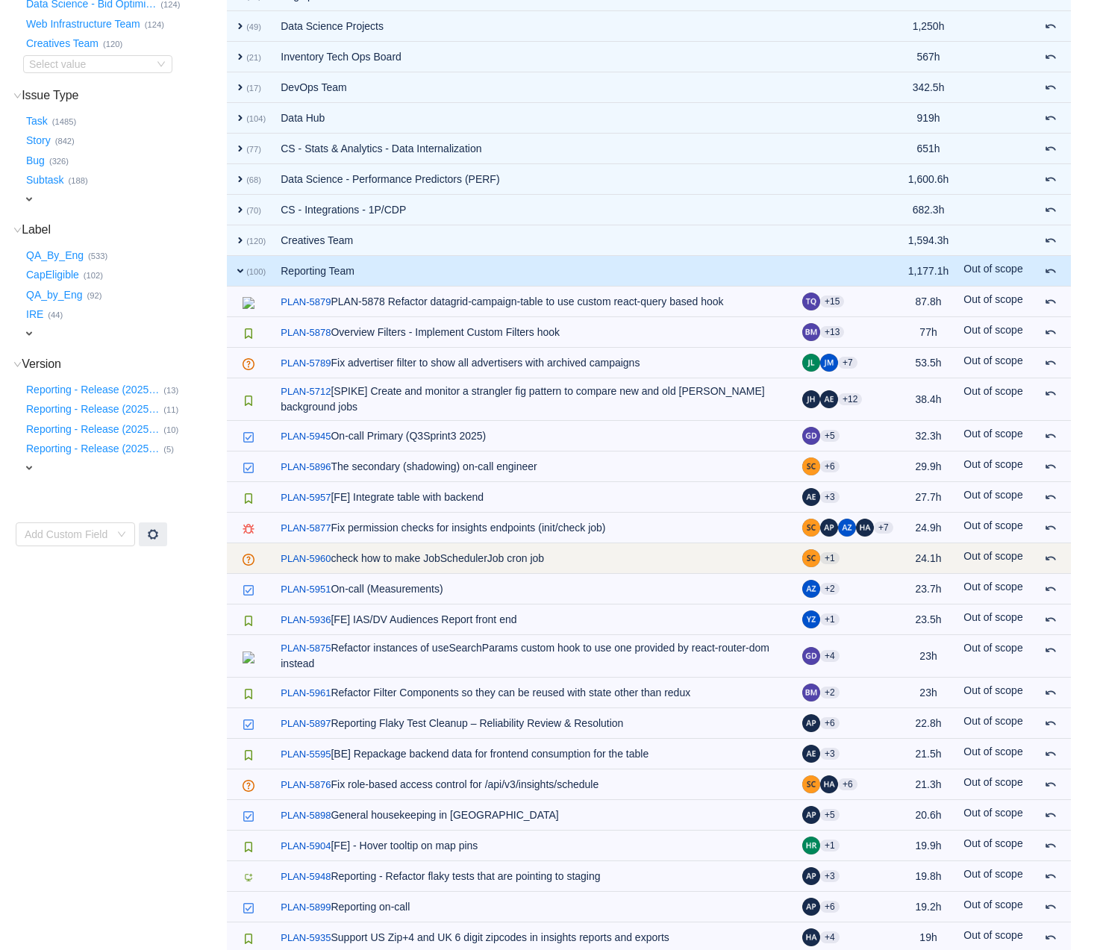
scroll to position [228, 0]
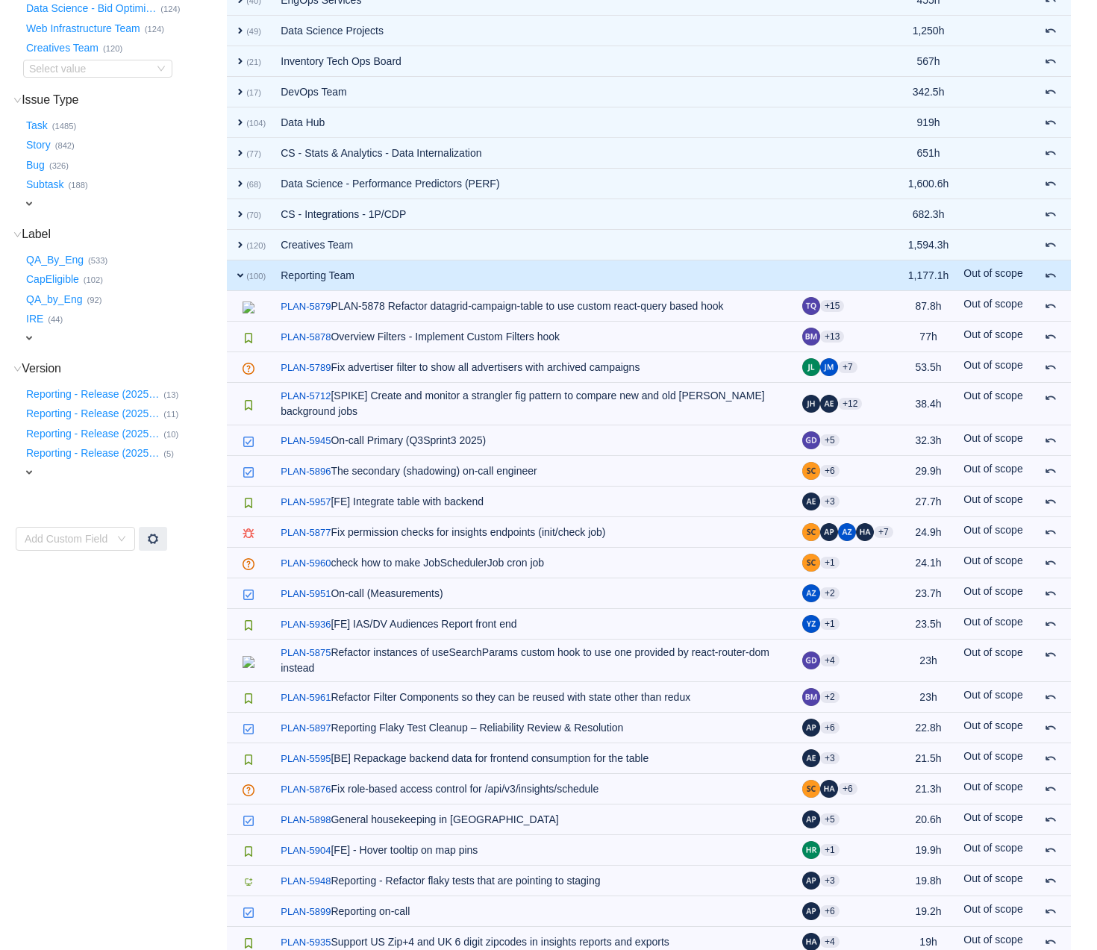
click at [340, 275] on td "Reporting Team" at bounding box center [534, 276] width 522 height 31
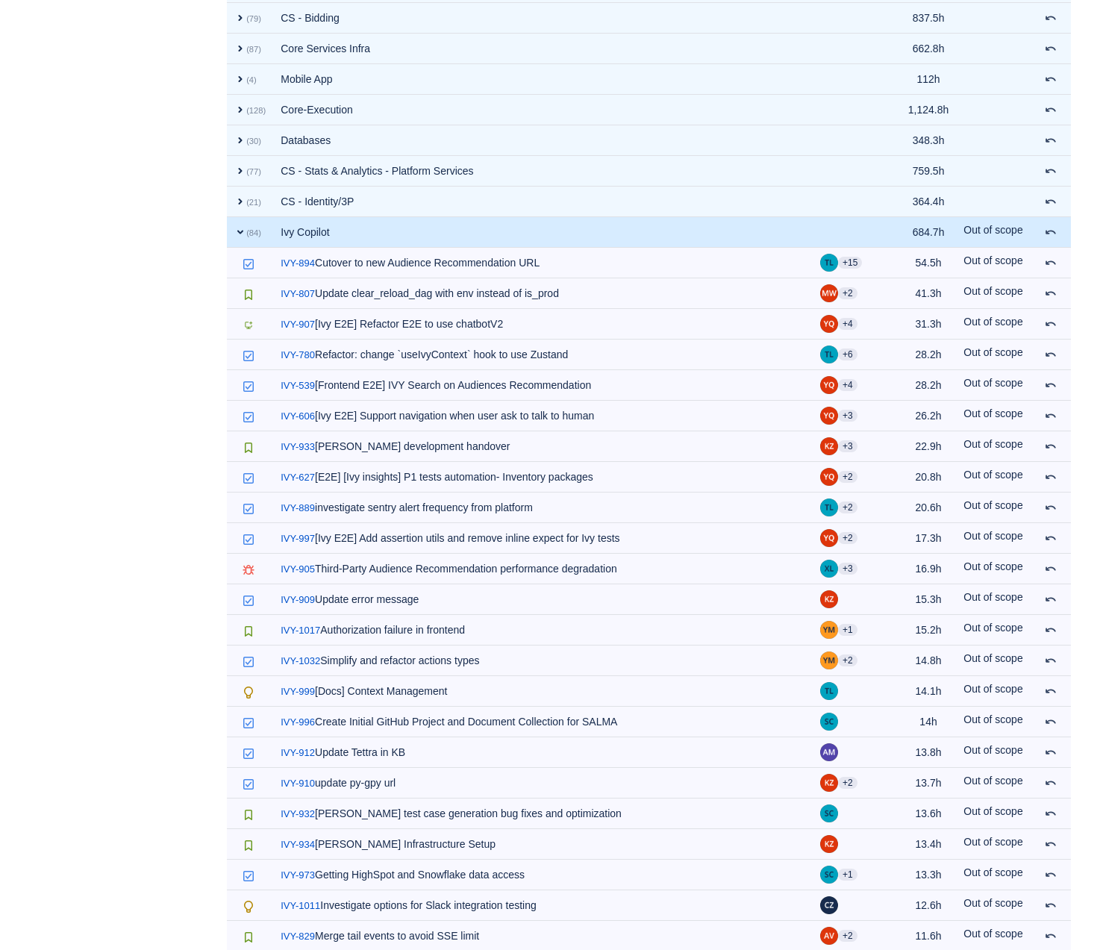
scroll to position [823, 0]
click at [297, 234] on td "Ivy Copilot" at bounding box center [543, 231] width 540 height 31
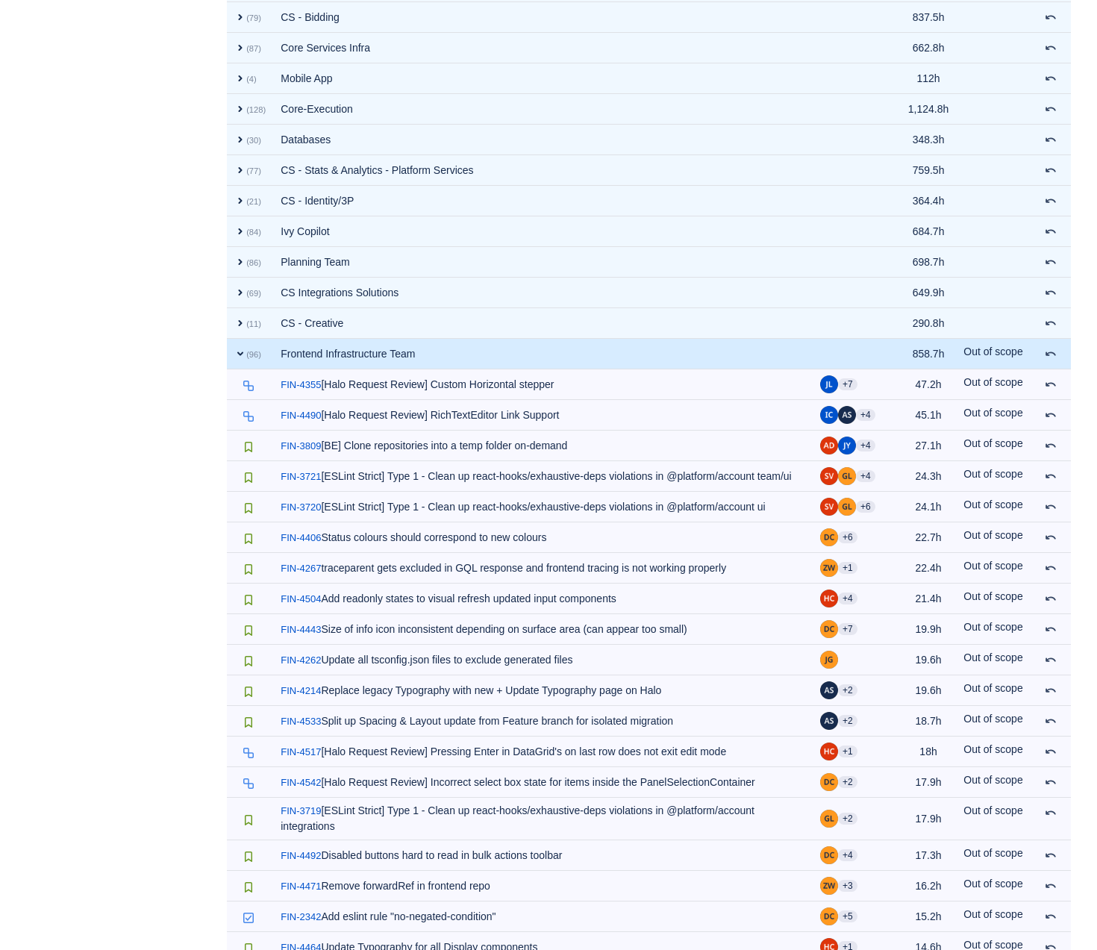
click at [237, 348] on span "expand" at bounding box center [240, 354] width 12 height 12
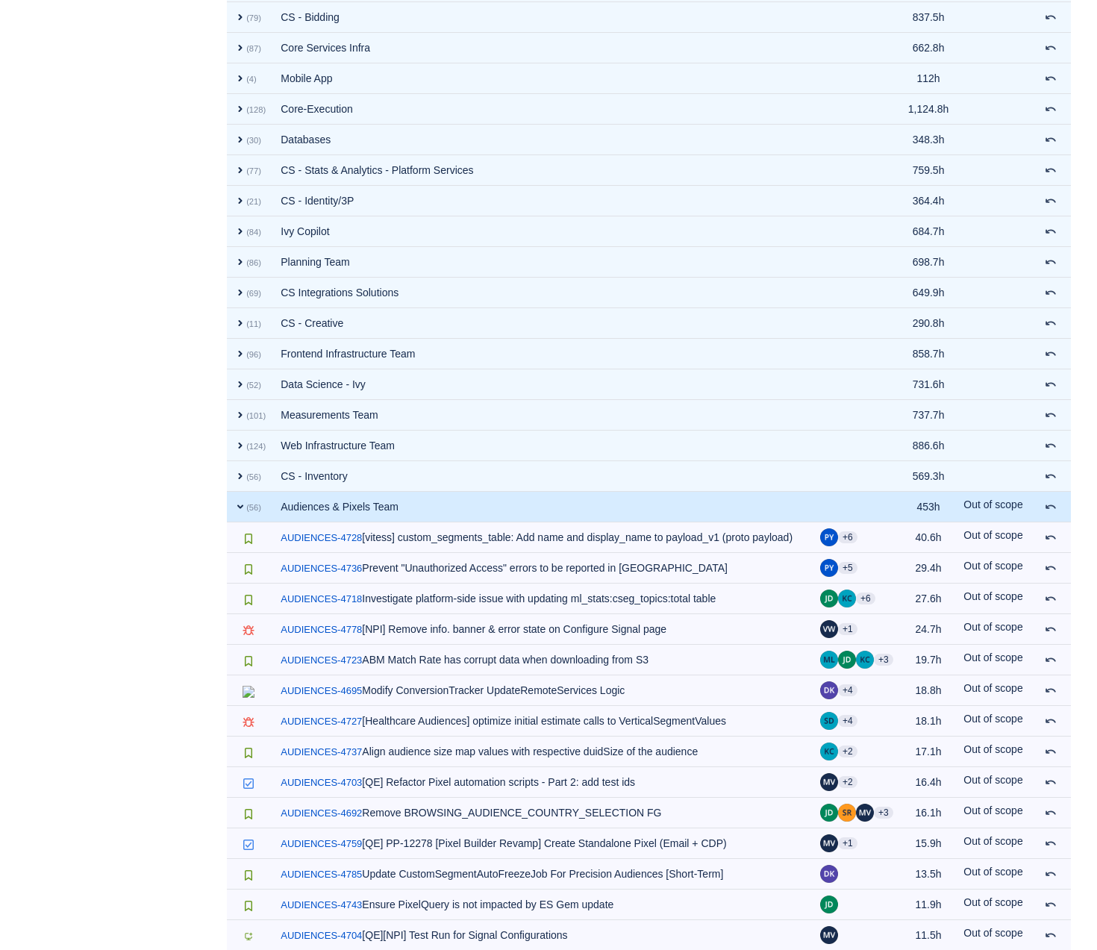
click at [241, 504] on span "expand" at bounding box center [240, 507] width 12 height 12
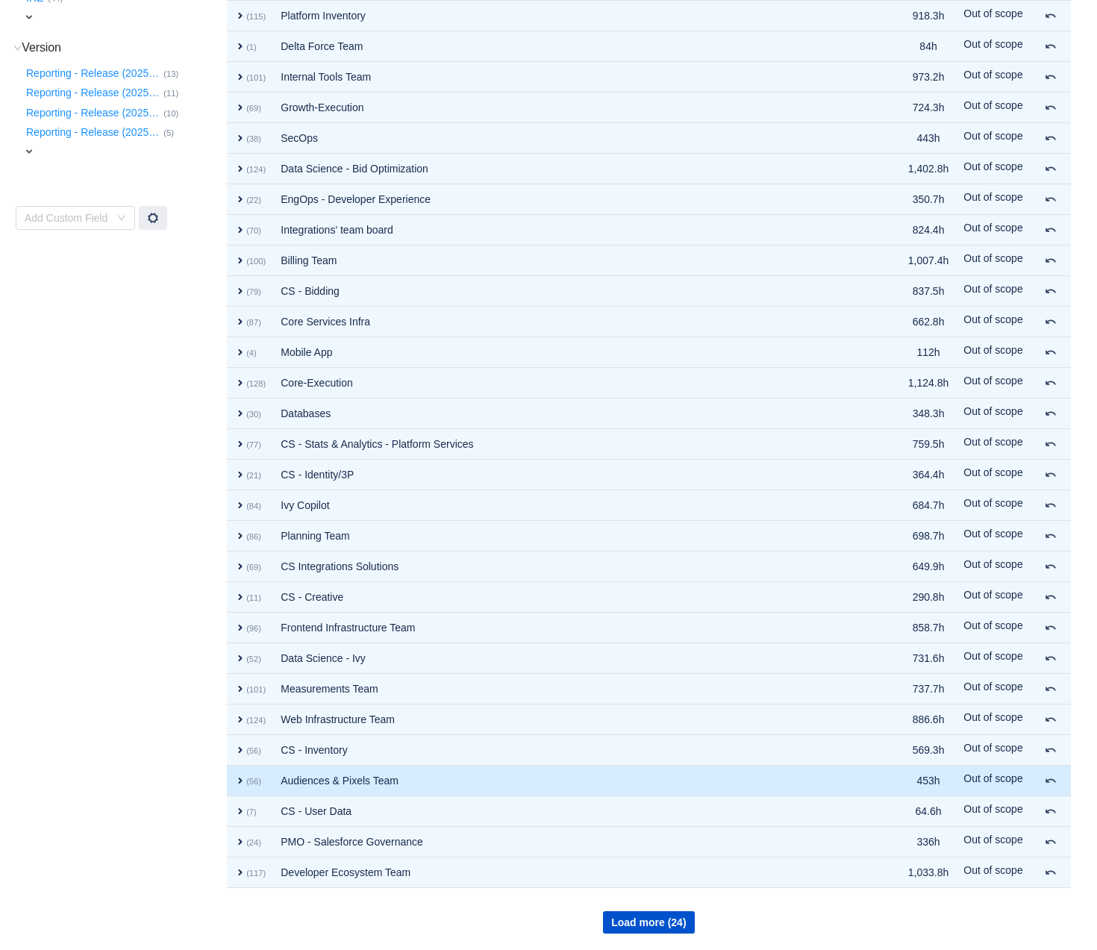
scroll to position [545, 0]
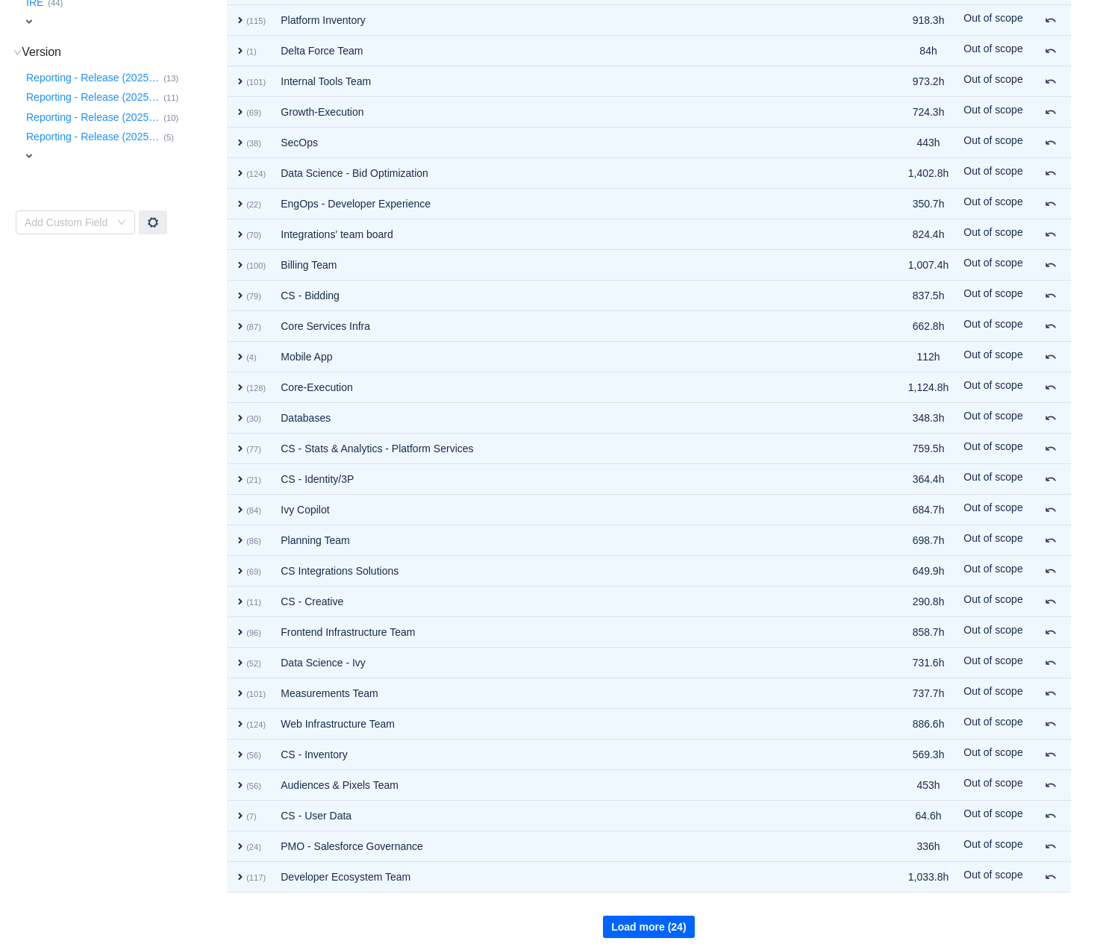
click at [631, 859] on button "Load more (24)" at bounding box center [648, 927] width 91 height 22
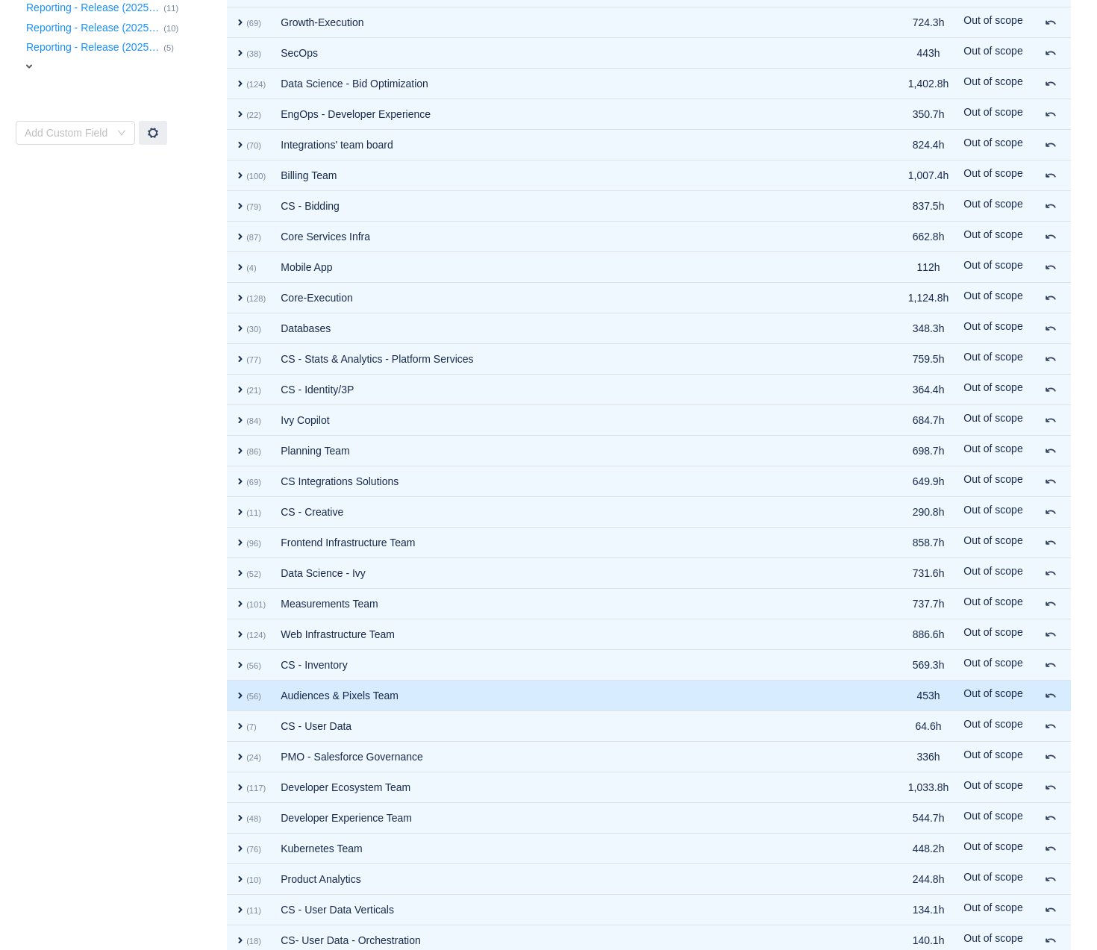
scroll to position [850, 0]
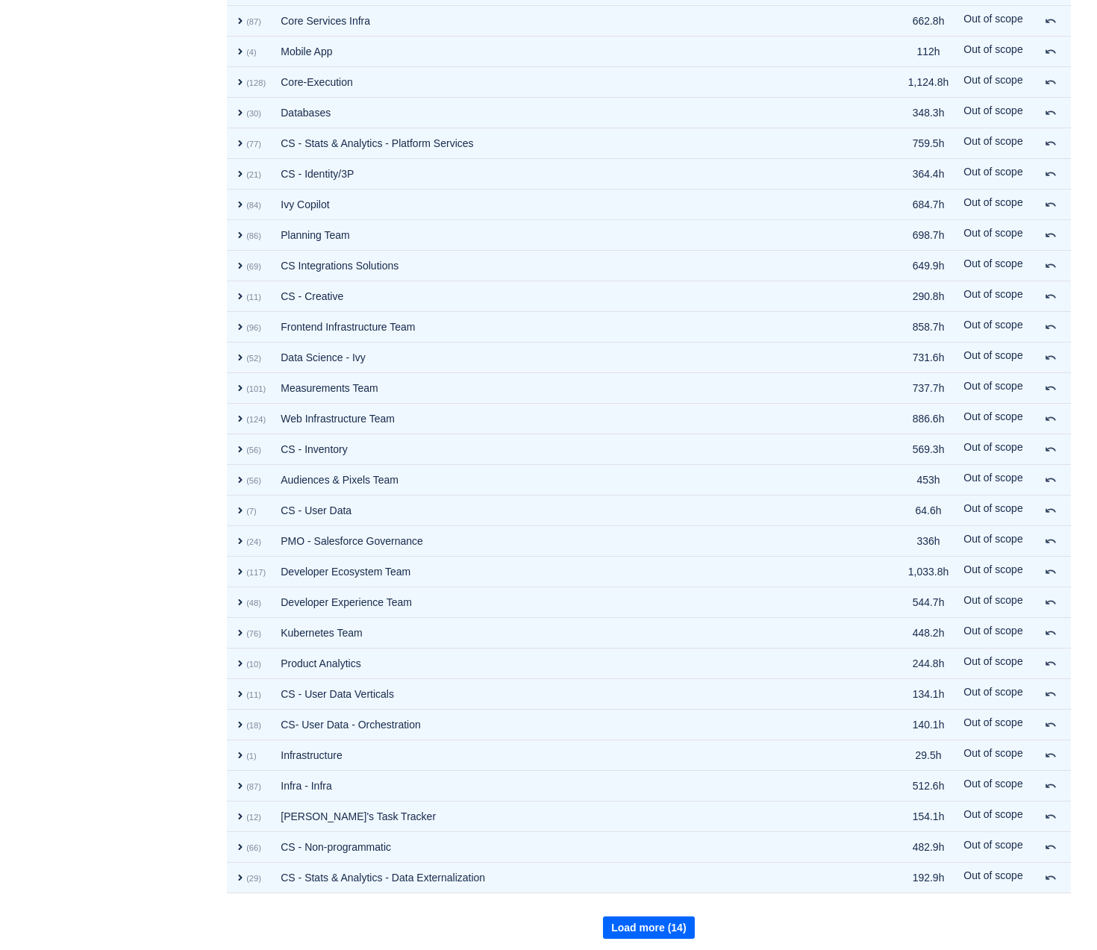
click at [638, 859] on button "Load more (14)" at bounding box center [648, 928] width 91 height 22
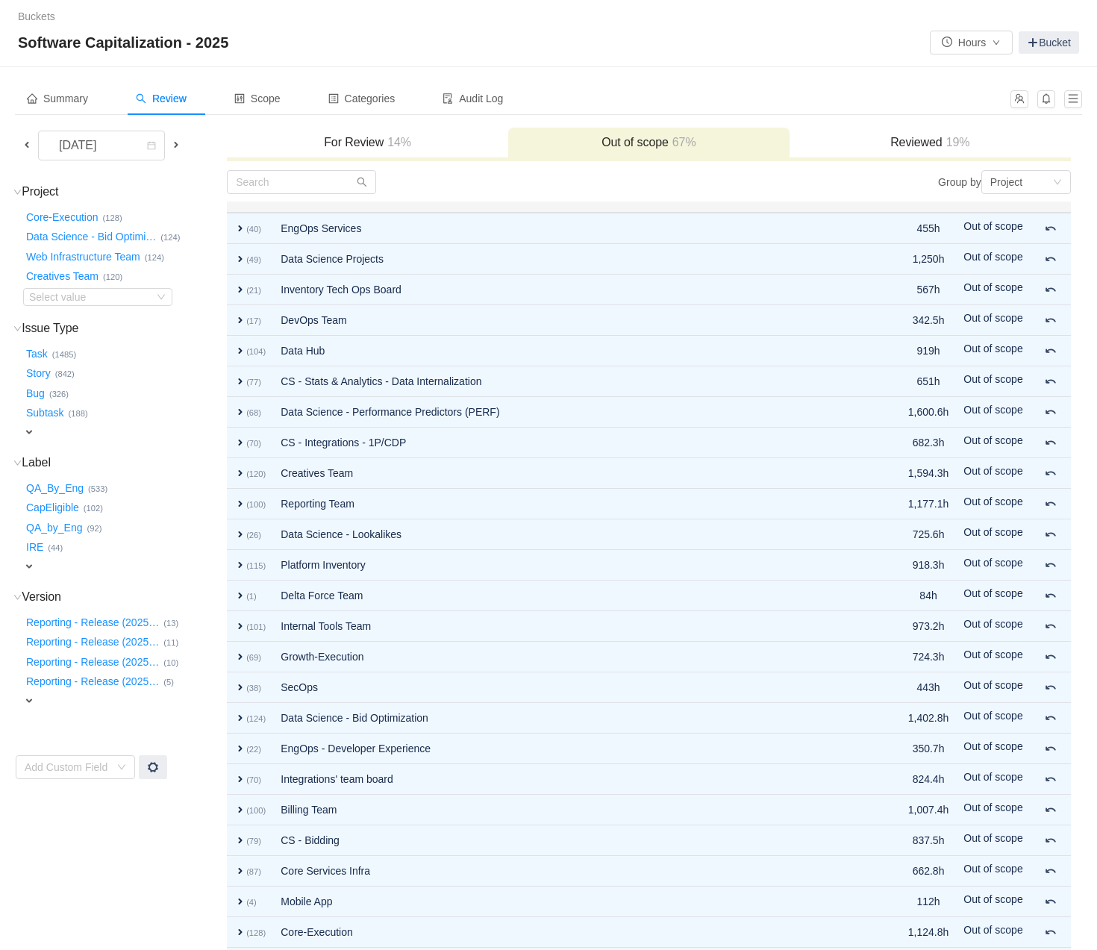
scroll to position [17, 0]
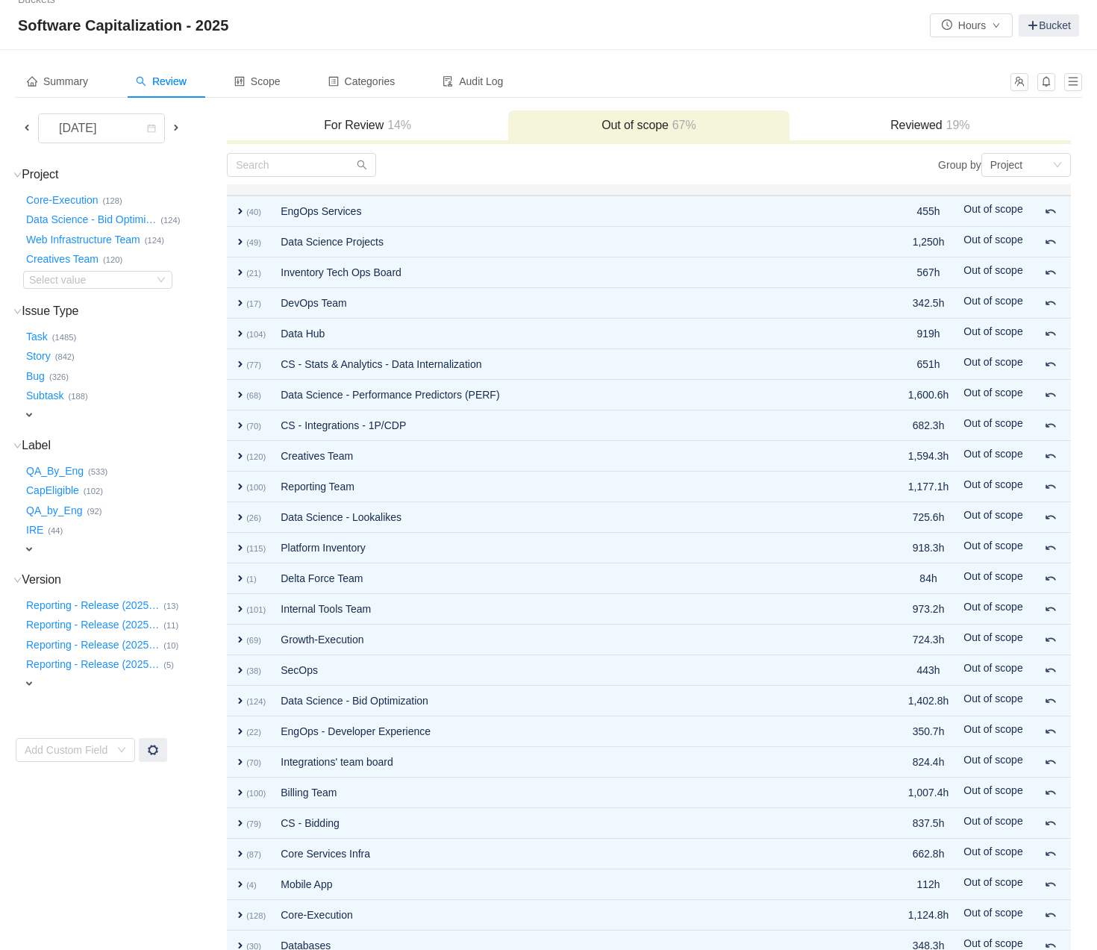
click at [176, 126] on span at bounding box center [176, 128] width 12 height 12
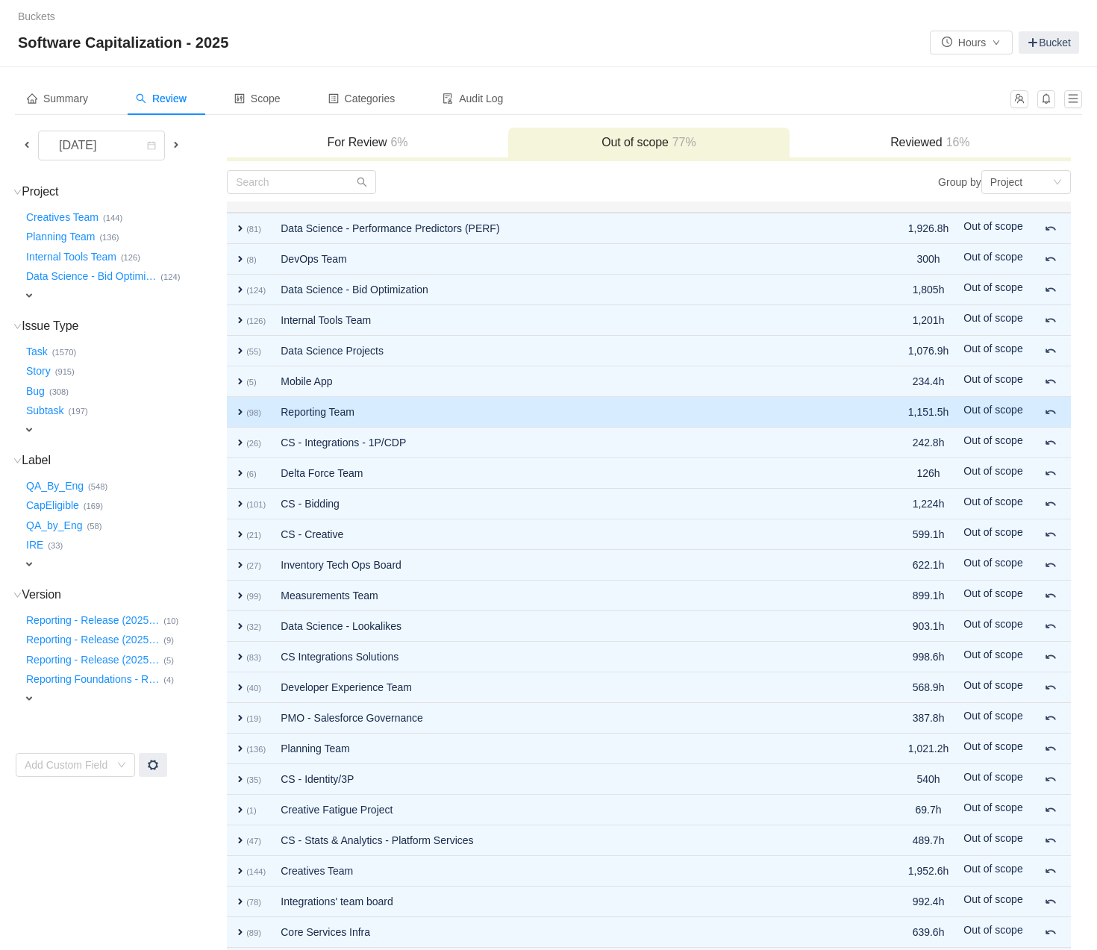
click at [433, 402] on td "Reporting Team" at bounding box center [571, 412] width 596 height 31
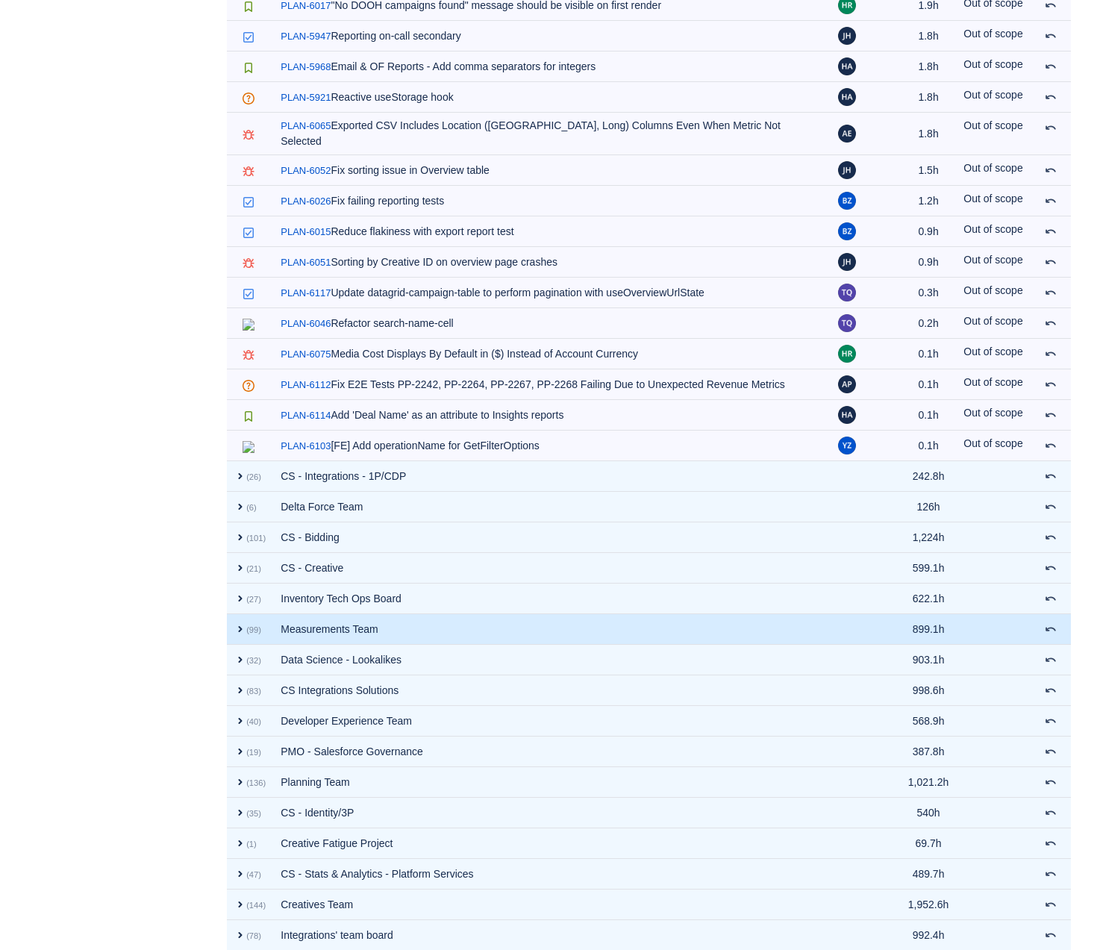
scroll to position [2999, 0]
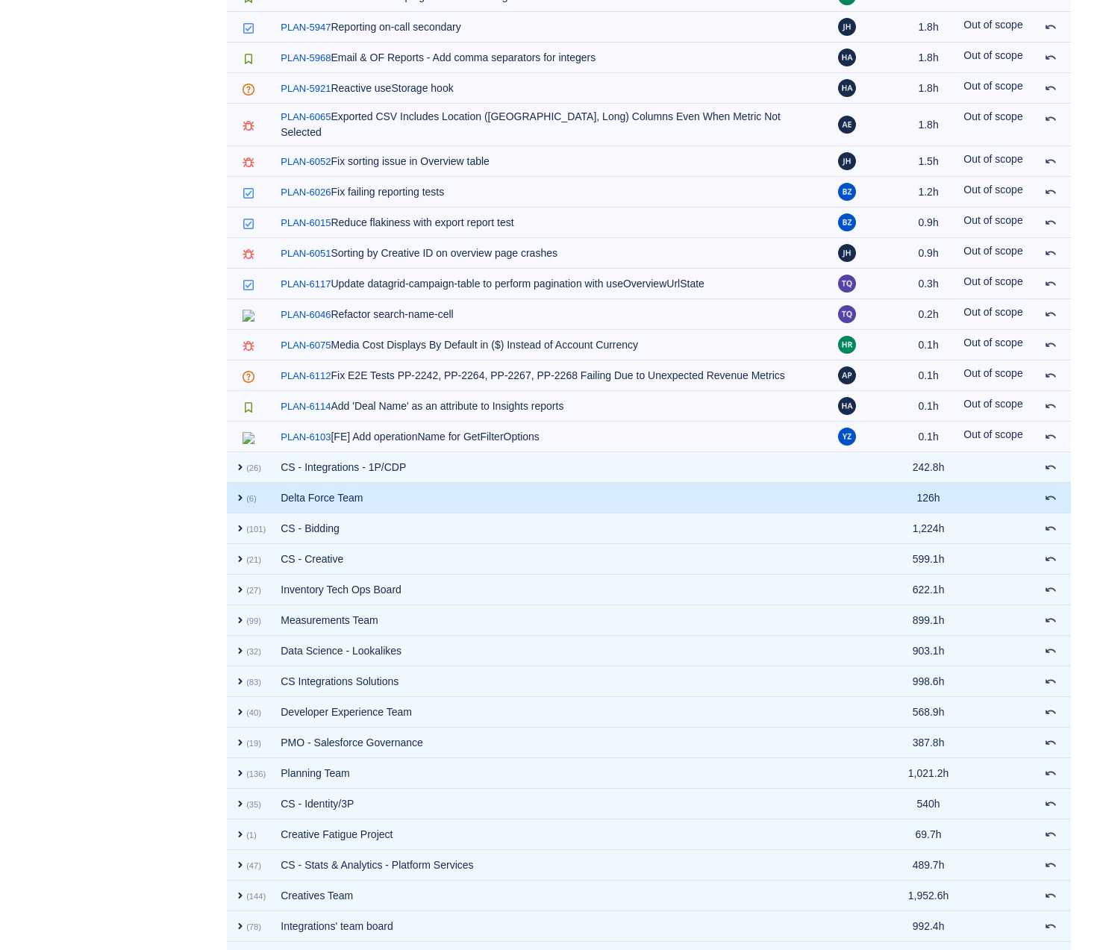
click at [242, 492] on span "expand" at bounding box center [240, 498] width 12 height 12
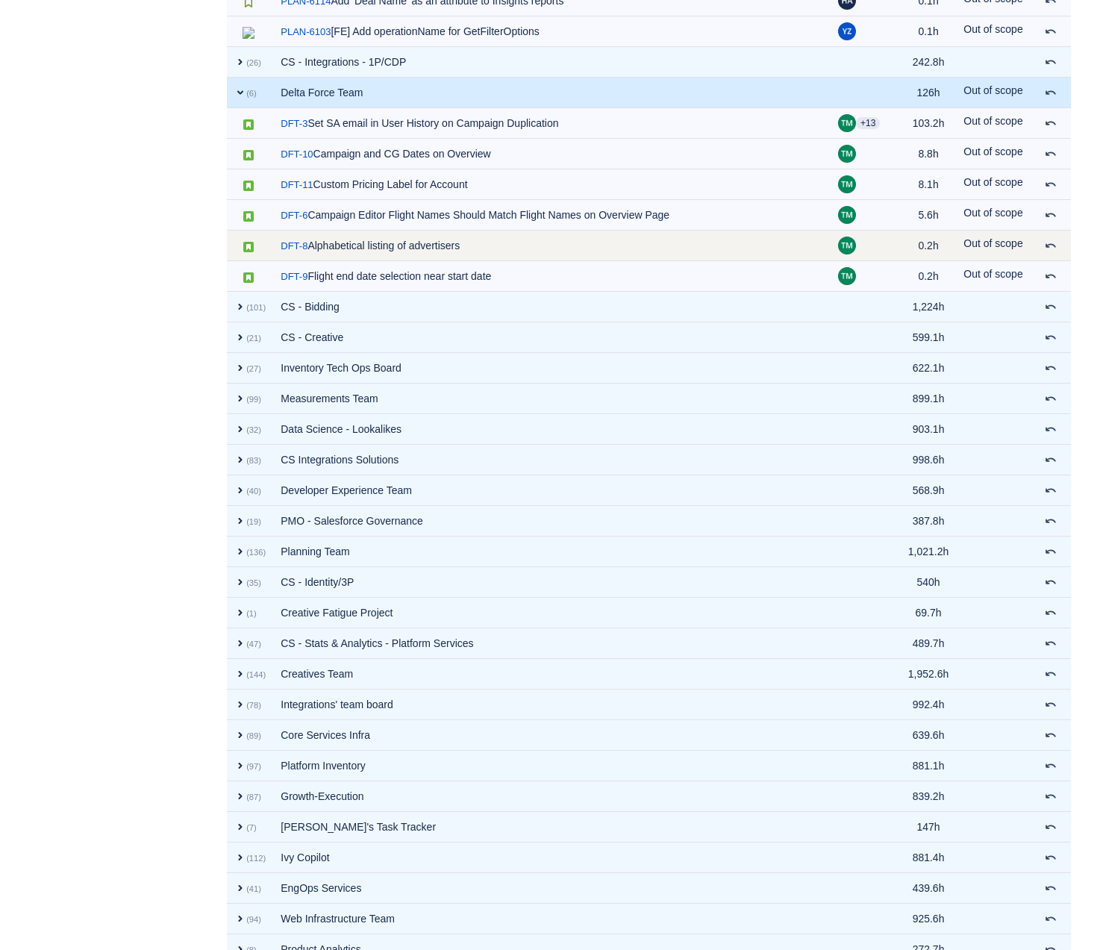
scroll to position [3407, 0]
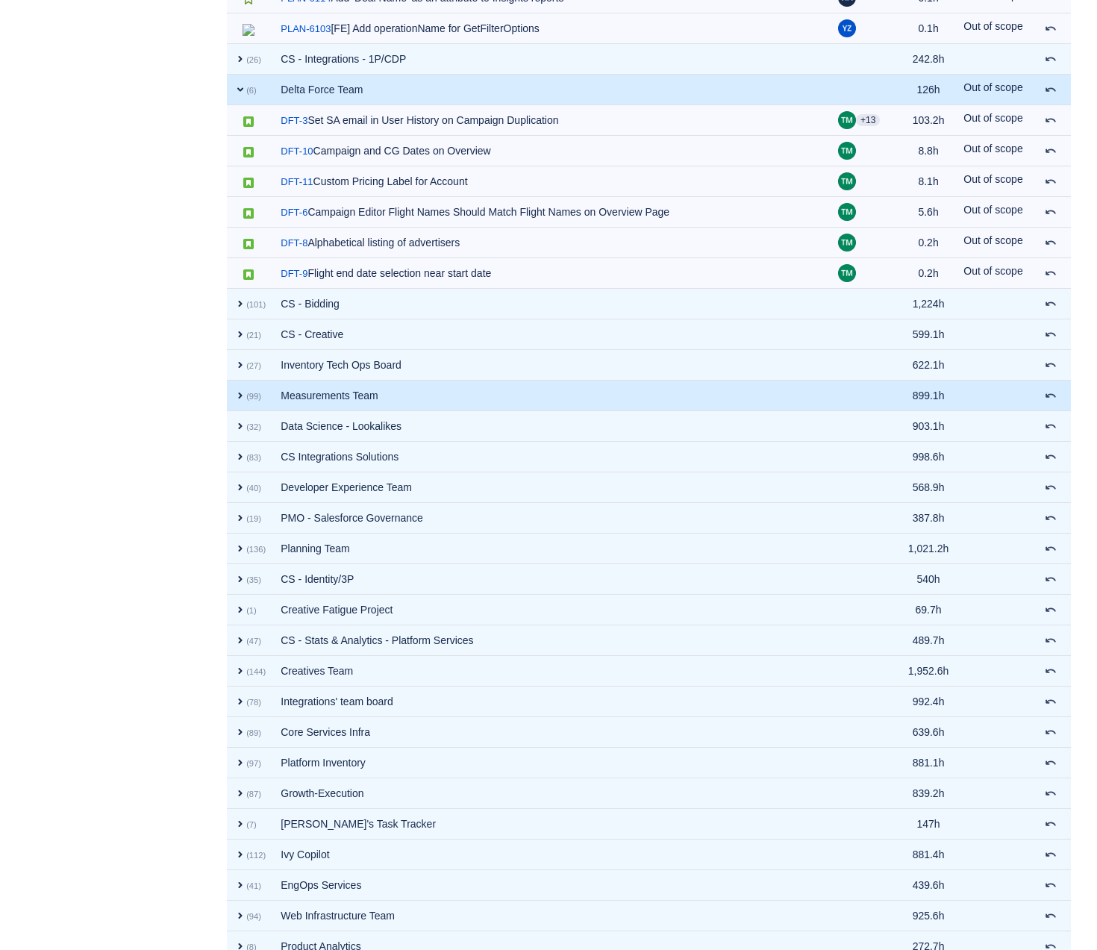
click at [442, 381] on td "Measurements Team" at bounding box center [552, 396] width 558 height 31
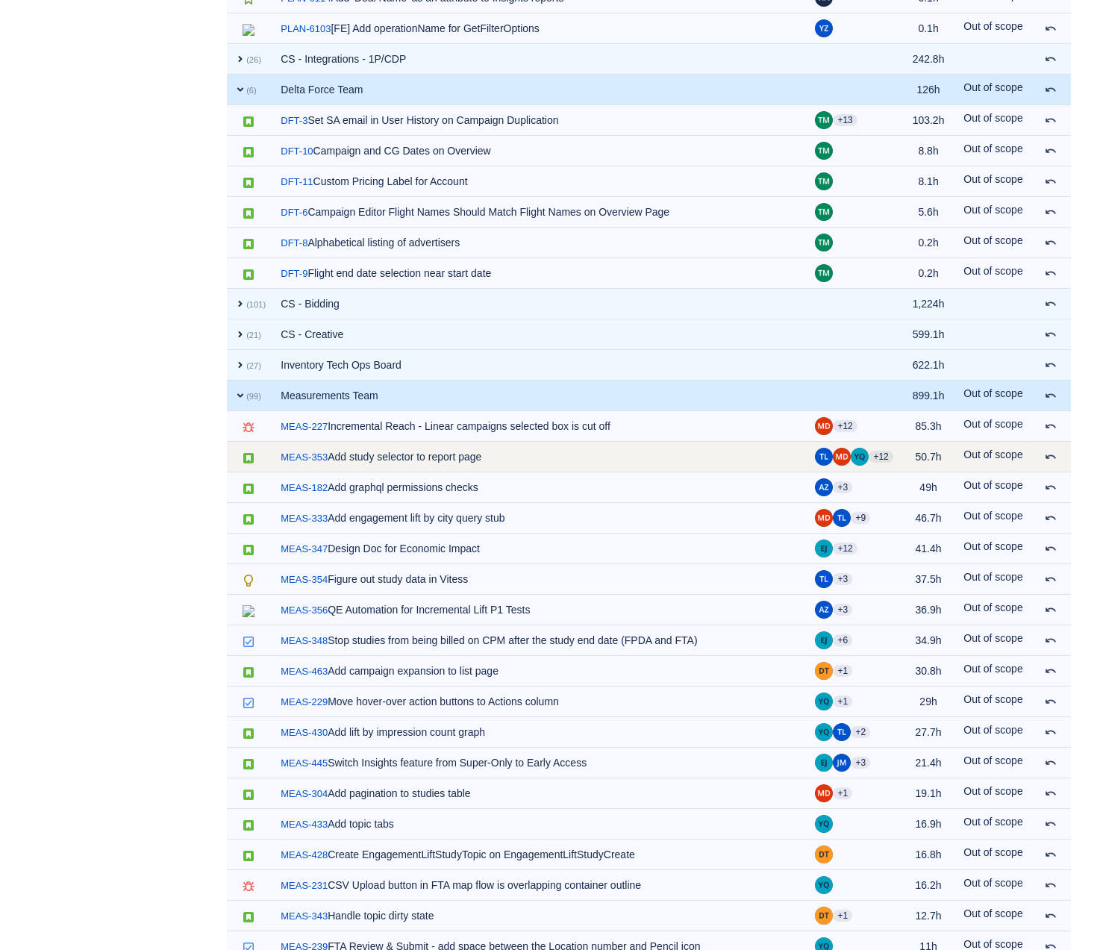
drag, startPoint x: 334, startPoint y: 483, endPoint x: 663, endPoint y: 484, distance: 328.5
click at [663, 473] on td "/ MEAS-353 Add study selector to report page" at bounding box center [540, 457] width 534 height 31
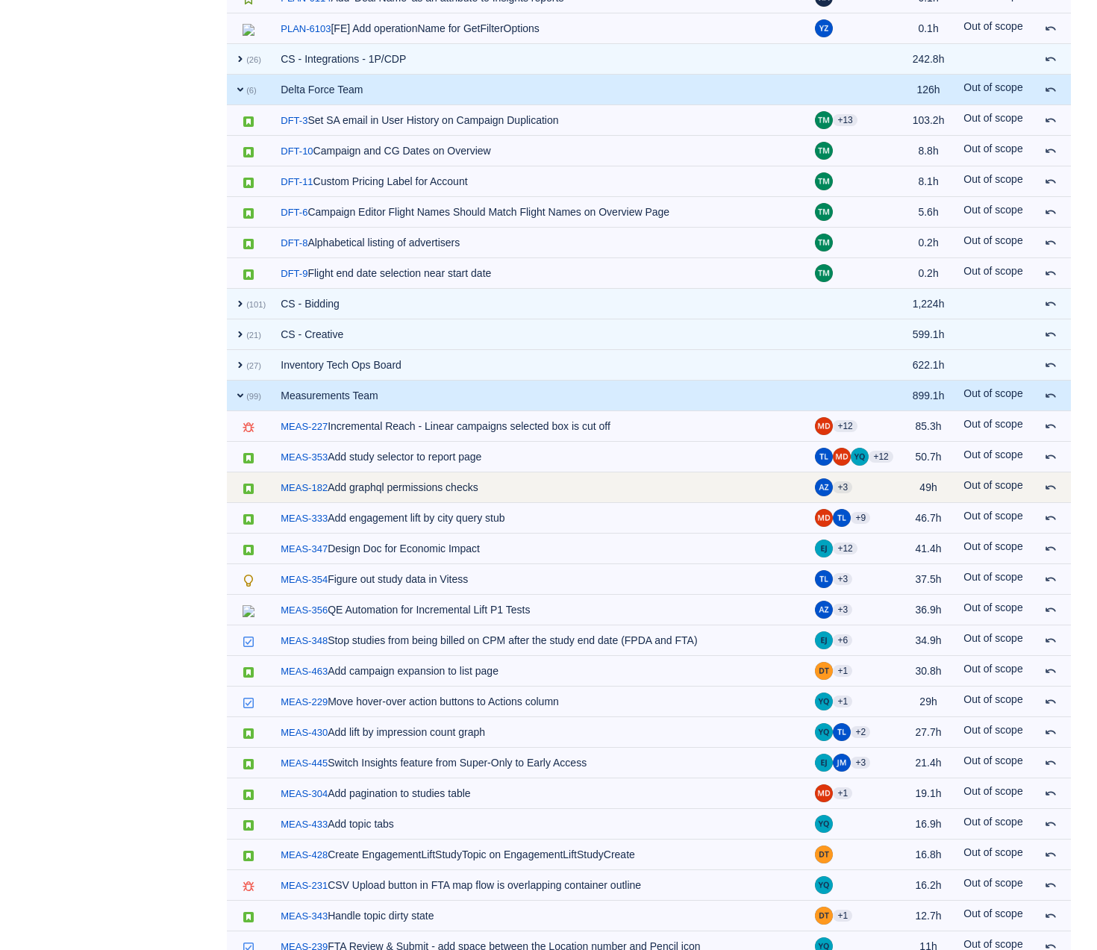
drag, startPoint x: 333, startPoint y: 514, endPoint x: 587, endPoint y: 505, distance: 254.7
click at [587, 503] on td "/ MEAS-182 Add graphql permissions checks" at bounding box center [540, 488] width 534 height 31
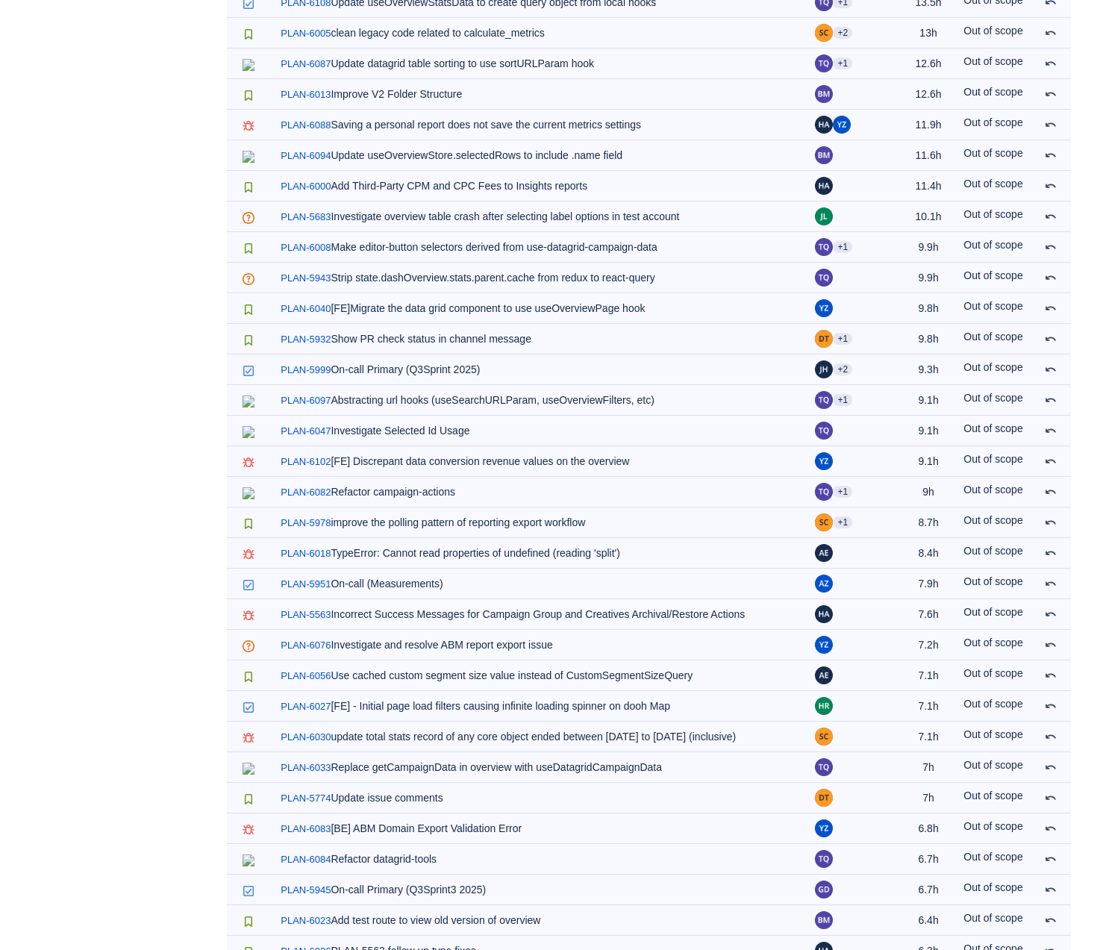
scroll to position [0, 0]
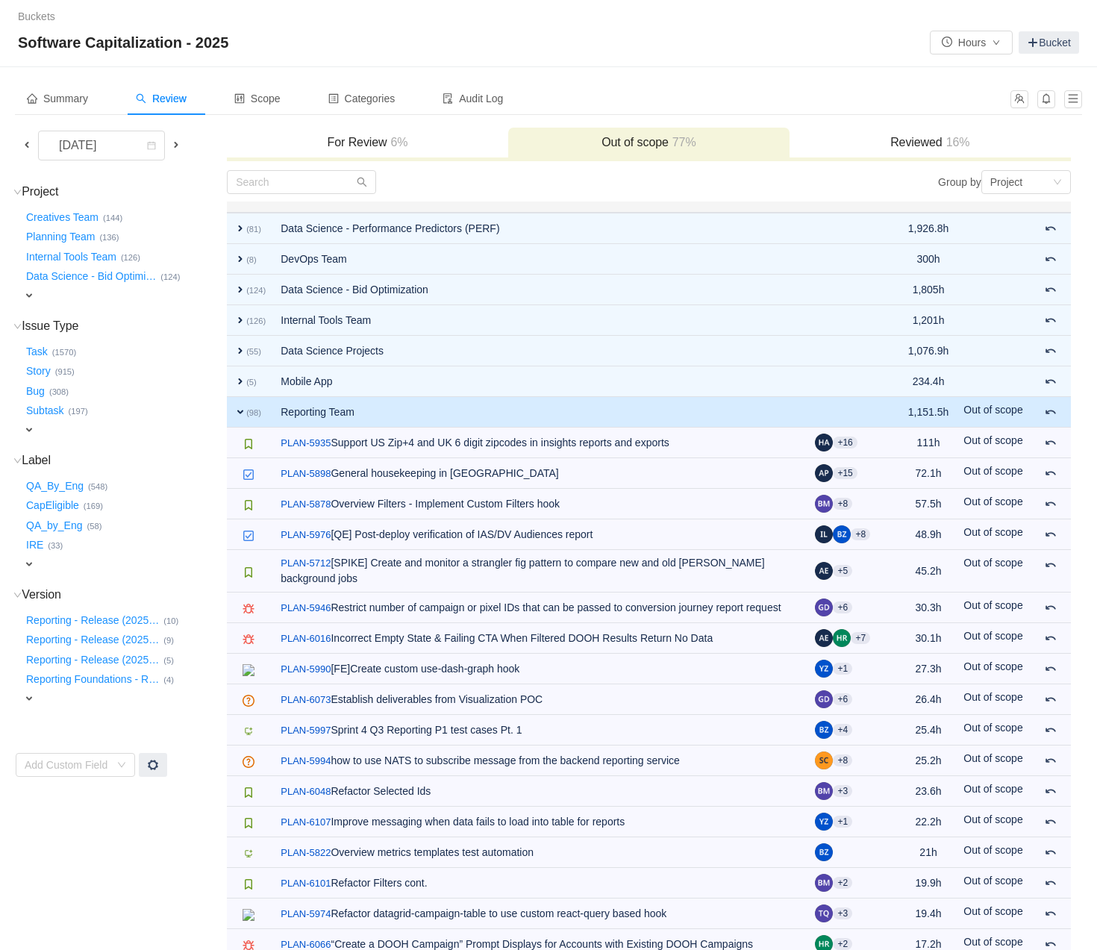
click at [237, 406] on span "expand" at bounding box center [240, 412] width 12 height 12
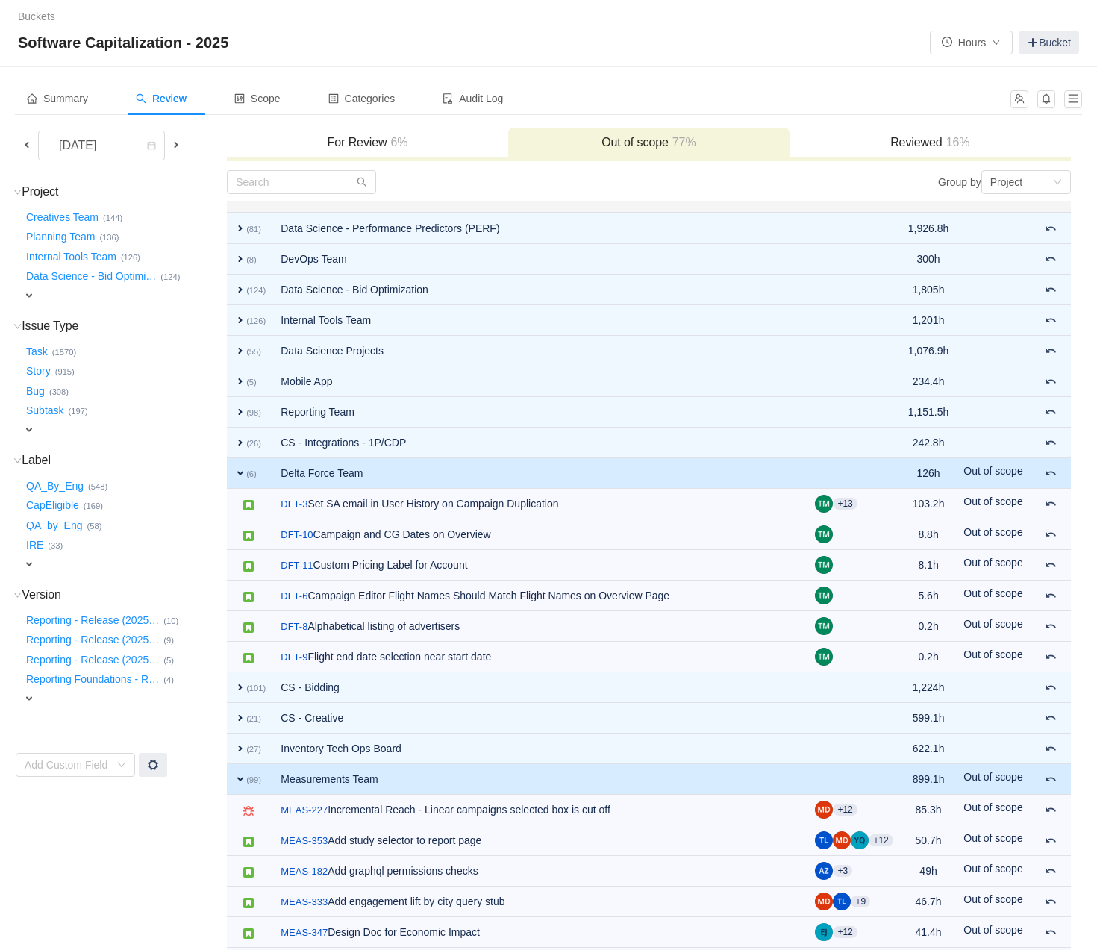
click at [240, 470] on span "expand" at bounding box center [240, 473] width 12 height 12
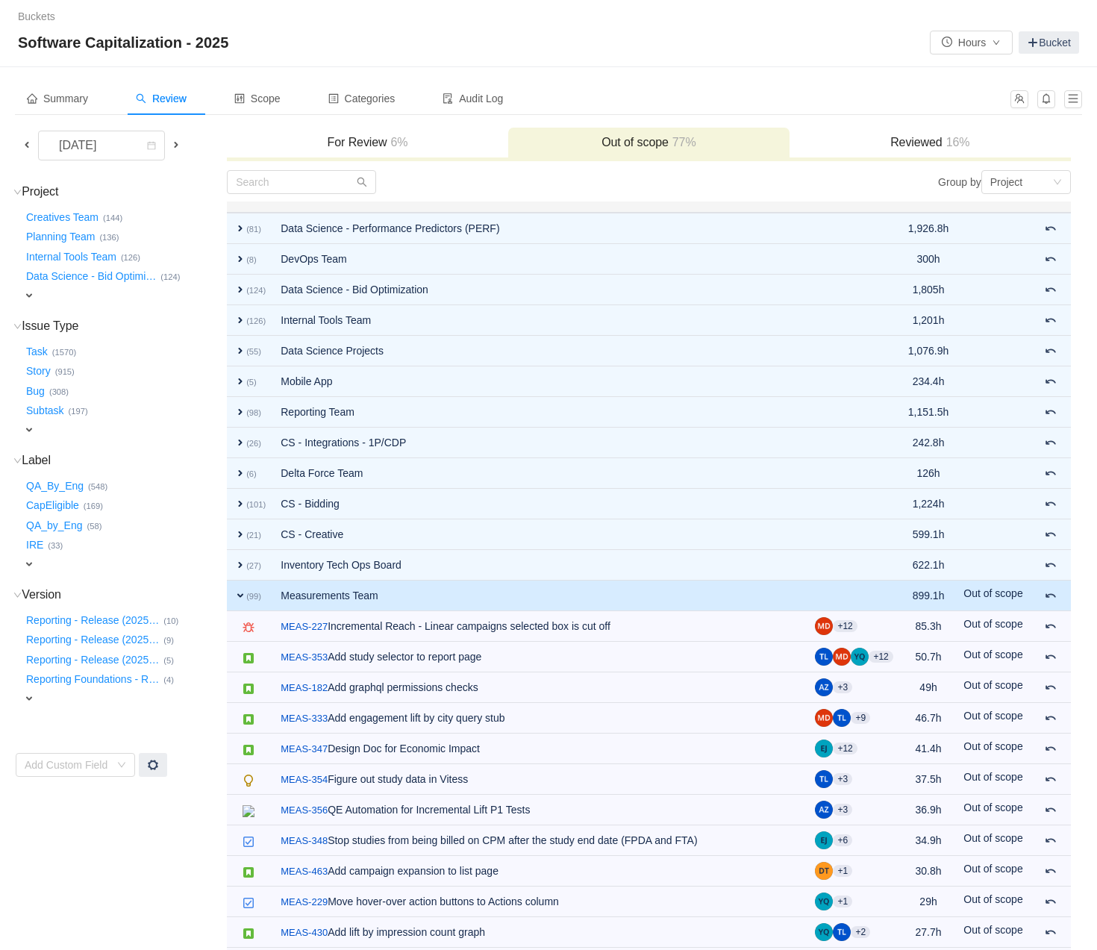
click at [242, 593] on span "expand" at bounding box center [240, 596] width 12 height 12
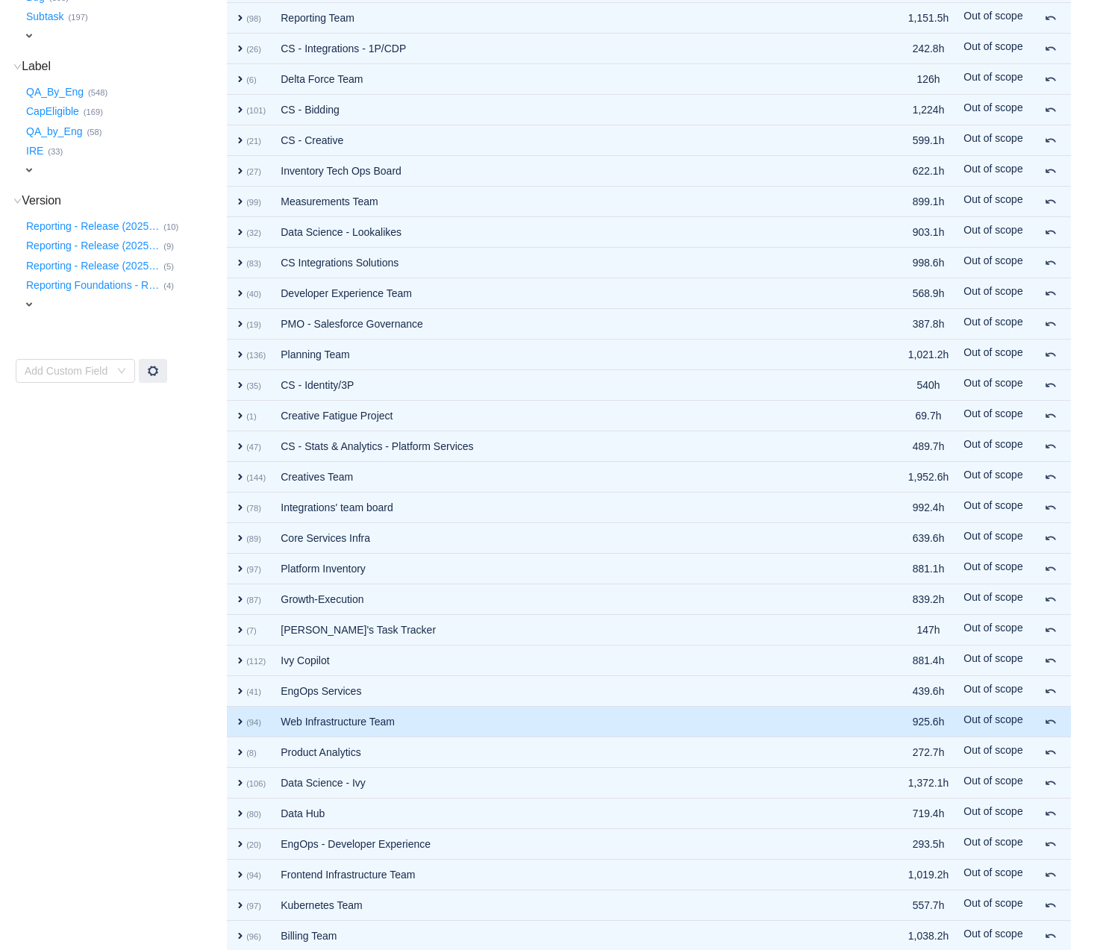
scroll to position [1156, 0]
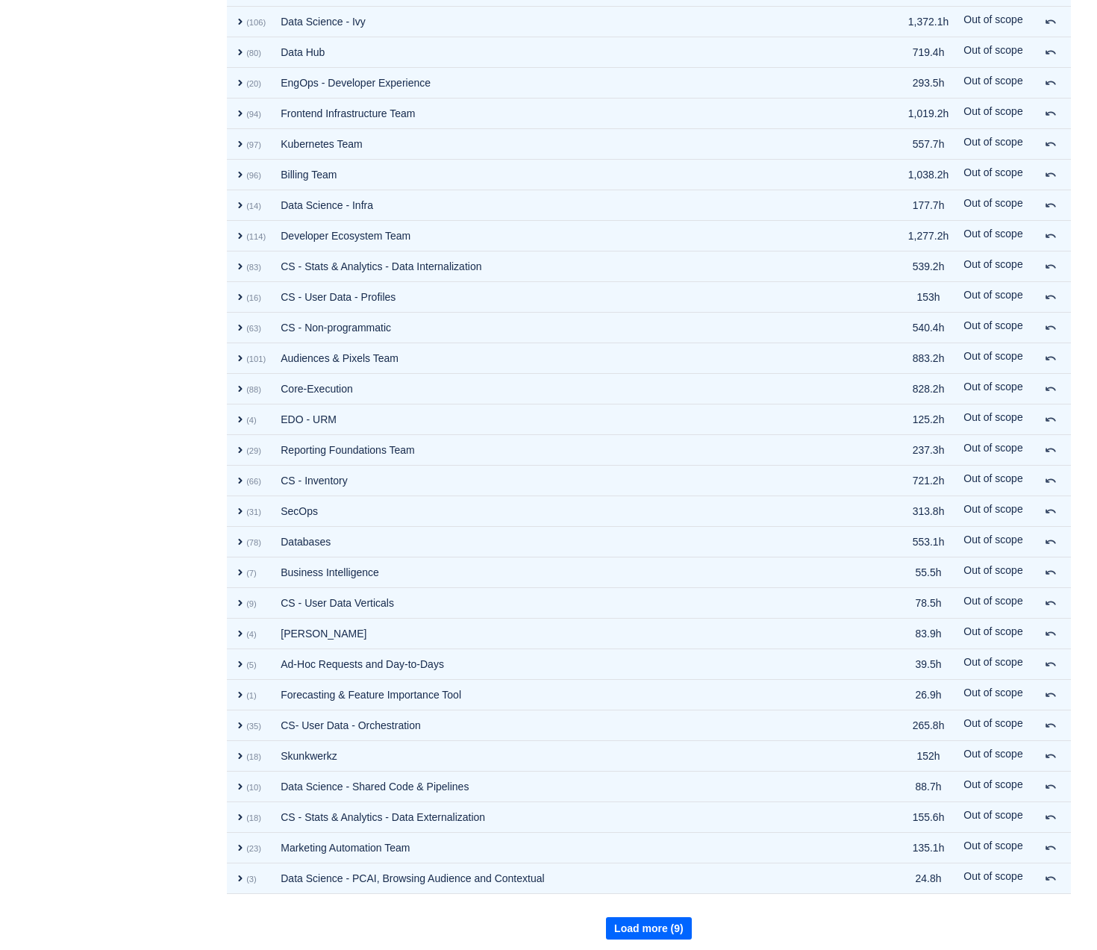
click at [646, 859] on button "Load more (9)" at bounding box center [649, 928] width 86 height 22
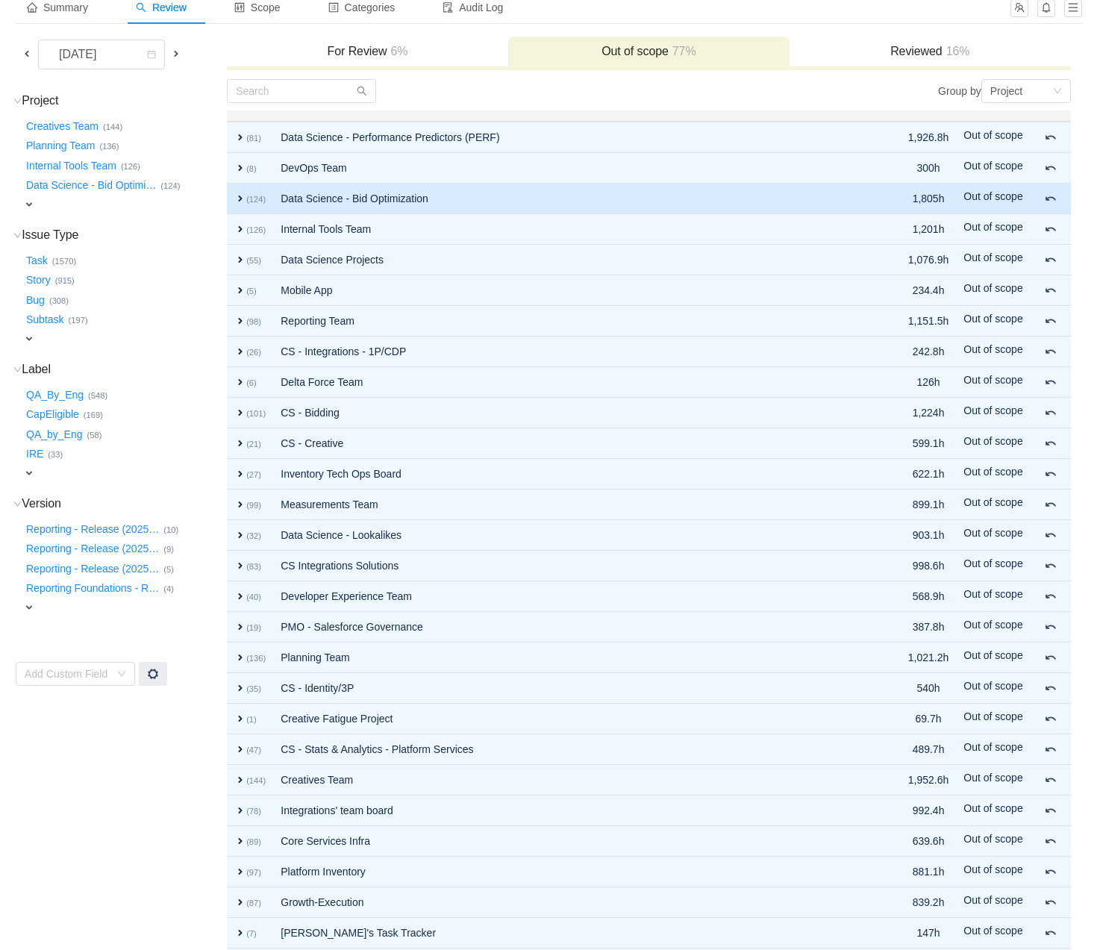
scroll to position [0, 0]
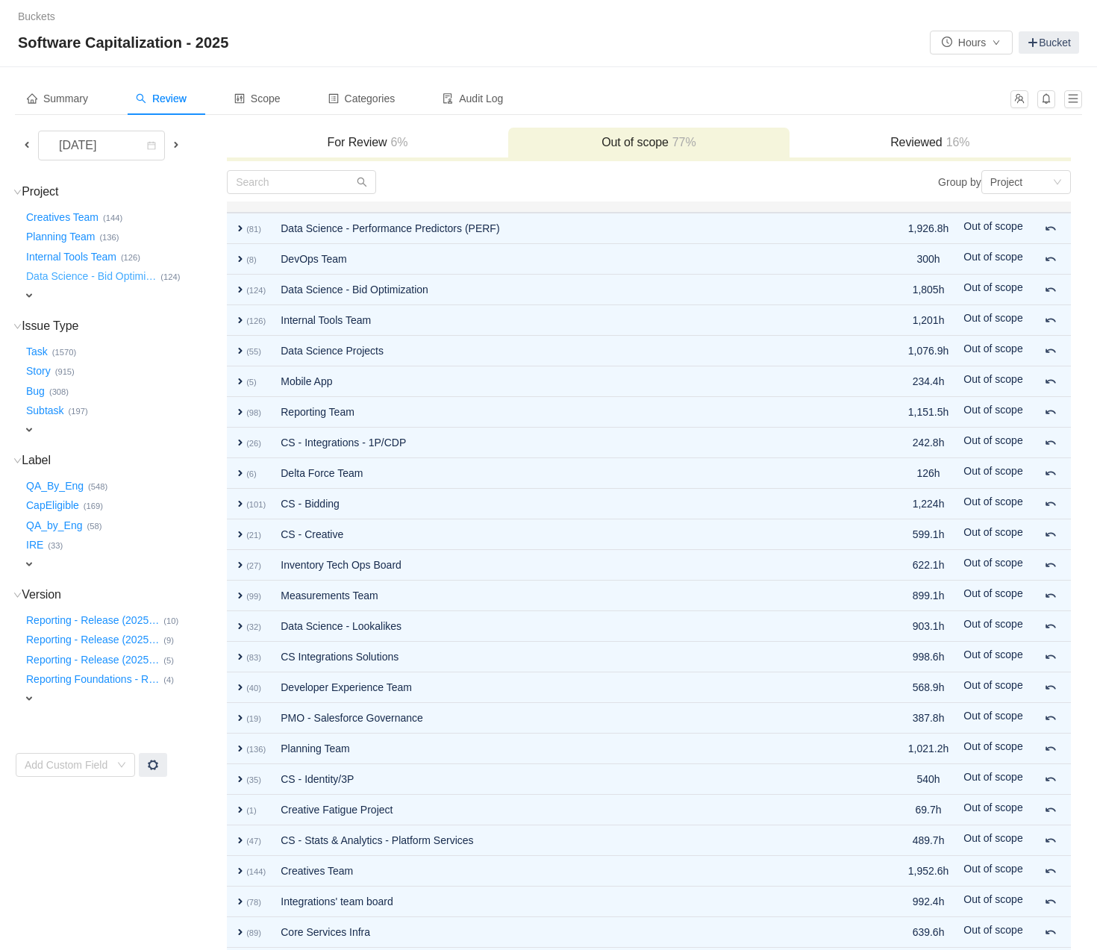
drag, startPoint x: 56, startPoint y: 285, endPoint x: 47, endPoint y: 288, distance: 9.4
click at [53, 286] on button "Data Science - Bid Optimi …" at bounding box center [91, 277] width 137 height 24
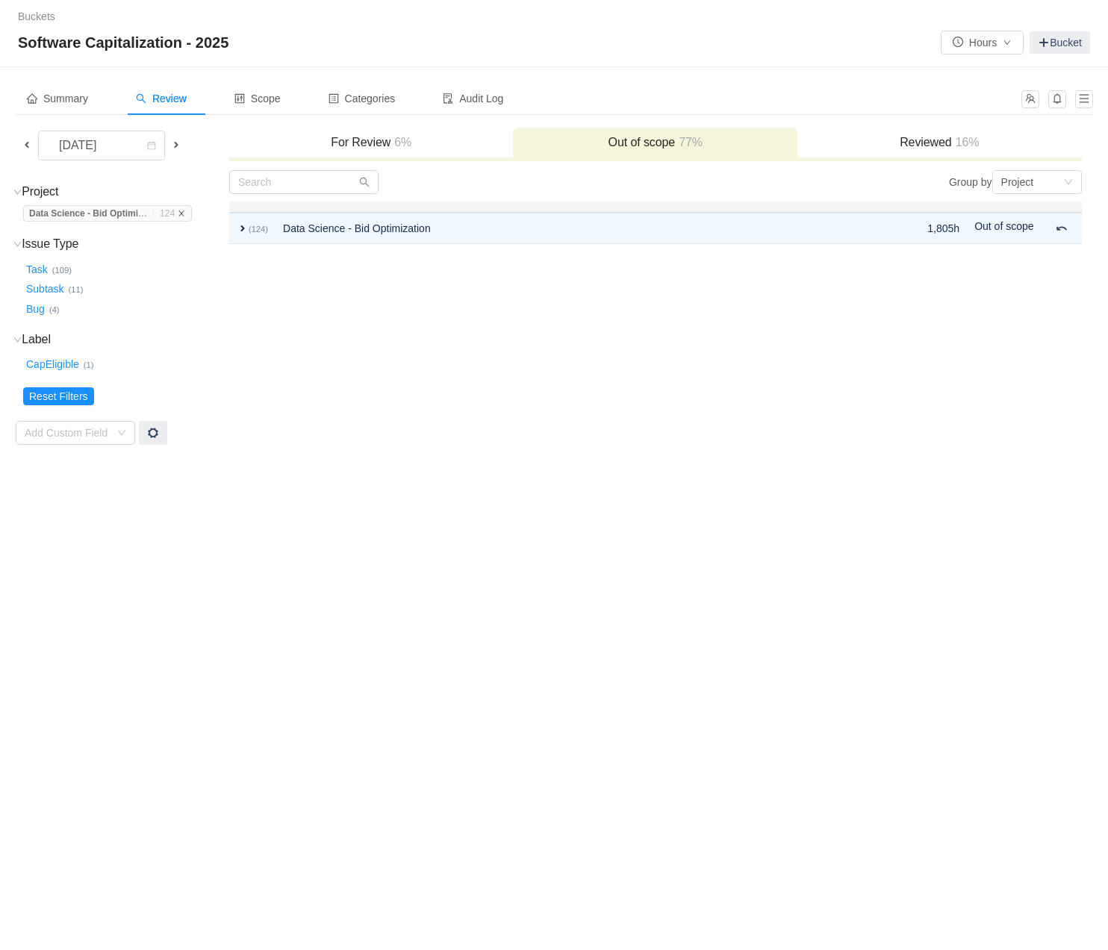
click at [185, 212] on icon "icon: close" at bounding box center [181, 213] width 7 height 7
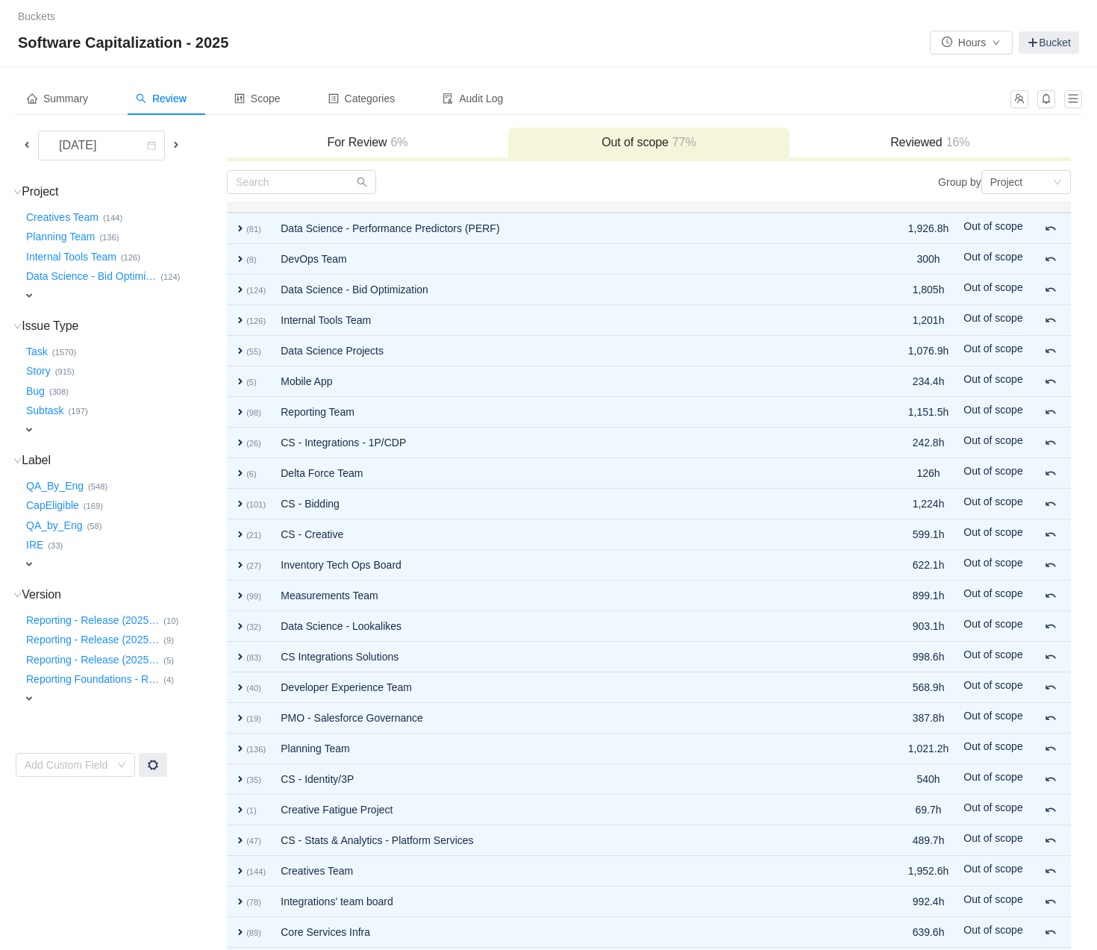
click at [28, 290] on span "expand" at bounding box center [29, 296] width 12 height 12
click at [43, 299] on div "Select value" at bounding box center [88, 297] width 118 height 15
type input "inven"
click at [94, 327] on li "Platform Inventory (97)" at bounding box center [99, 323] width 154 height 24
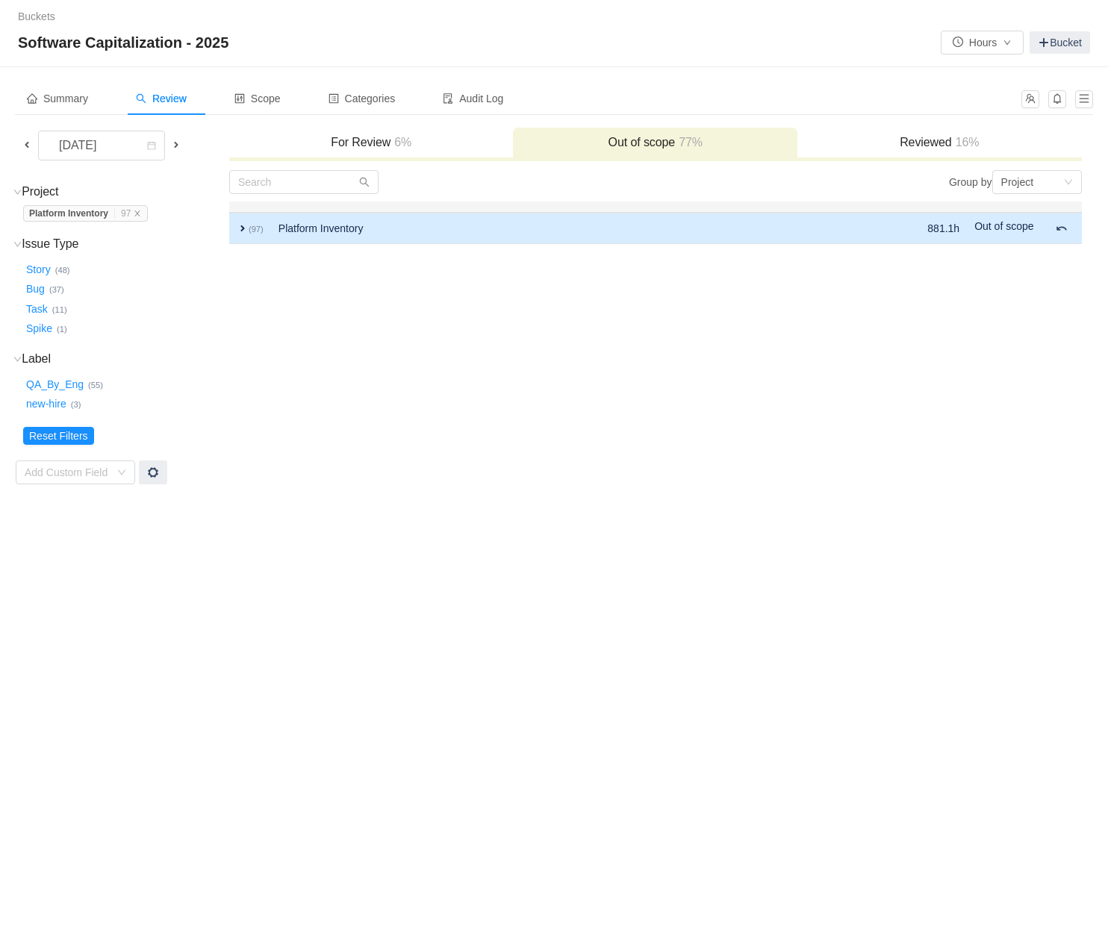
click at [234, 227] on td "expand (97)" at bounding box center [250, 228] width 42 height 31
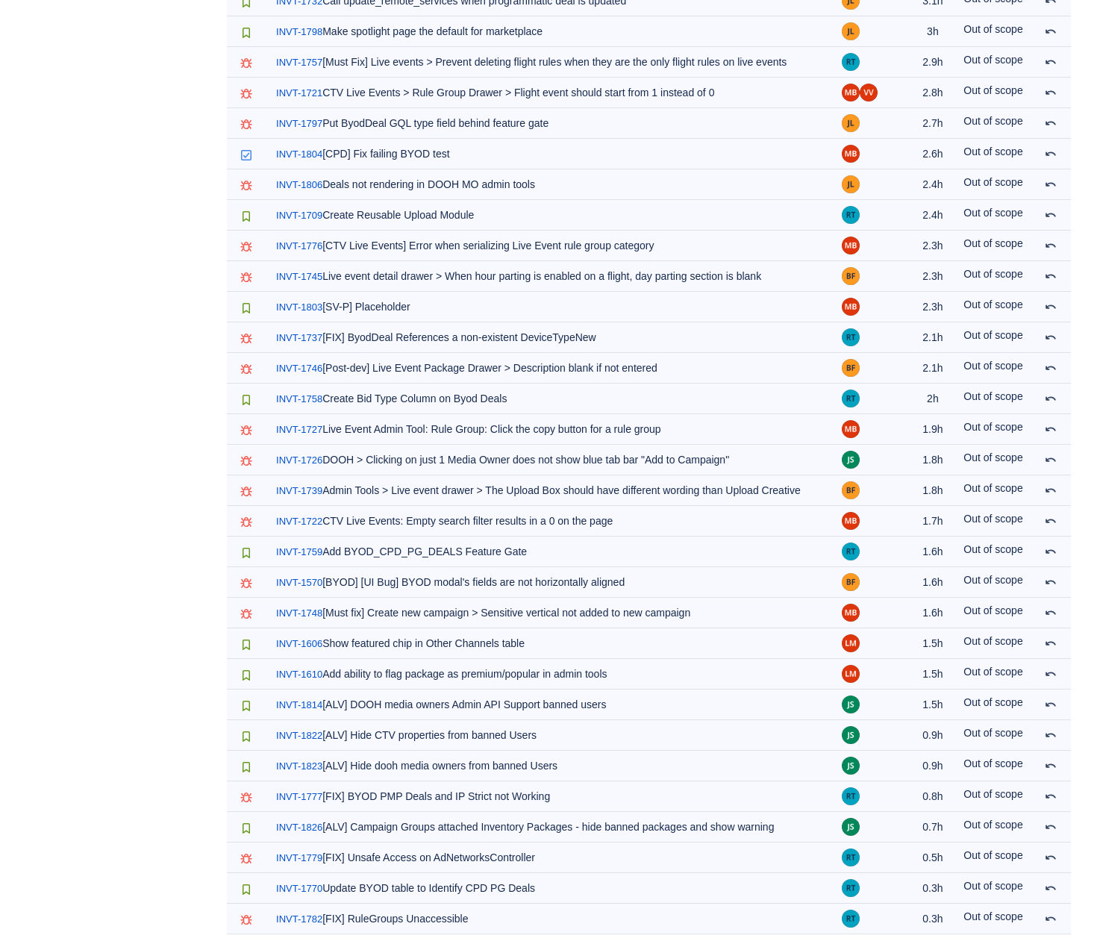
scroll to position [2364, 0]
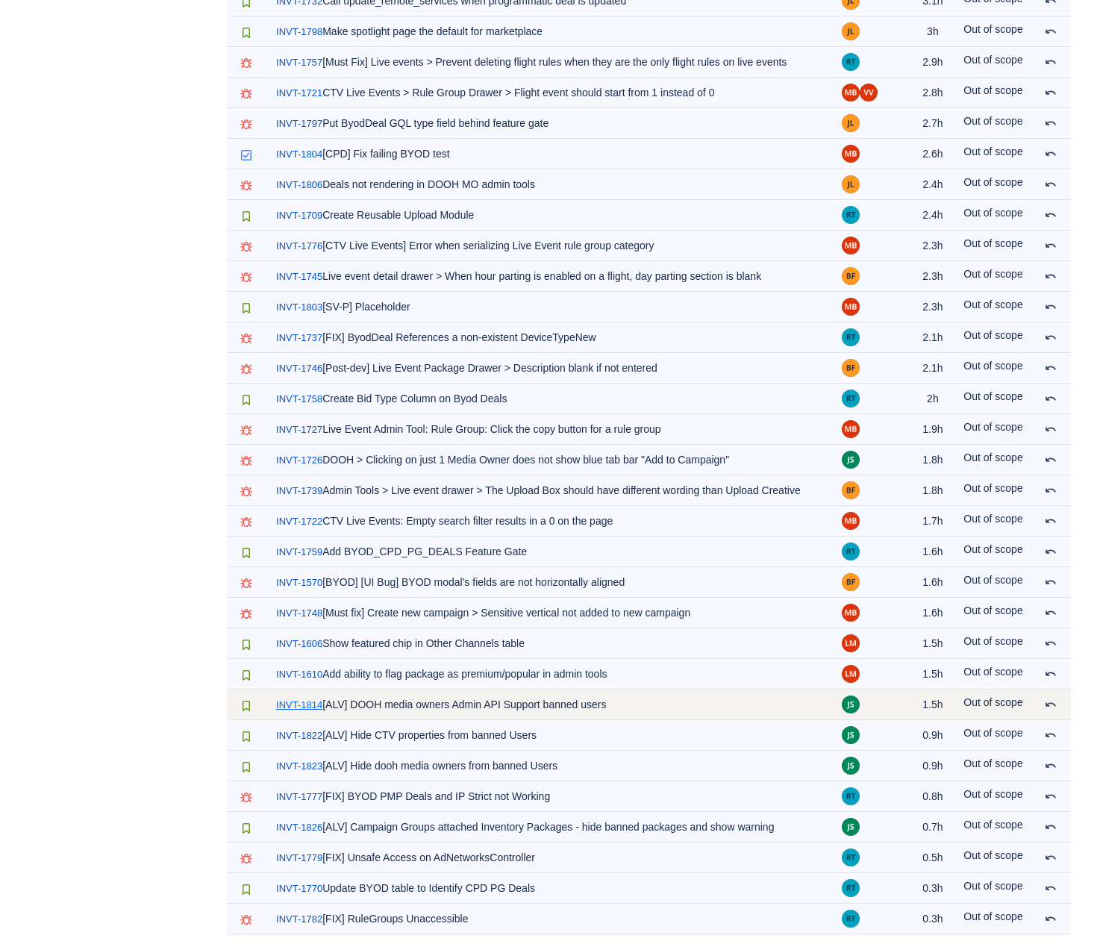
click at [309, 706] on link "INVT-1814" at bounding box center [299, 705] width 46 height 15
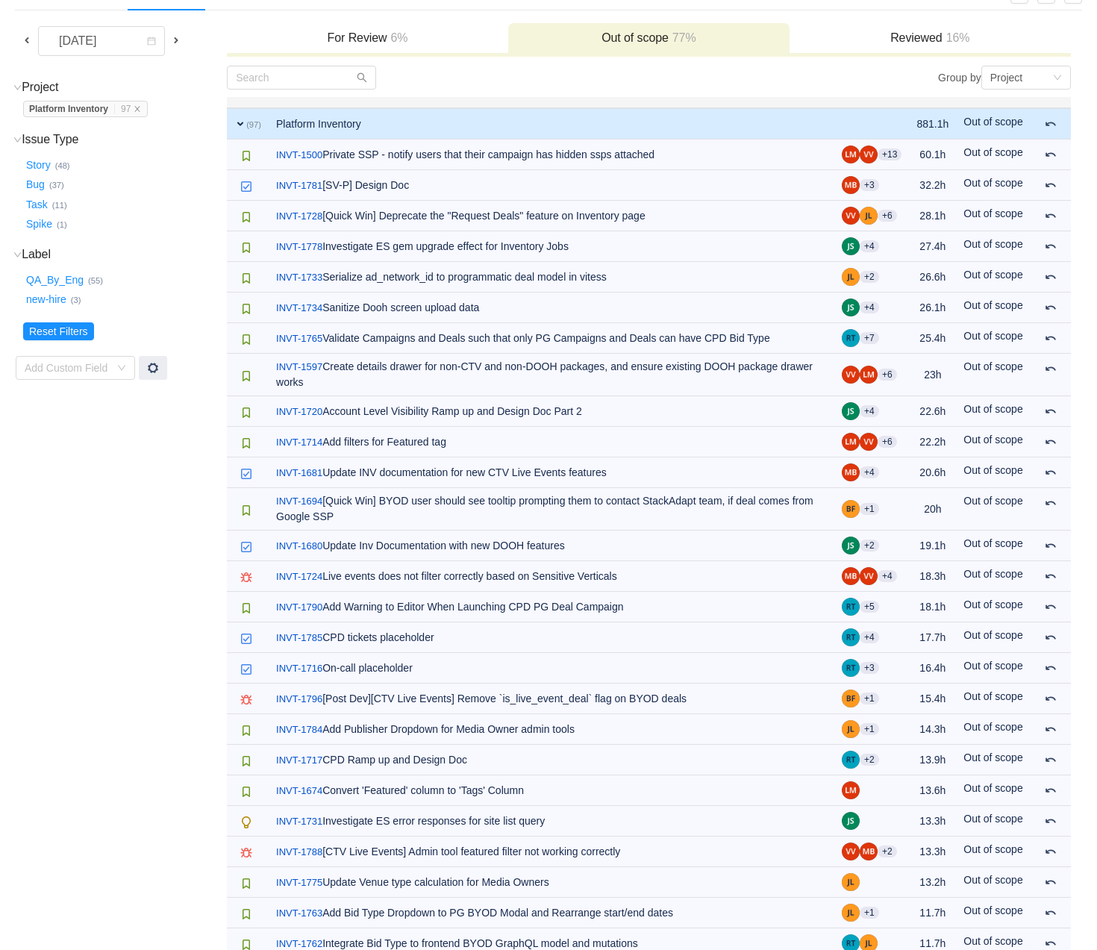
scroll to position [0, 0]
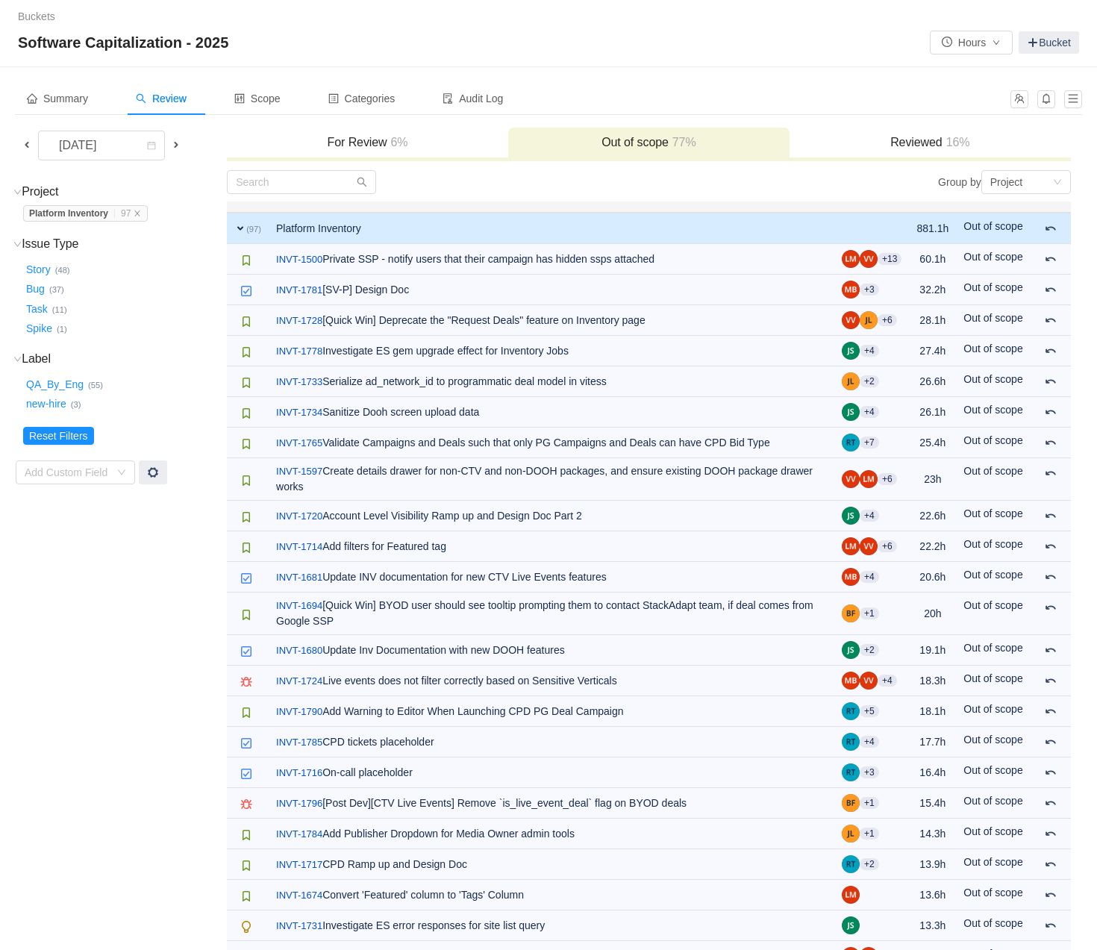
click at [26, 146] on span at bounding box center [27, 145] width 12 height 12
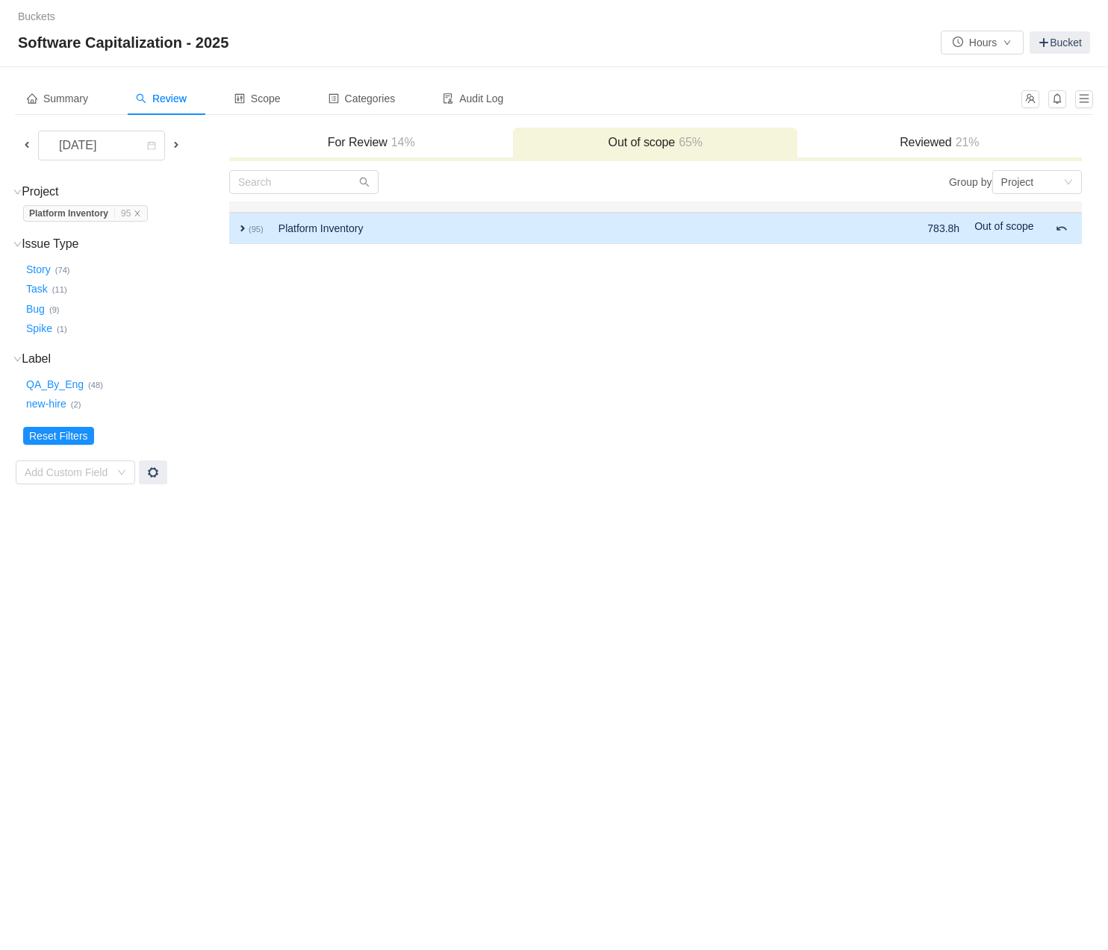
click at [243, 222] on span "expand" at bounding box center [243, 228] width 12 height 12
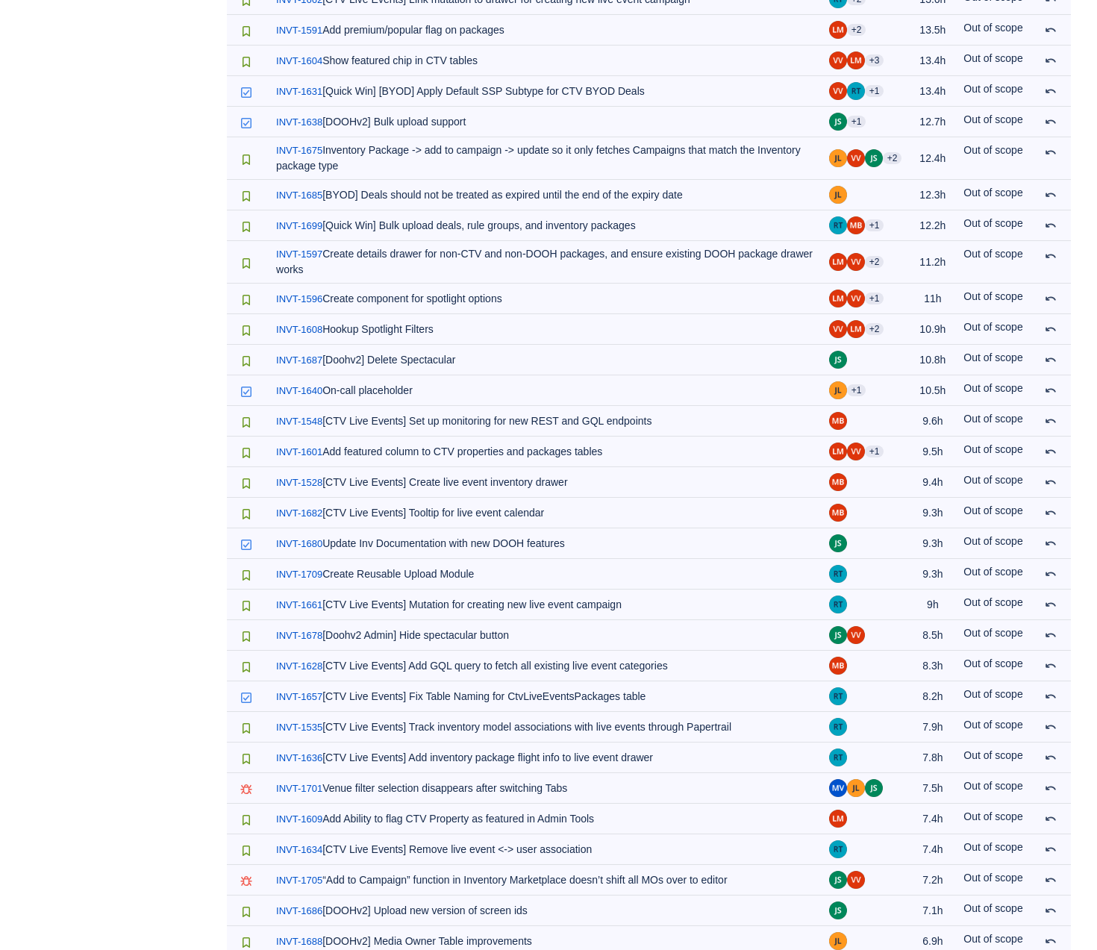
scroll to position [696, 0]
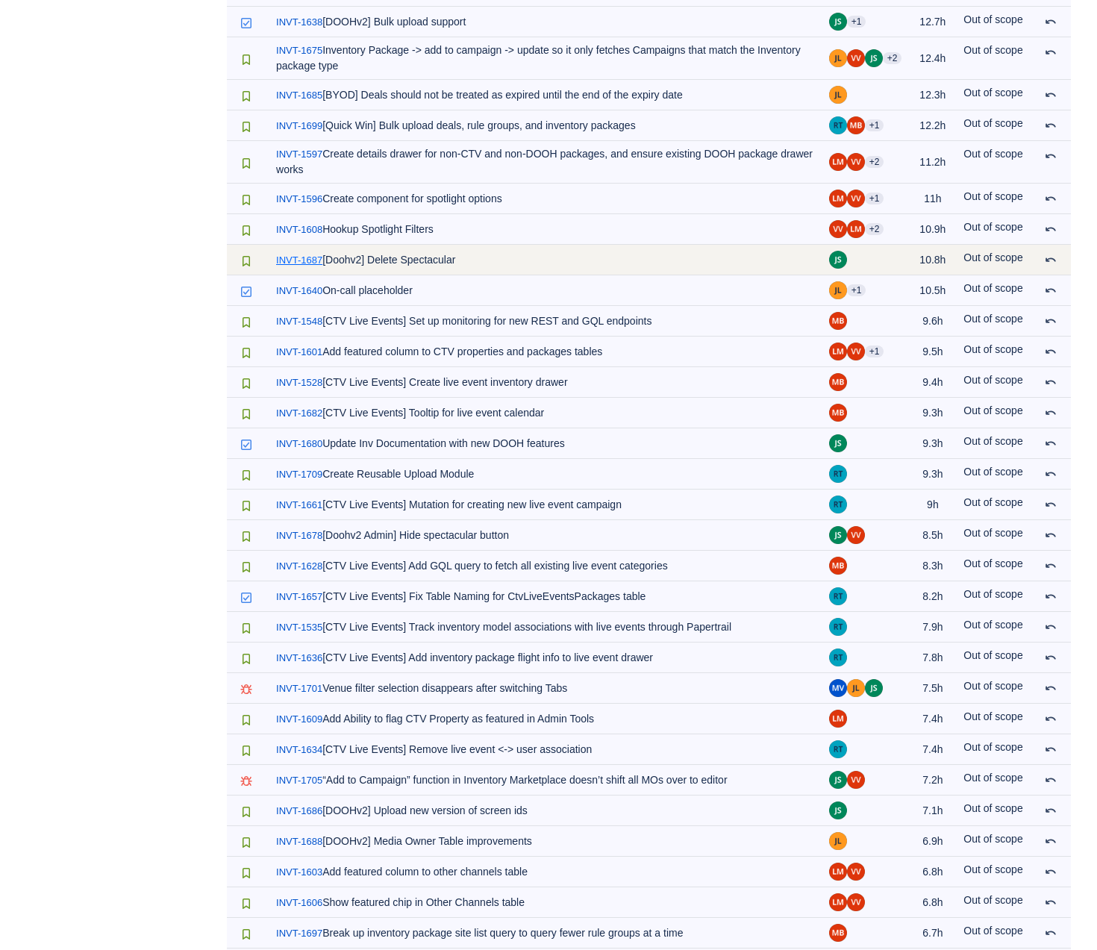
click at [309, 259] on link "INVT-1687" at bounding box center [299, 260] width 46 height 15
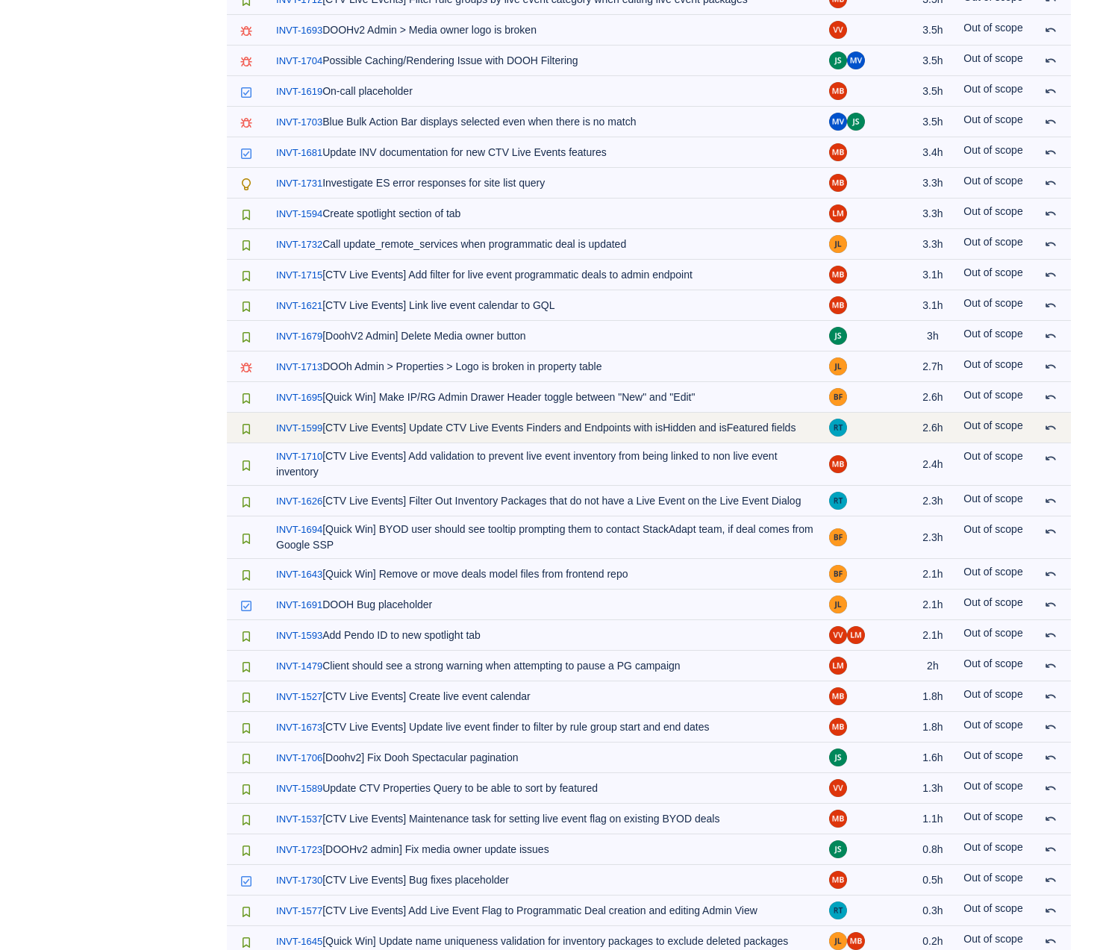
scroll to position [2327, 0]
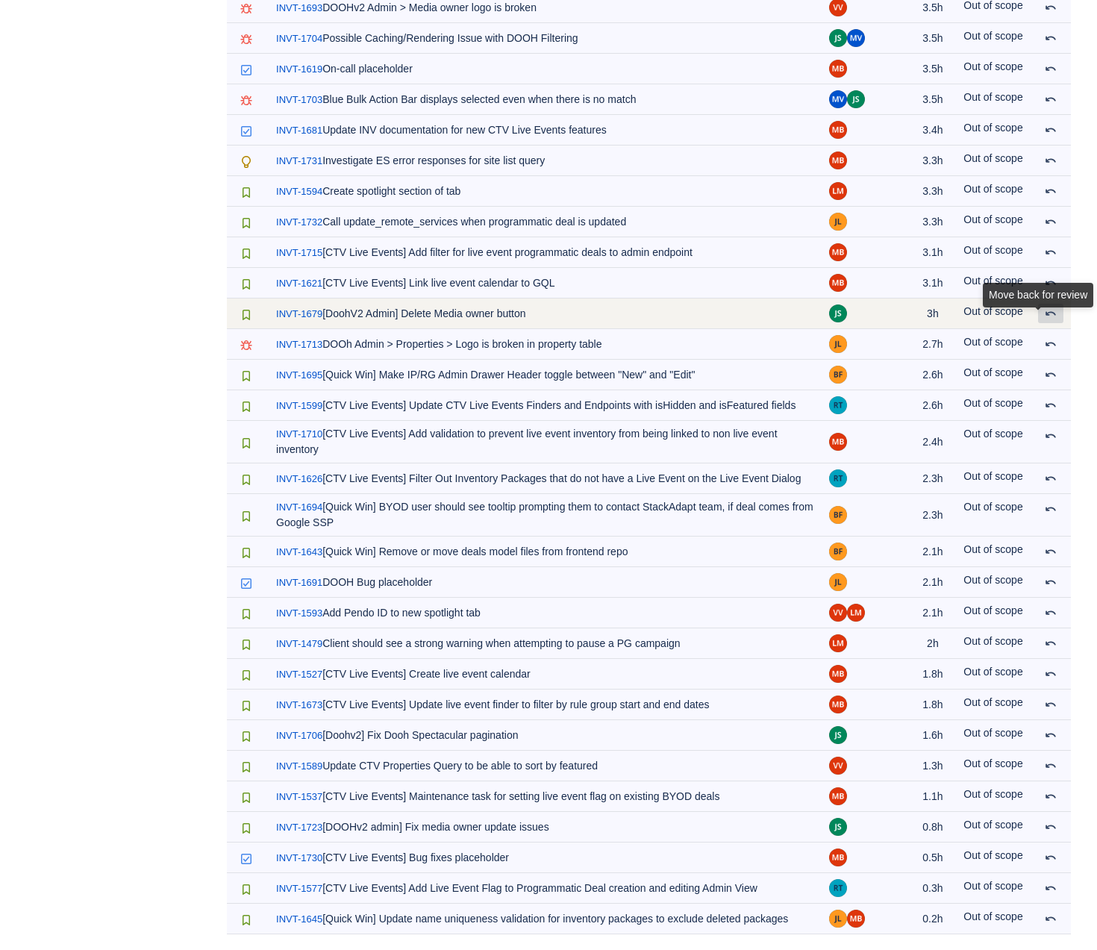
click at [1050, 308] on span at bounding box center [1051, 314] width 12 height 12
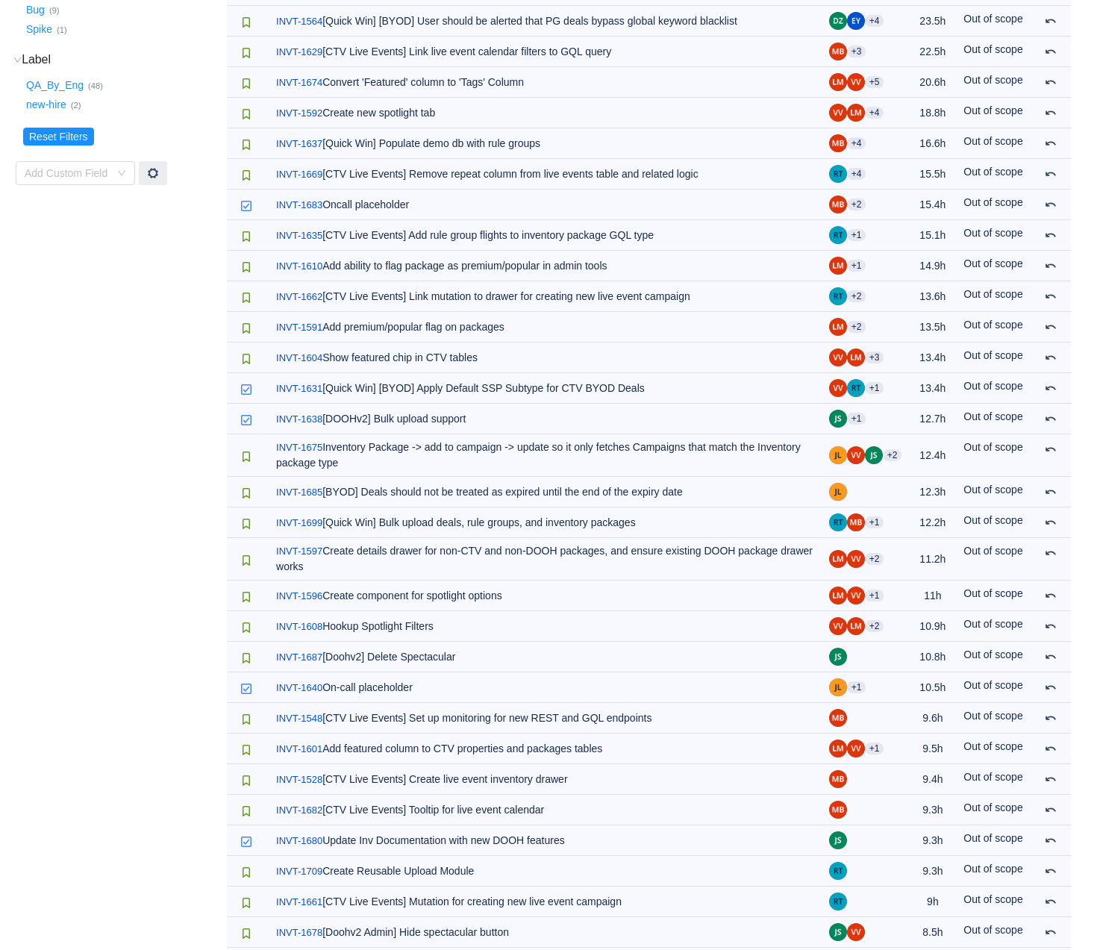
scroll to position [0, 0]
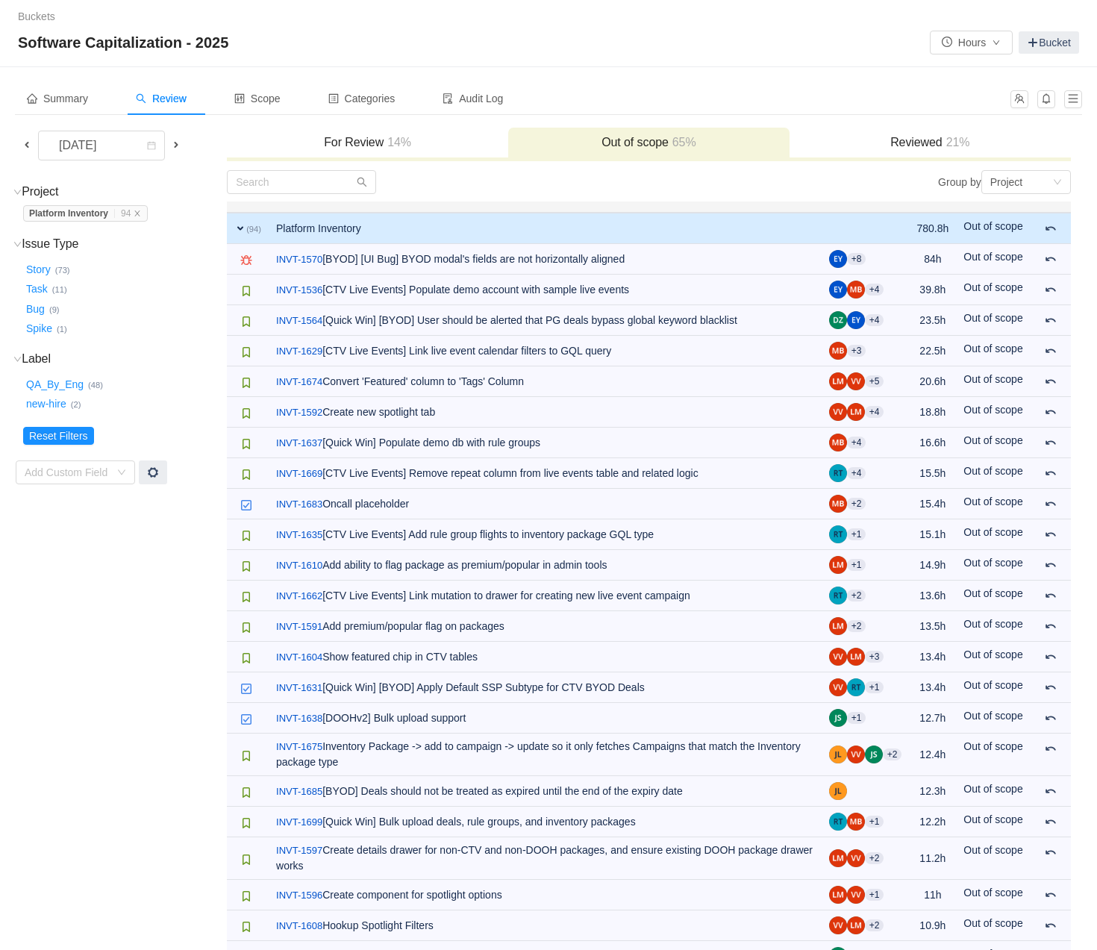
click at [355, 145] on h3 "For Review 14%" at bounding box center [367, 142] width 267 height 15
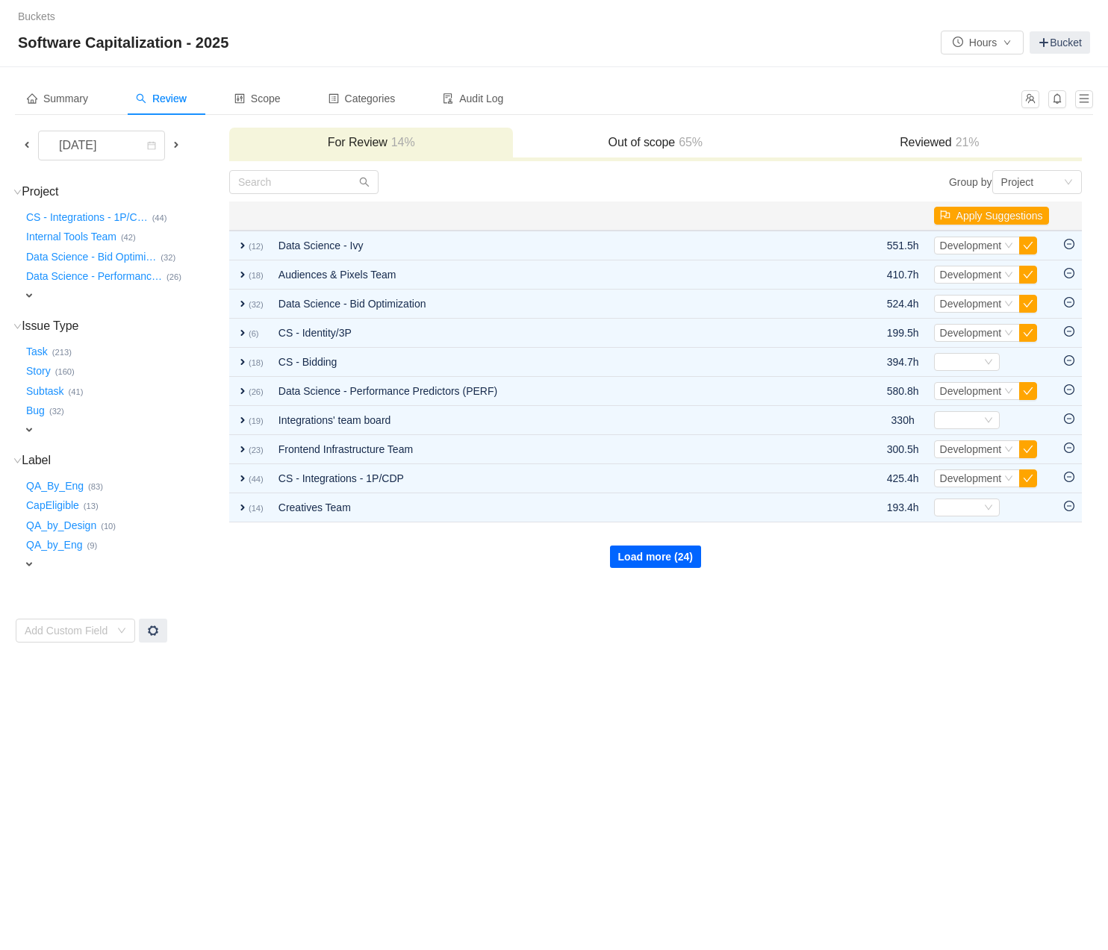
click at [673, 563] on button "Load more (24)" at bounding box center [655, 557] width 91 height 22
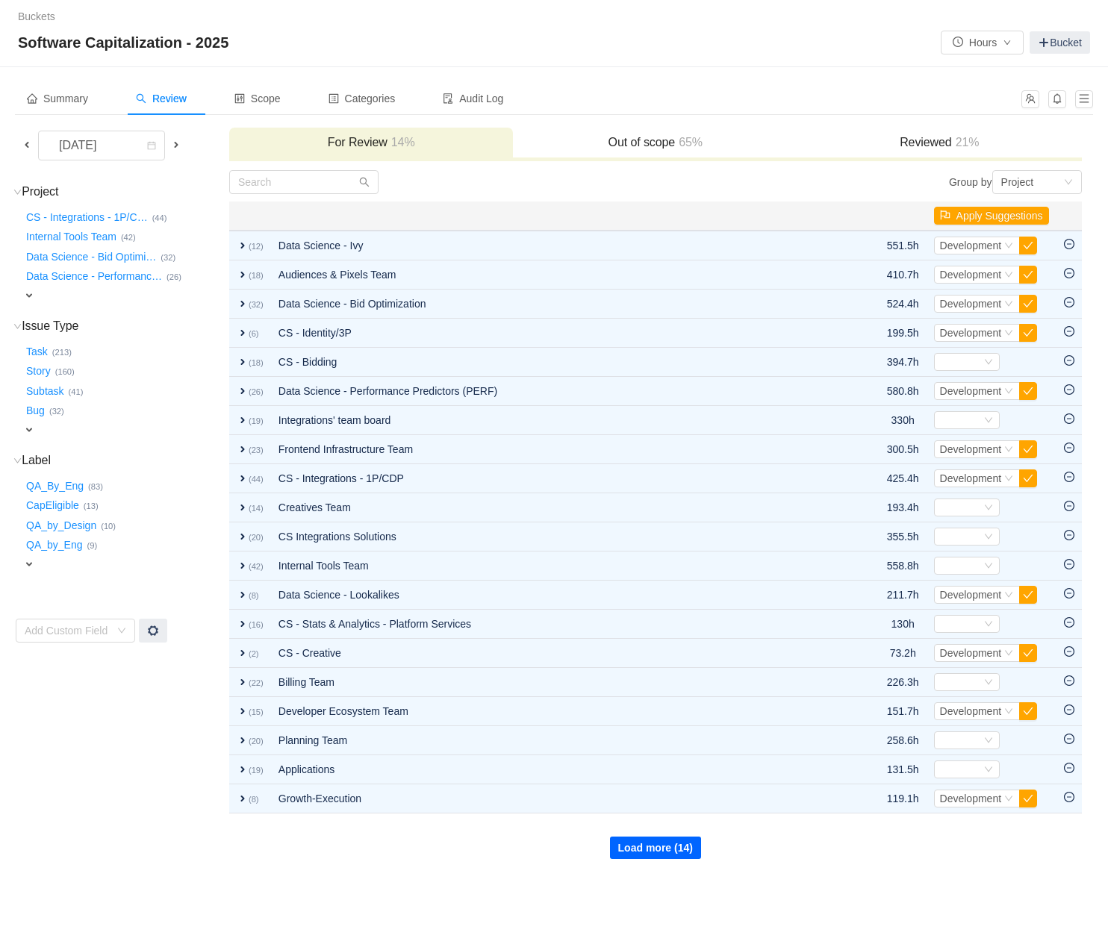
click at [628, 838] on button "Load more (14)" at bounding box center [655, 848] width 91 height 22
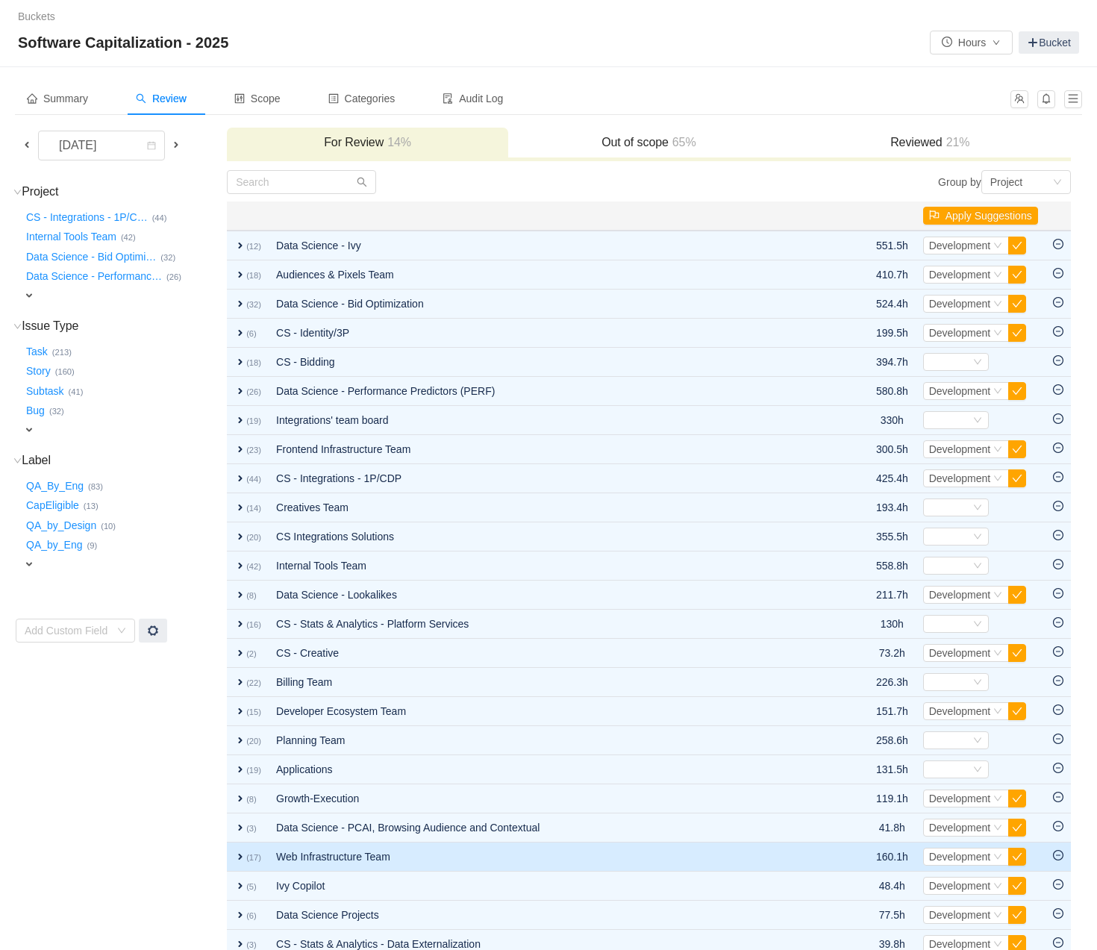
click at [636, 852] on td "Web Infrastructure Team" at bounding box center [554, 857] width 570 height 29
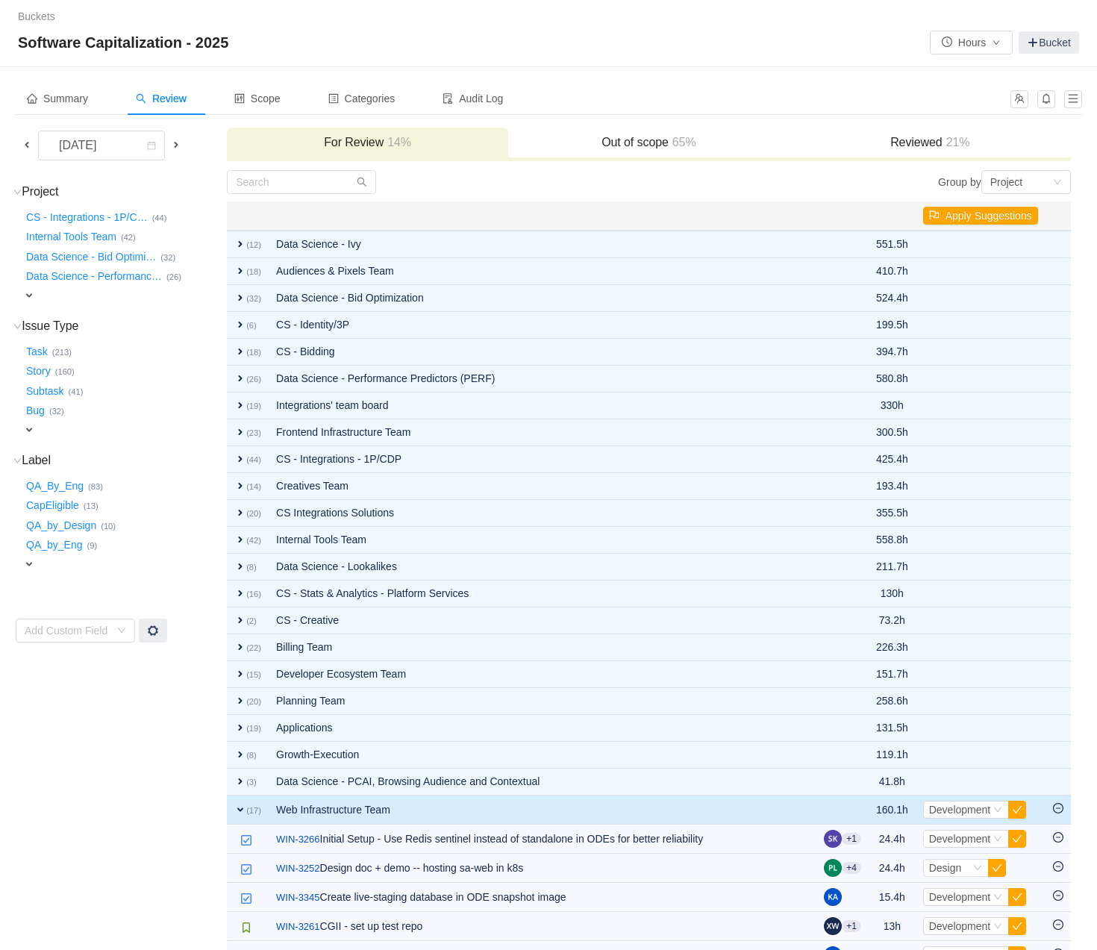
scroll to position [642, 0]
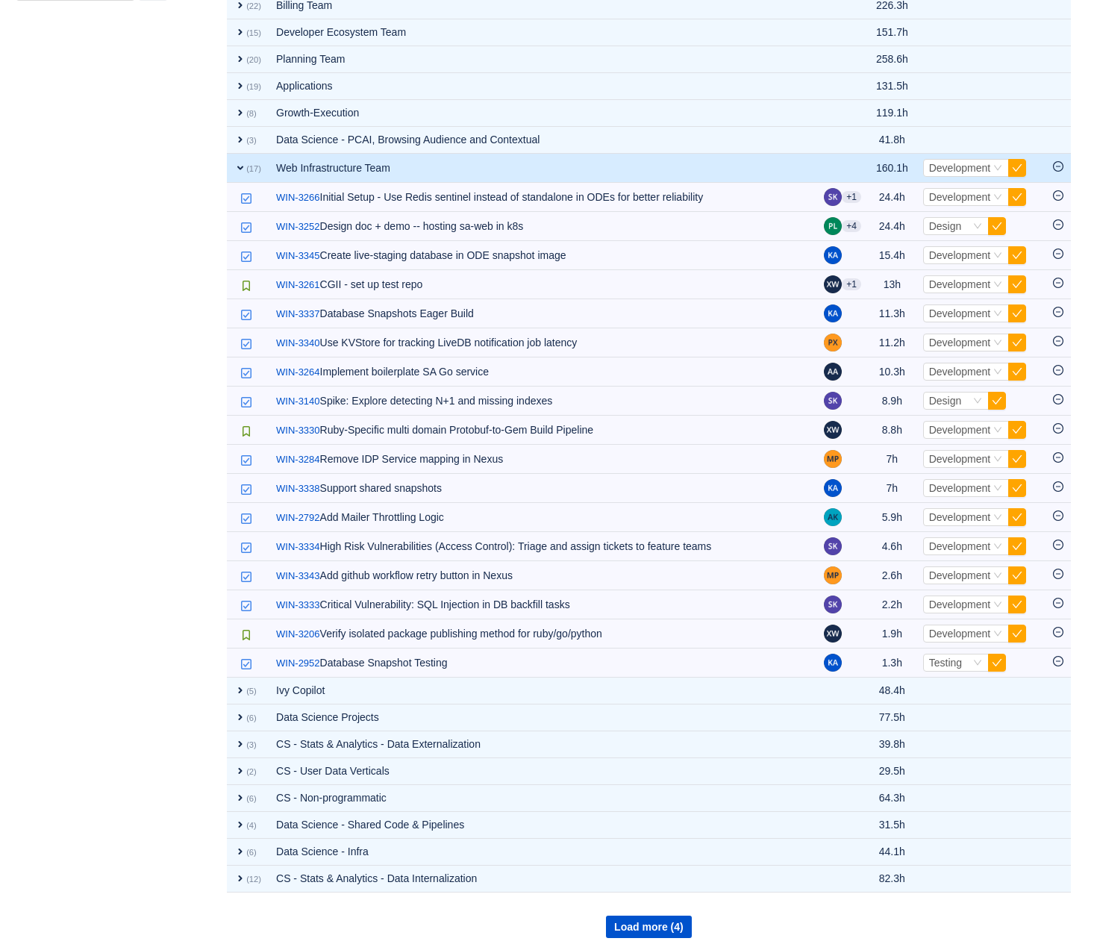
click at [372, 160] on td "Web Infrastructure Team" at bounding box center [543, 168] width 548 height 29
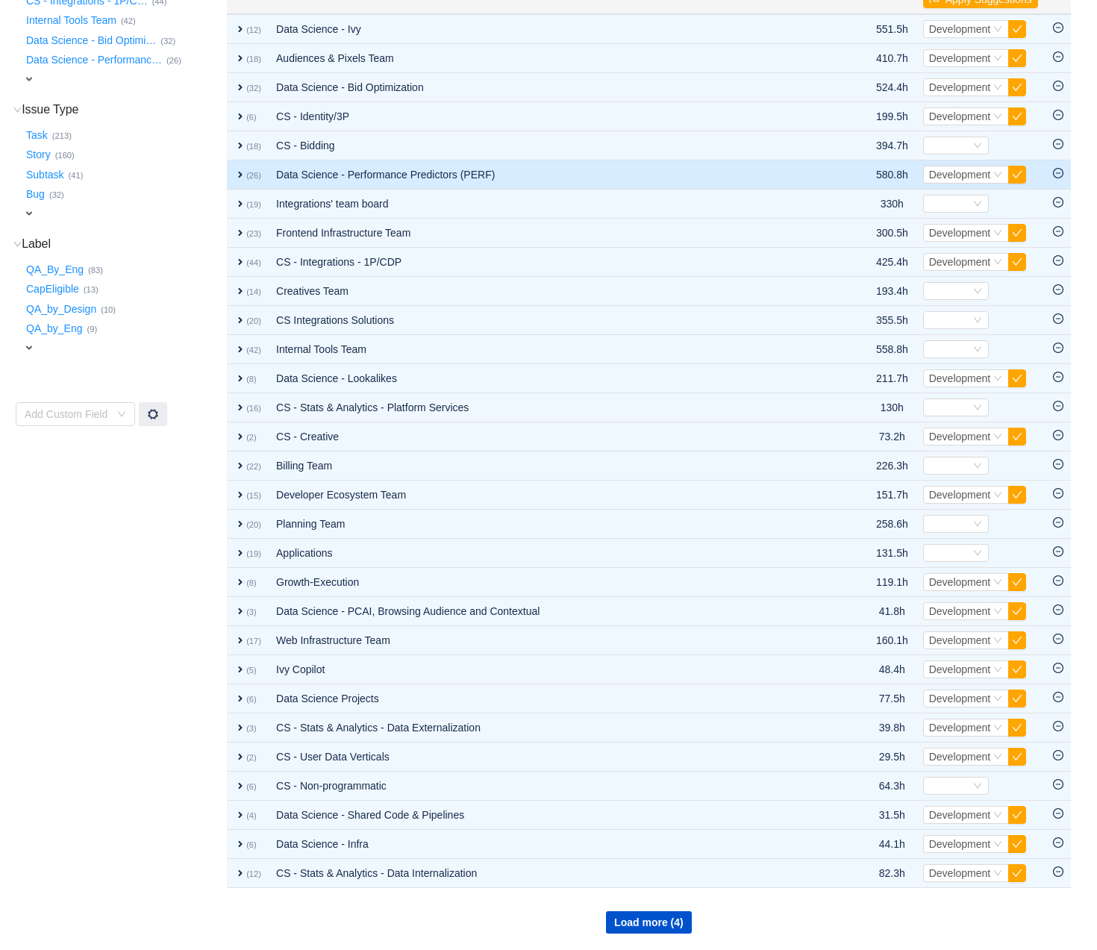
scroll to position [213, 0]
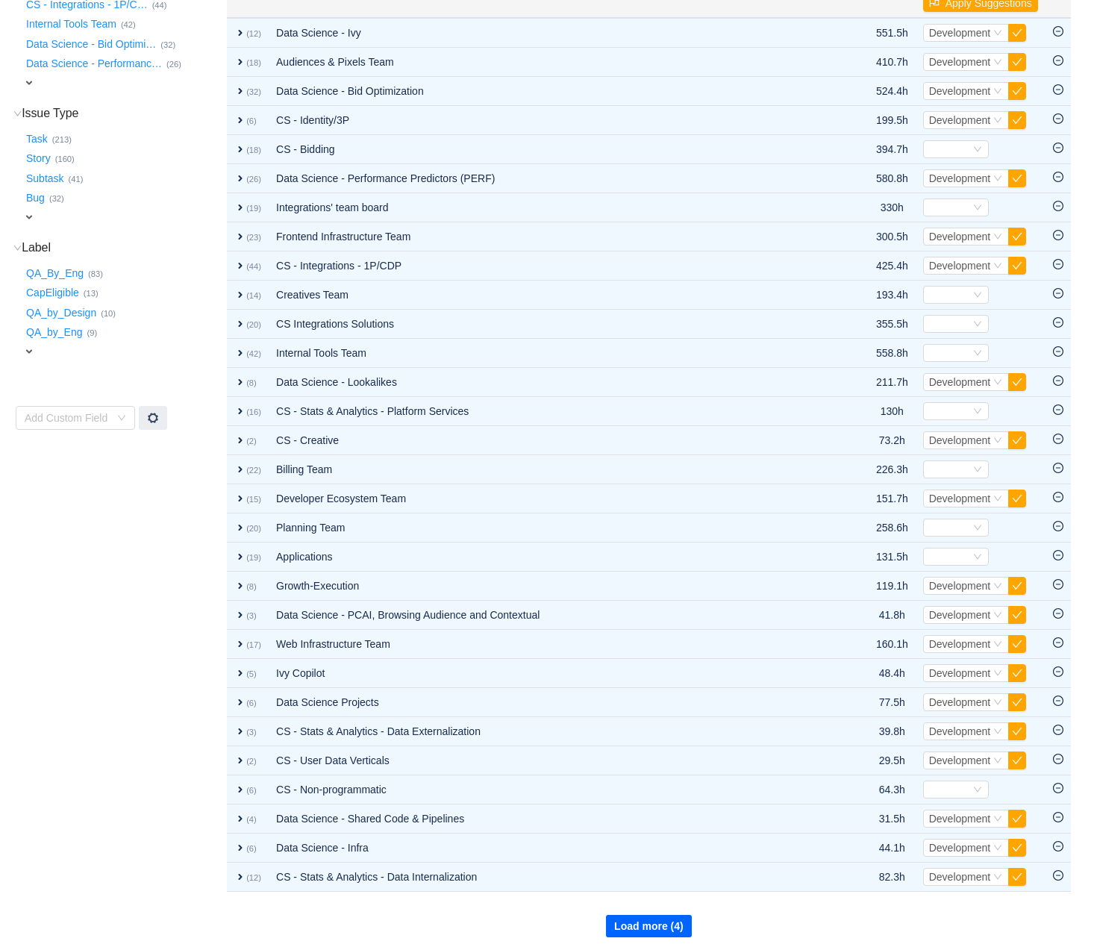
click at [635, 859] on button "Load more (4)" at bounding box center [649, 926] width 86 height 22
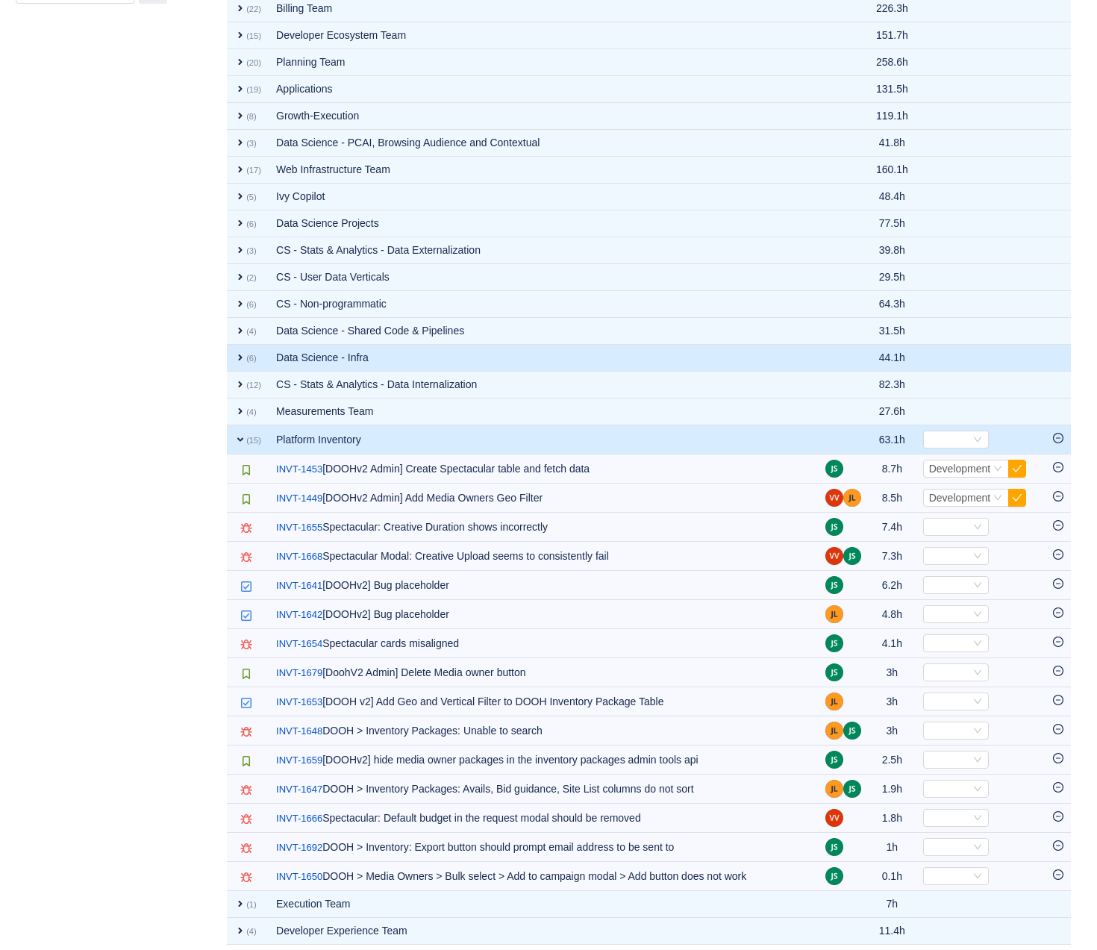
scroll to position [644, 0]
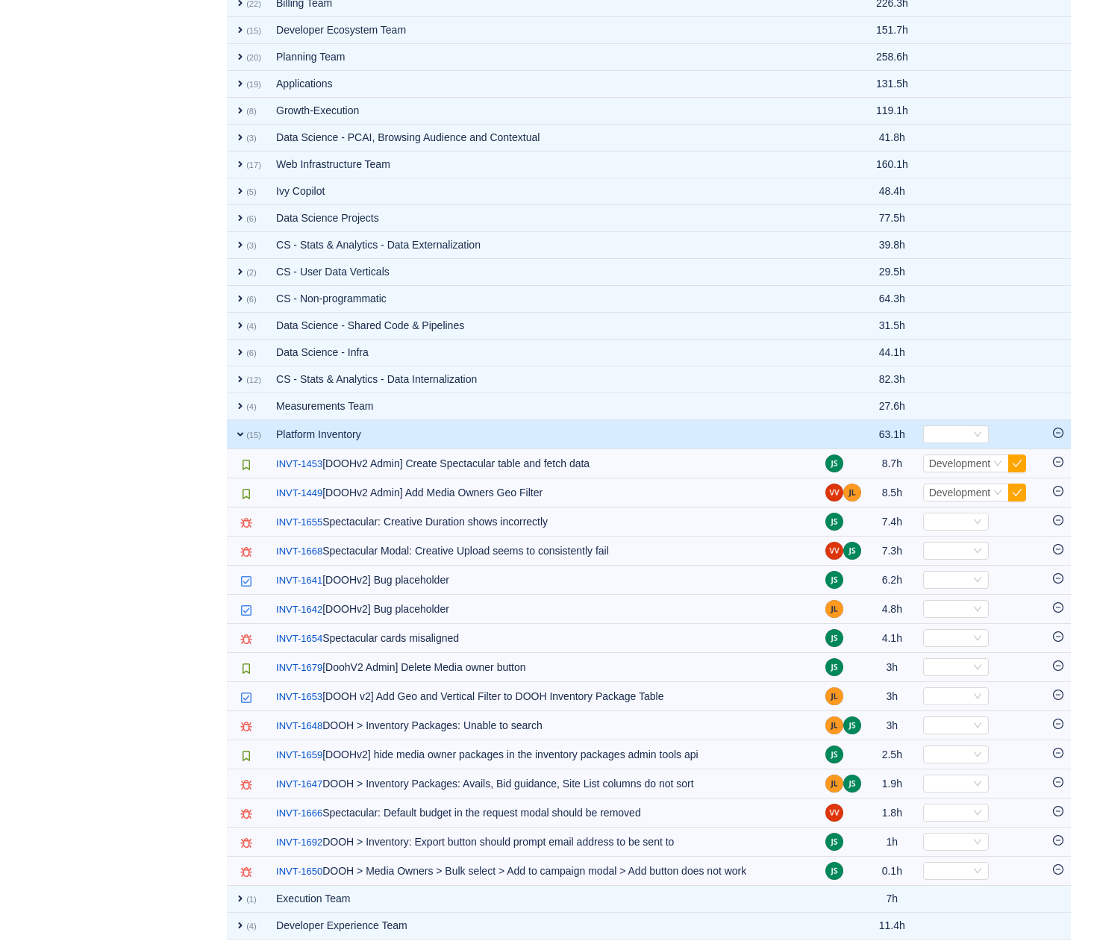
click at [448, 431] on td "Platform Inventory" at bounding box center [543, 434] width 549 height 29
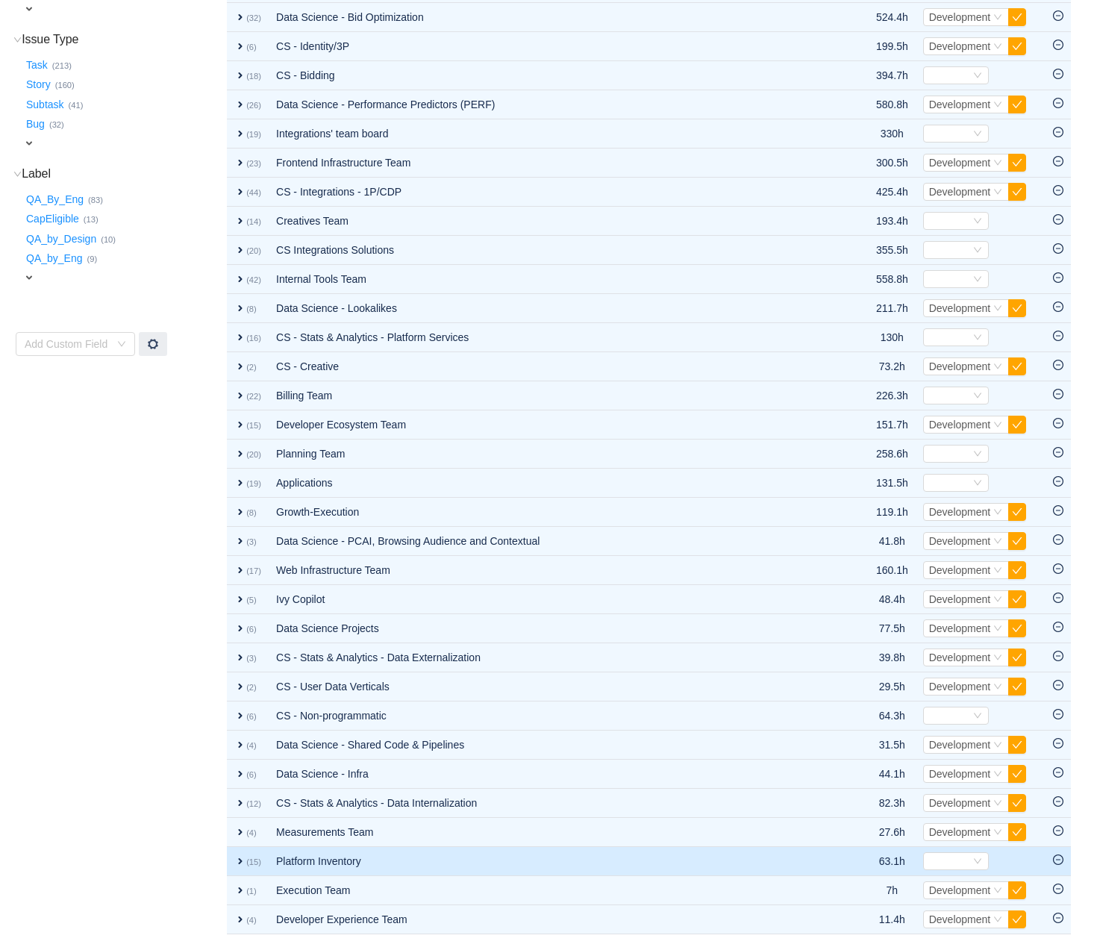
scroll to position [283, 0]
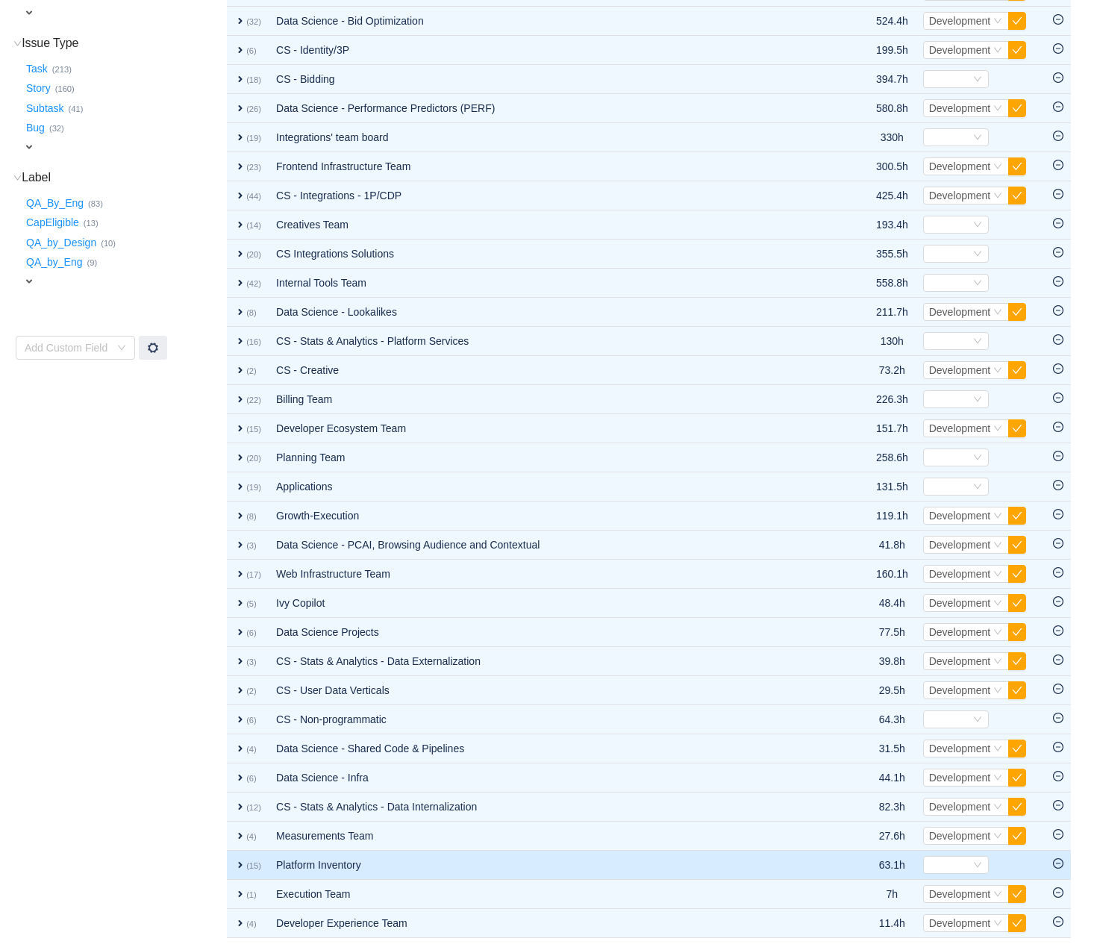
click at [402, 859] on td "Platform Inventory" at bounding box center [554, 865] width 570 height 29
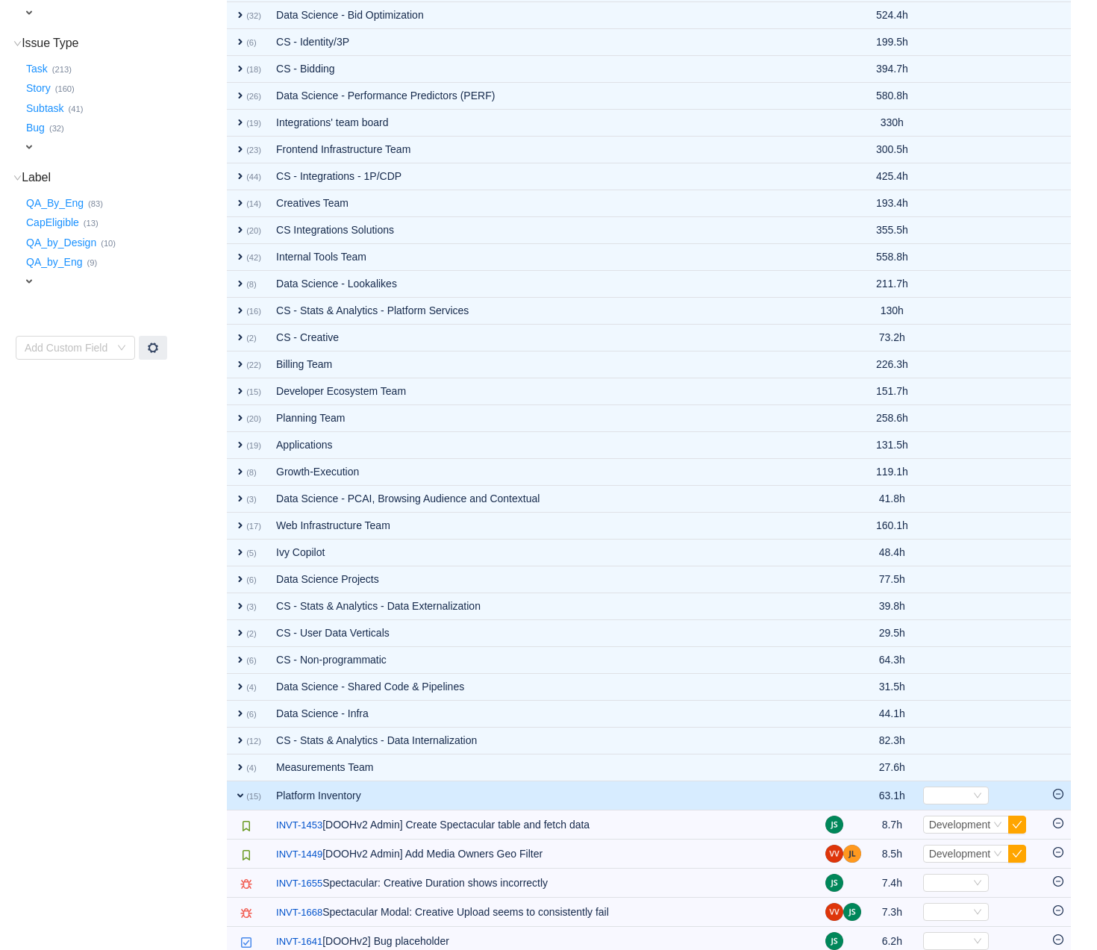
scroll to position [644, 0]
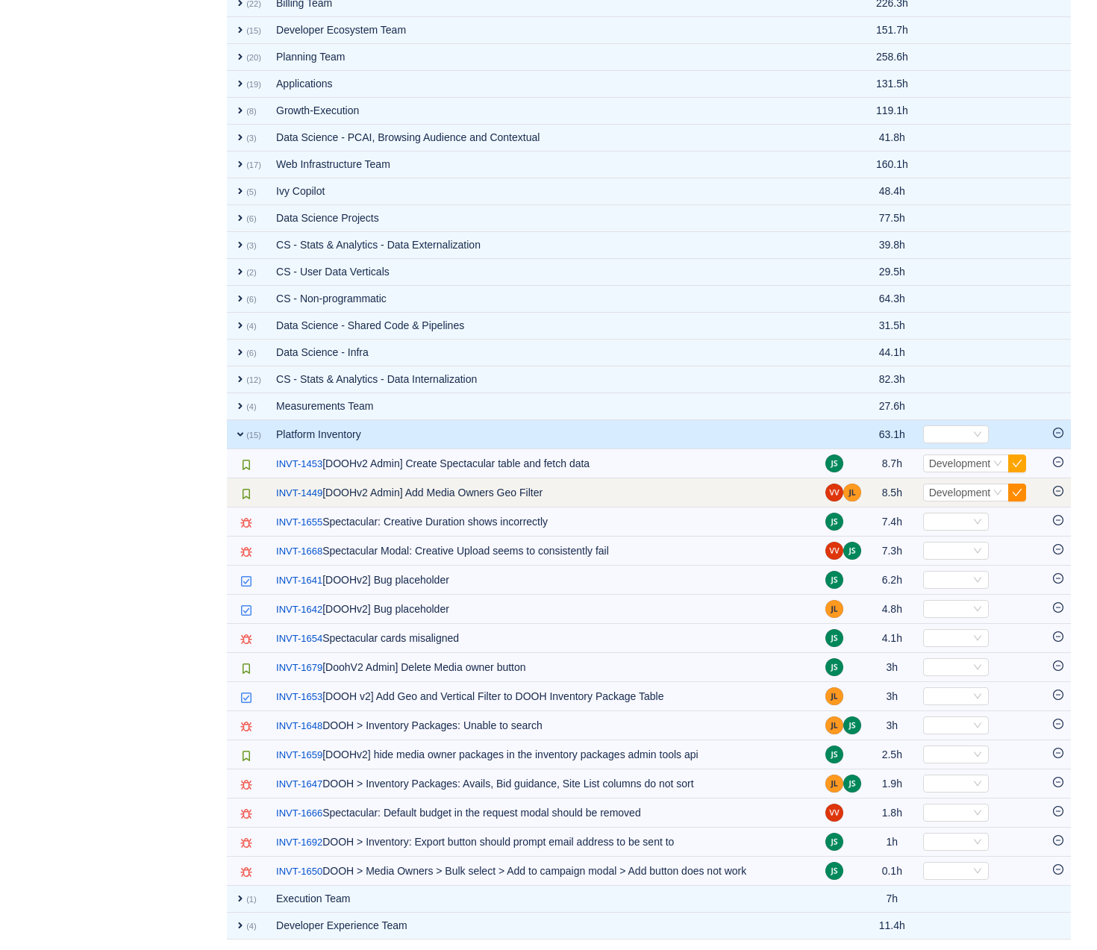
click at [1014, 490] on button "button" at bounding box center [1018, 493] width 18 height 18
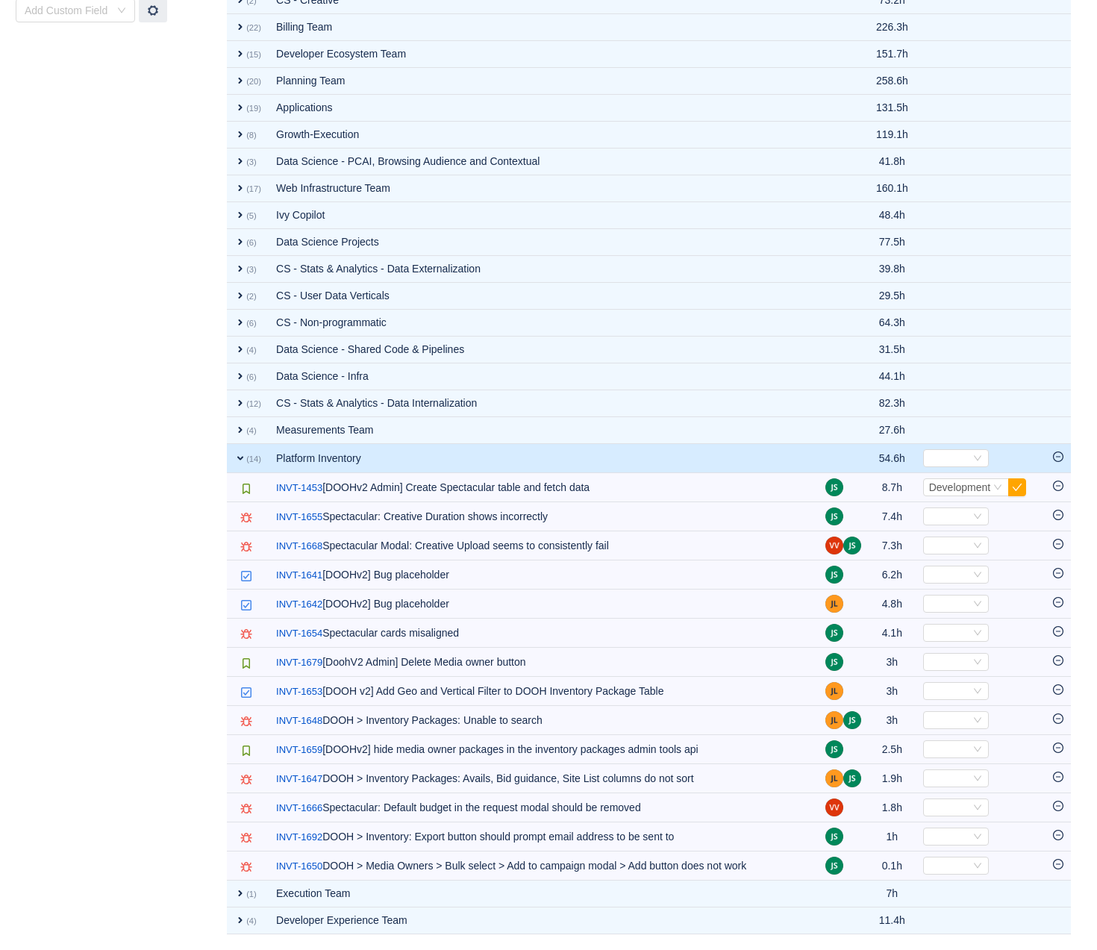
scroll to position [615, 0]
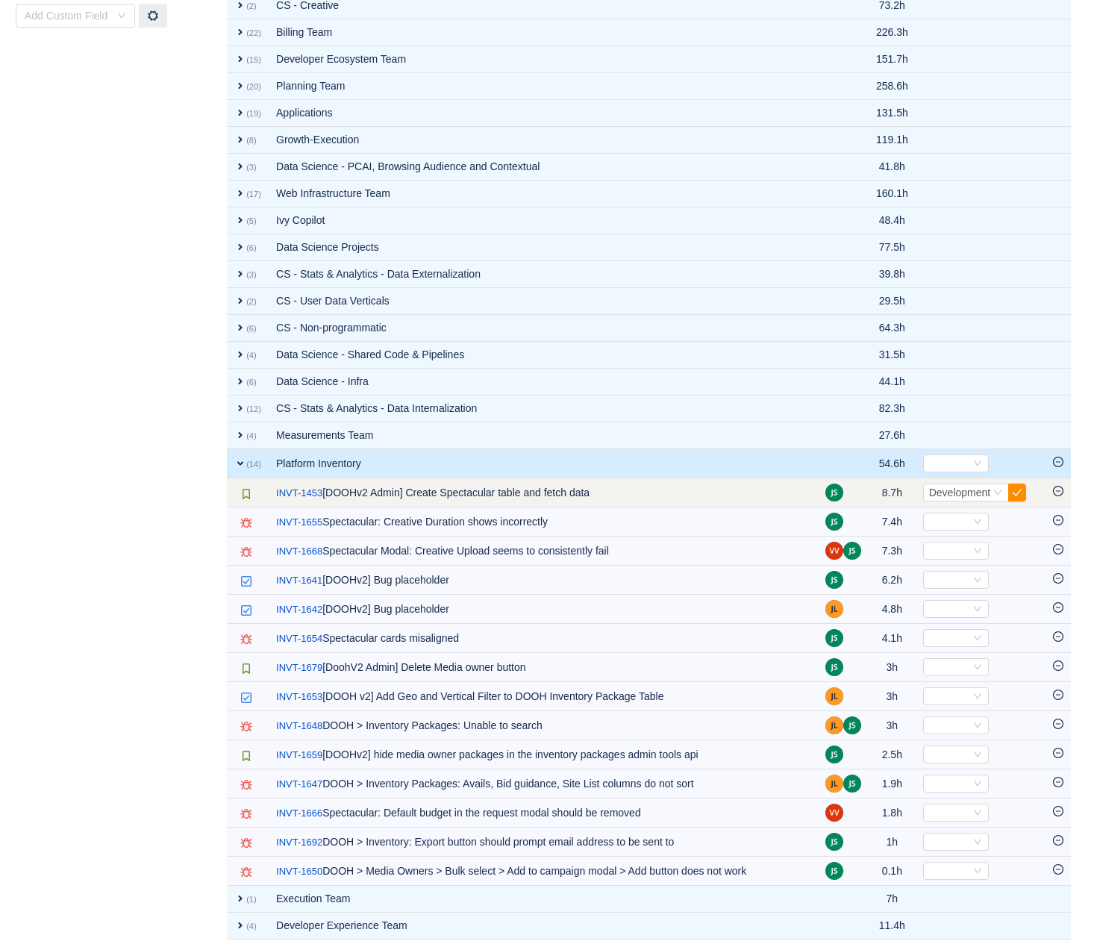
click at [1020, 492] on button "button" at bounding box center [1018, 493] width 18 height 18
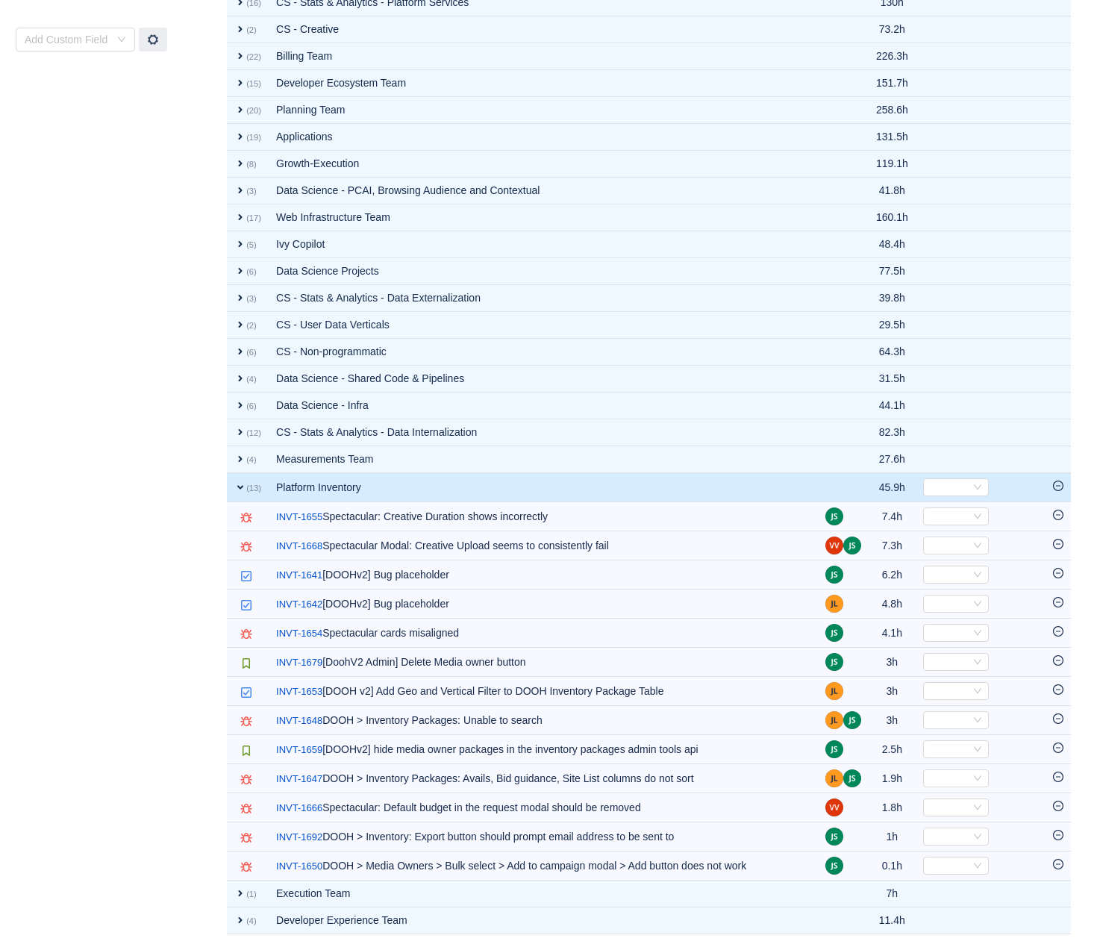
scroll to position [586, 0]
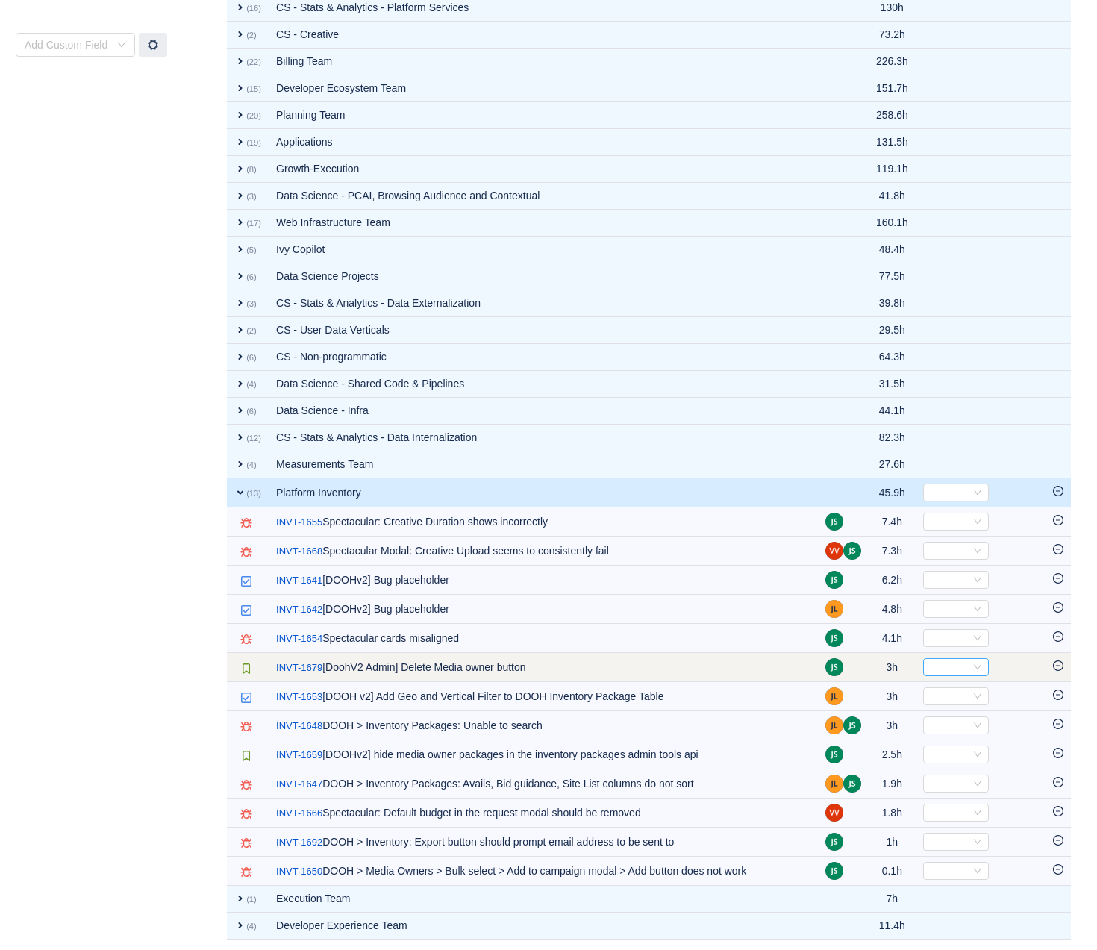
click at [980, 664] on div "Select" at bounding box center [956, 667] width 66 height 18
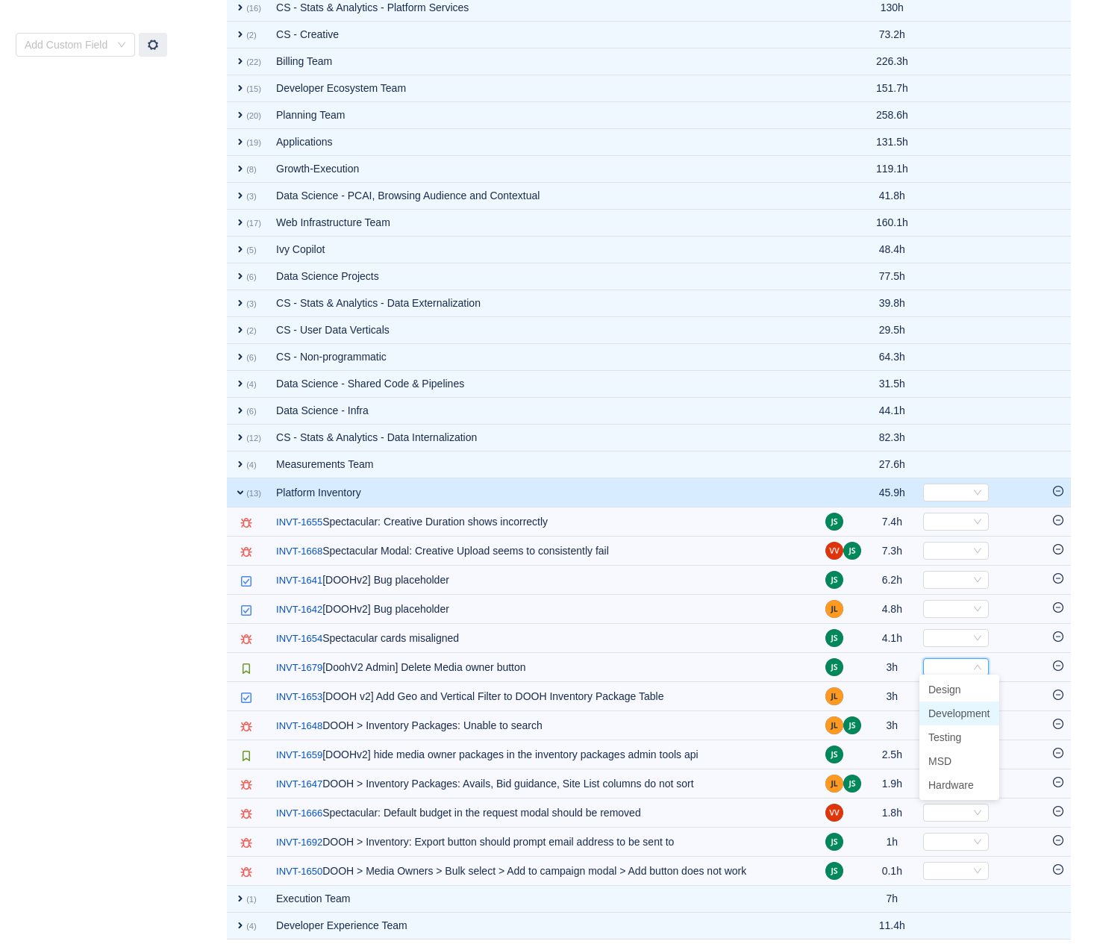
click at [961, 709] on span "Development" at bounding box center [960, 714] width 62 height 12
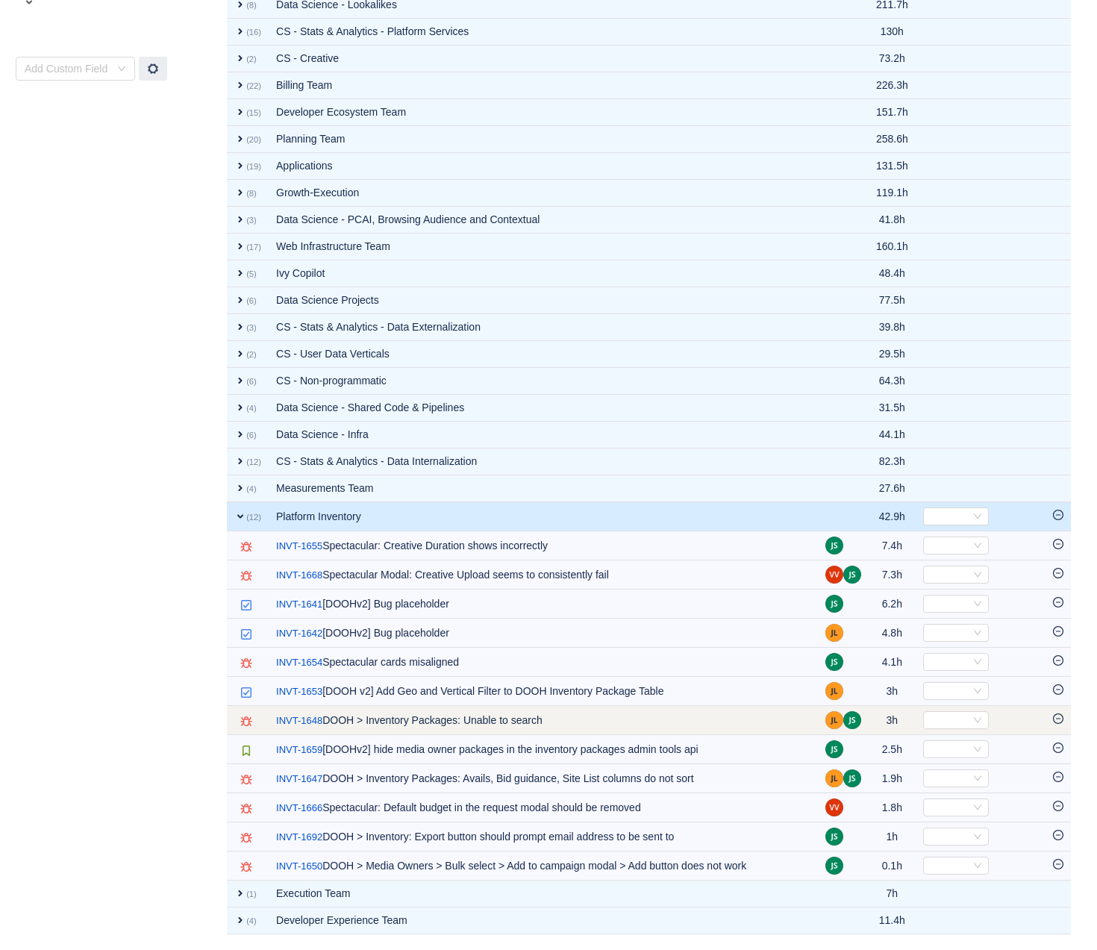
scroll to position [558, 0]
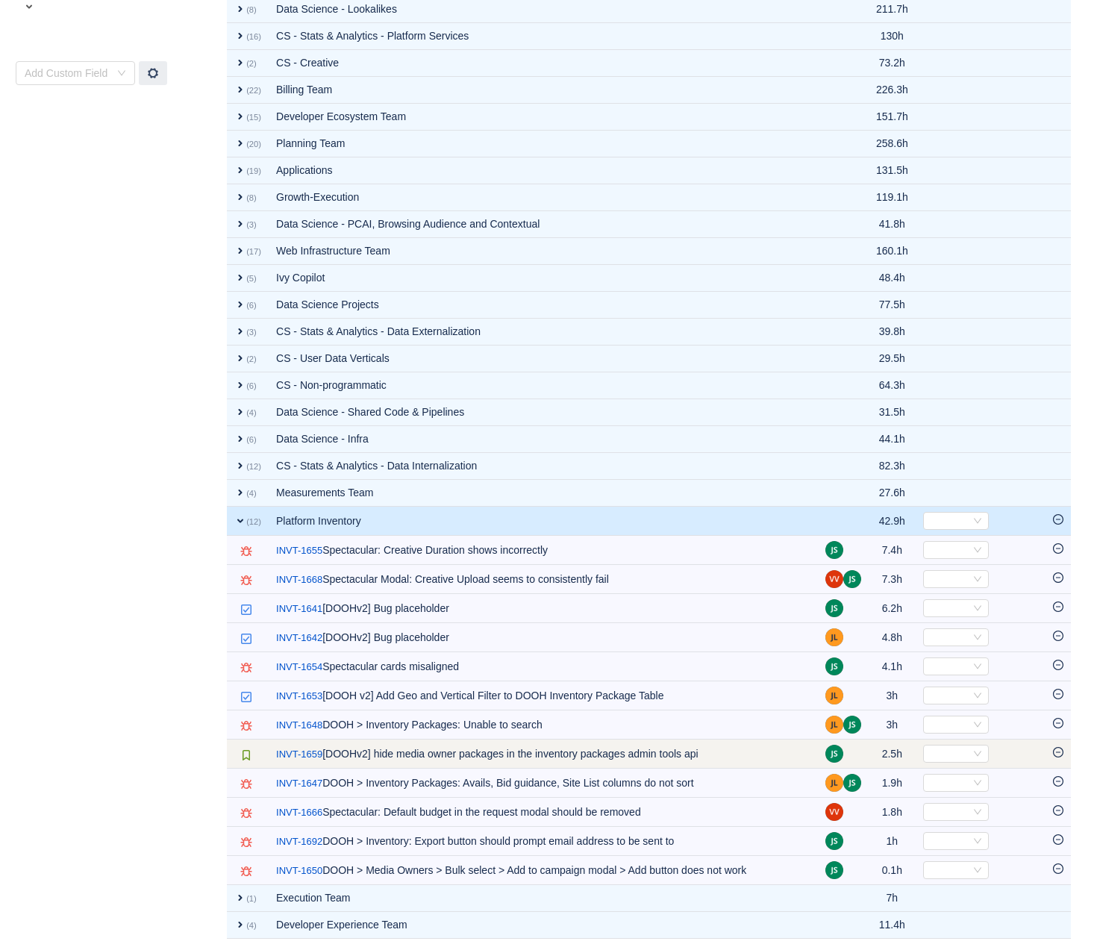
click at [997, 756] on span "Select" at bounding box center [980, 754] width 115 height 18
click at [979, 752] on div "Select" at bounding box center [956, 754] width 66 height 18
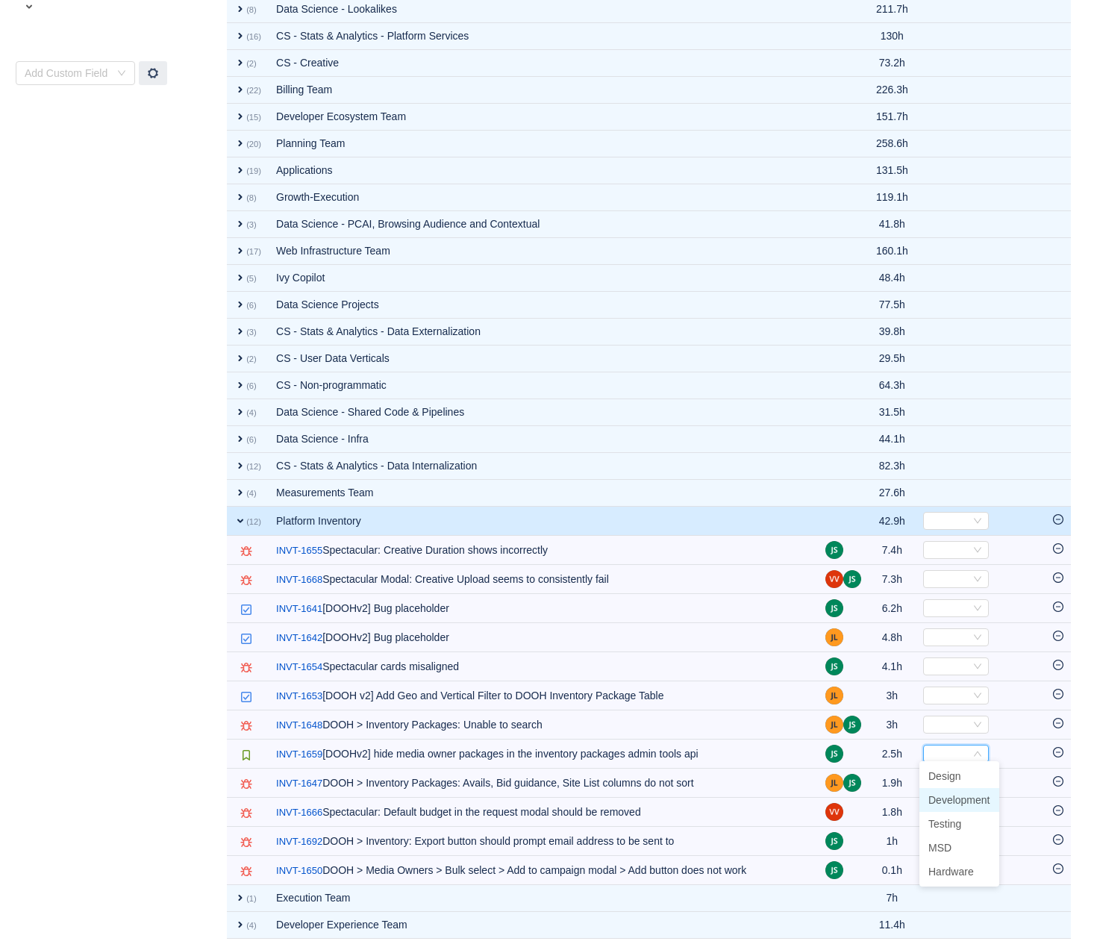
click at [964, 797] on span "Development" at bounding box center [960, 800] width 62 height 12
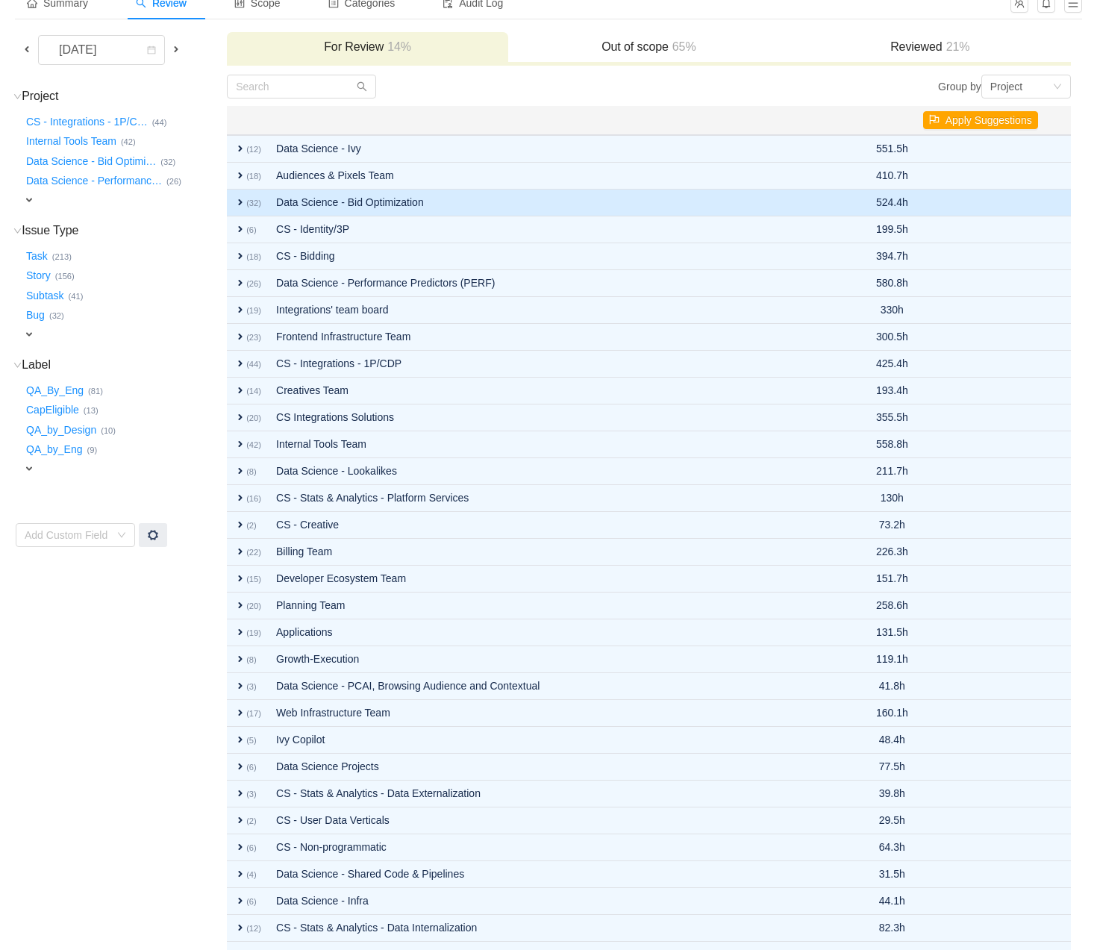
scroll to position [0, 0]
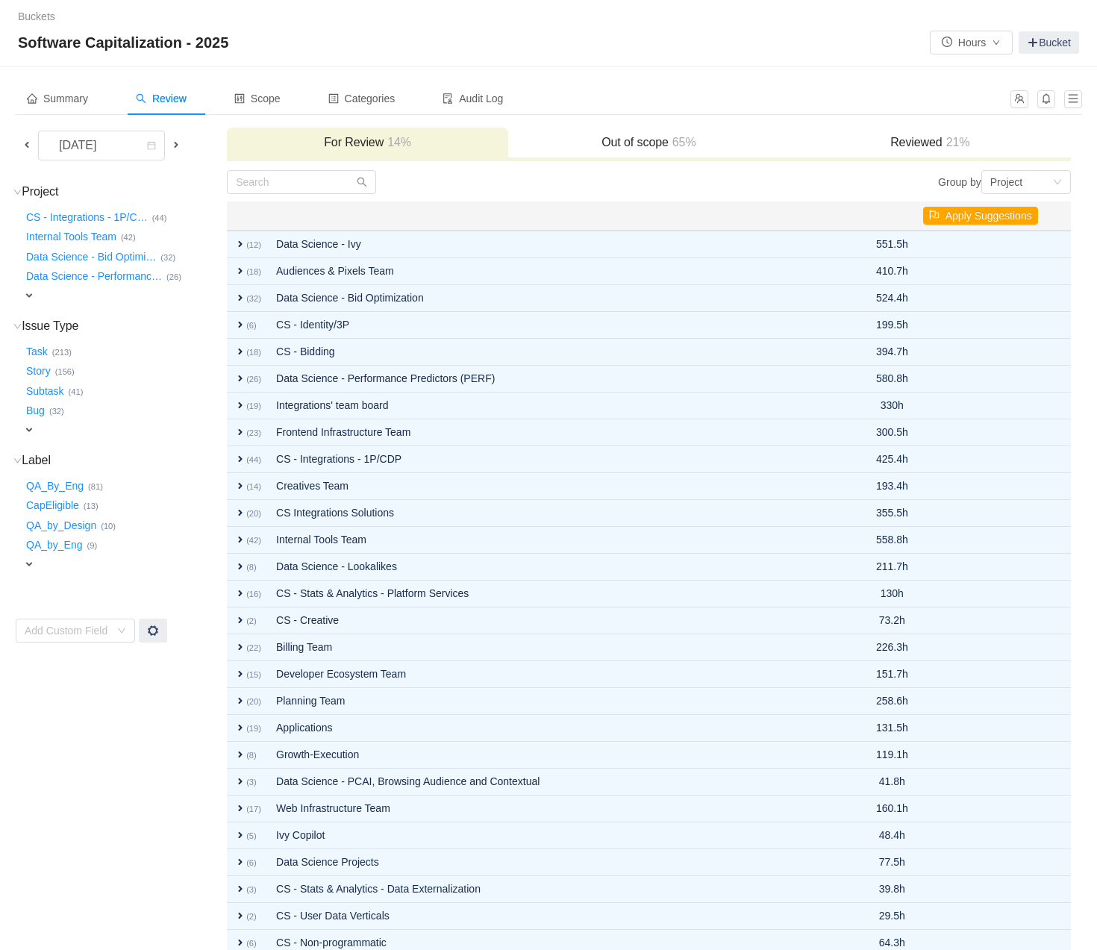
click at [712, 123] on div "Summary Review Scope Categories Audit Log" at bounding box center [549, 104] width 1068 height 45
click at [694, 131] on div "Out of scope 65%" at bounding box center [648, 144] width 281 height 32
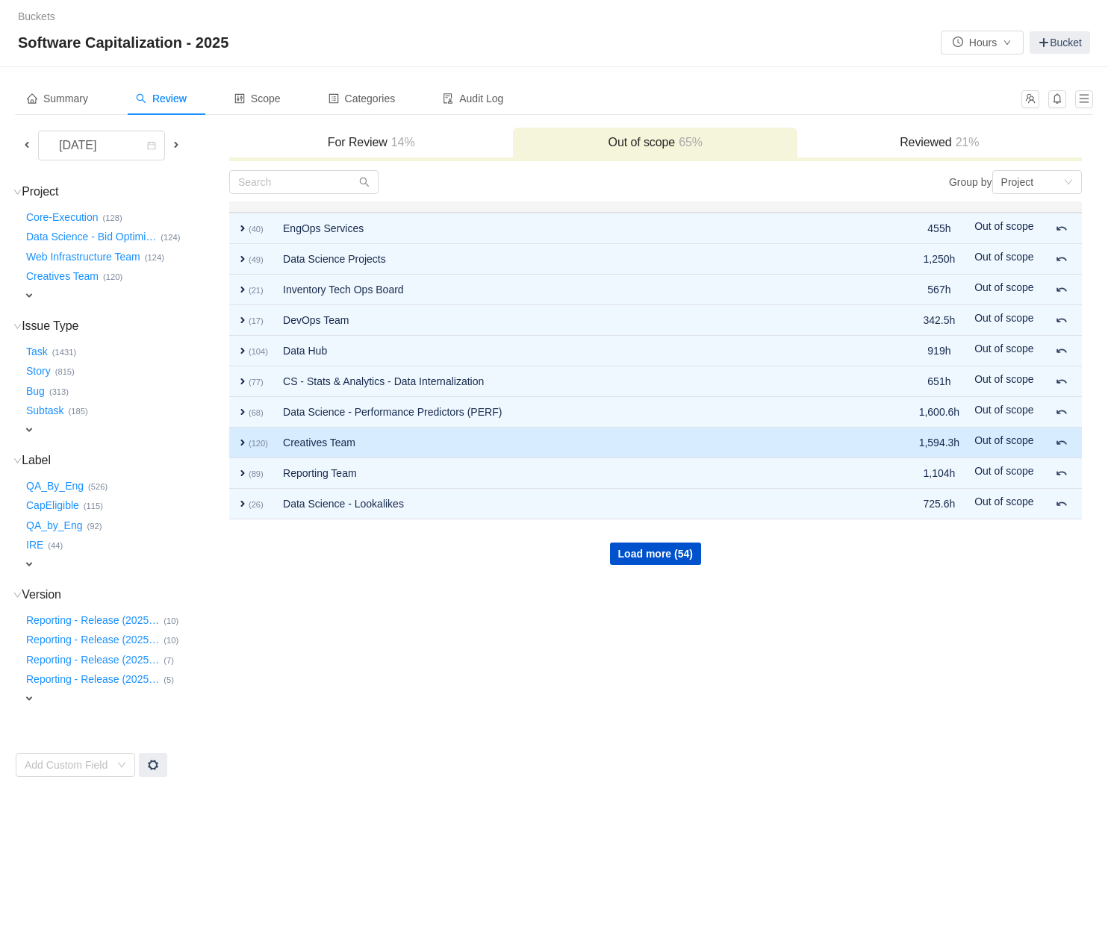
click at [602, 444] on td "Creatives Team" at bounding box center [574, 443] width 598 height 31
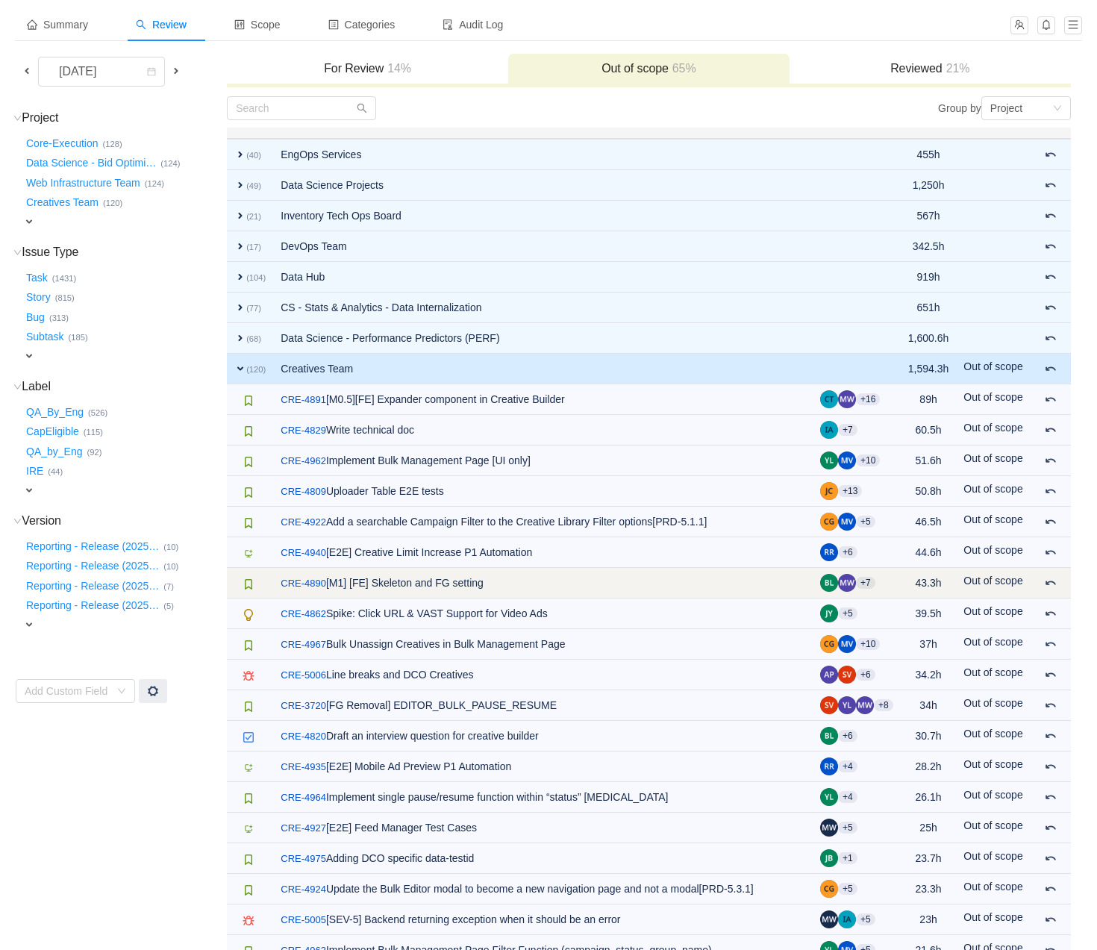
scroll to position [76, 0]
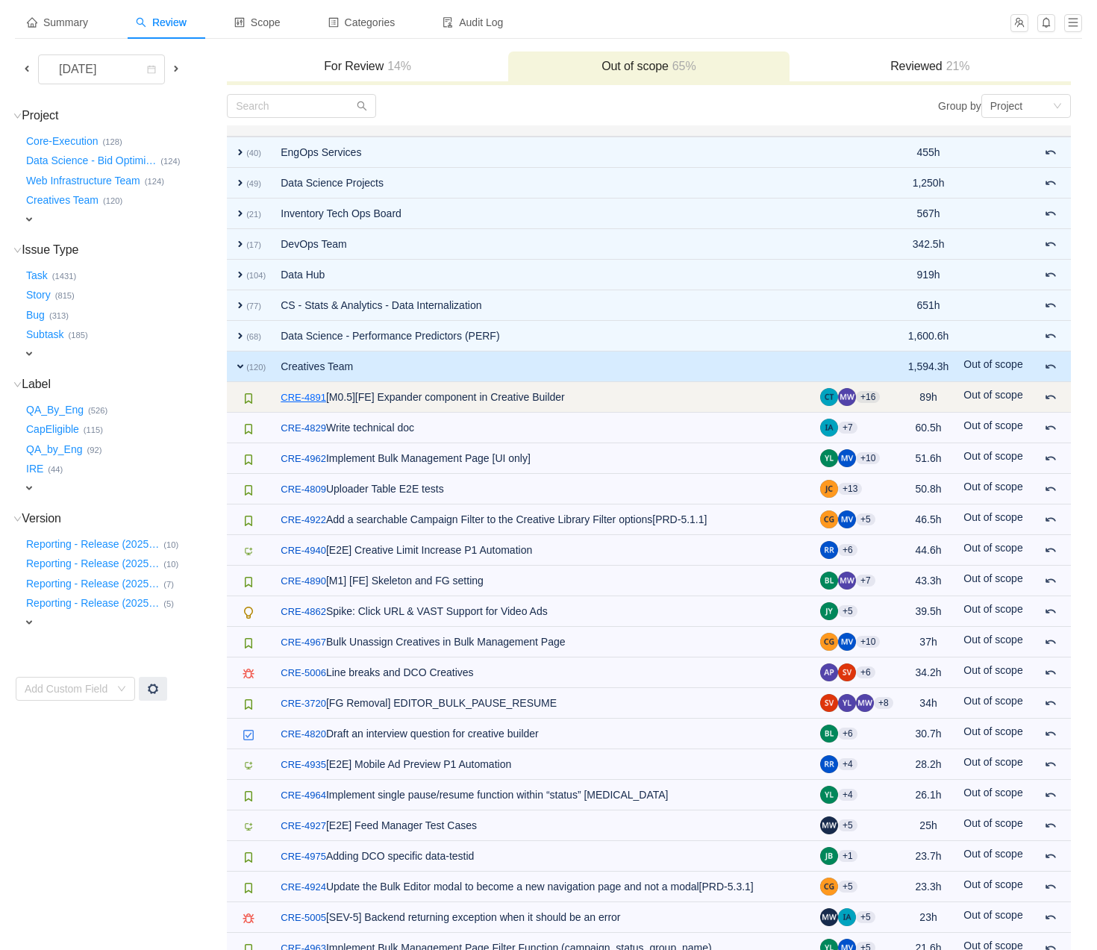
click at [300, 393] on link "CRE-4891" at bounding box center [304, 397] width 46 height 15
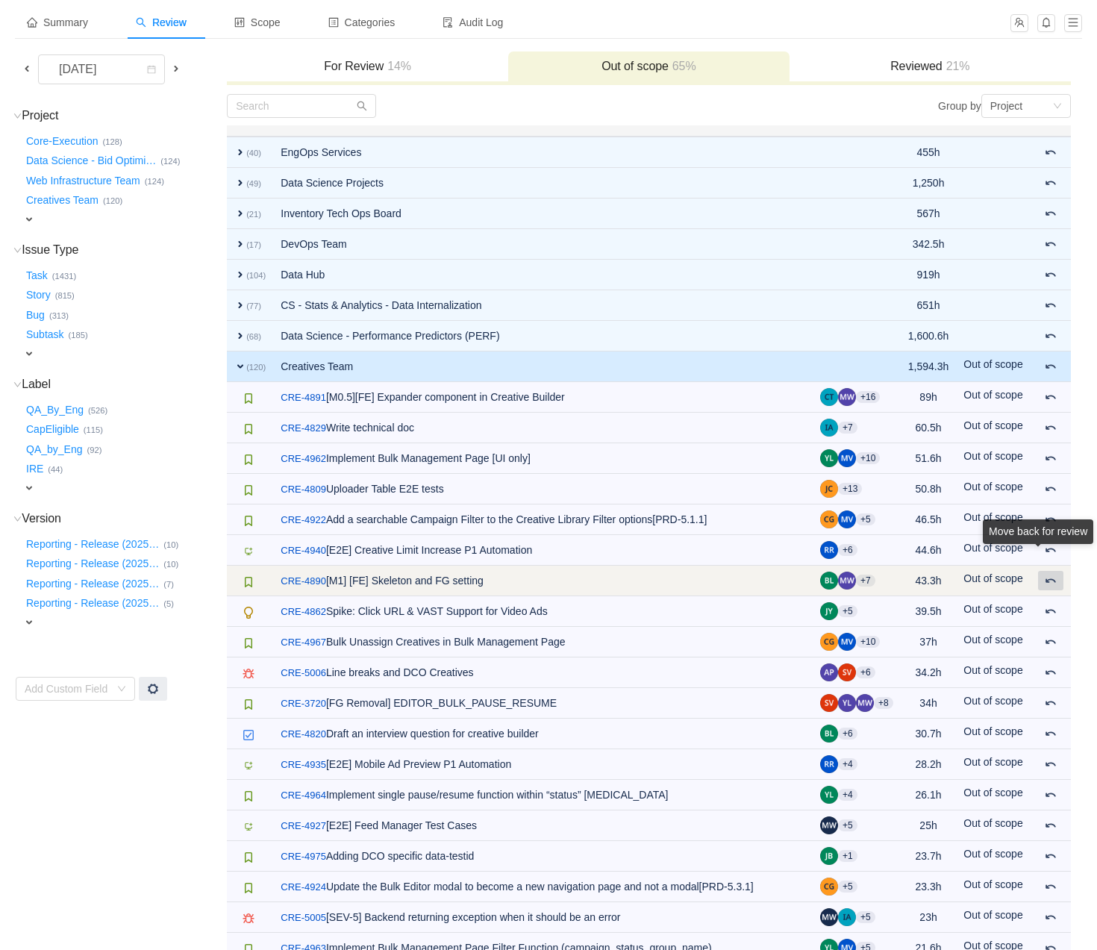
click at [1059, 581] on button at bounding box center [1050, 580] width 25 height 19
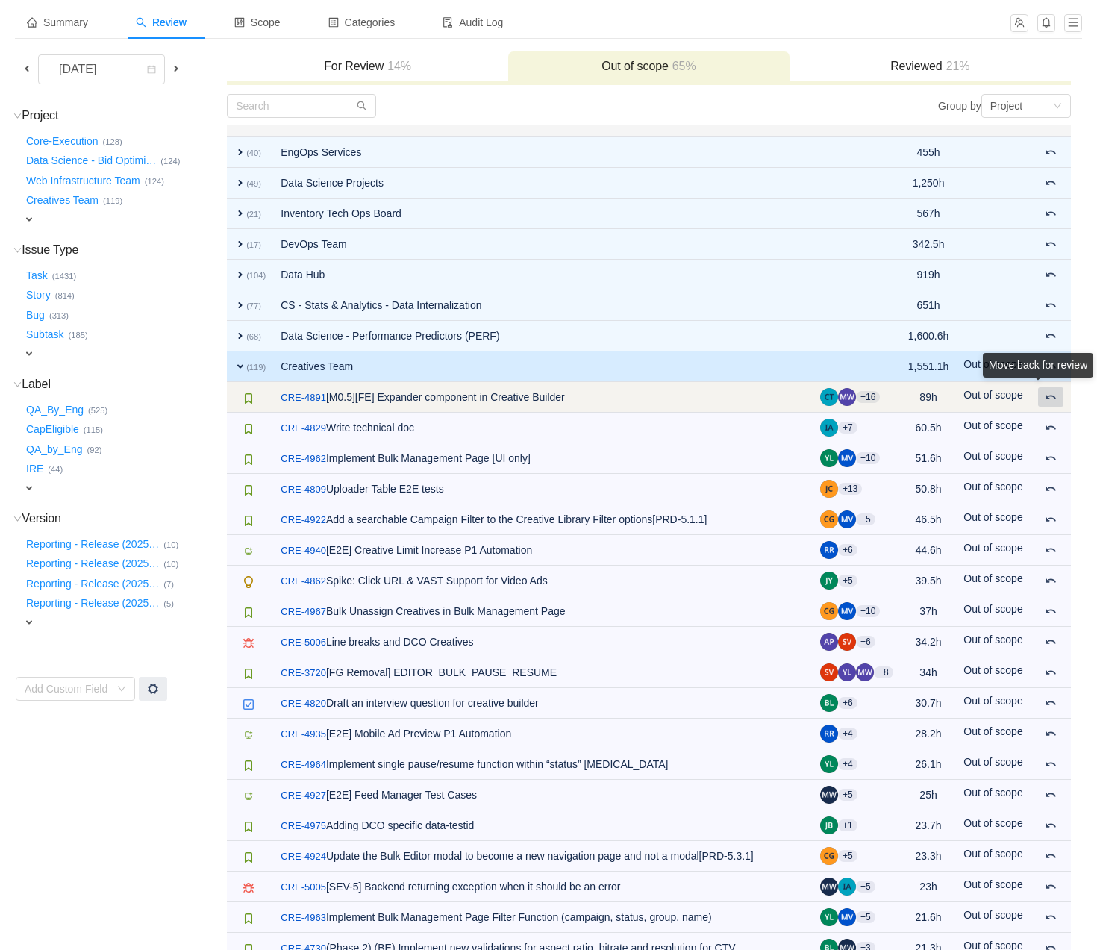
click at [1062, 384] on div "Move back for review" at bounding box center [1038, 368] width 110 height 31
click at [1045, 393] on span at bounding box center [1051, 397] width 12 height 12
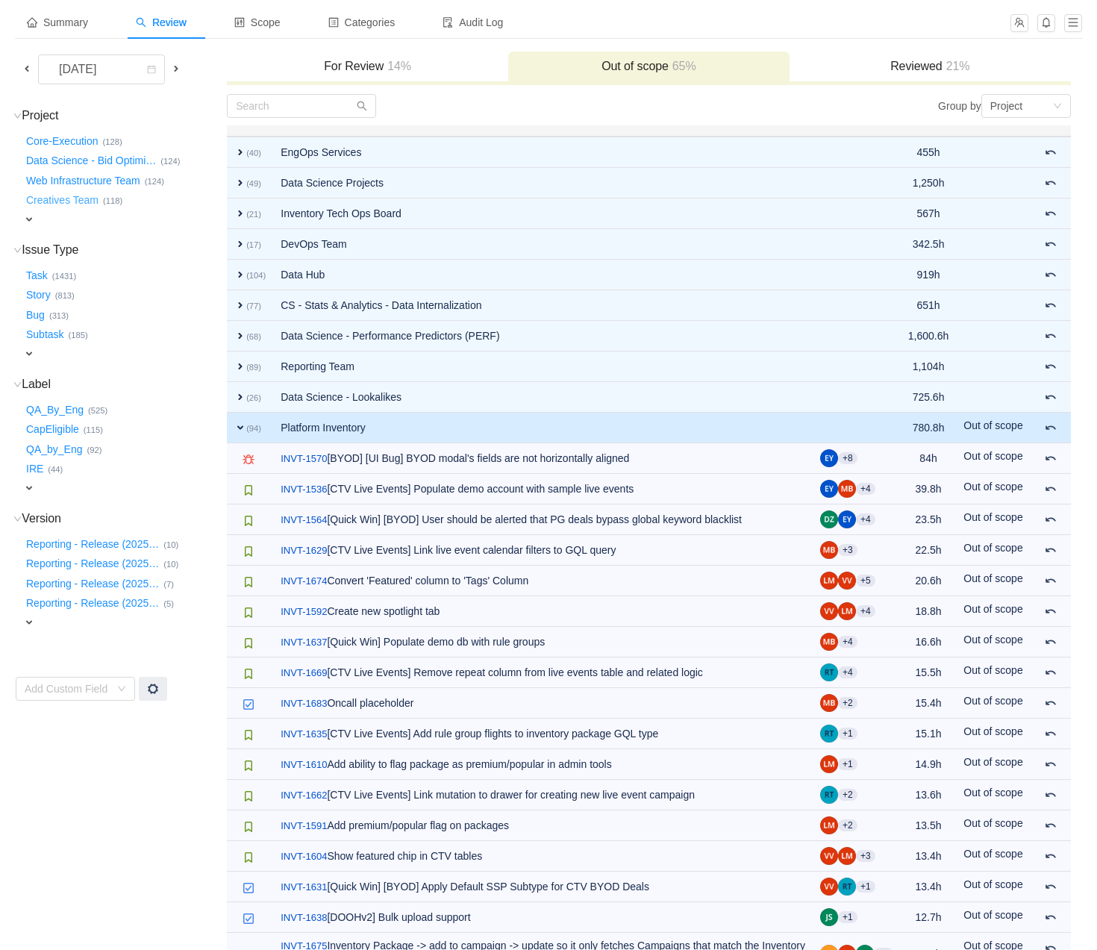
click at [49, 202] on button "Creatives Team …" at bounding box center [63, 201] width 80 height 24
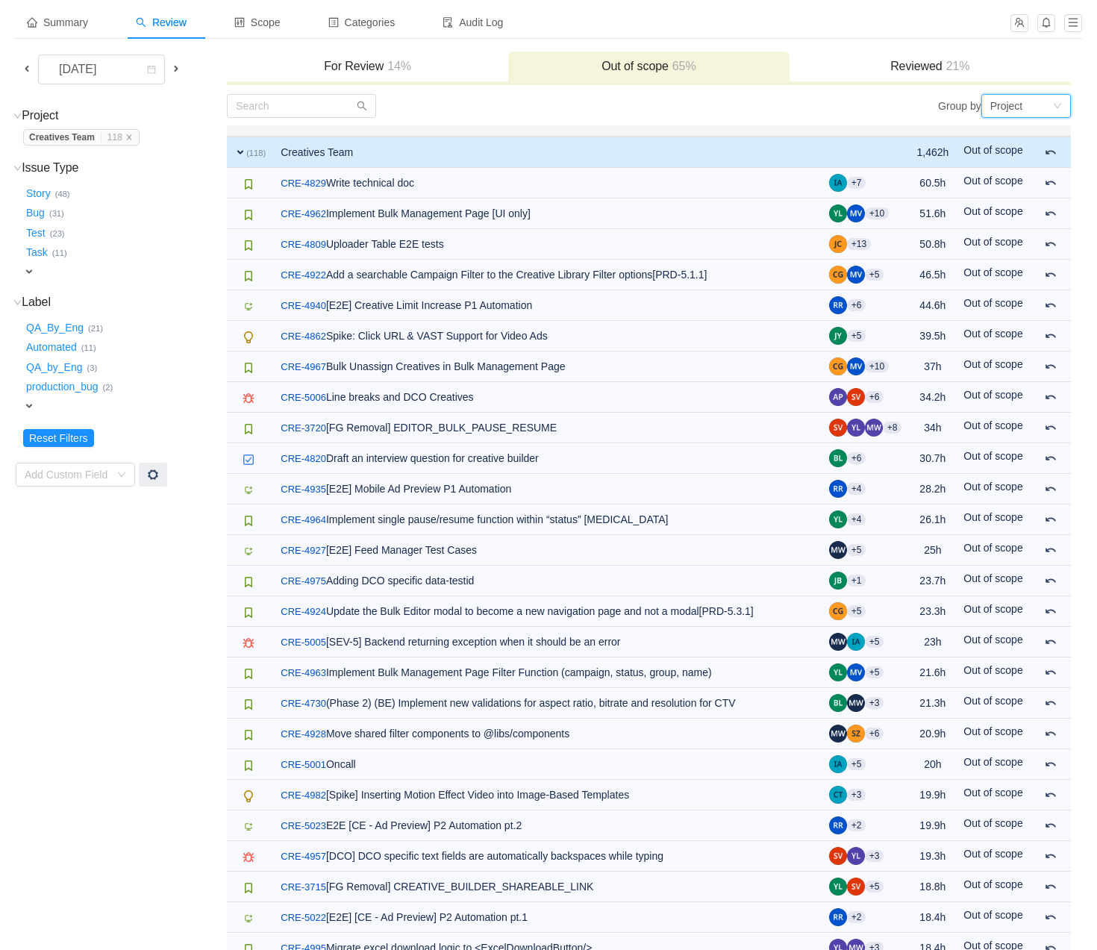
click at [1049, 102] on div "Project" at bounding box center [1022, 106] width 62 height 22
click at [1023, 184] on li "Epic" at bounding box center [1026, 182] width 90 height 24
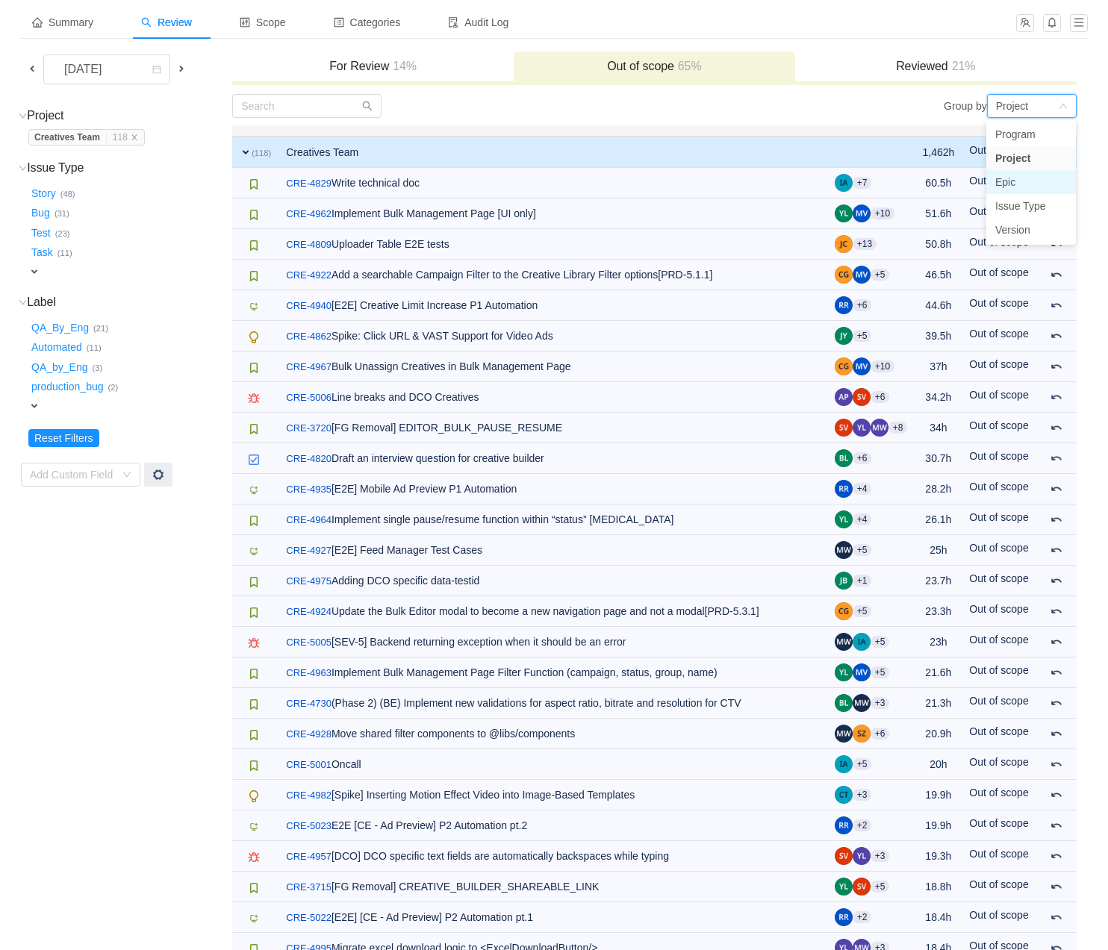
scroll to position [0, 0]
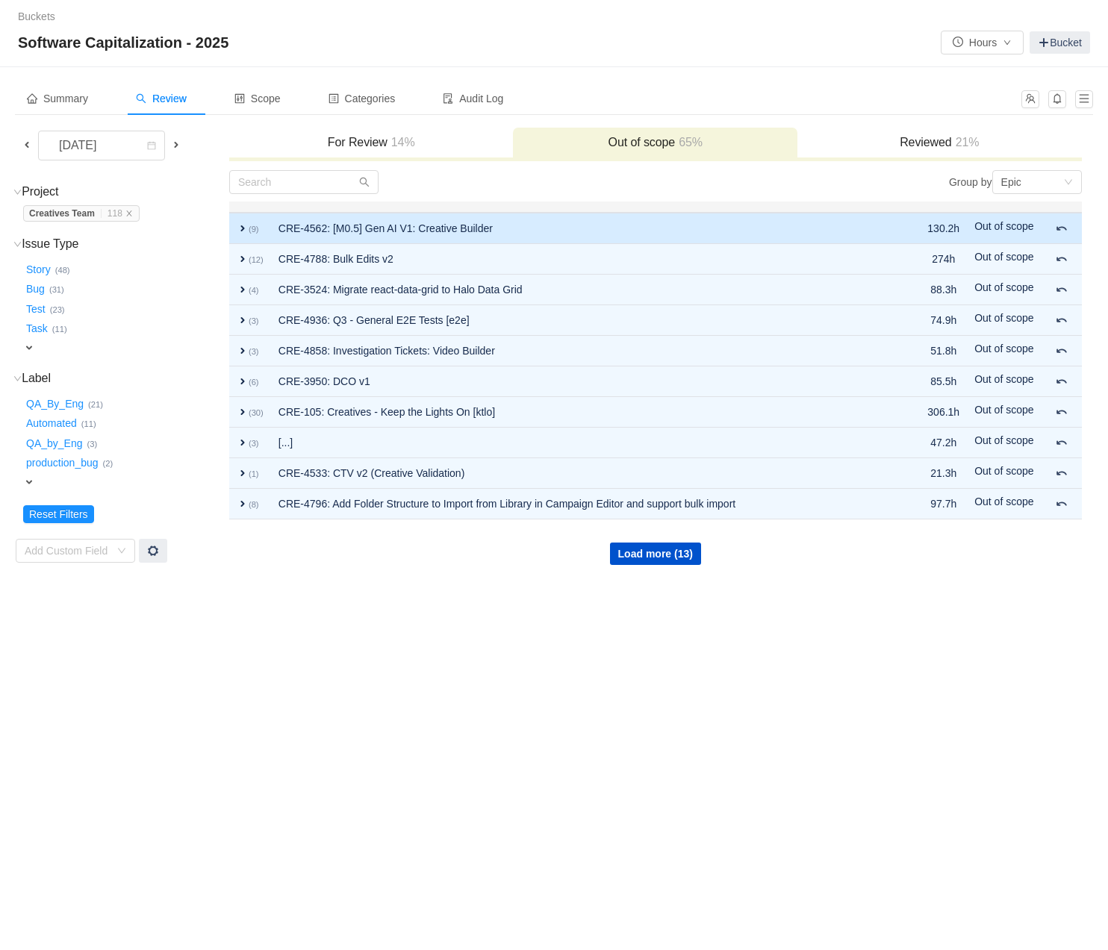
click at [241, 225] on span "expand" at bounding box center [243, 228] width 12 height 12
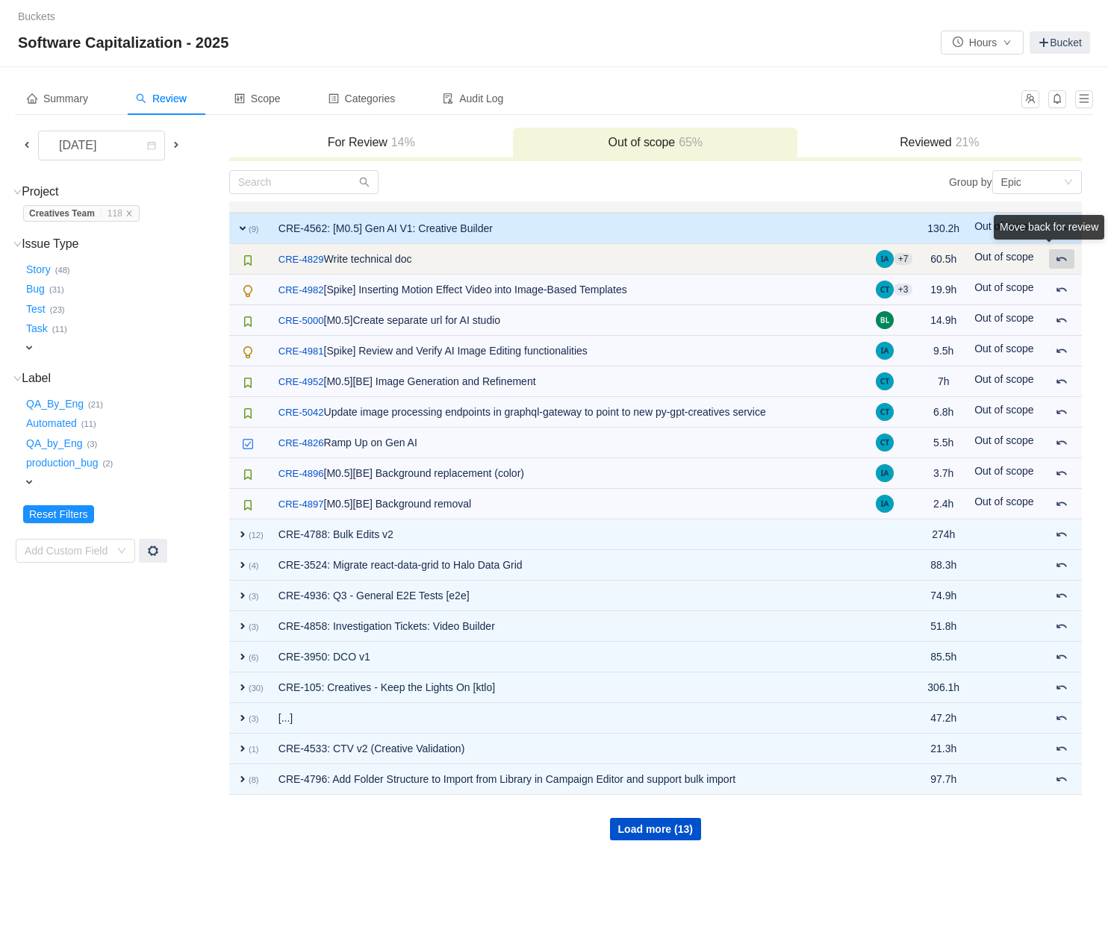
click at [1062, 240] on div "Move back for review" at bounding box center [1049, 227] width 110 height 25
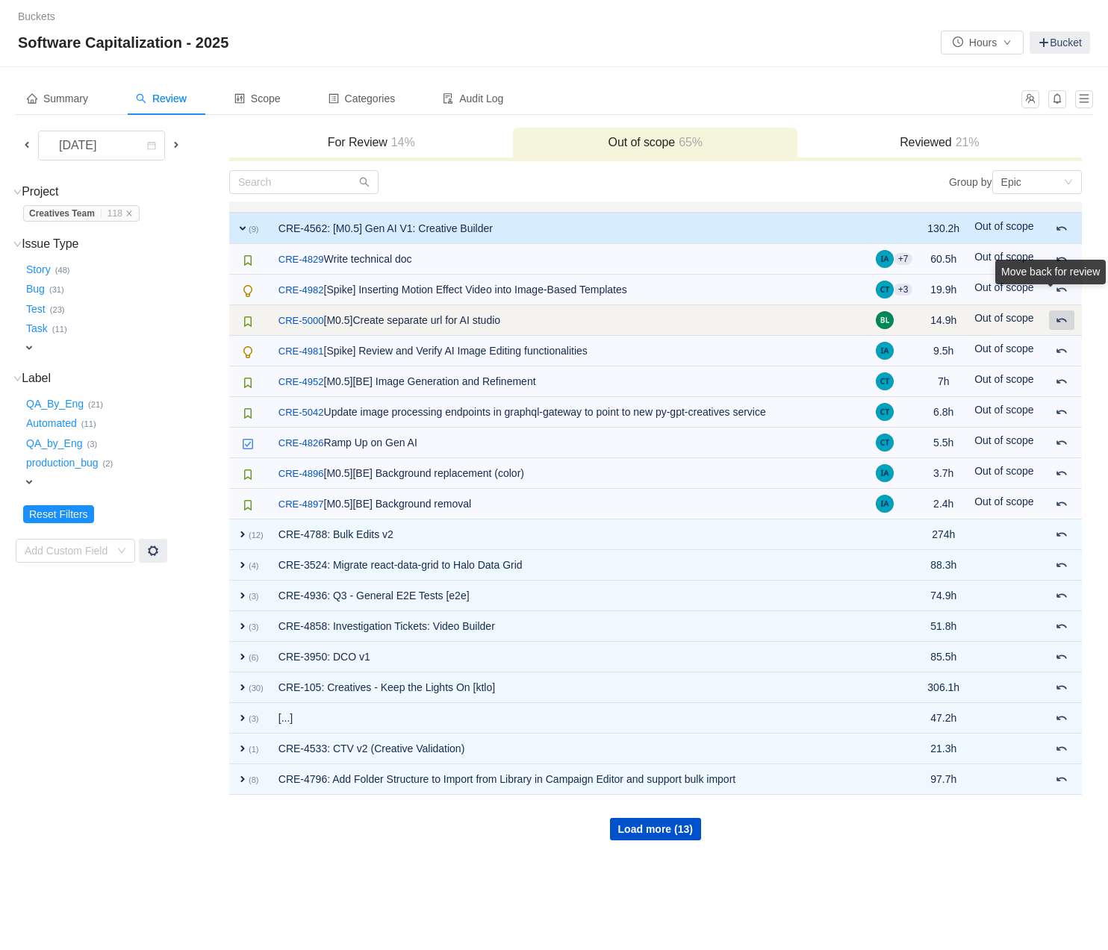
click at [1062, 324] on span at bounding box center [1062, 320] width 12 height 12
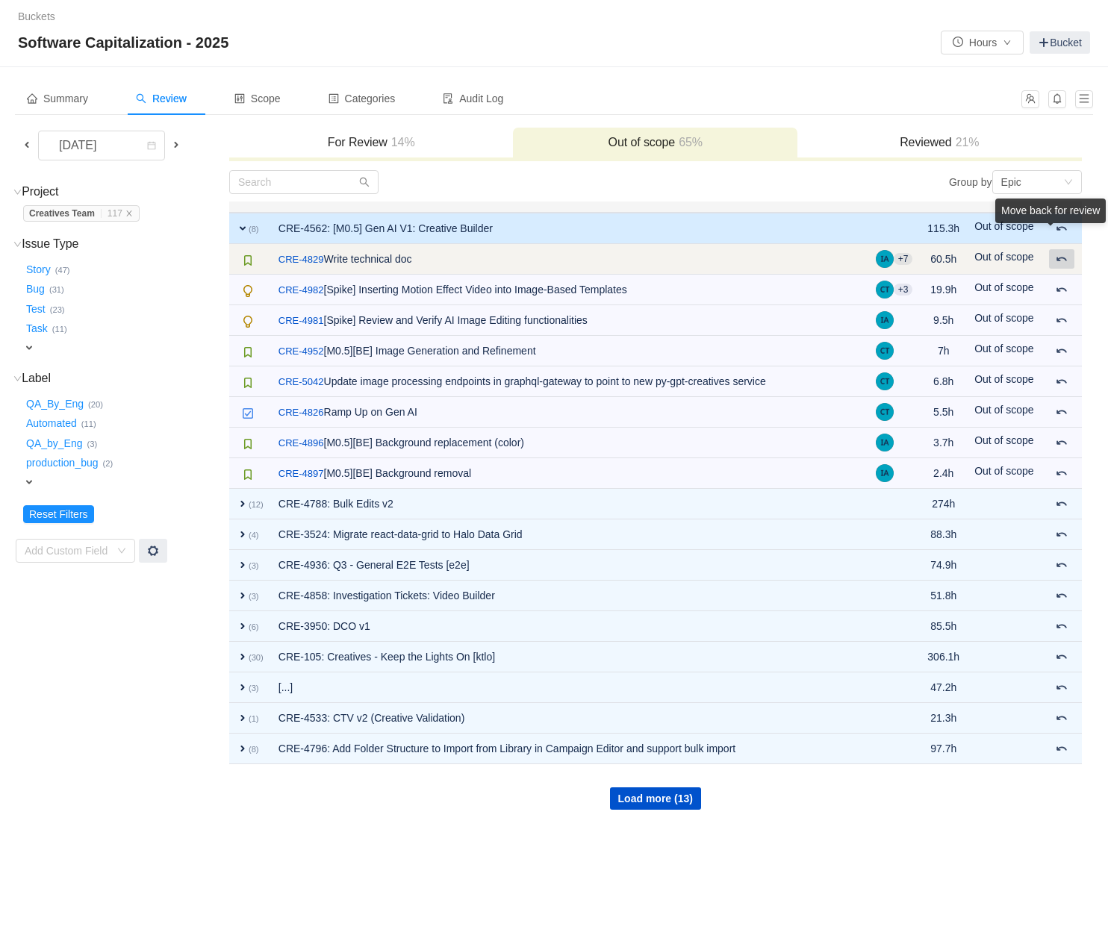
click at [1060, 261] on span at bounding box center [1062, 259] width 12 height 12
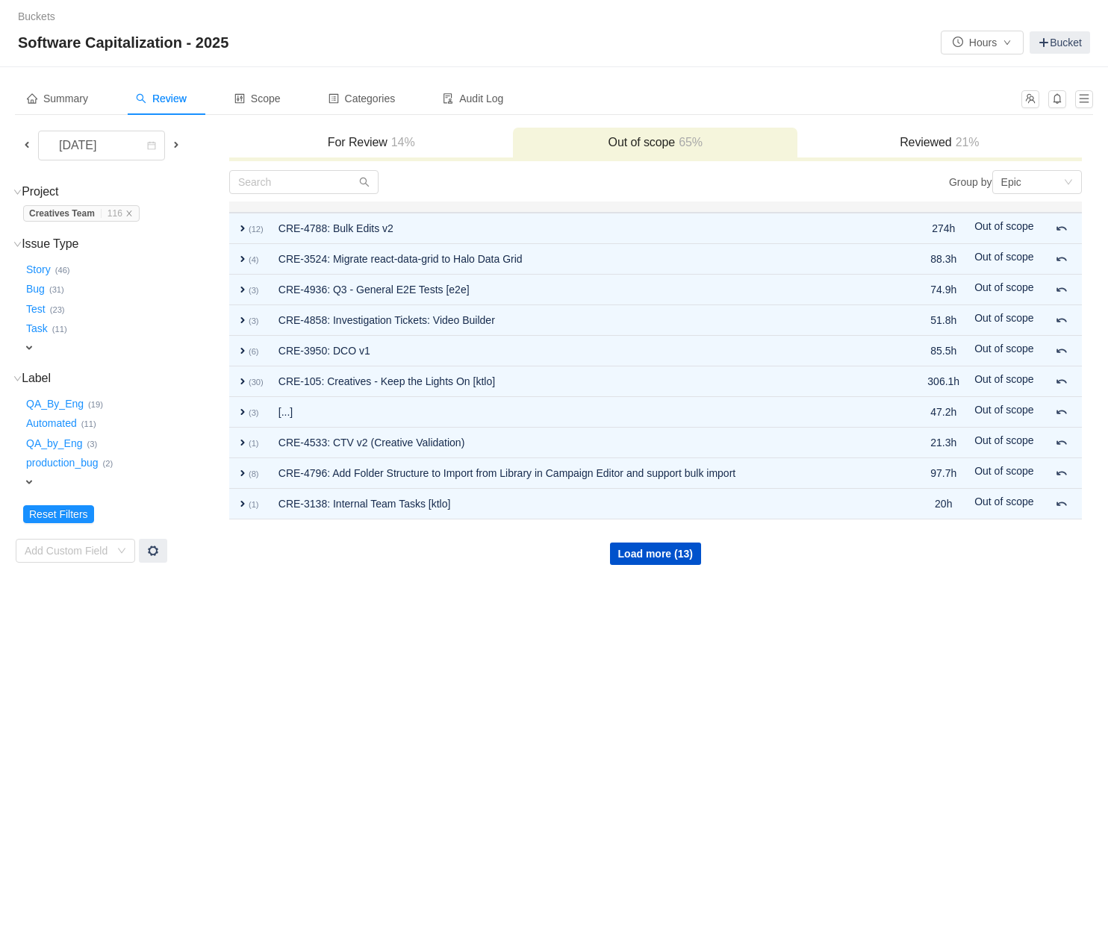
click at [390, 116] on section "Summary Review Scope Categories Audit Log [DATE] For Review 14% Out of scope 65…" at bounding box center [554, 324] width 1078 height 484
click at [375, 151] on div "For Review 14%" at bounding box center [371, 144] width 284 height 32
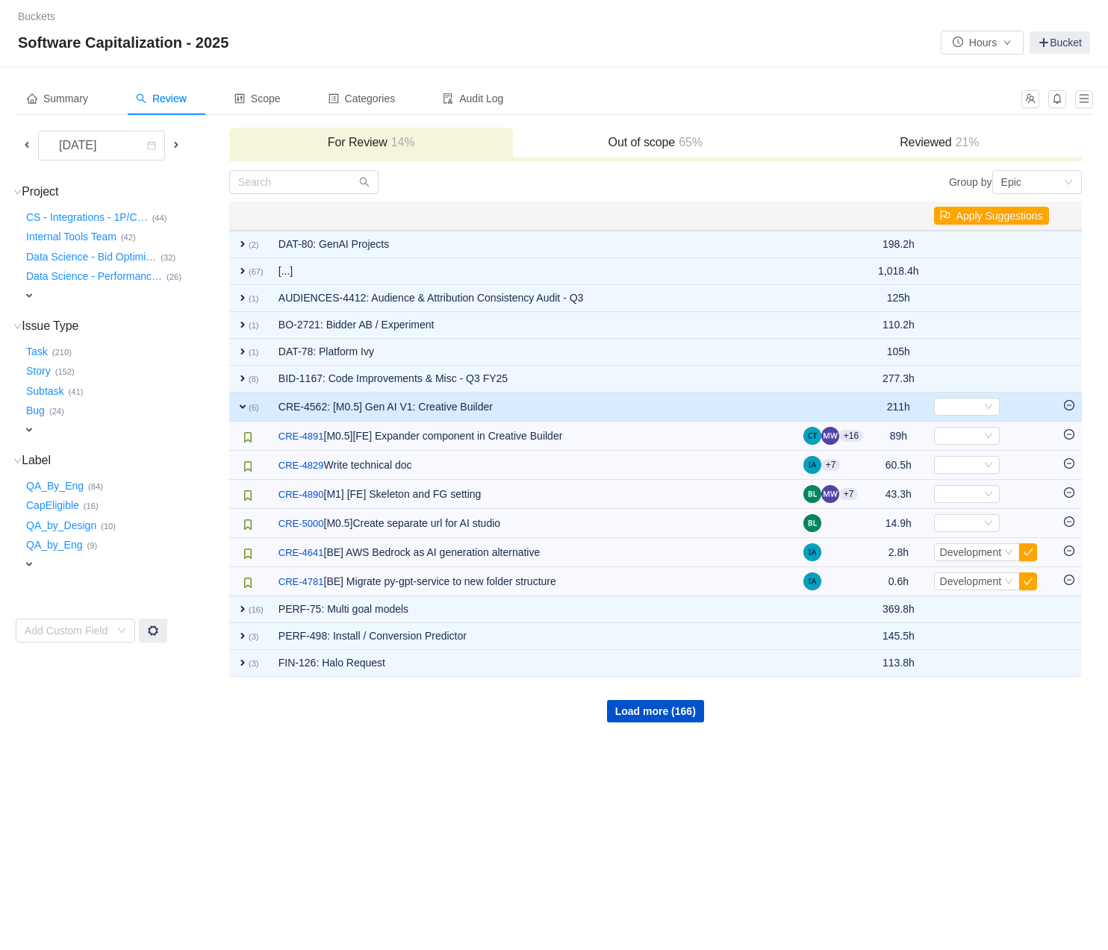
click at [240, 404] on span "expand" at bounding box center [243, 407] width 12 height 12
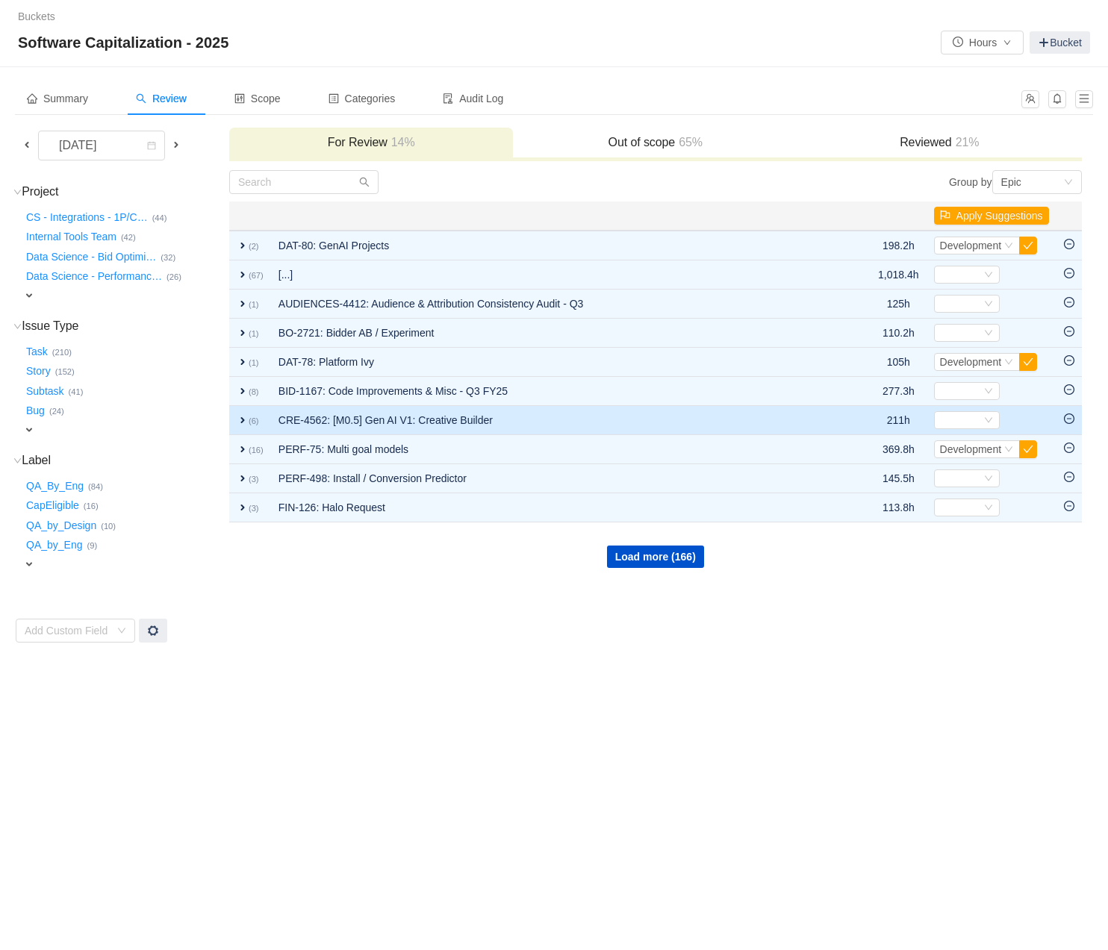
click at [237, 420] on span "expand" at bounding box center [243, 420] width 12 height 12
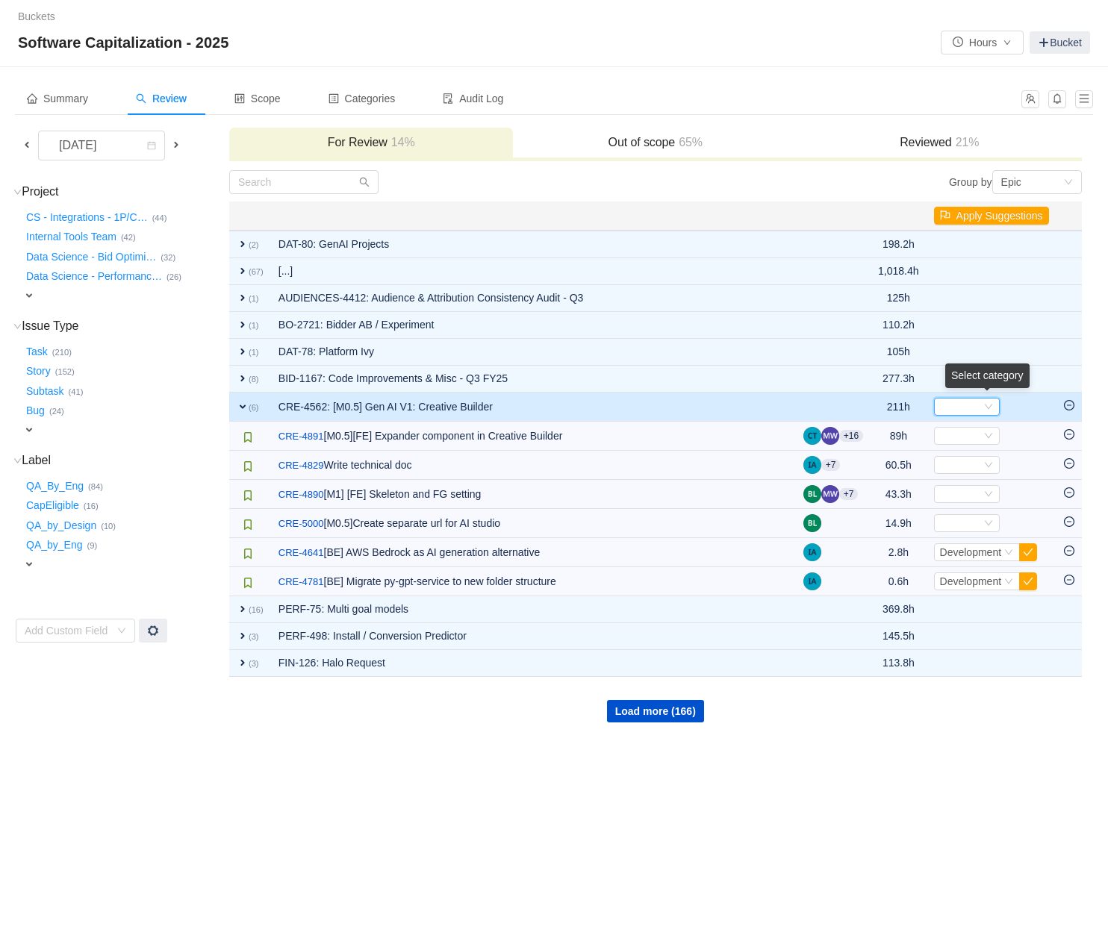
click at [987, 406] on icon "icon: down" at bounding box center [988, 406] width 9 height 9
click at [969, 458] on span "Development" at bounding box center [969, 455] width 62 height 12
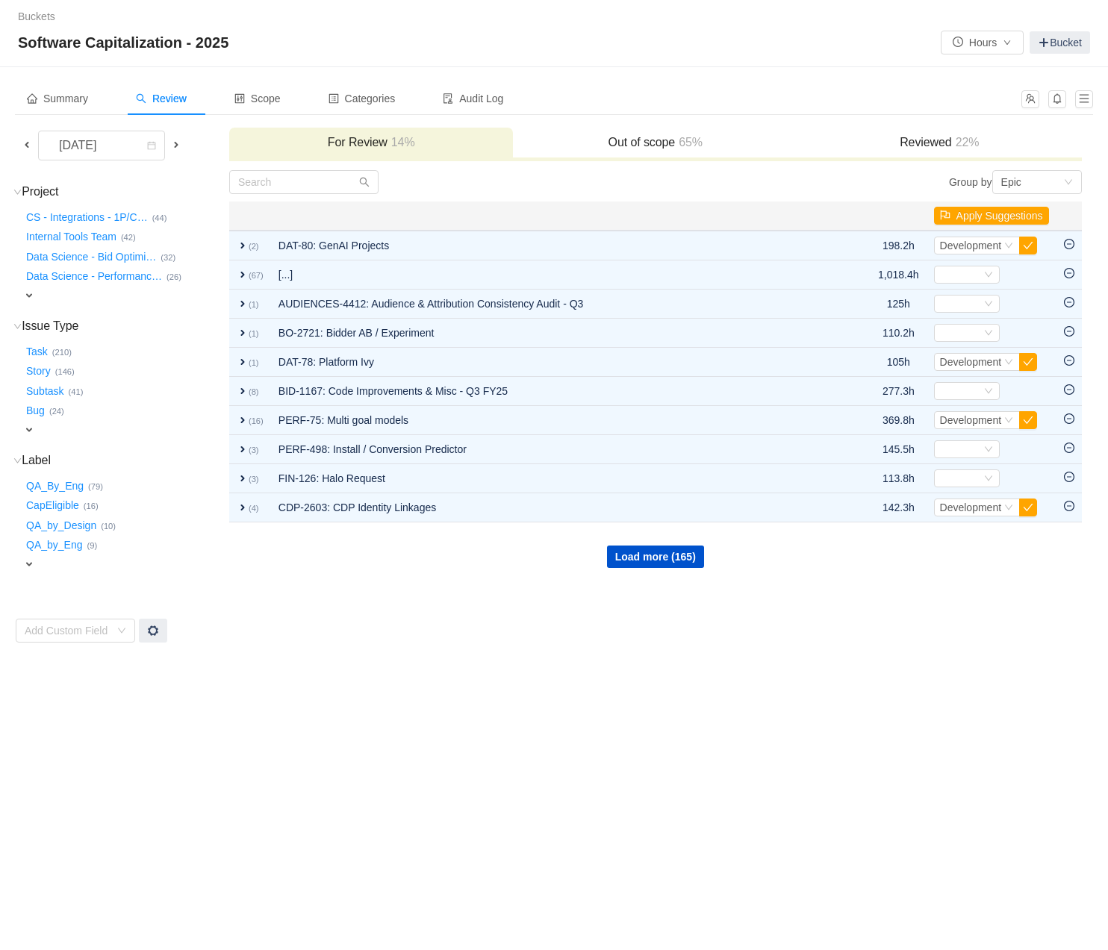
click at [701, 136] on span "65%" at bounding box center [689, 142] width 28 height 13
